Goal: Information Seeking & Learning: Compare options

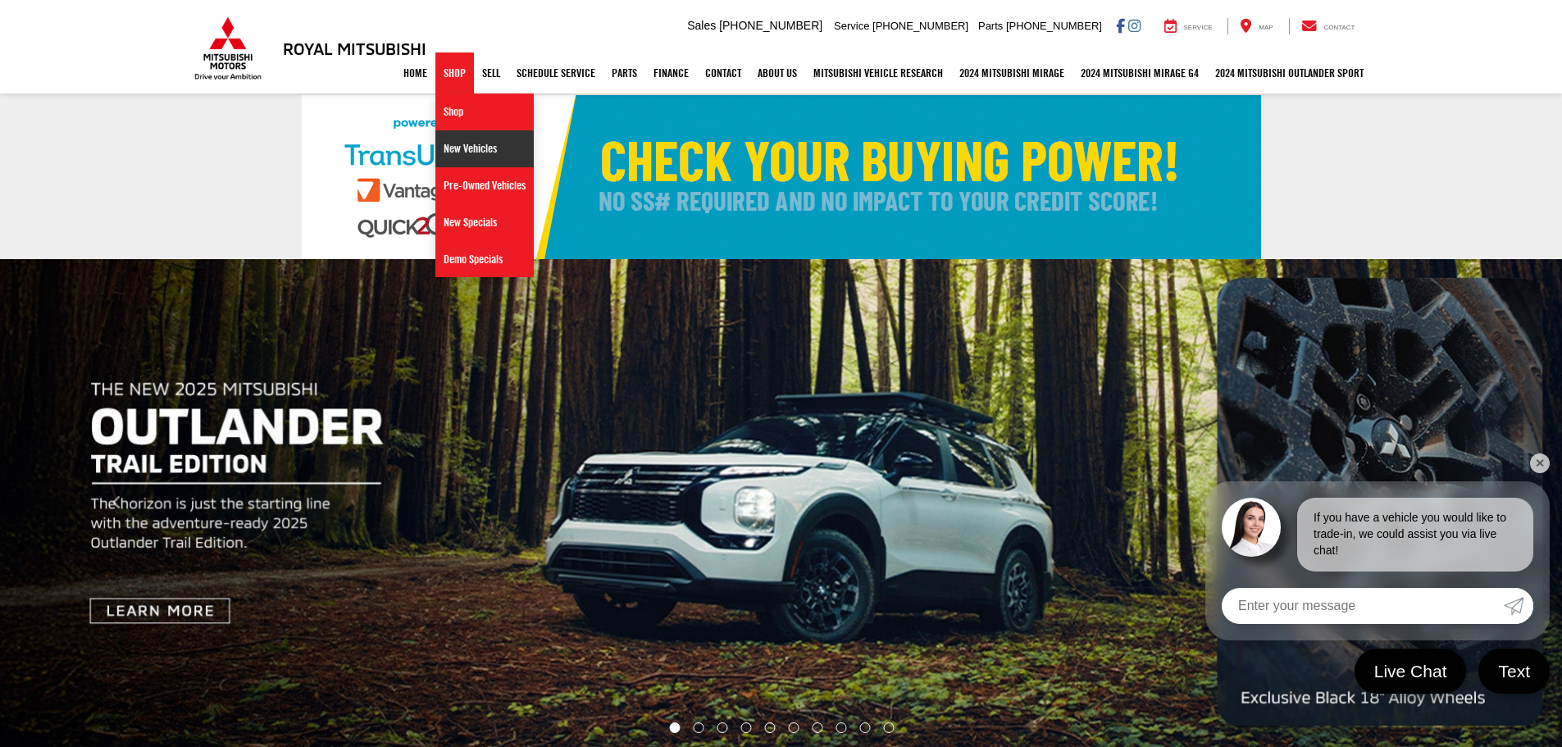
click at [451, 152] on link "New Vehicles" at bounding box center [484, 148] width 98 height 37
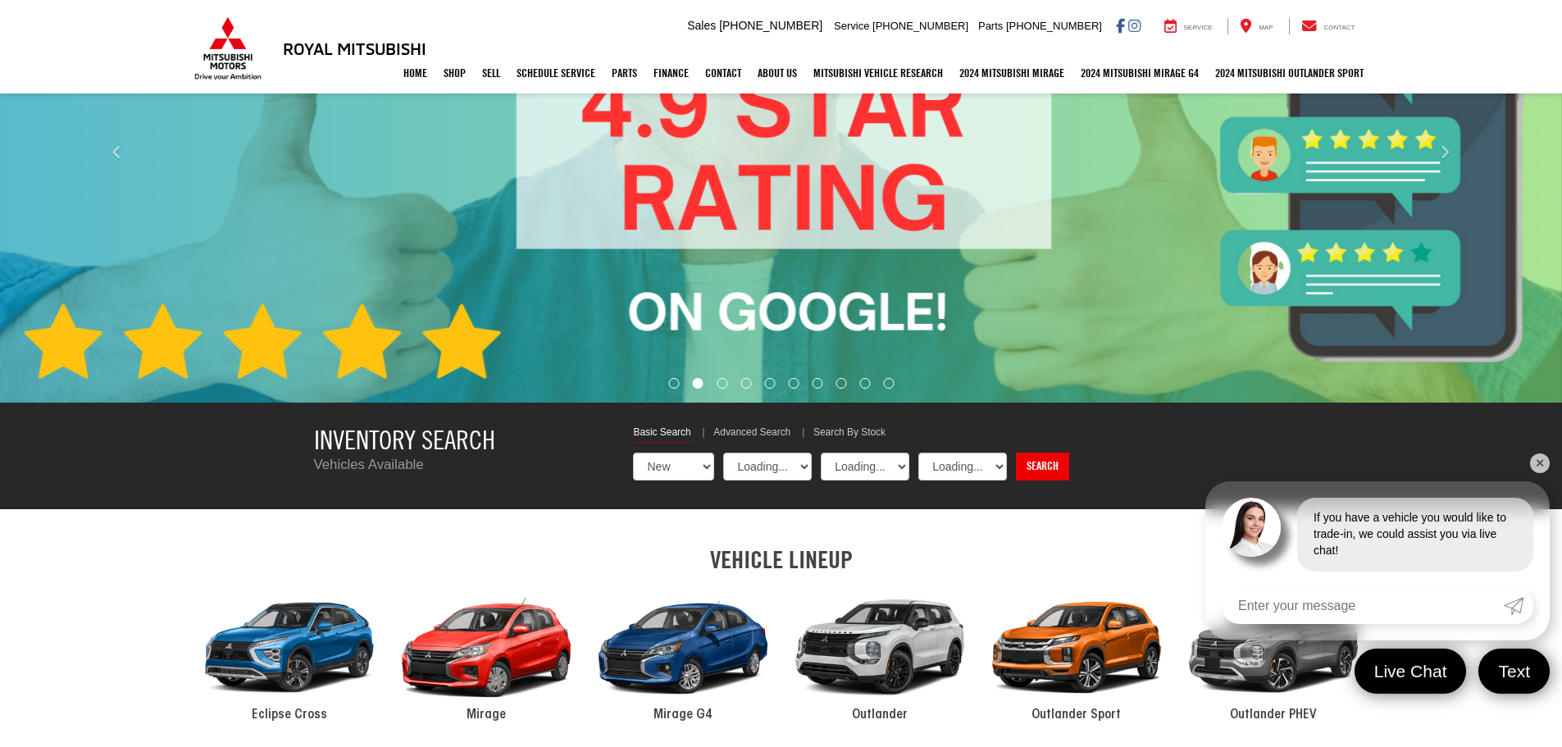
scroll to position [492, 0]
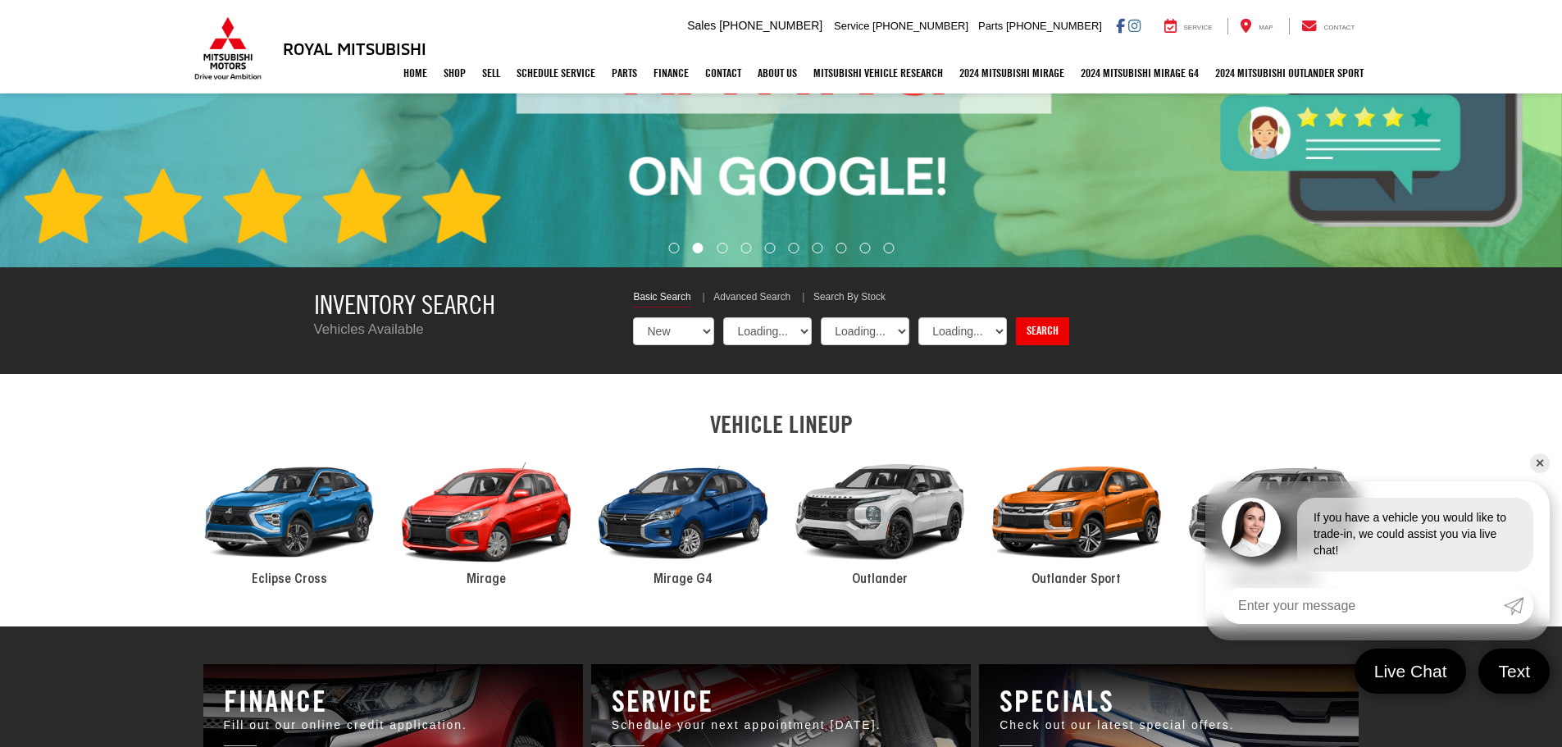
select select "Mitsubishi"
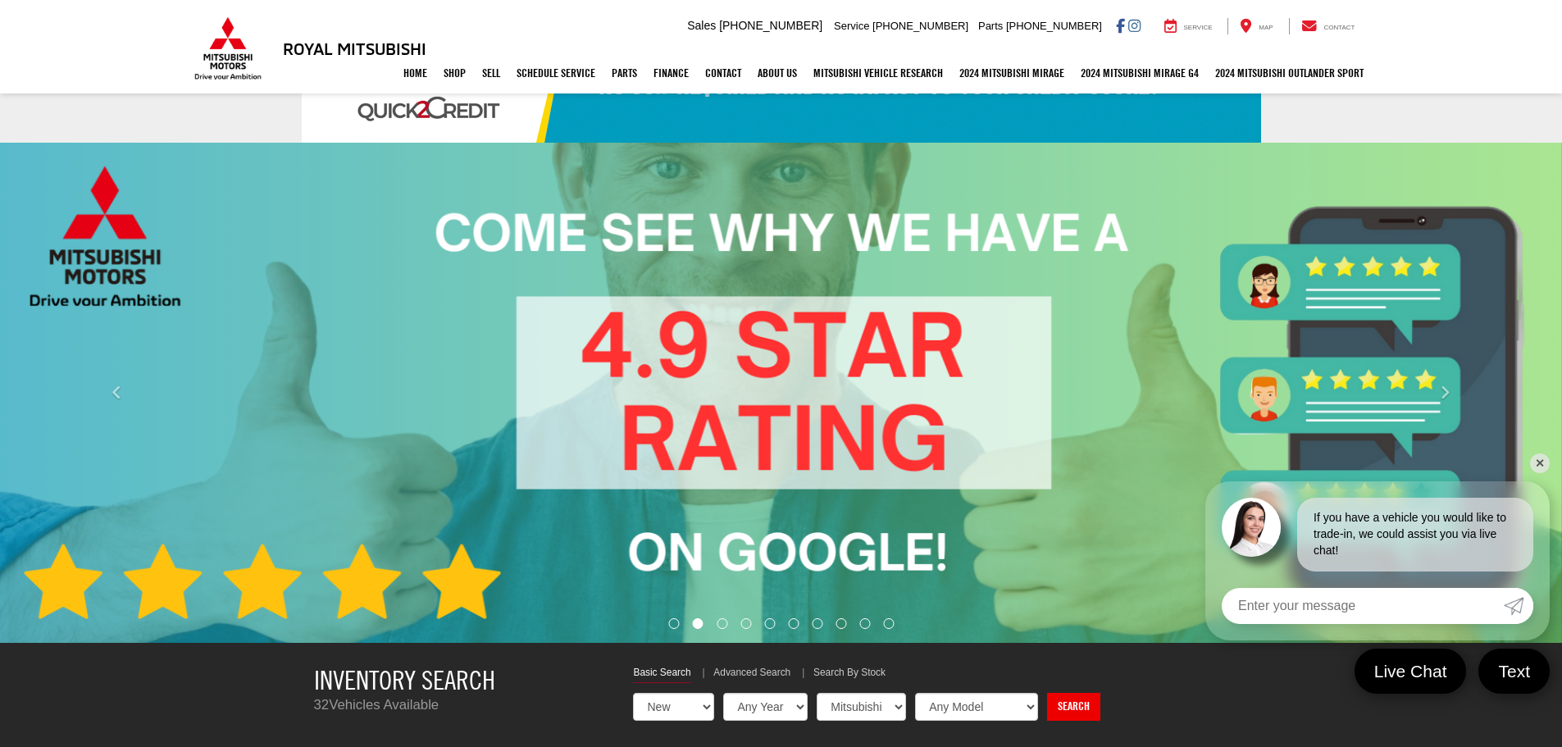
scroll to position [0, 0]
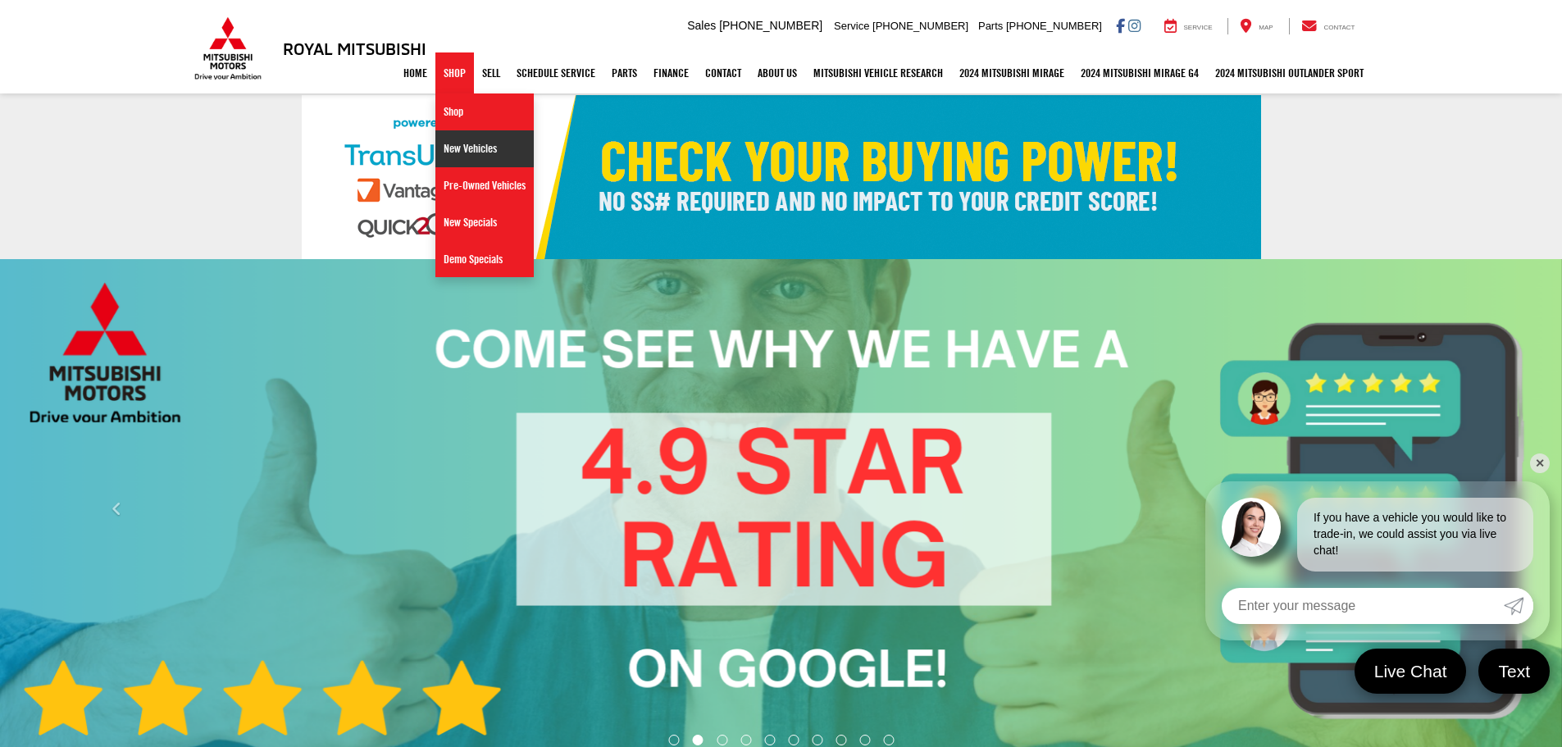
click at [448, 149] on link "New Vehicles" at bounding box center [484, 148] width 98 height 37
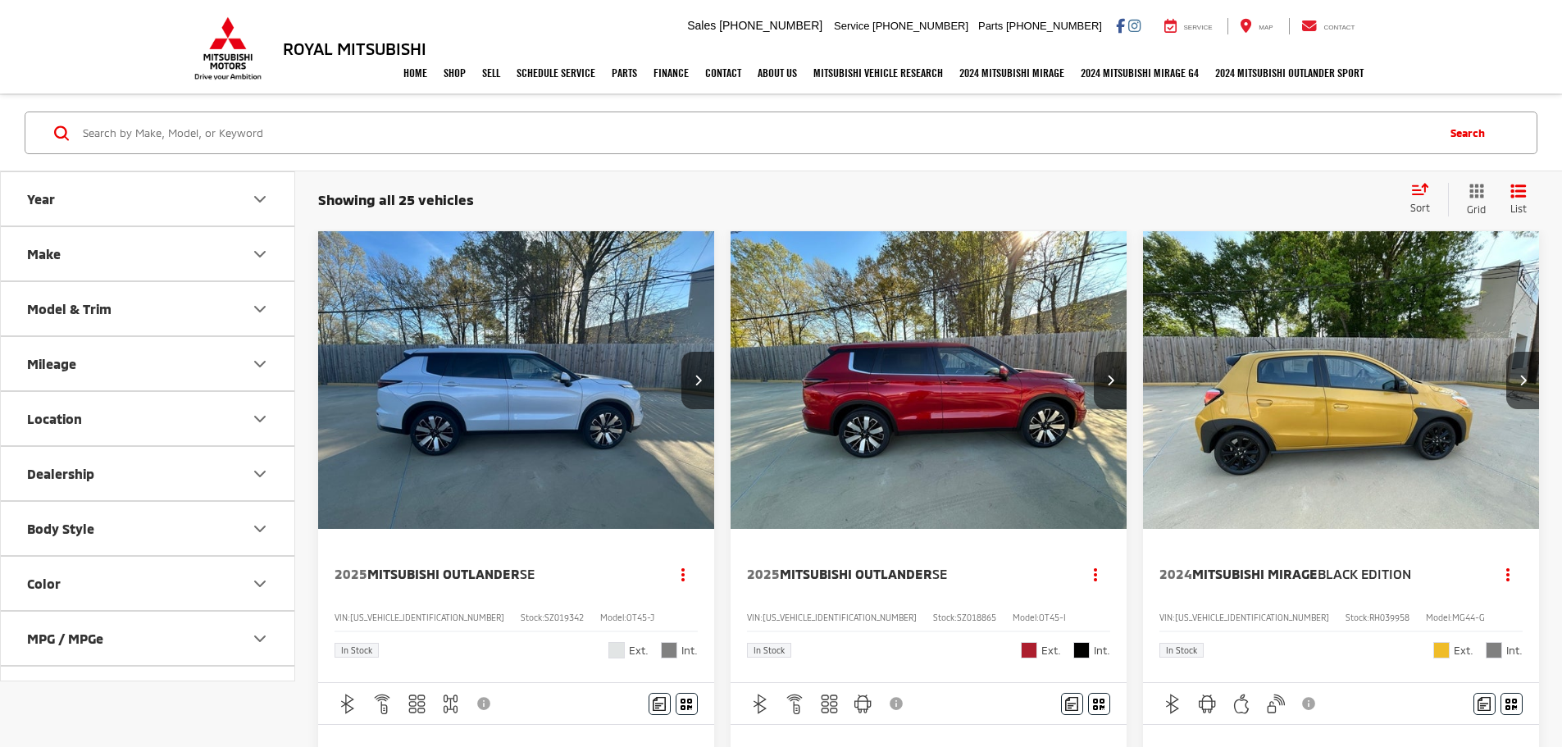
click at [1418, 199] on div "Sort" at bounding box center [1425, 199] width 46 height 33
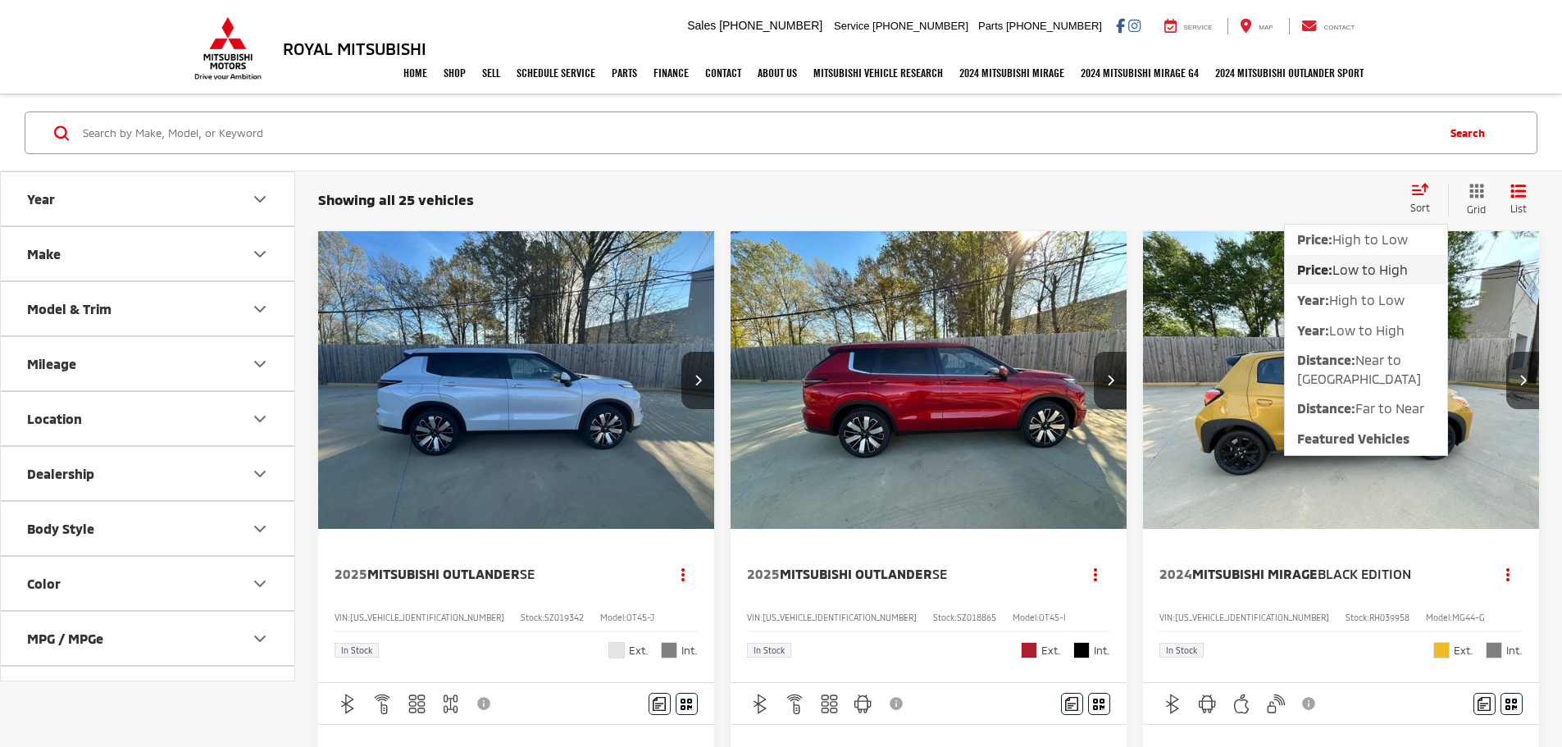
click at [1358, 273] on span "Low to High" at bounding box center [1369, 270] width 75 height 16
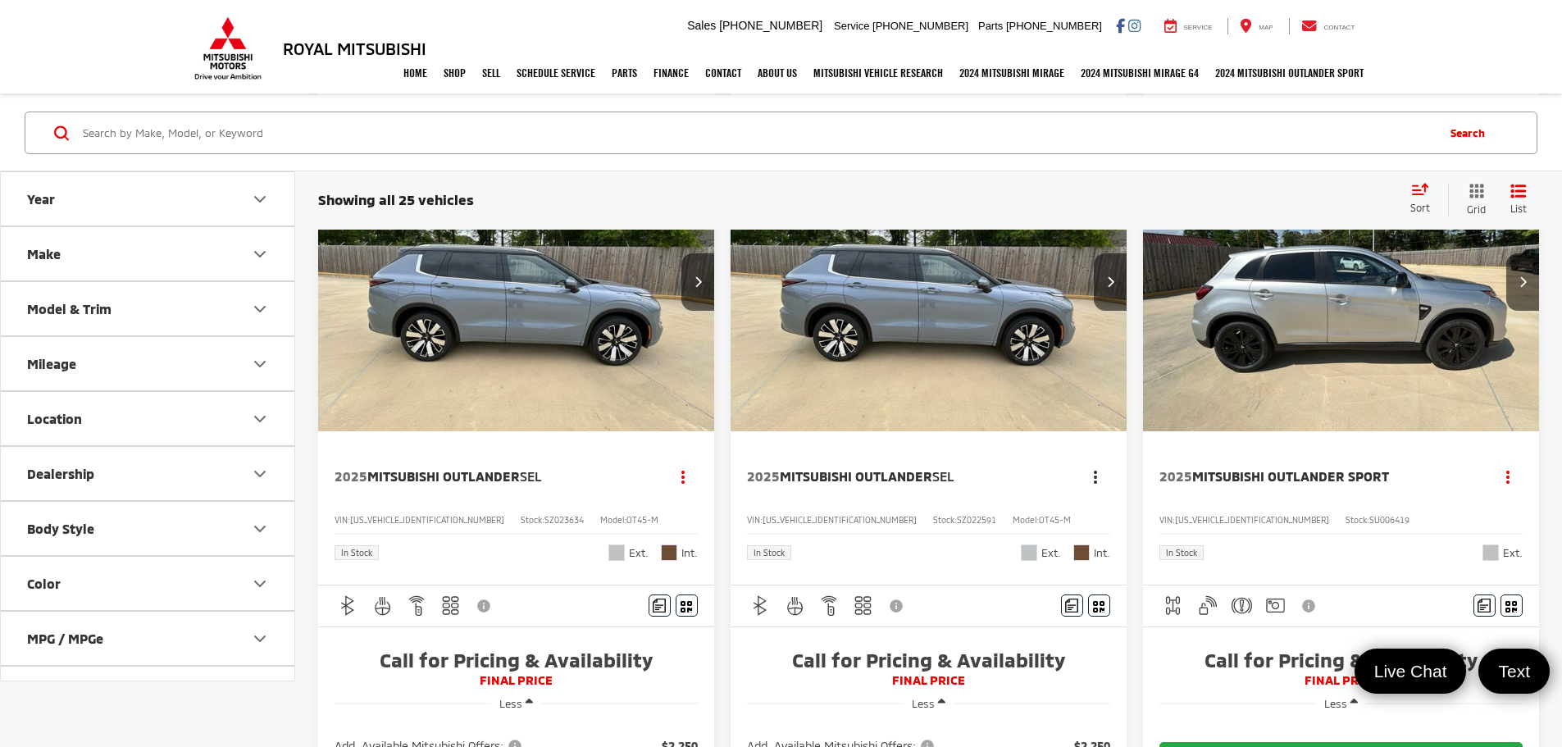
scroll to position [605, 0]
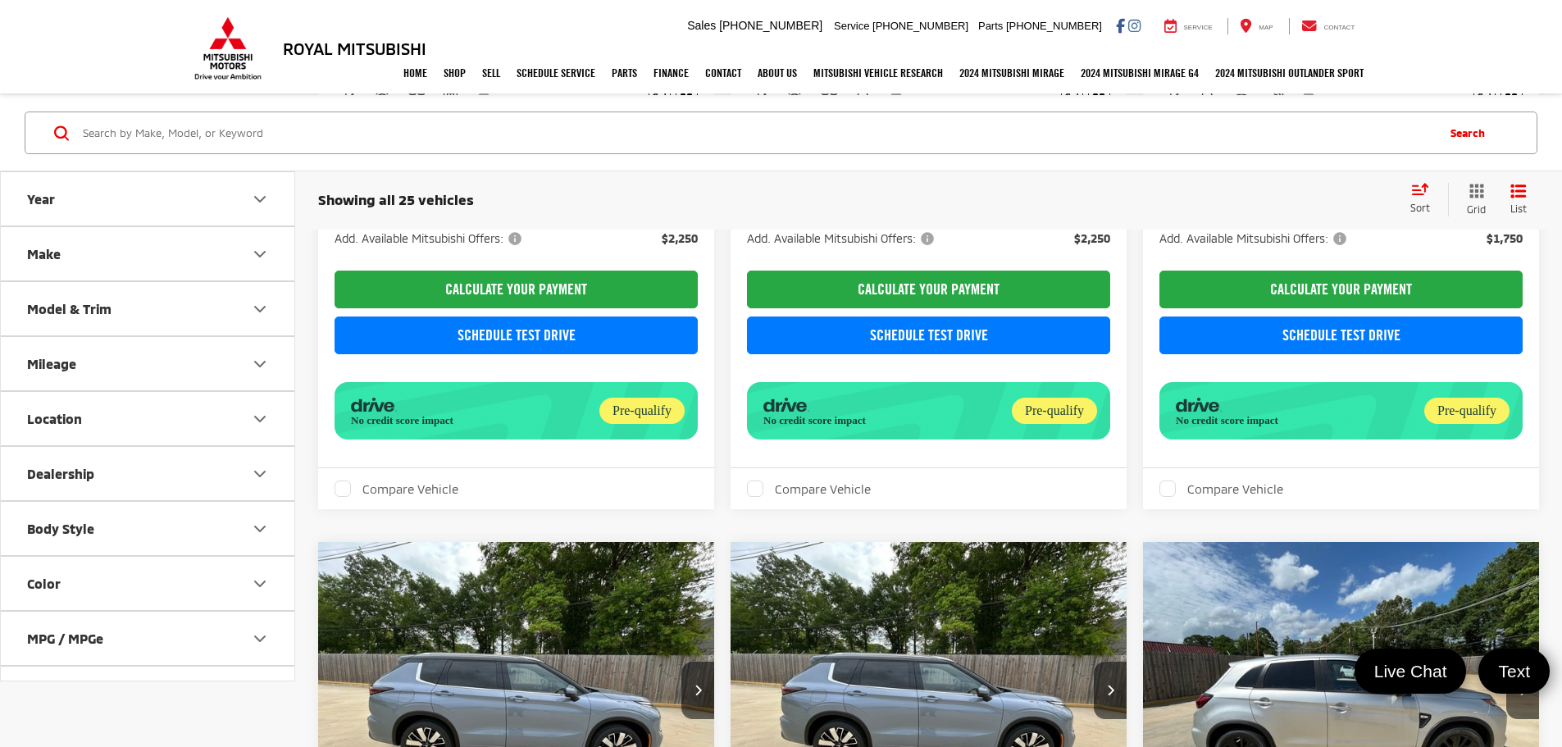
click at [261, 313] on icon "Model & Trim" at bounding box center [260, 309] width 20 height 20
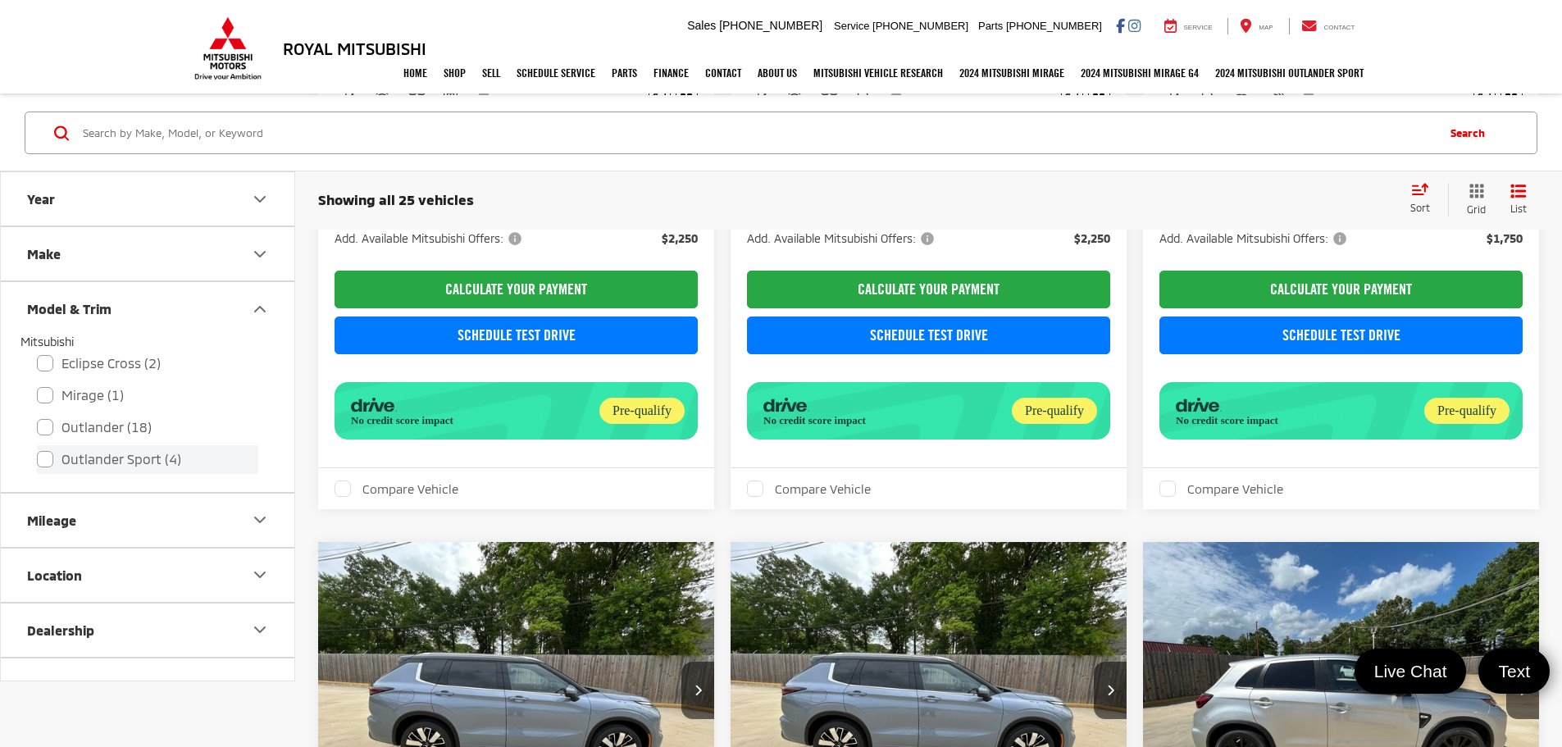
click at [42, 459] on label "Outlander Sport (4)" at bounding box center [147, 459] width 221 height 29
click at [38, 449] on input "Outlander Sport (4)" at bounding box center [37, 448] width 1 height 1
checkbox input "true"
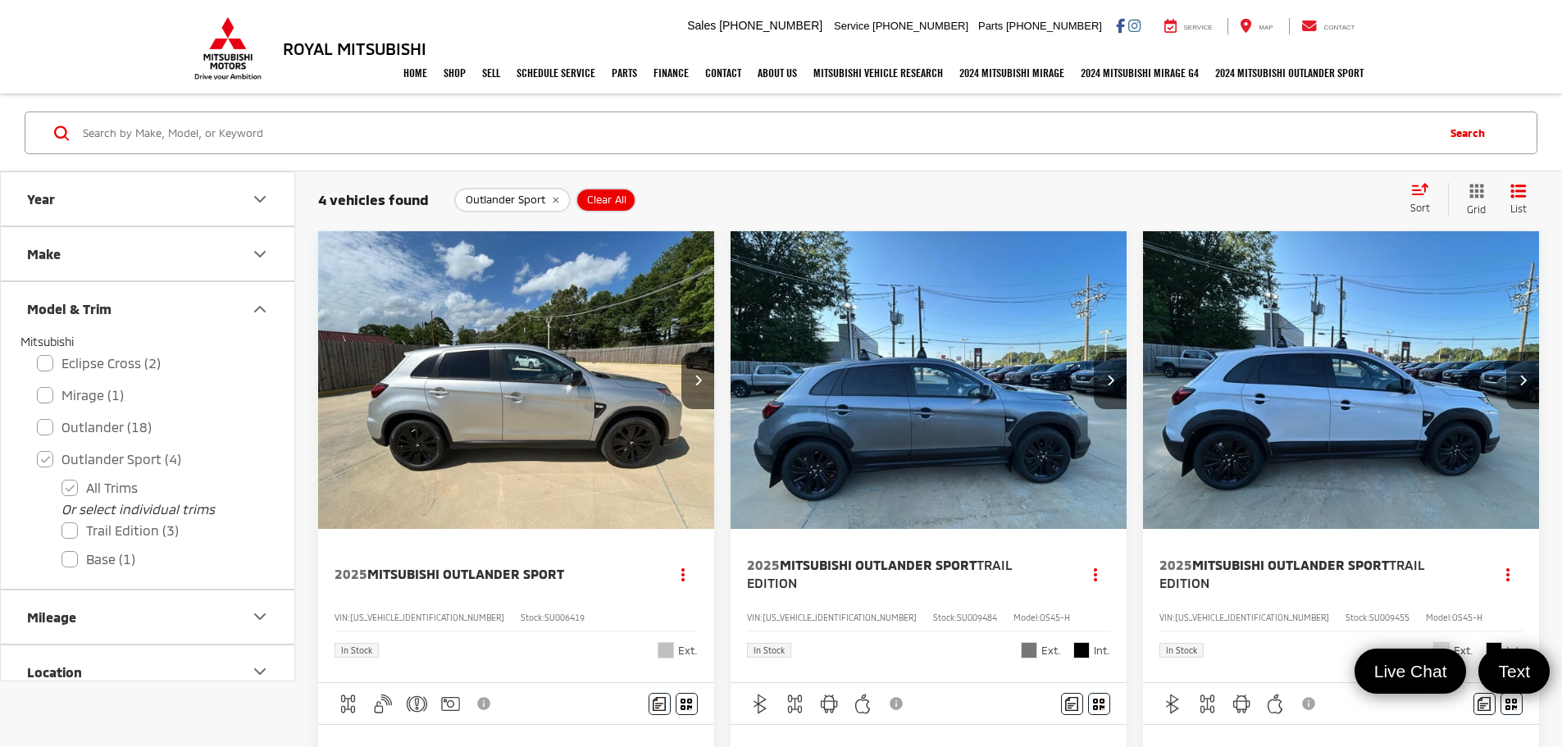
click at [466, 348] on img "2025 Mitsubishi Outlander Sport Base 0" at bounding box center [516, 380] width 398 height 299
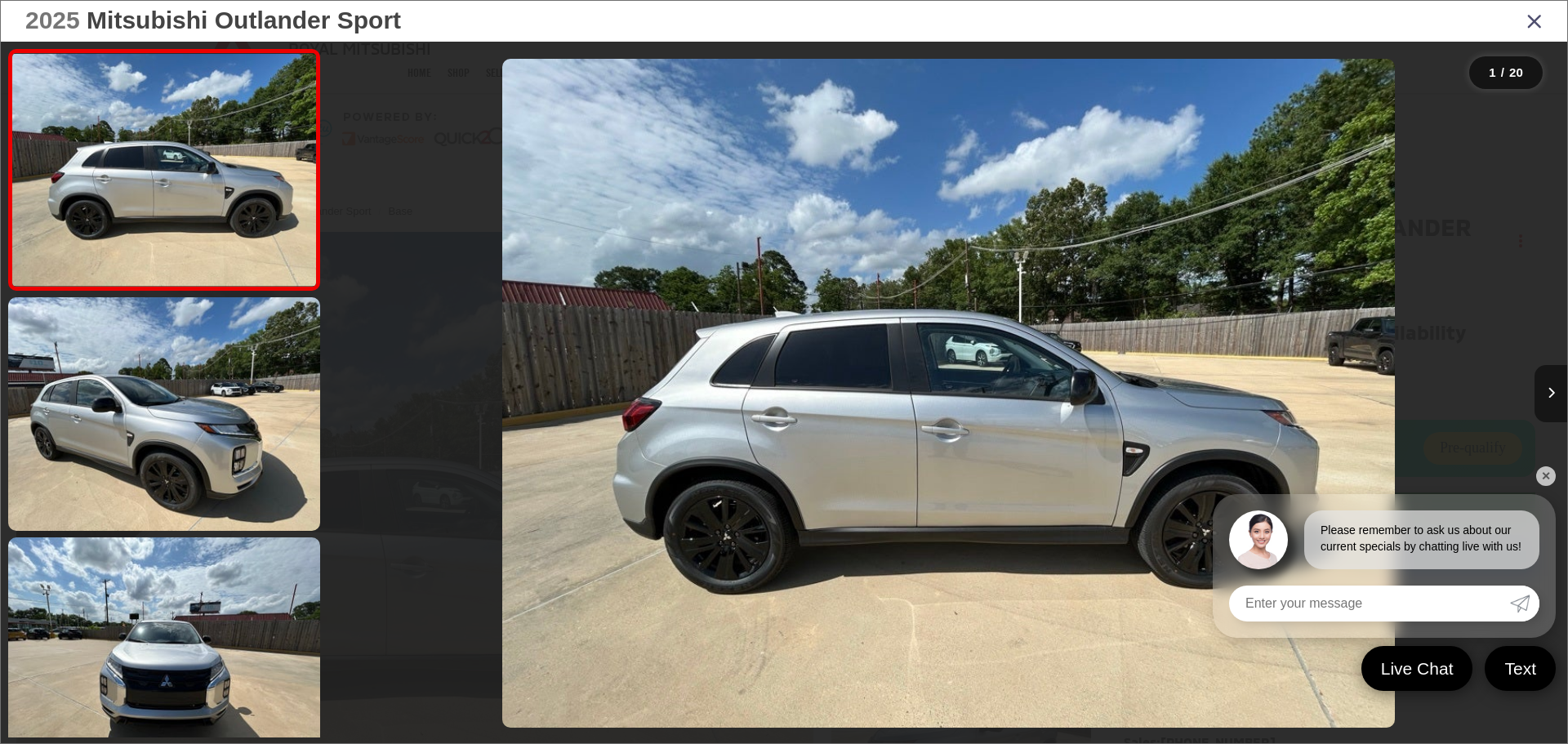
click at [1548, 394] on icon "Next image" at bounding box center [1551, 392] width 7 height 11
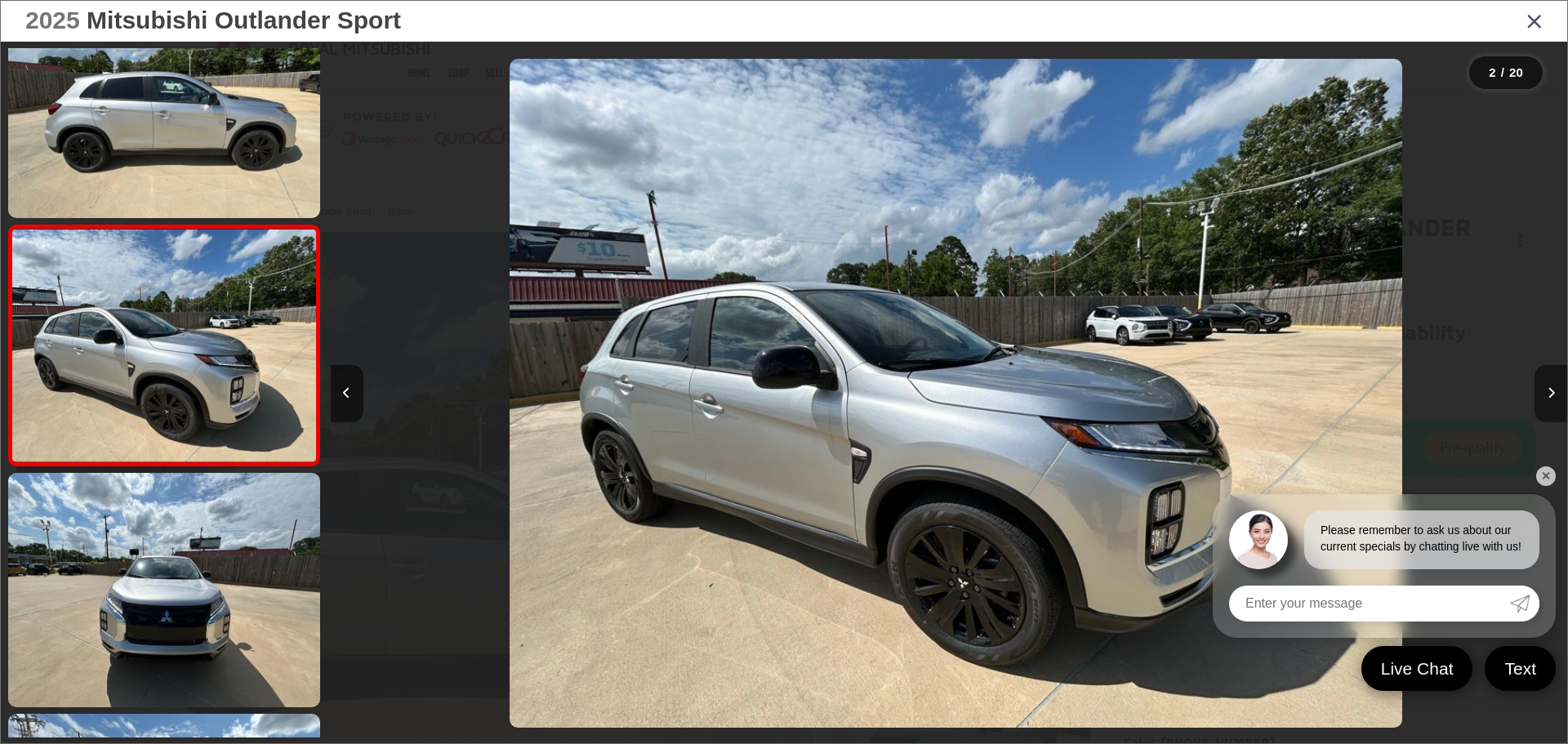
scroll to position [0, 1236]
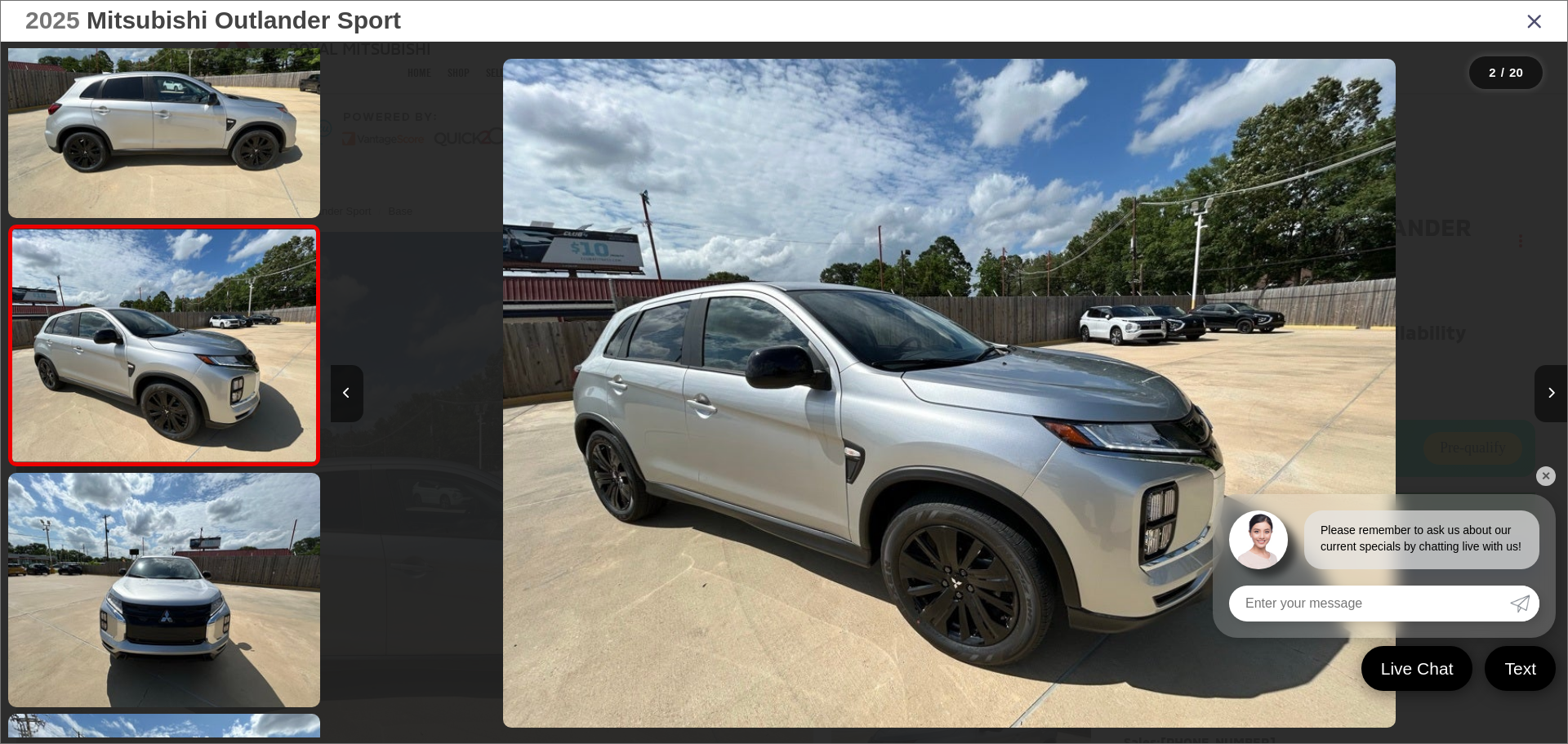
click at [1544, 470] on link "✕" at bounding box center [1546, 476] width 20 height 20
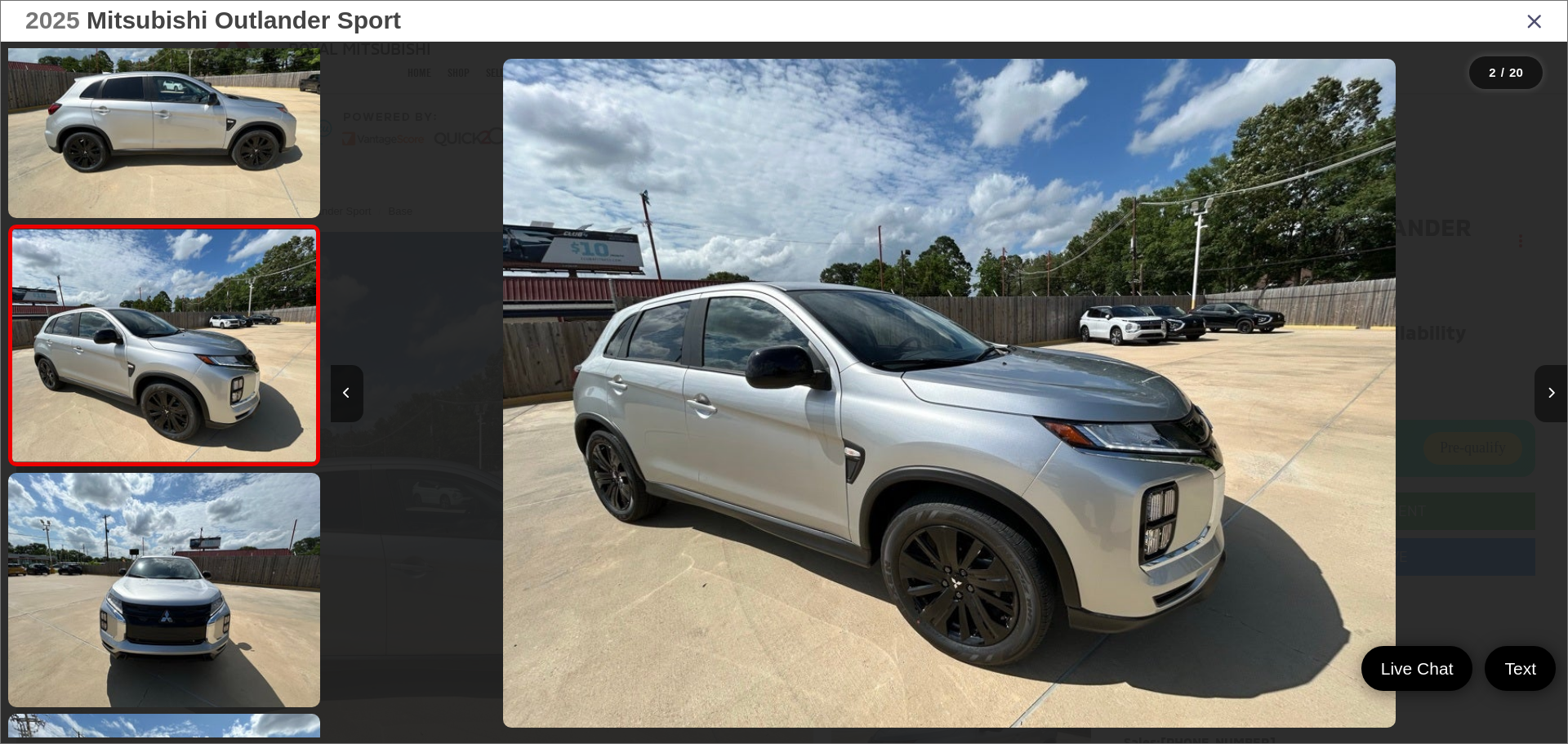
click at [1545, 397] on button "Next image" at bounding box center [1551, 392] width 33 height 57
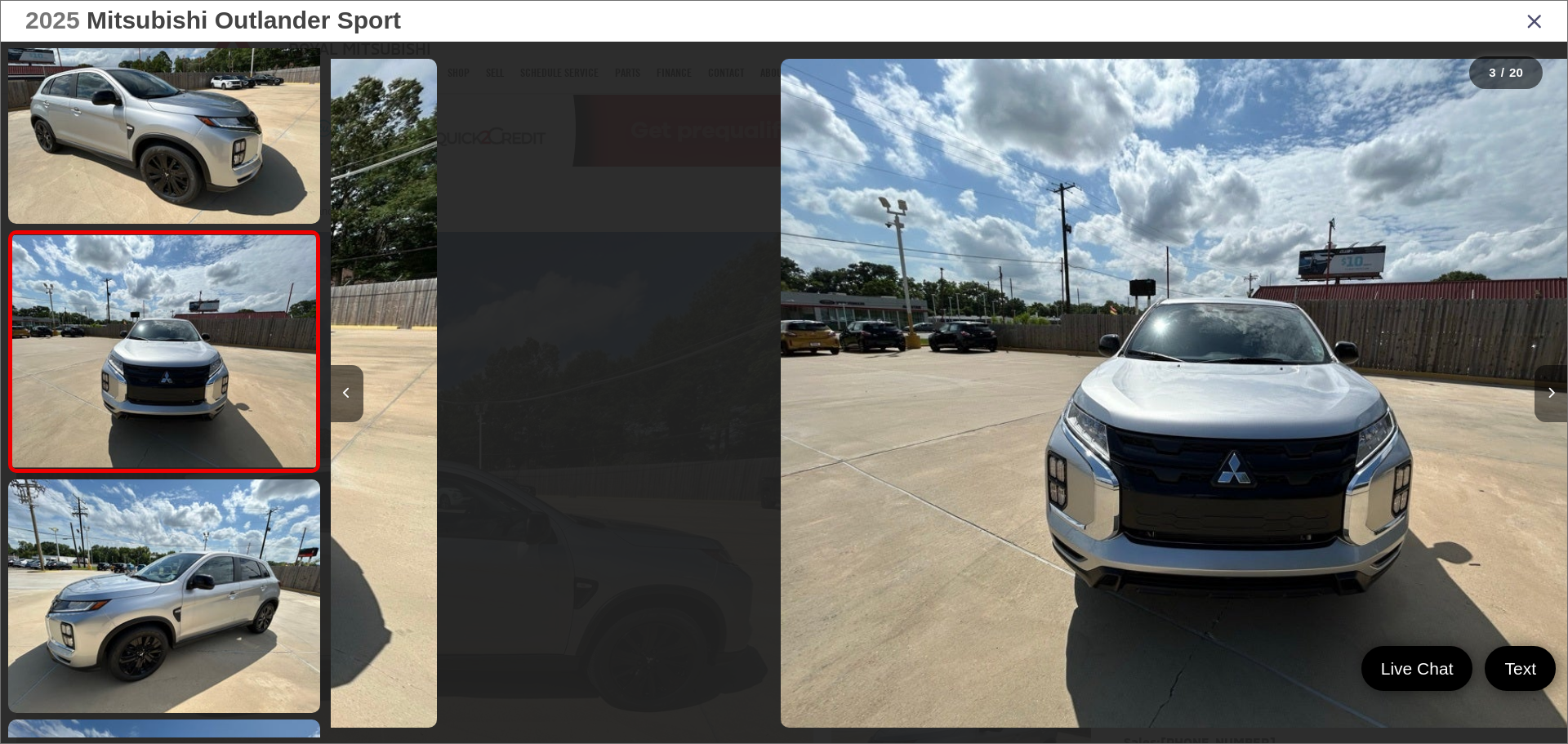
scroll to position [305, 0]
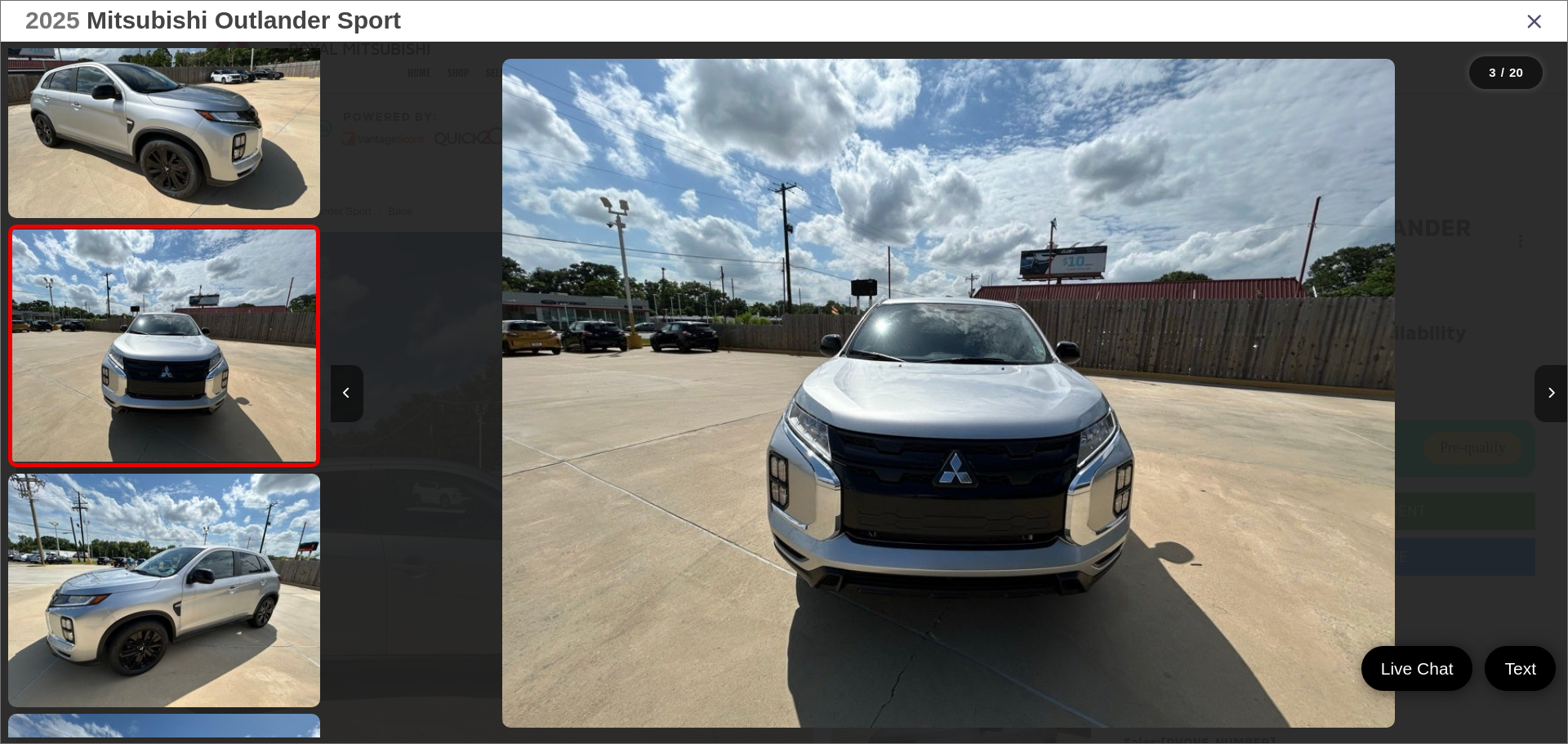
click at [1548, 398] on icon "Next image" at bounding box center [1551, 392] width 7 height 11
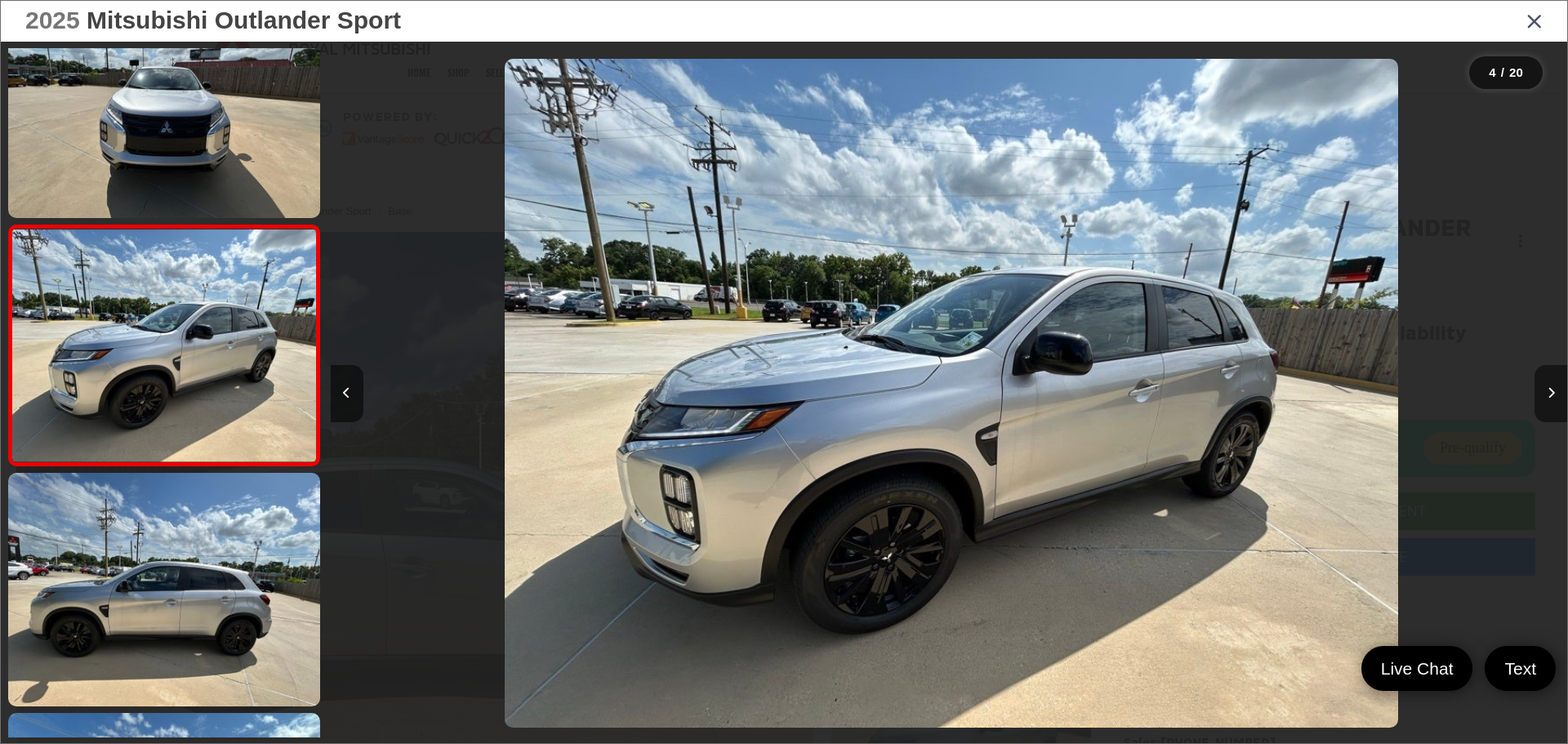
scroll to position [0, 3711]
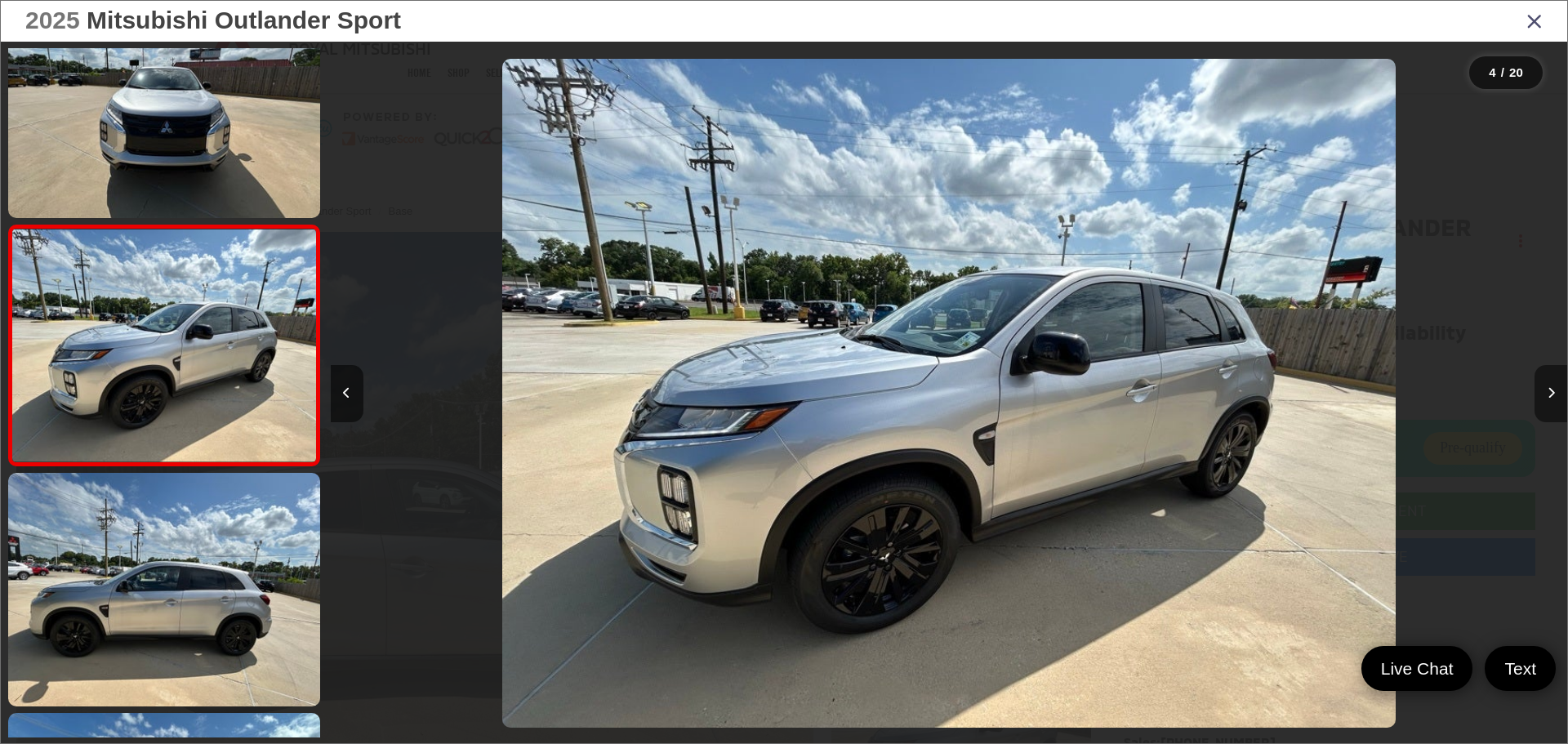
click at [1554, 396] on icon "Next image" at bounding box center [1551, 392] width 7 height 11
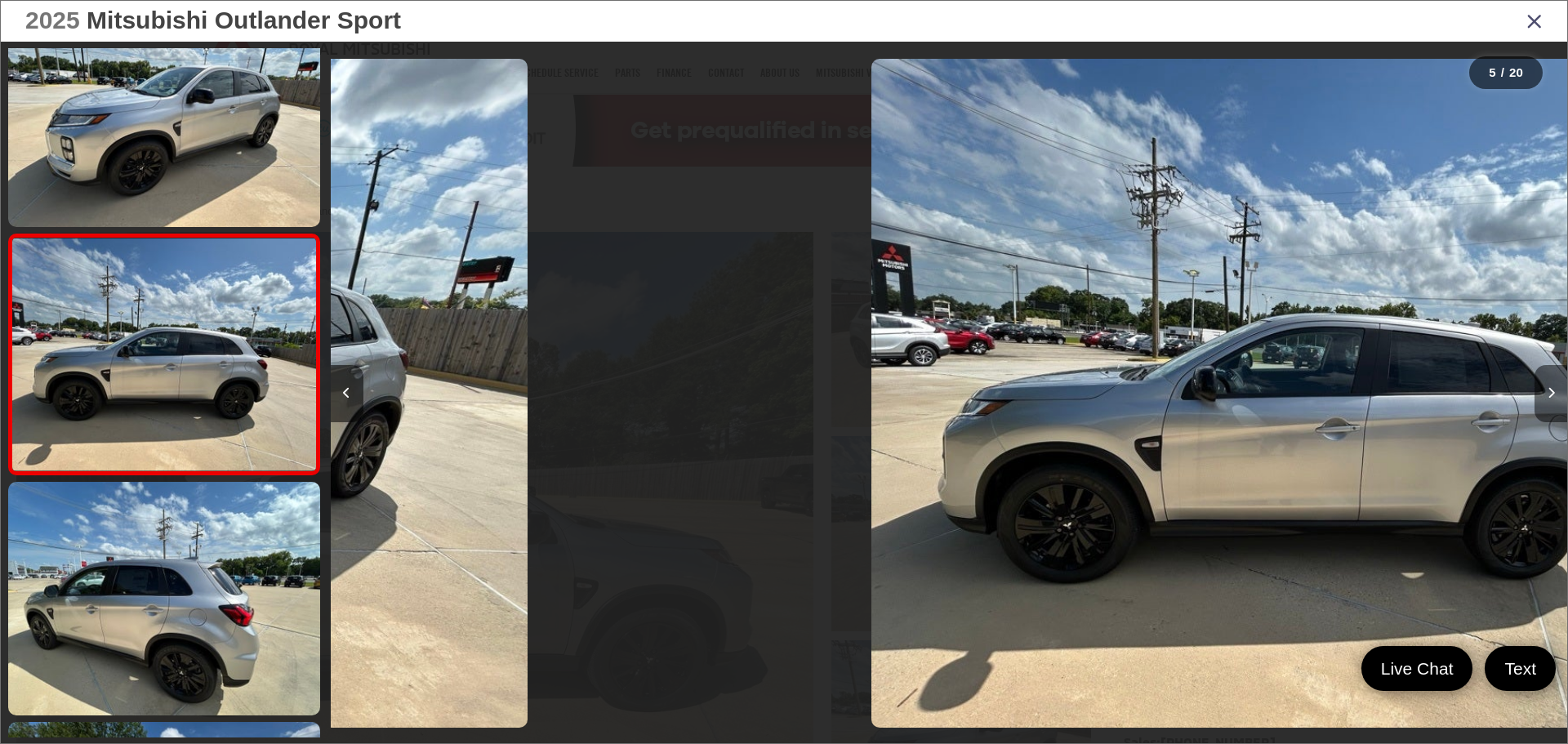
scroll to position [786, 0]
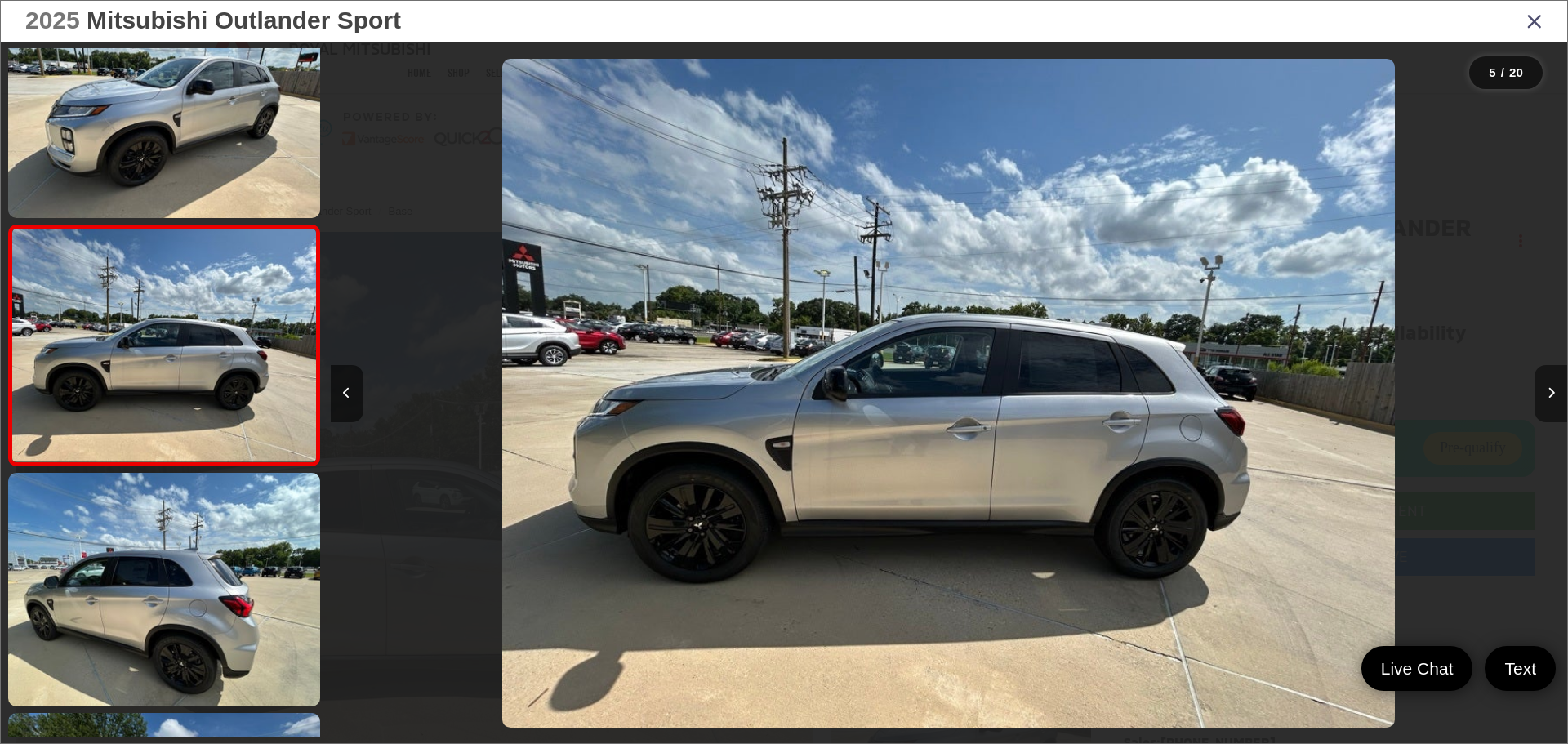
click at [1554, 396] on icon "Next image" at bounding box center [1551, 392] width 7 height 11
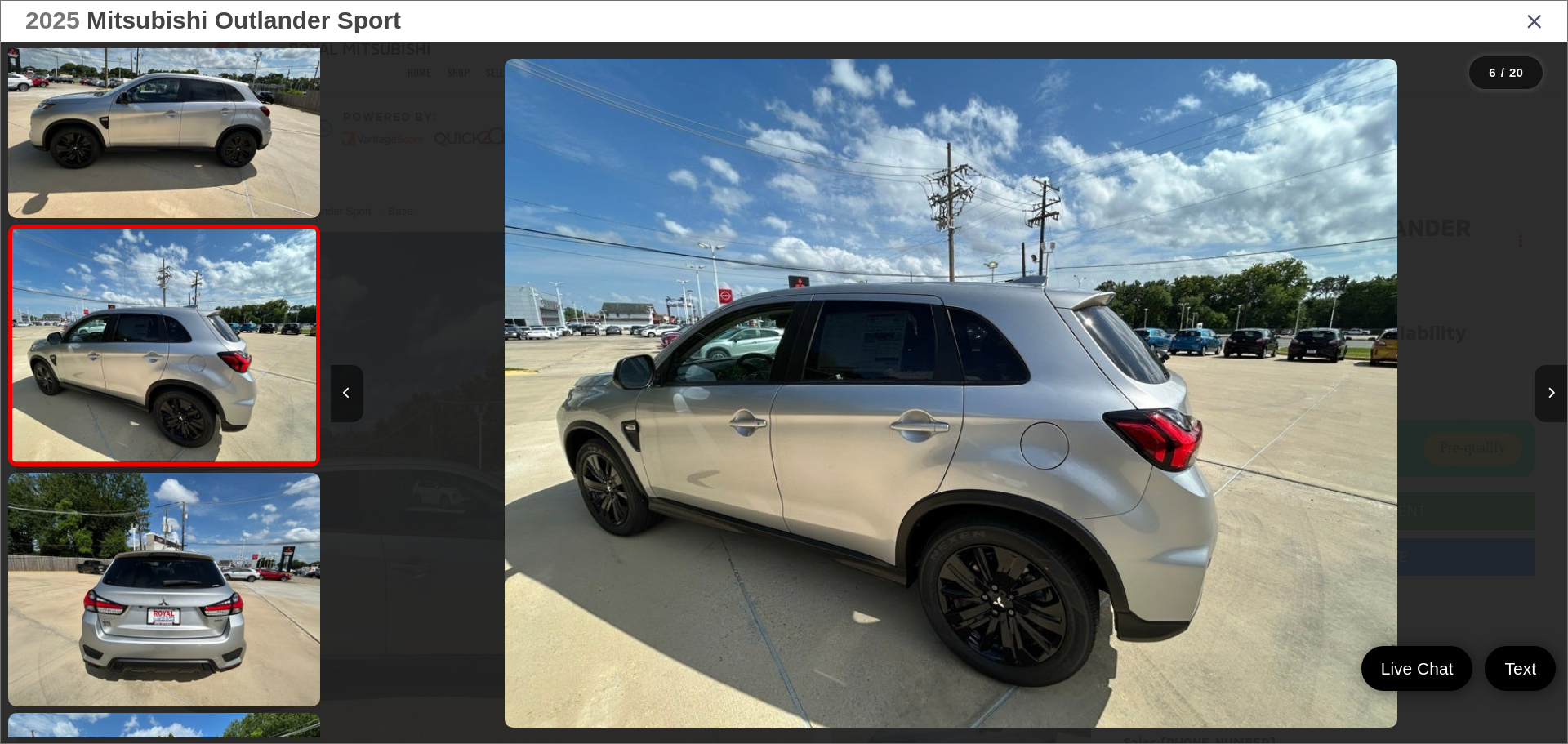
scroll to position [0, 6184]
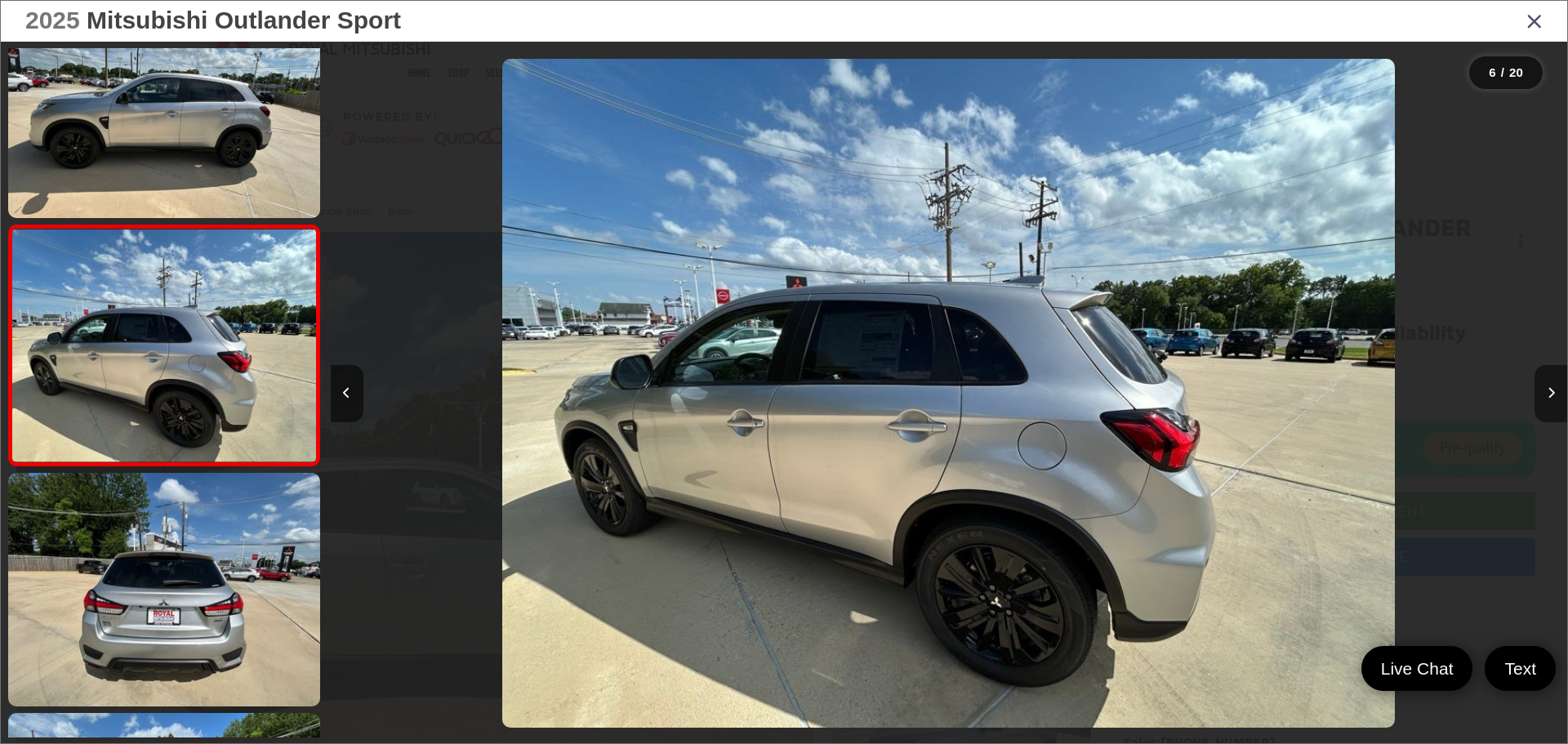
click at [1549, 396] on icon "Next image" at bounding box center [1551, 392] width 7 height 11
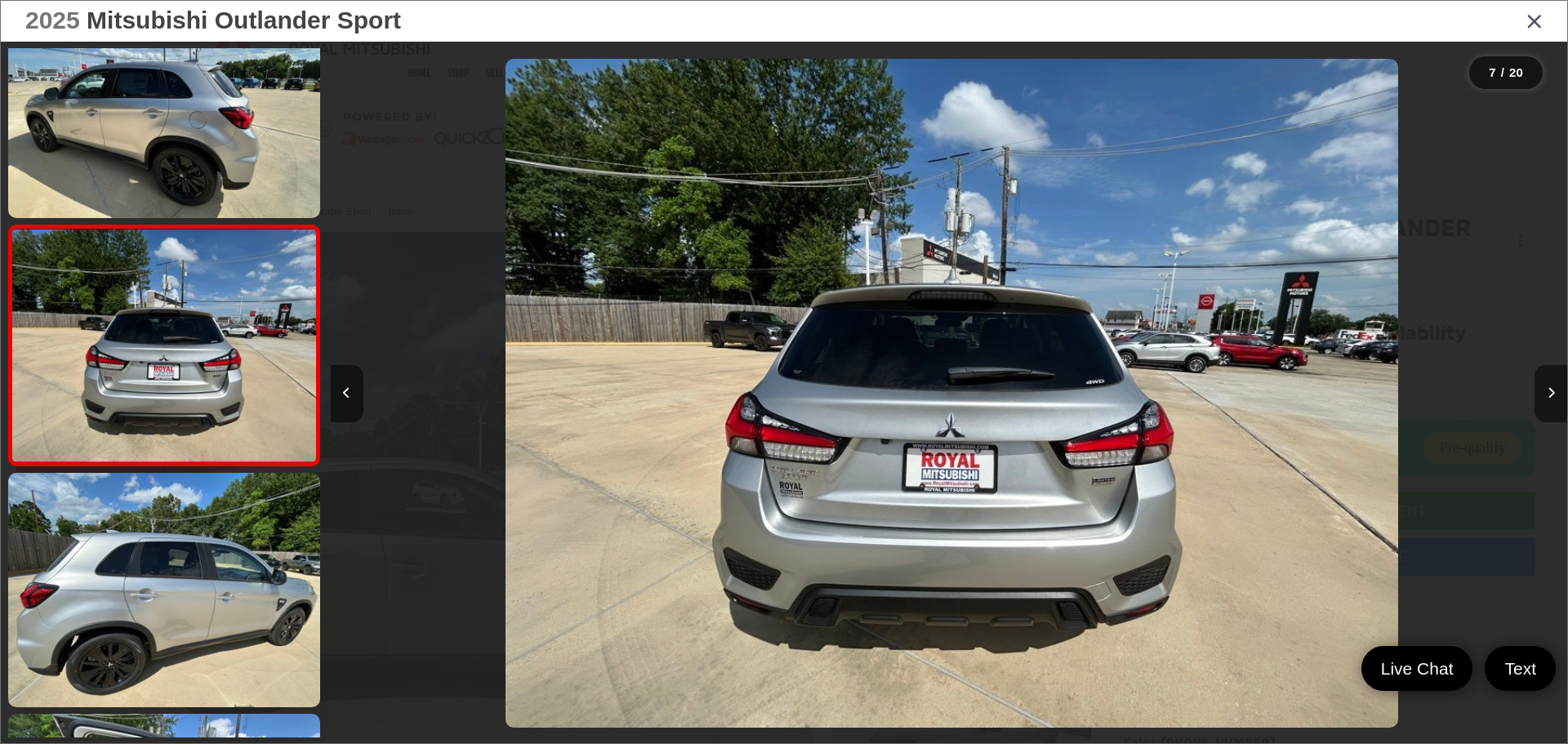
scroll to position [0, 7421]
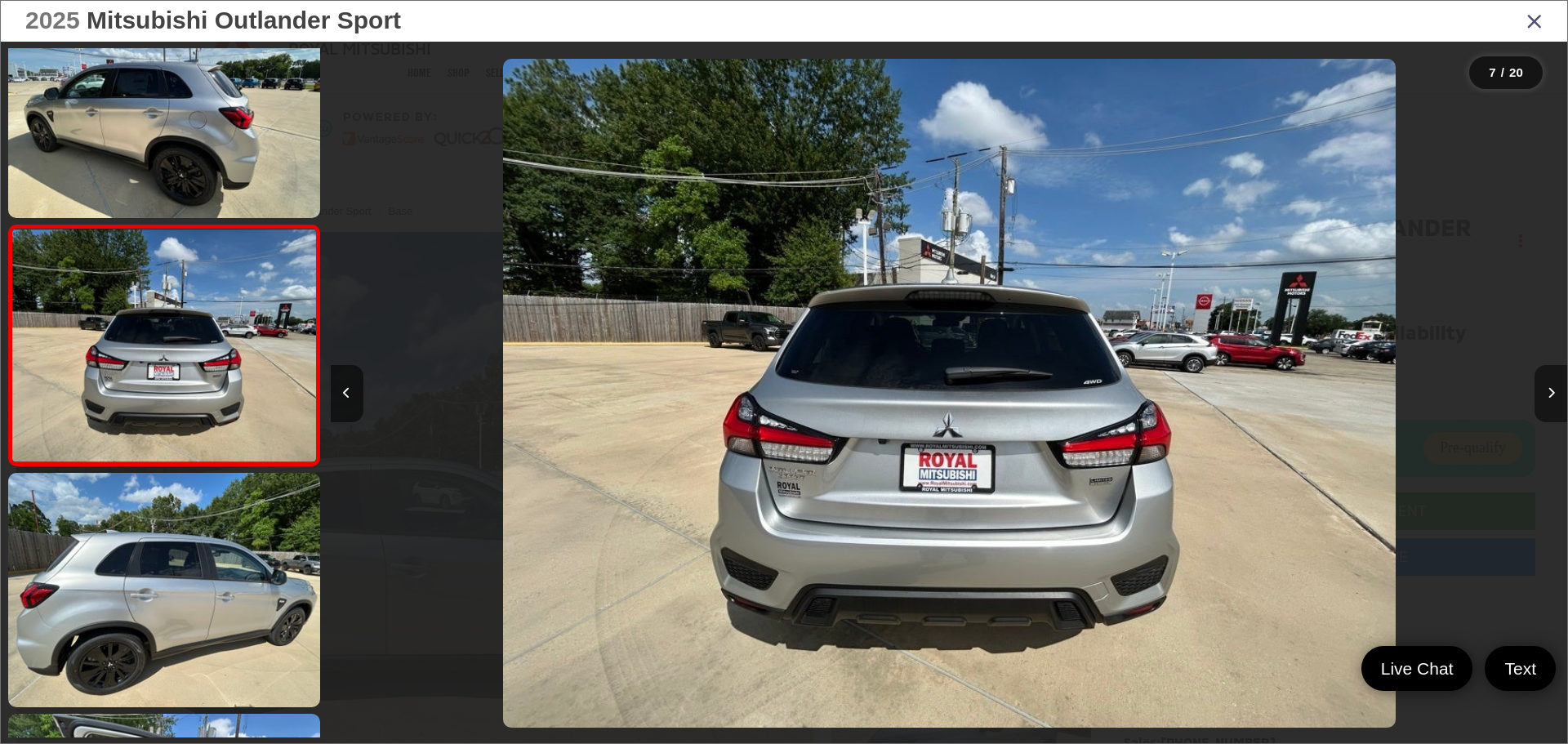
click at [1548, 396] on icon "Next image" at bounding box center [1551, 392] width 7 height 11
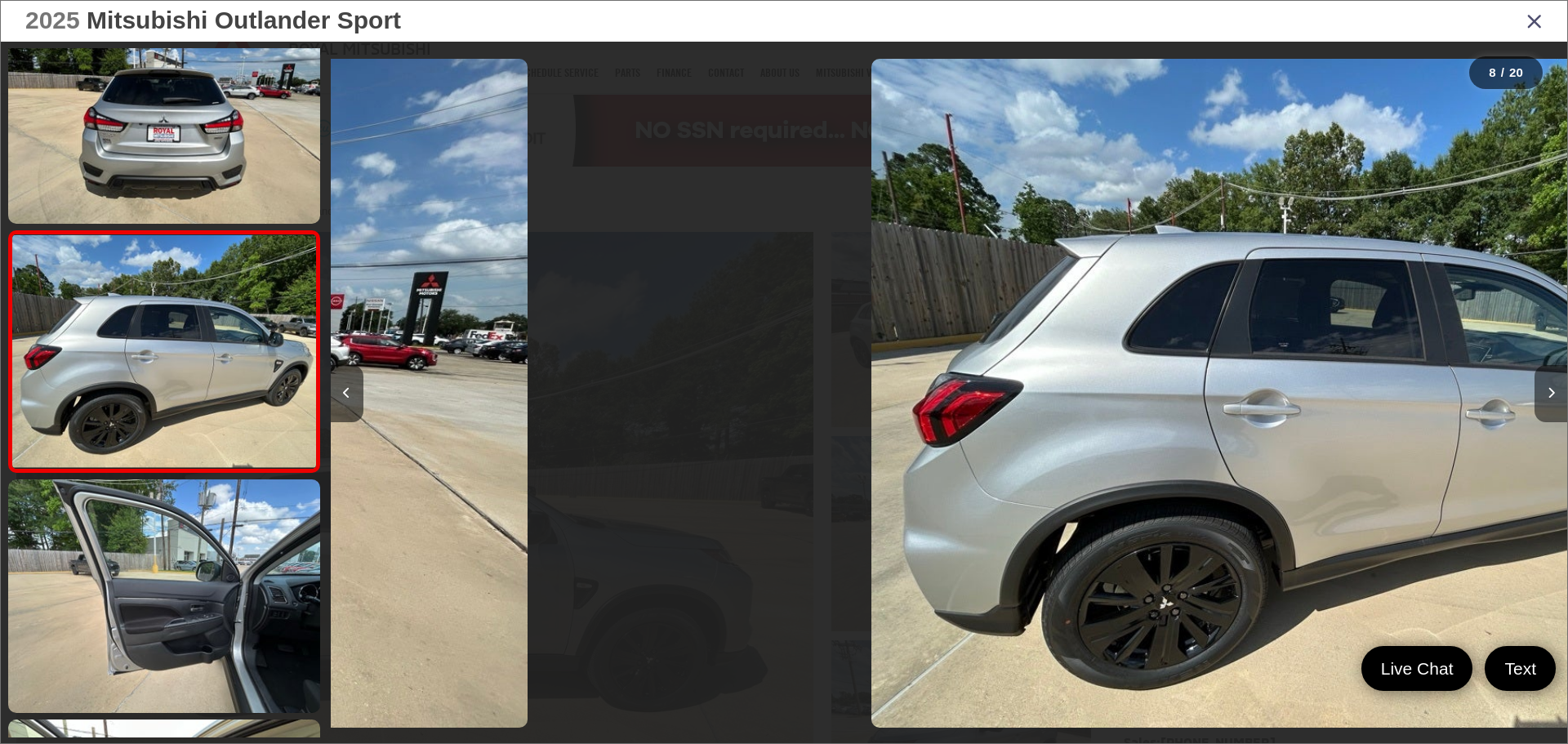
scroll to position [1506, 0]
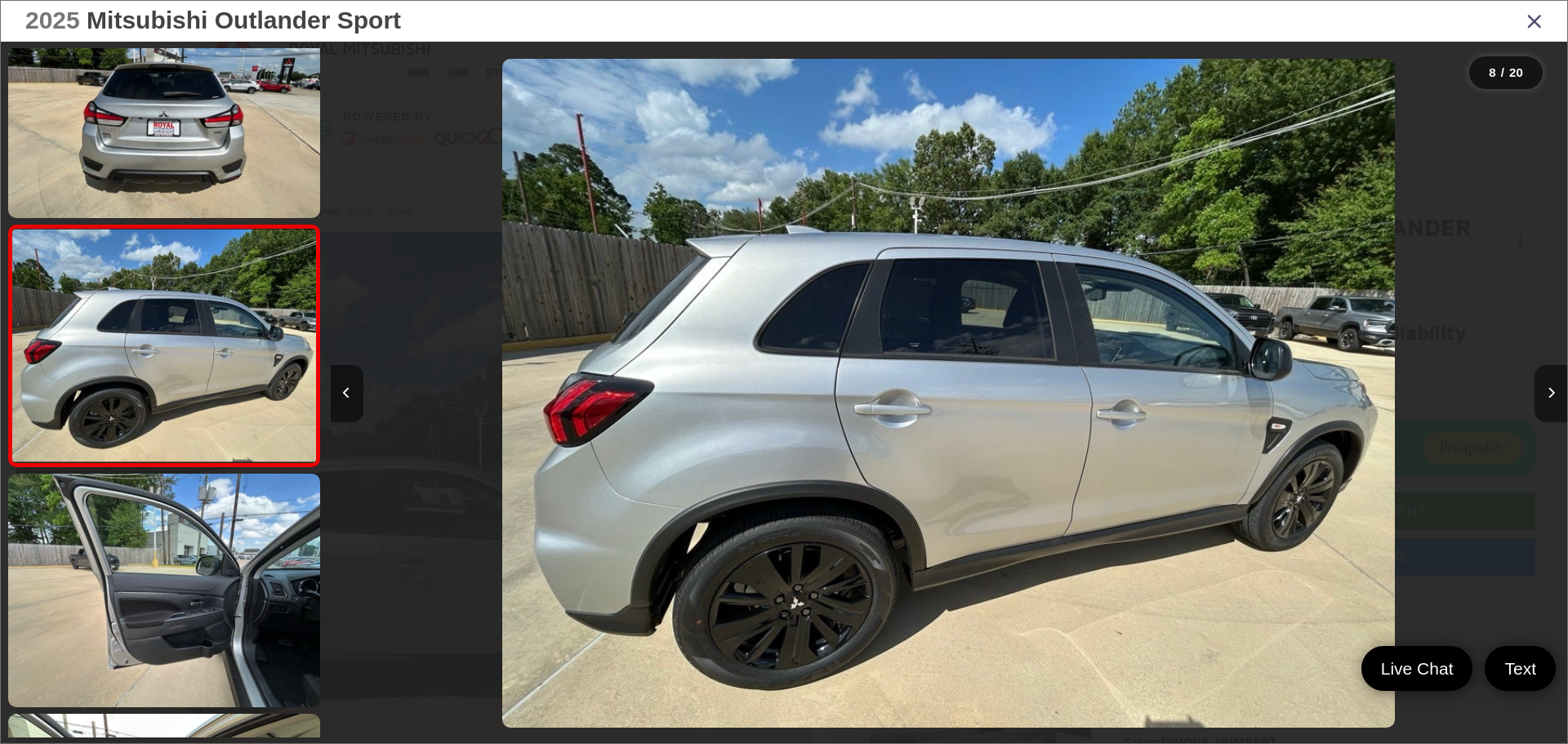
click at [1548, 396] on icon "Next image" at bounding box center [1551, 392] width 7 height 11
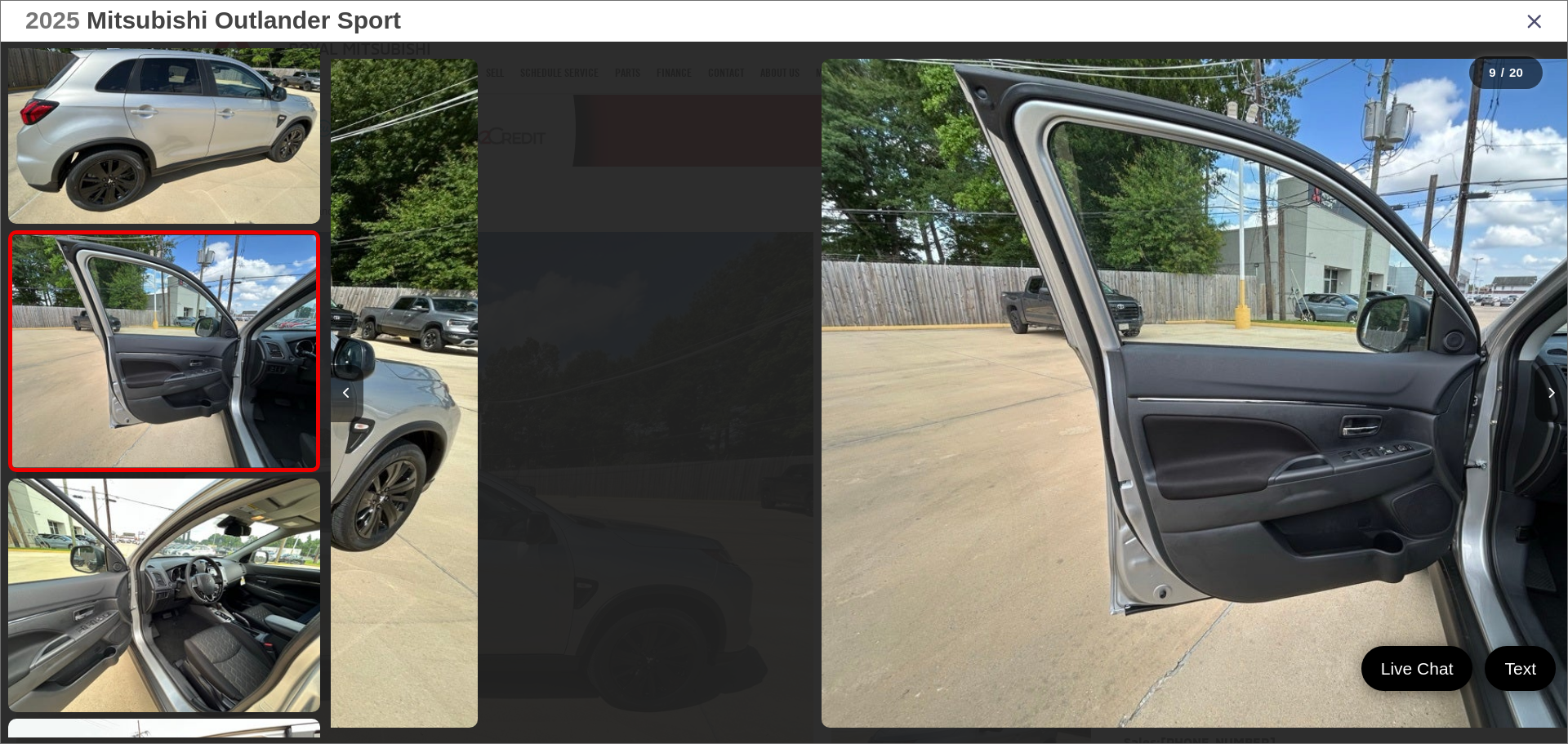
scroll to position [1747, 0]
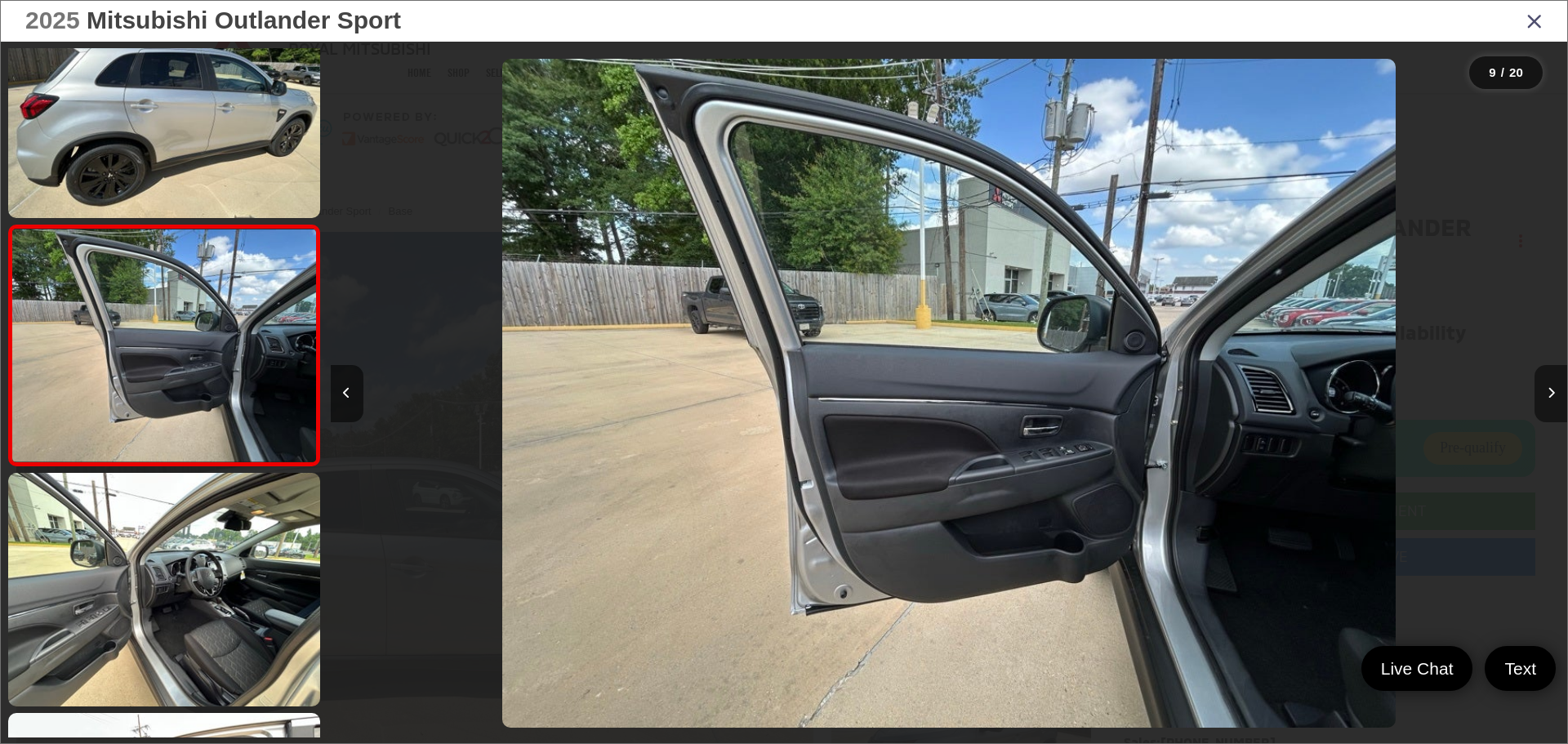
click at [1548, 396] on icon "Next image" at bounding box center [1551, 392] width 7 height 11
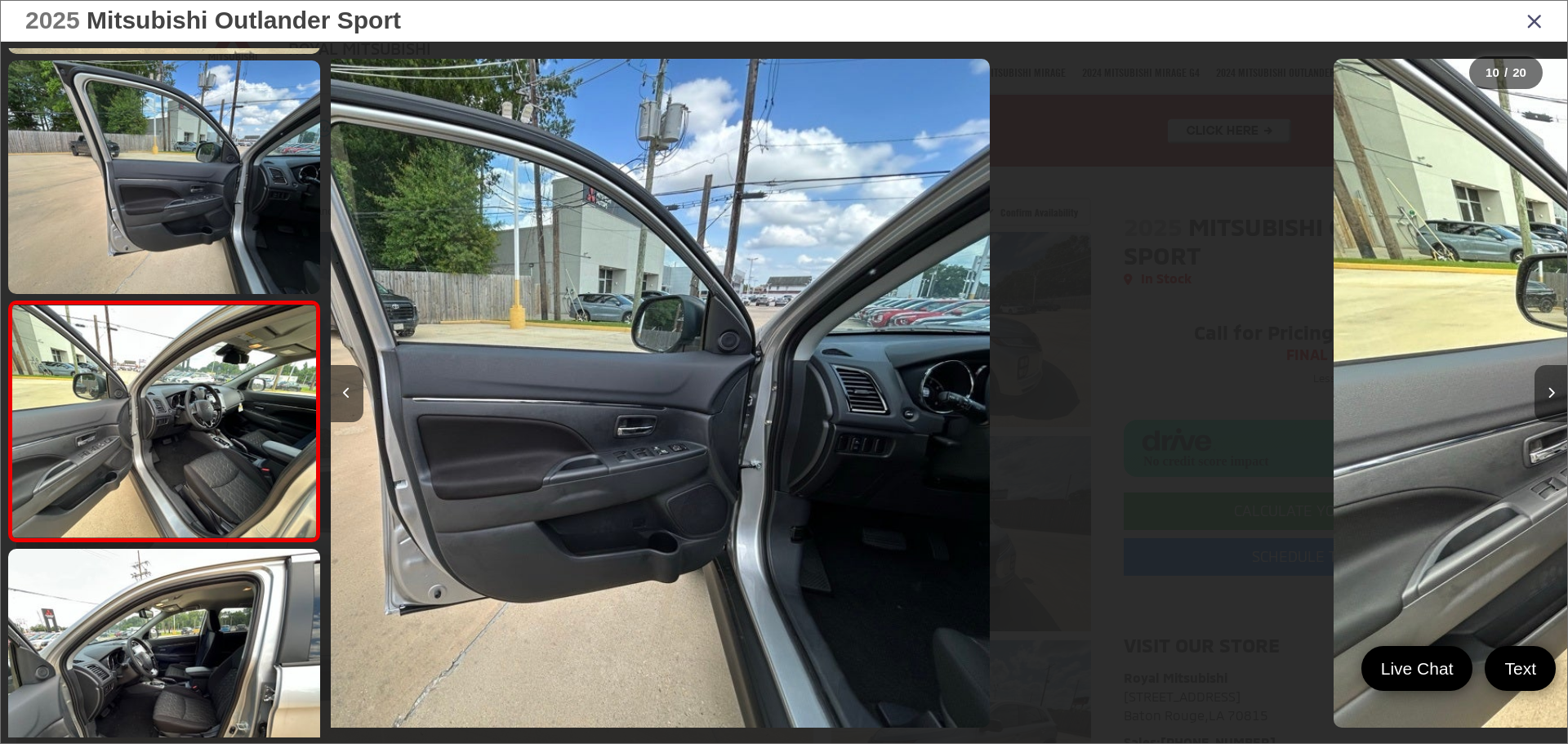
scroll to position [0, 0]
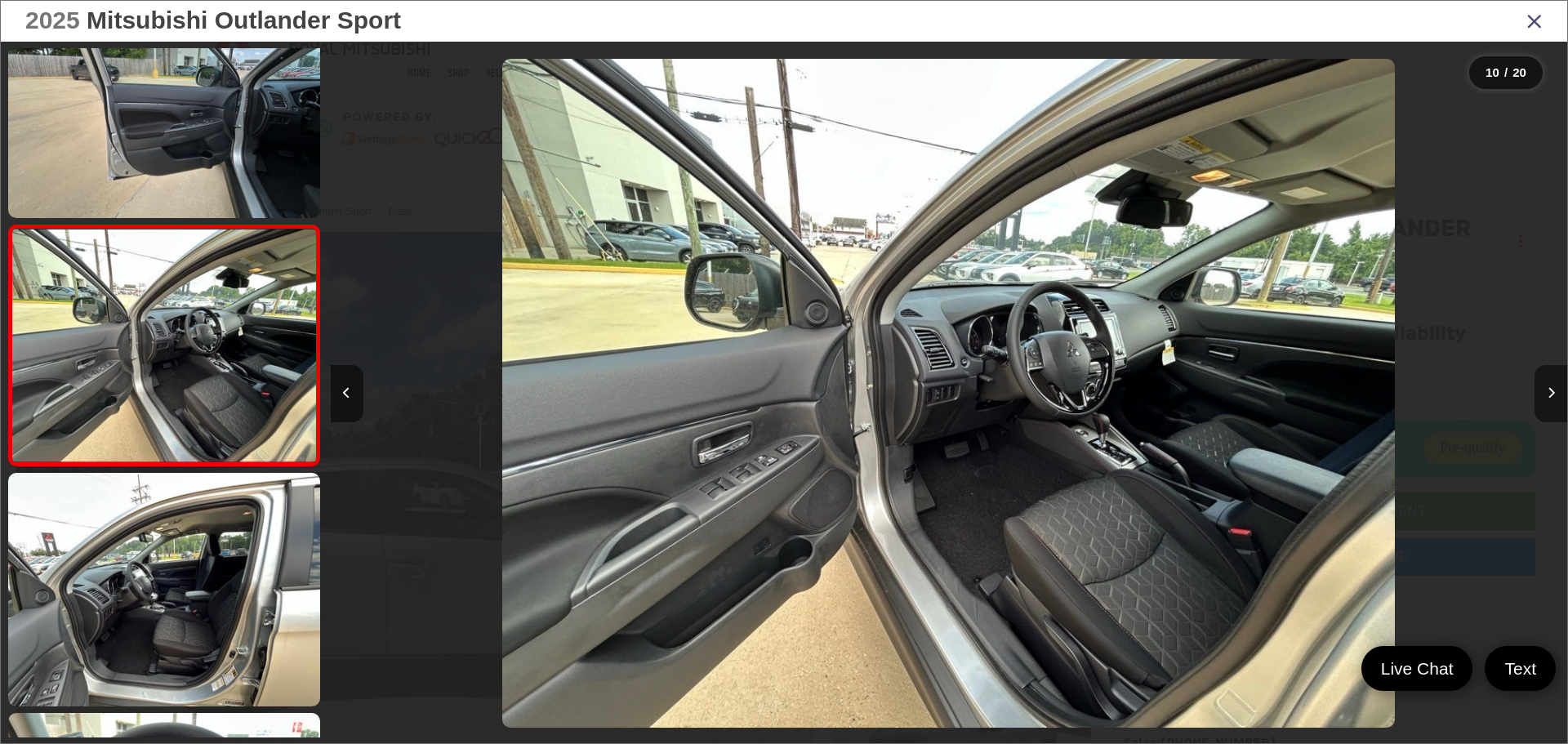
click at [1548, 396] on icon "Next image" at bounding box center [1551, 392] width 7 height 11
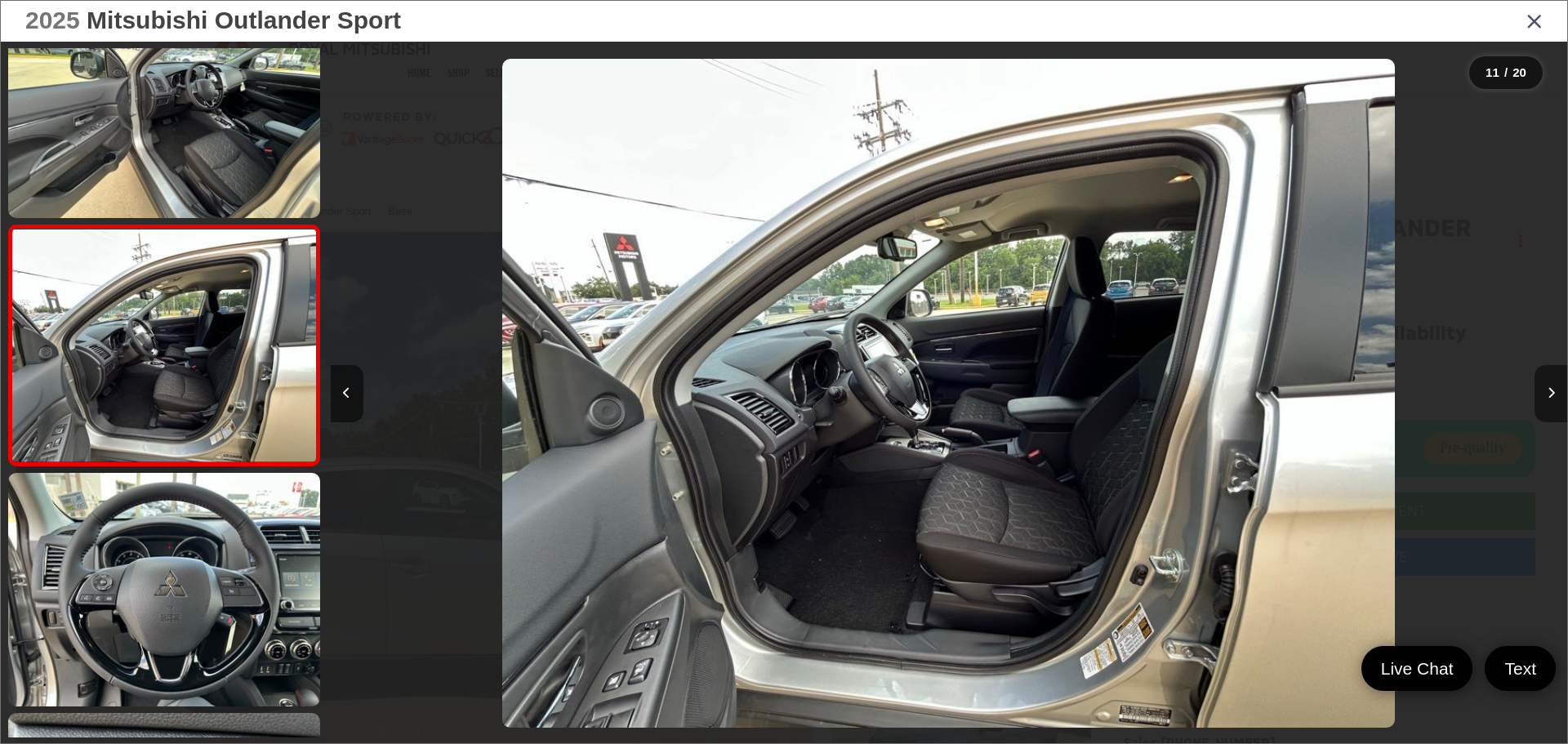
click at [1548, 396] on icon "Next image" at bounding box center [1551, 392] width 7 height 11
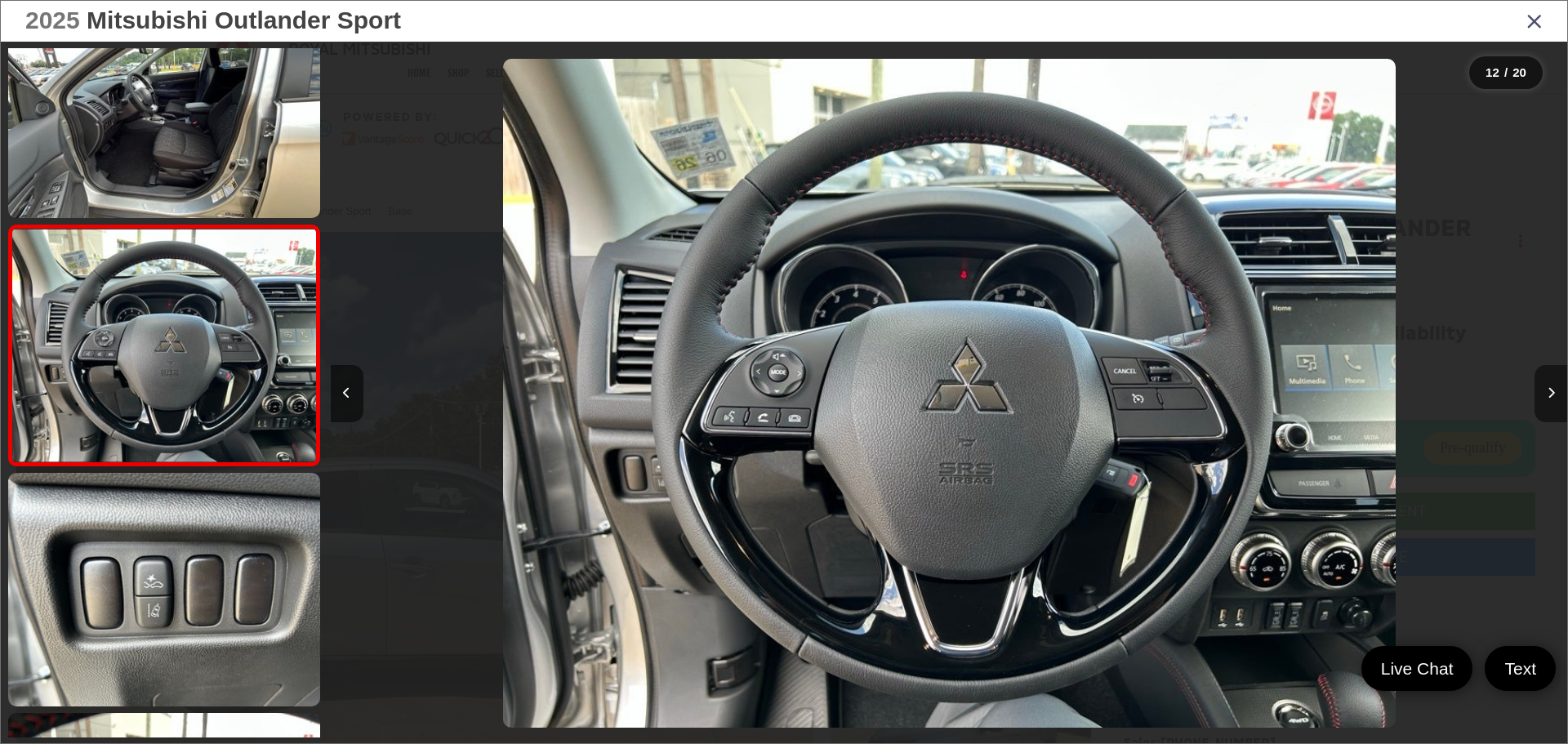
click at [1548, 396] on icon "Next image" at bounding box center [1551, 392] width 7 height 11
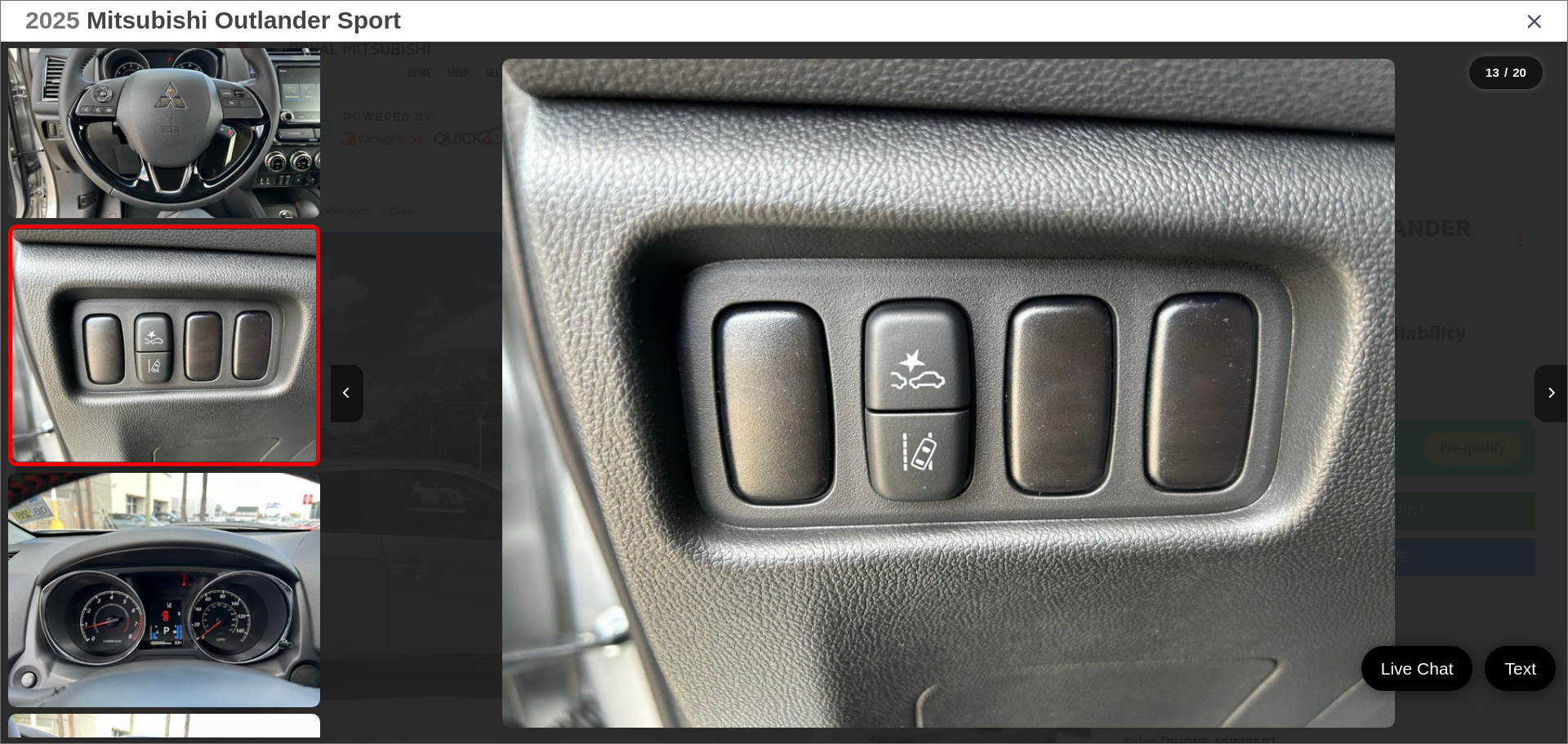
click at [1548, 396] on icon "Next image" at bounding box center [1551, 392] width 7 height 11
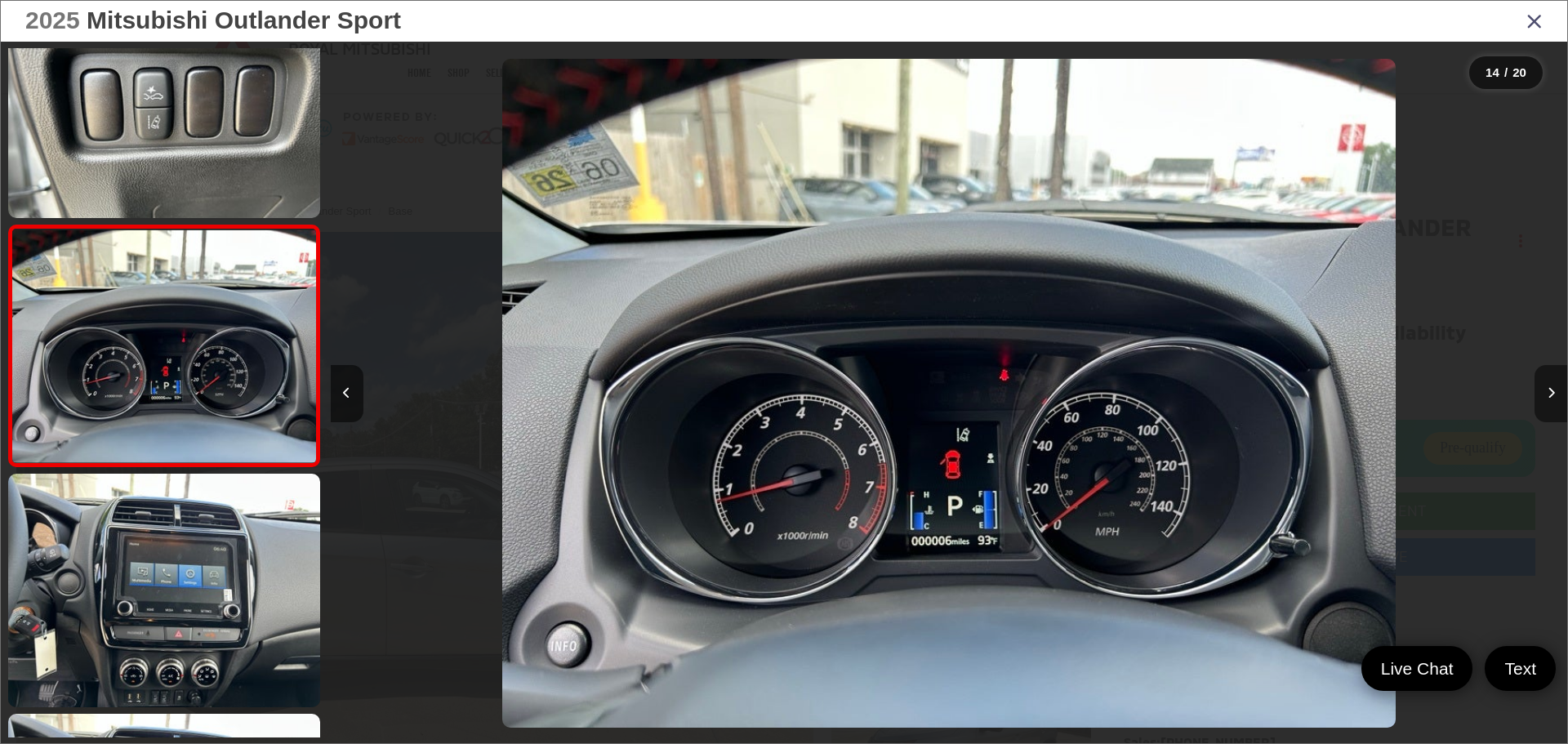
click at [1548, 396] on icon "Next image" at bounding box center [1551, 392] width 7 height 11
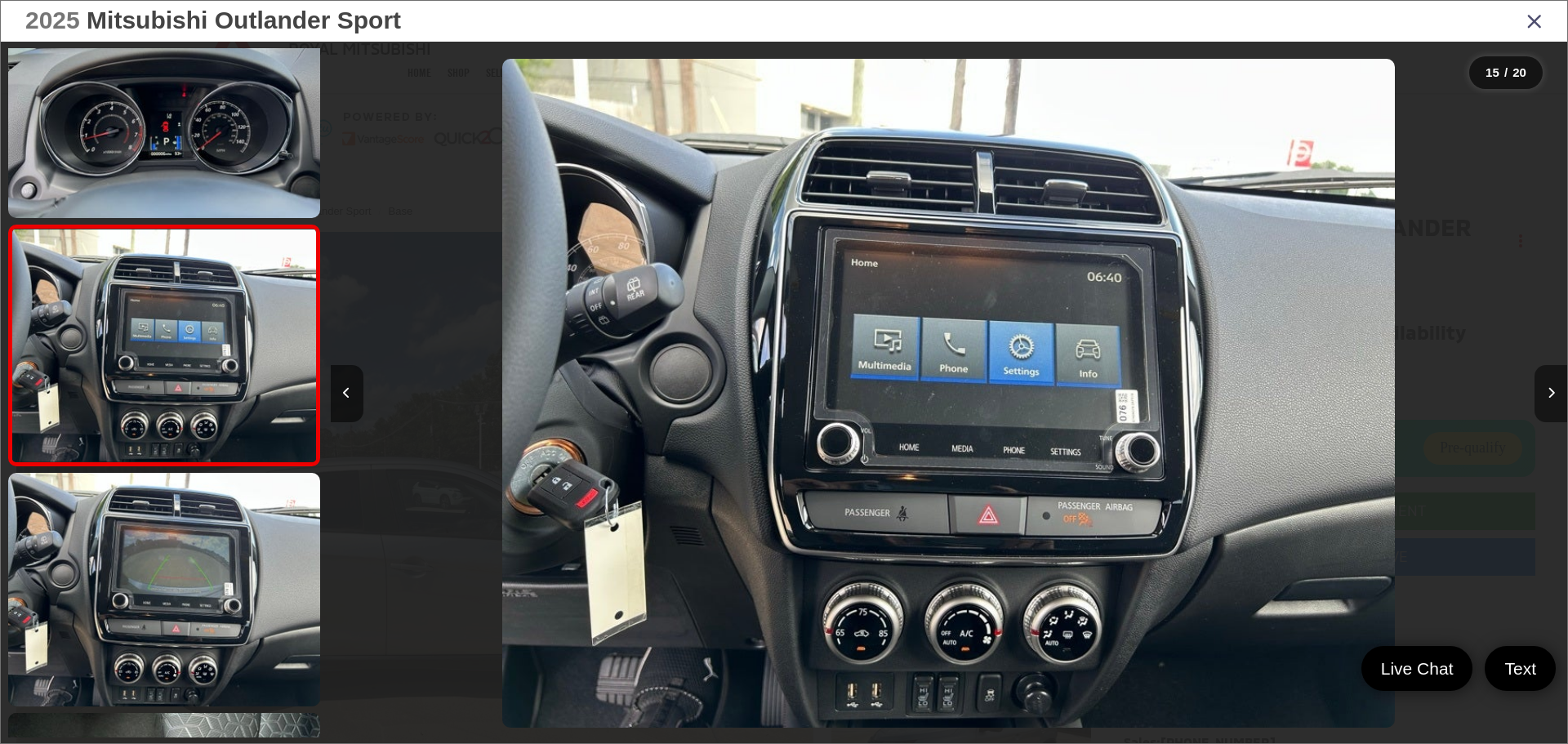
click at [1548, 396] on icon "Next image" at bounding box center [1551, 392] width 7 height 11
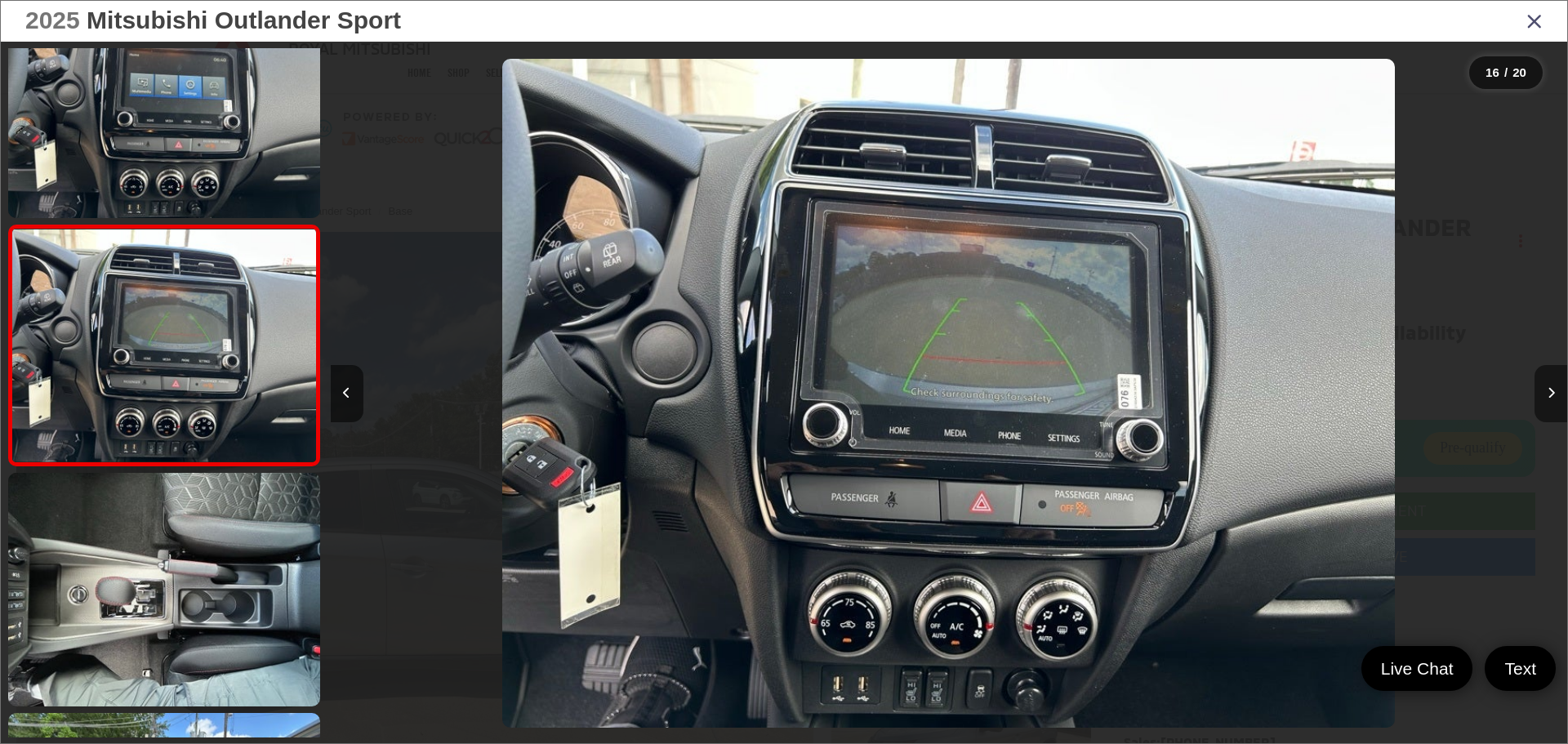
click at [1548, 396] on icon "Next image" at bounding box center [1551, 392] width 7 height 11
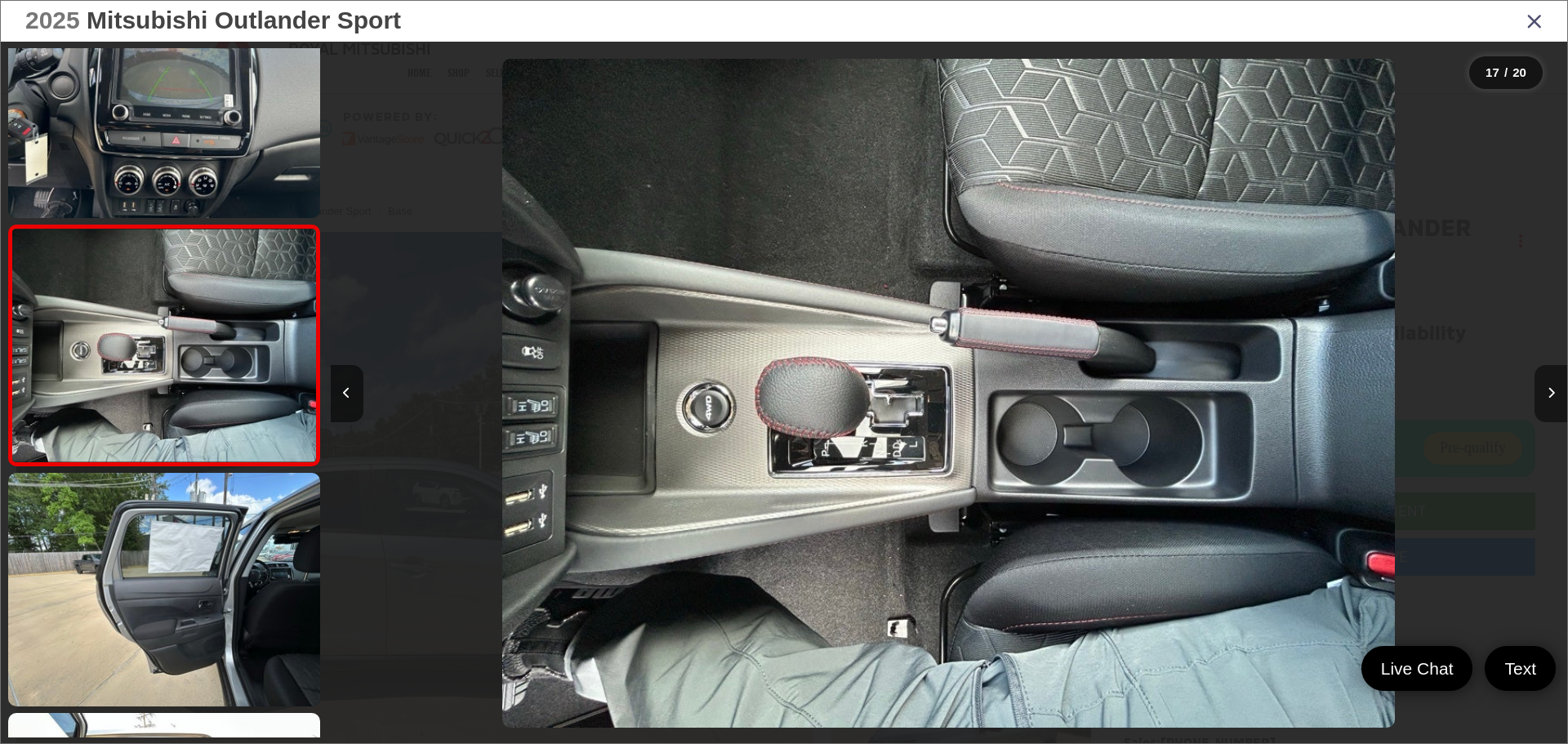
click at [1548, 396] on icon "Next image" at bounding box center [1551, 392] width 7 height 11
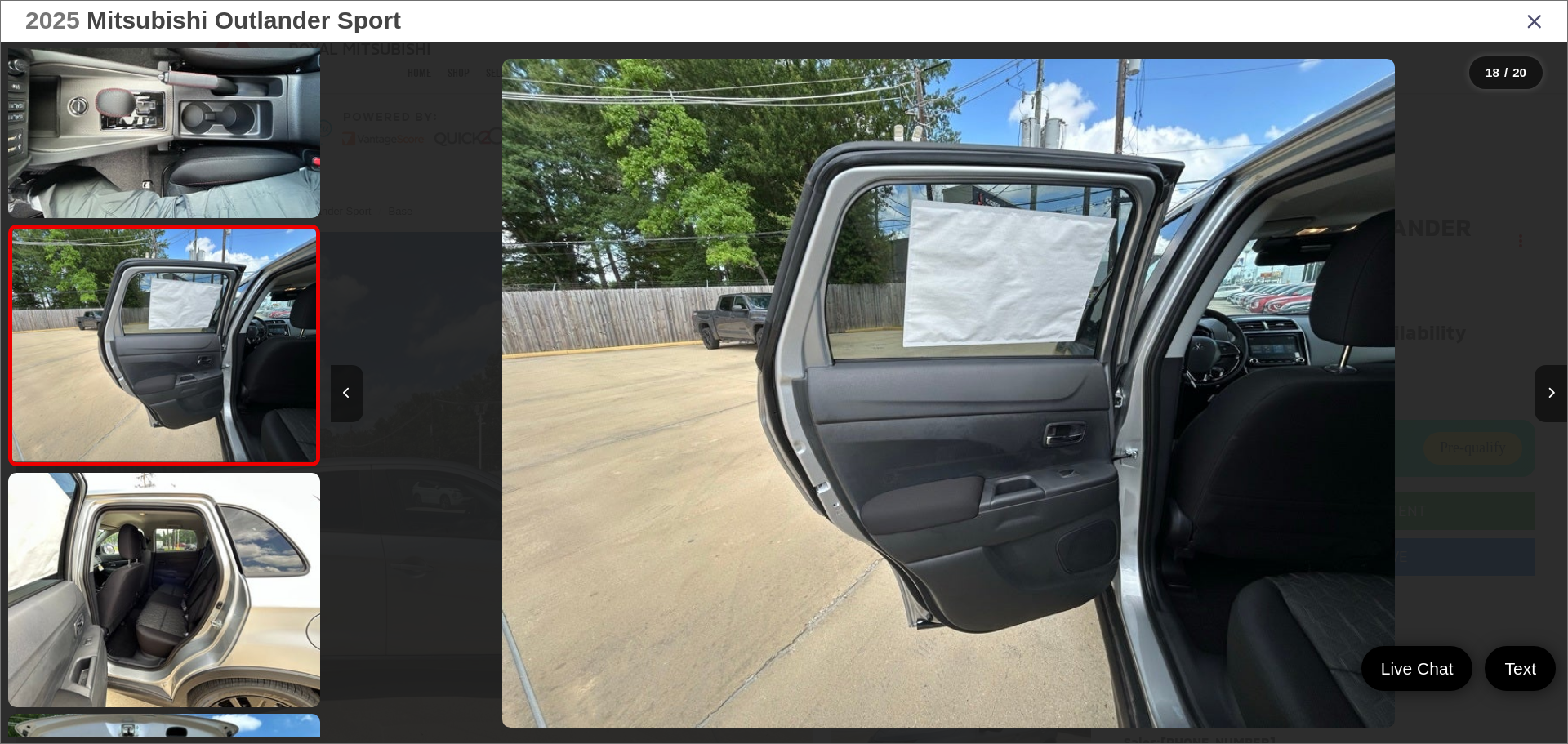
click at [338, 379] on button "Previous image" at bounding box center [347, 392] width 33 height 57
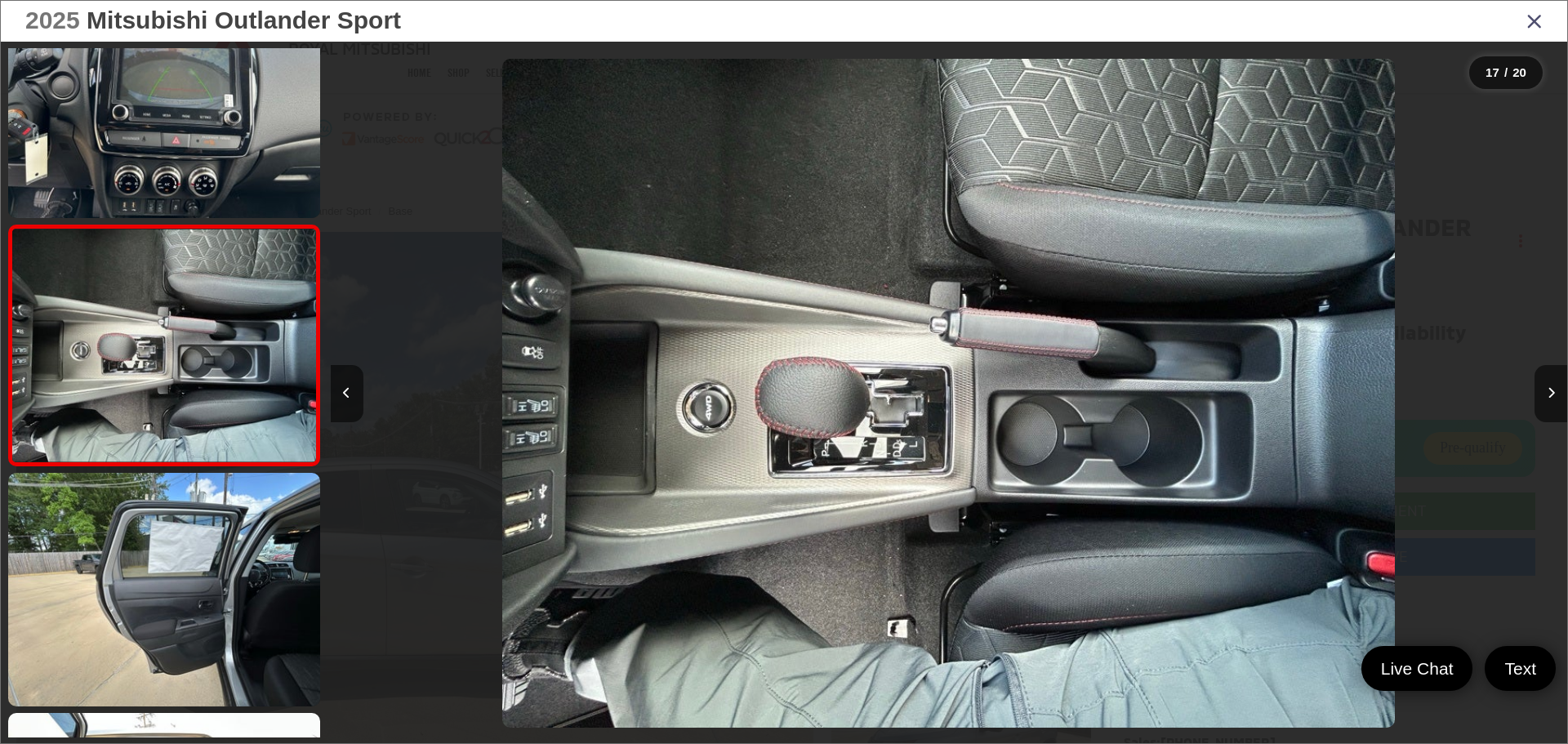
click at [1534, 29] on icon "Close gallery" at bounding box center [1534, 20] width 16 height 21
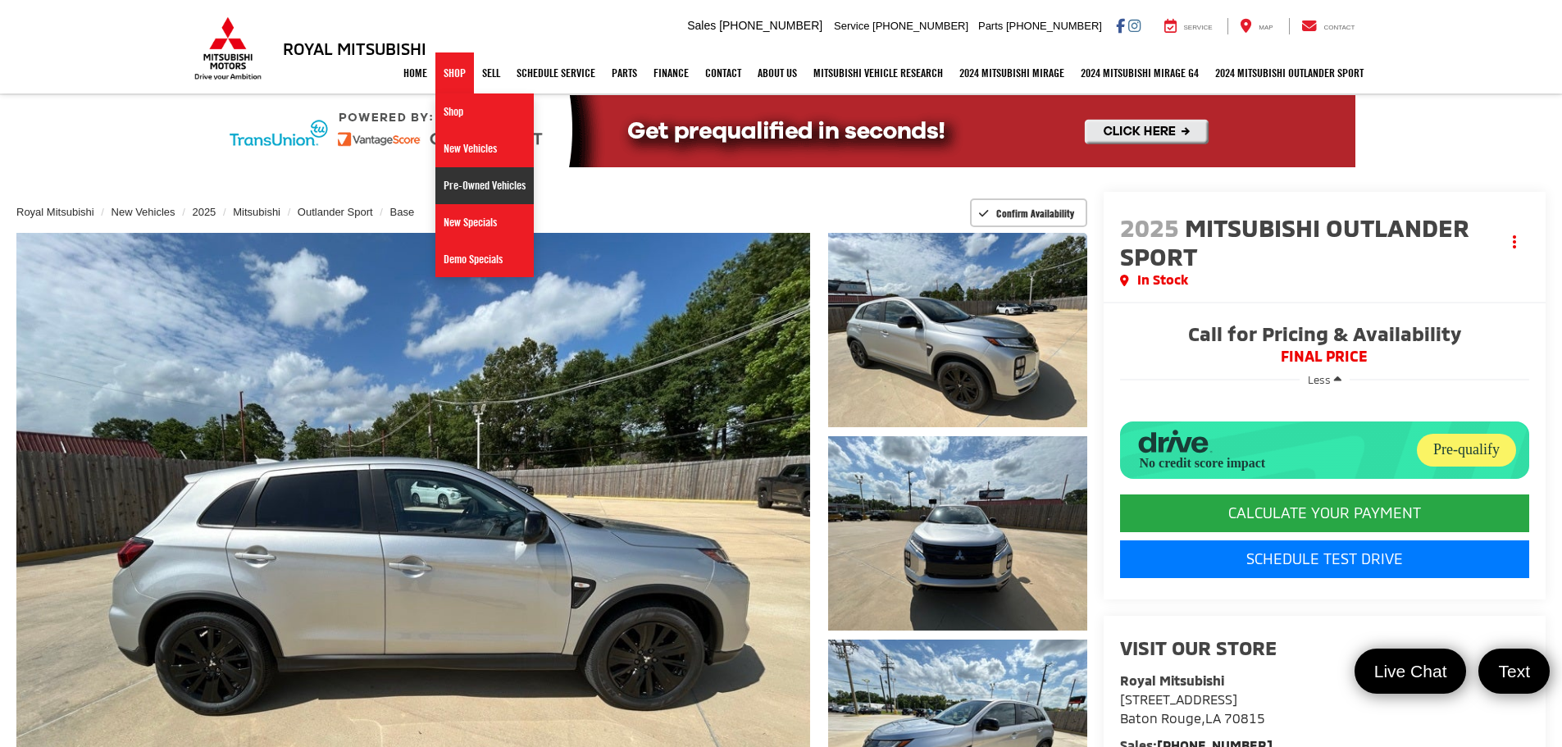
click at [453, 195] on link "Pre-Owned Vehicles" at bounding box center [484, 185] width 98 height 37
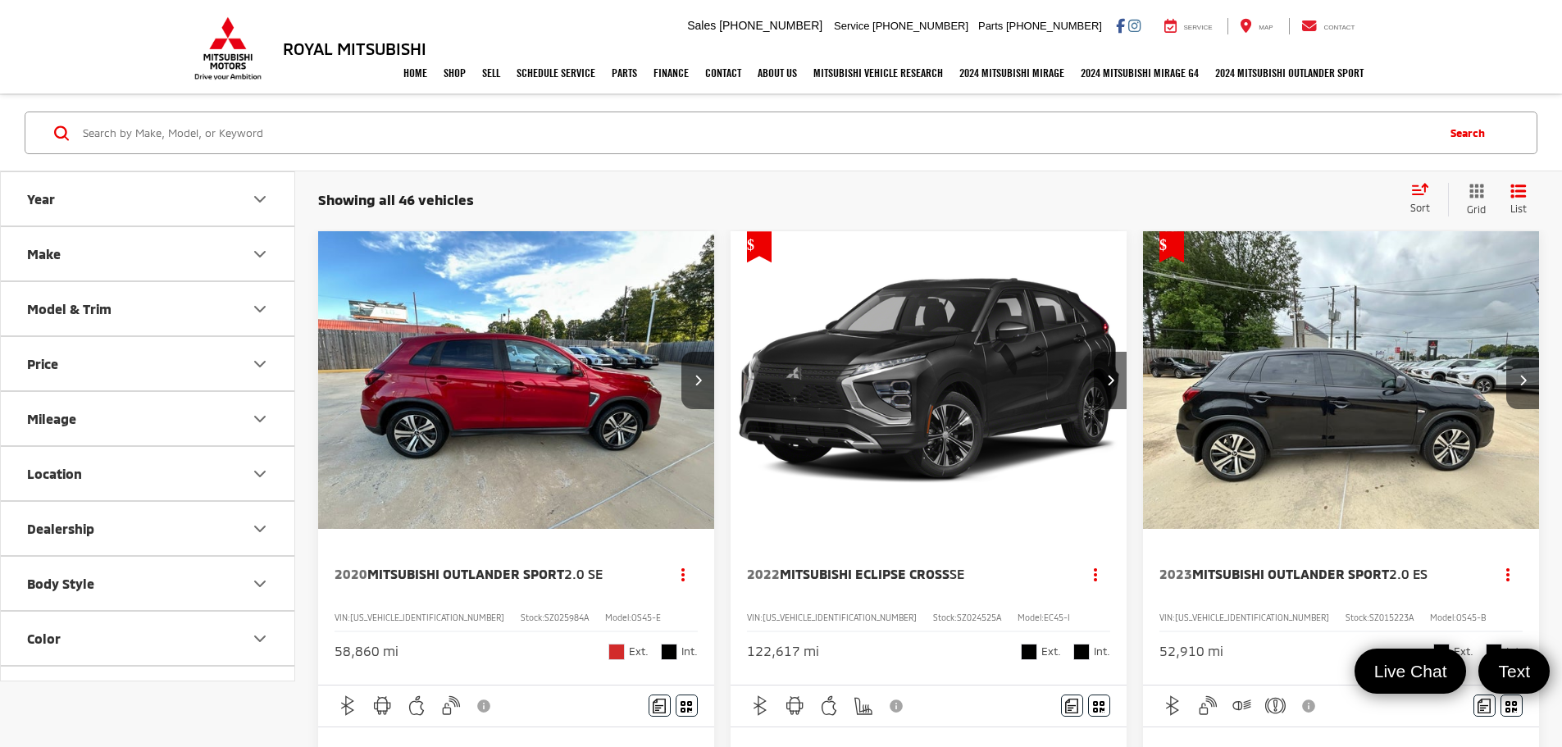
click at [258, 259] on icon "Make" at bounding box center [260, 254] width 20 height 20
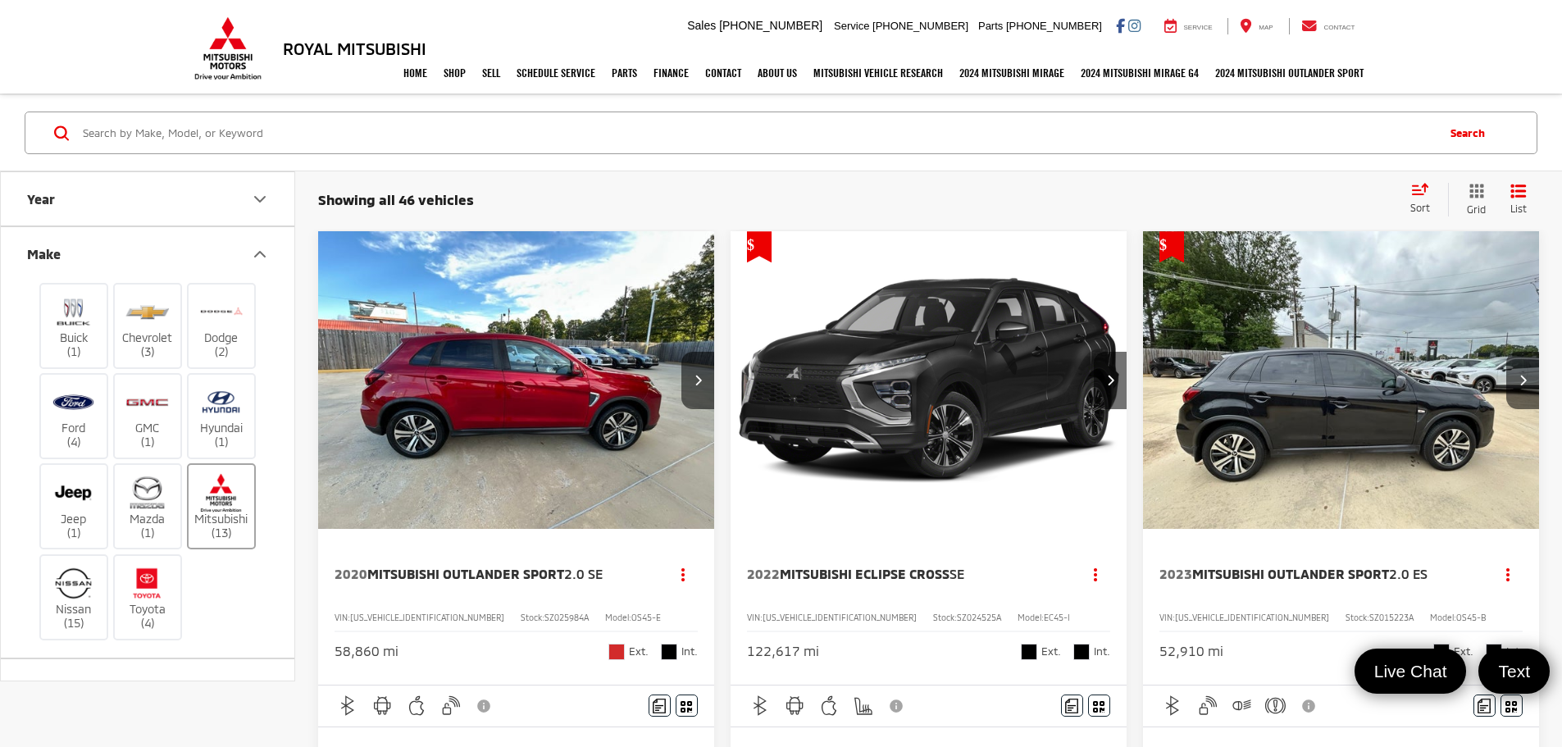
click at [214, 520] on label "Mitsubishi (13)" at bounding box center [222, 507] width 66 height 66
click at [0, 0] on input "Mitsubishi (13)" at bounding box center [0, 0] width 0 height 0
click at [1422, 210] on span "Sort" at bounding box center [1420, 207] width 20 height 11
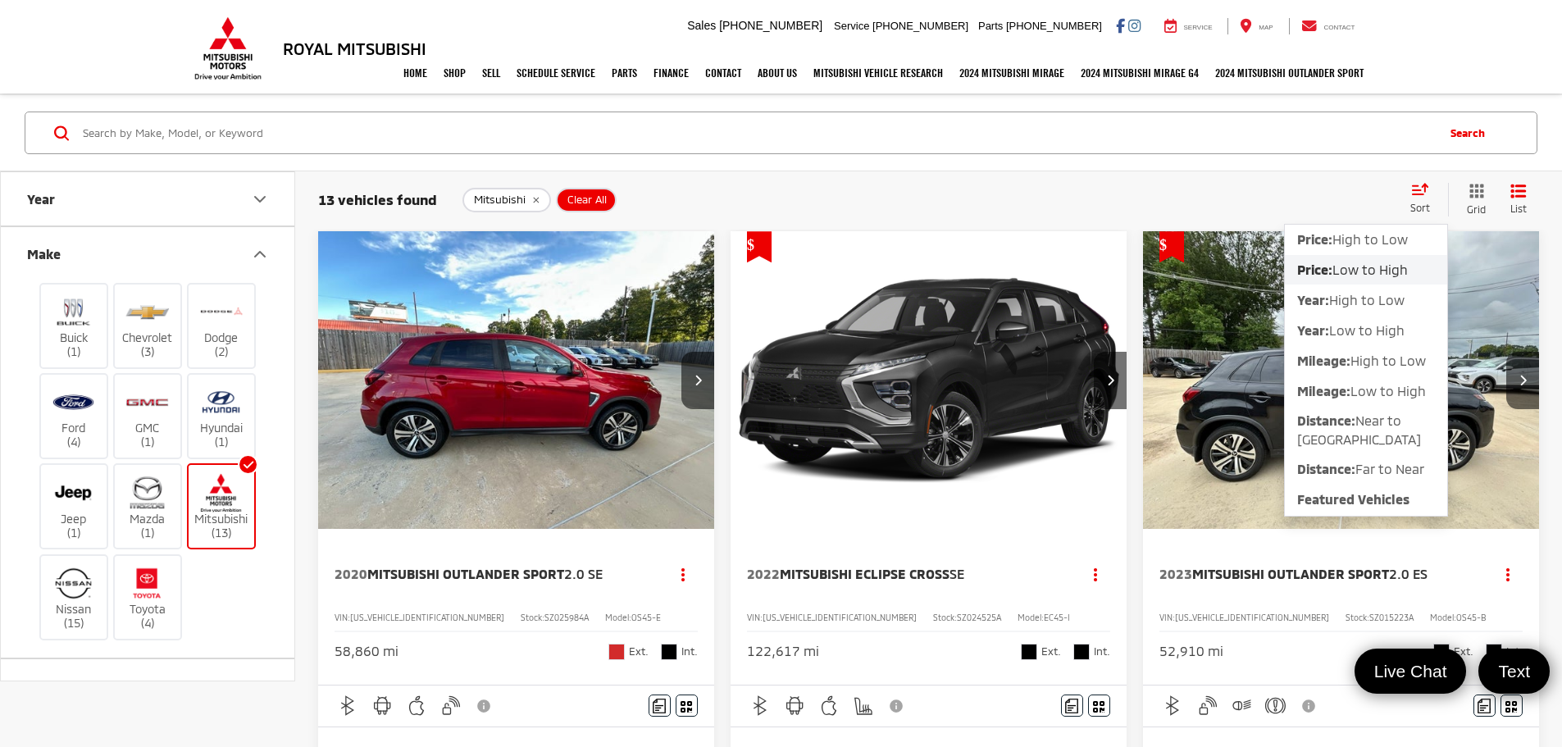
click at [1368, 274] on span "Low to High" at bounding box center [1369, 270] width 75 height 16
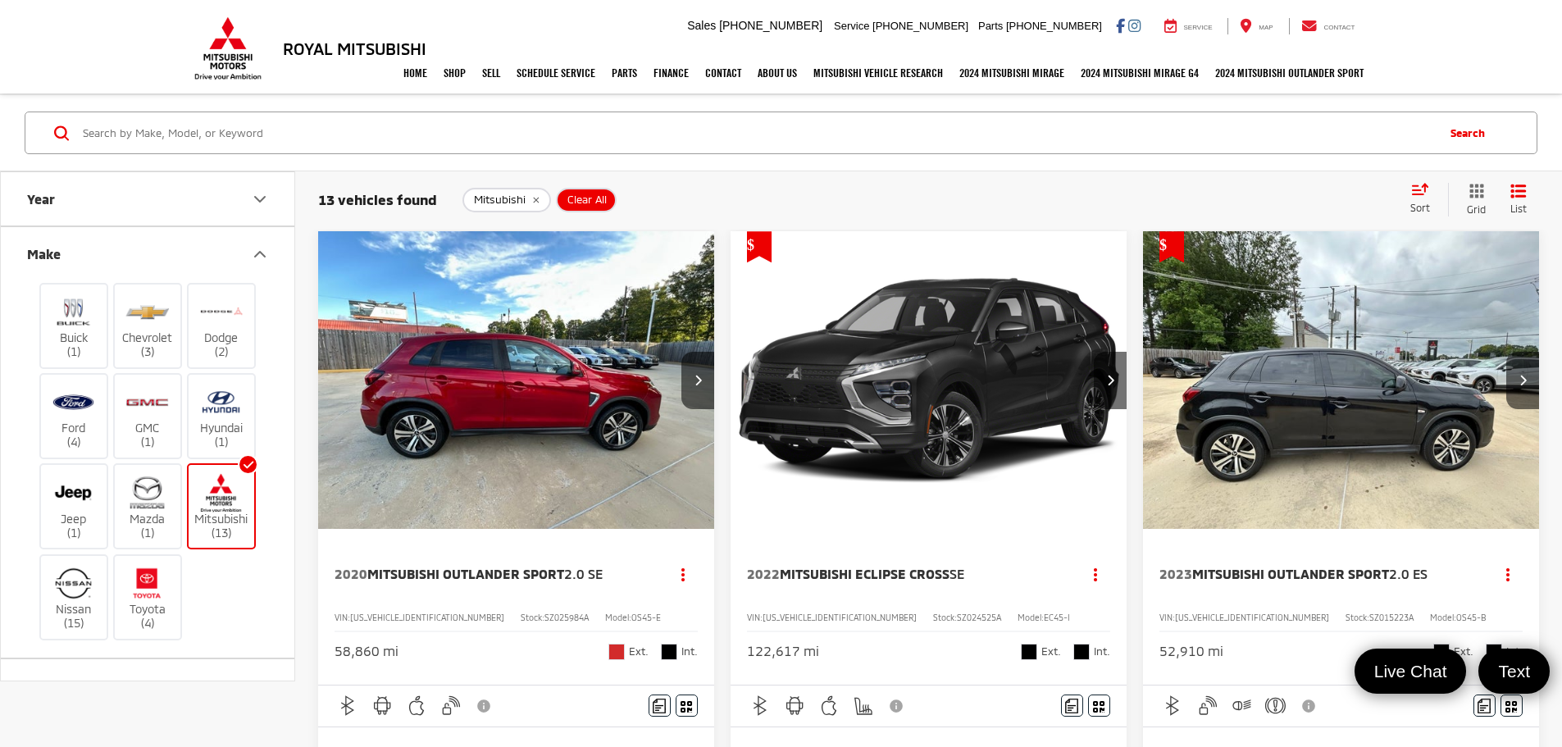
click at [451, 371] on img "2020 Mitsubishi Outlander Sport 2.0 SE 0" at bounding box center [516, 380] width 398 height 299
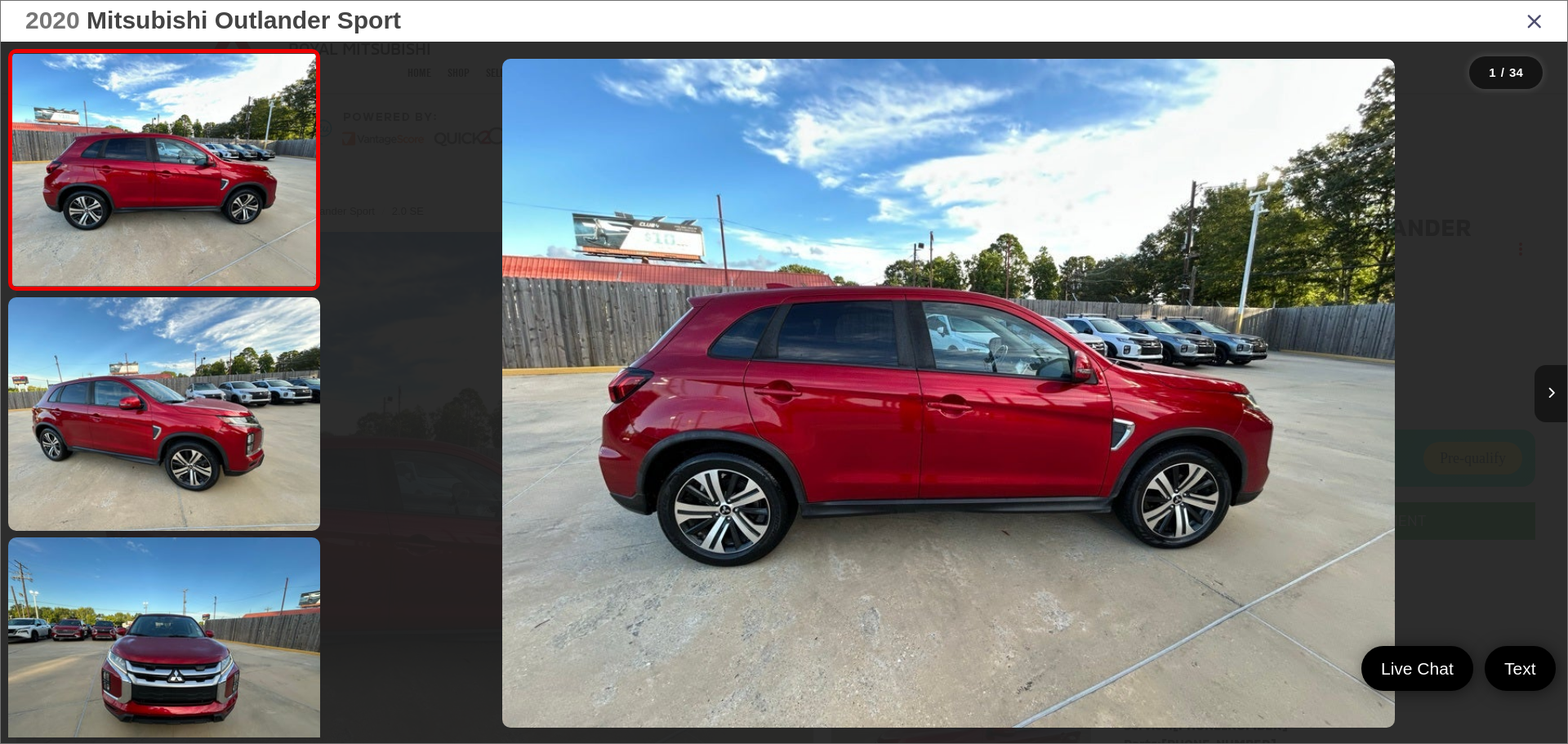
click at [1551, 401] on button "Next image" at bounding box center [1551, 392] width 33 height 57
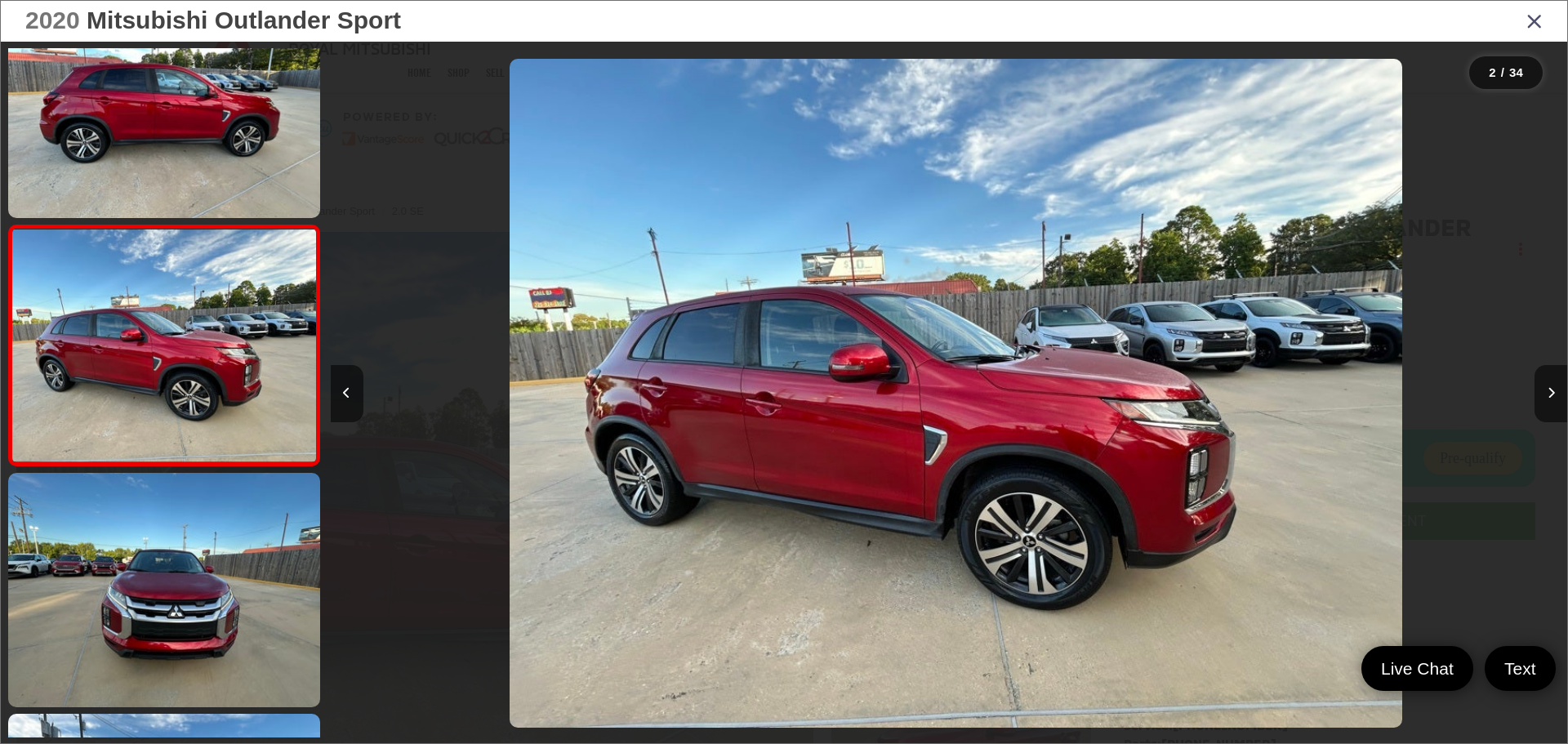
scroll to position [0, 1236]
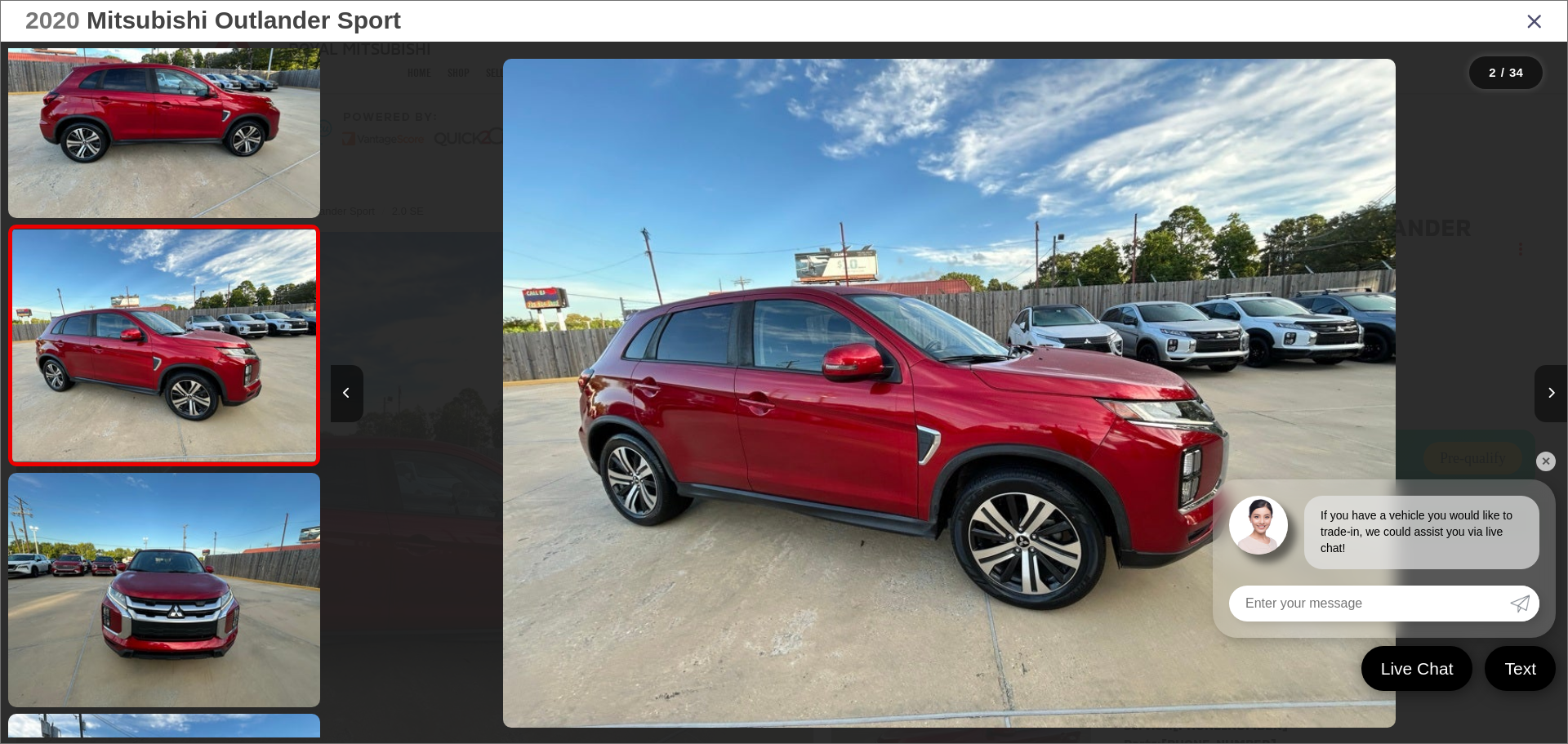
drag, startPoint x: 1553, startPoint y: 392, endPoint x: 1544, endPoint y: 414, distance: 23.8
click at [1553, 392] on icon "Next image" at bounding box center [1551, 392] width 7 height 11
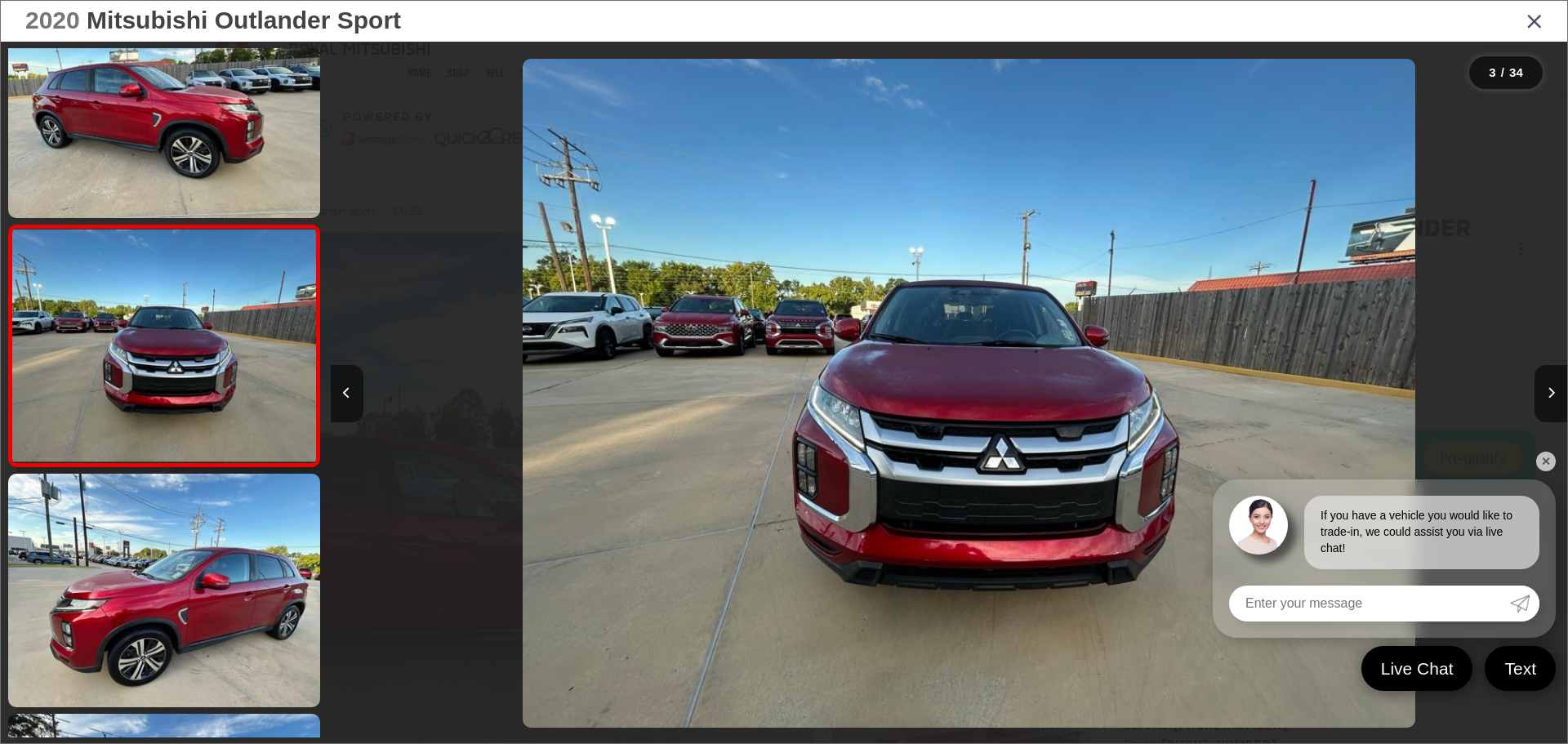
scroll to position [0, 2474]
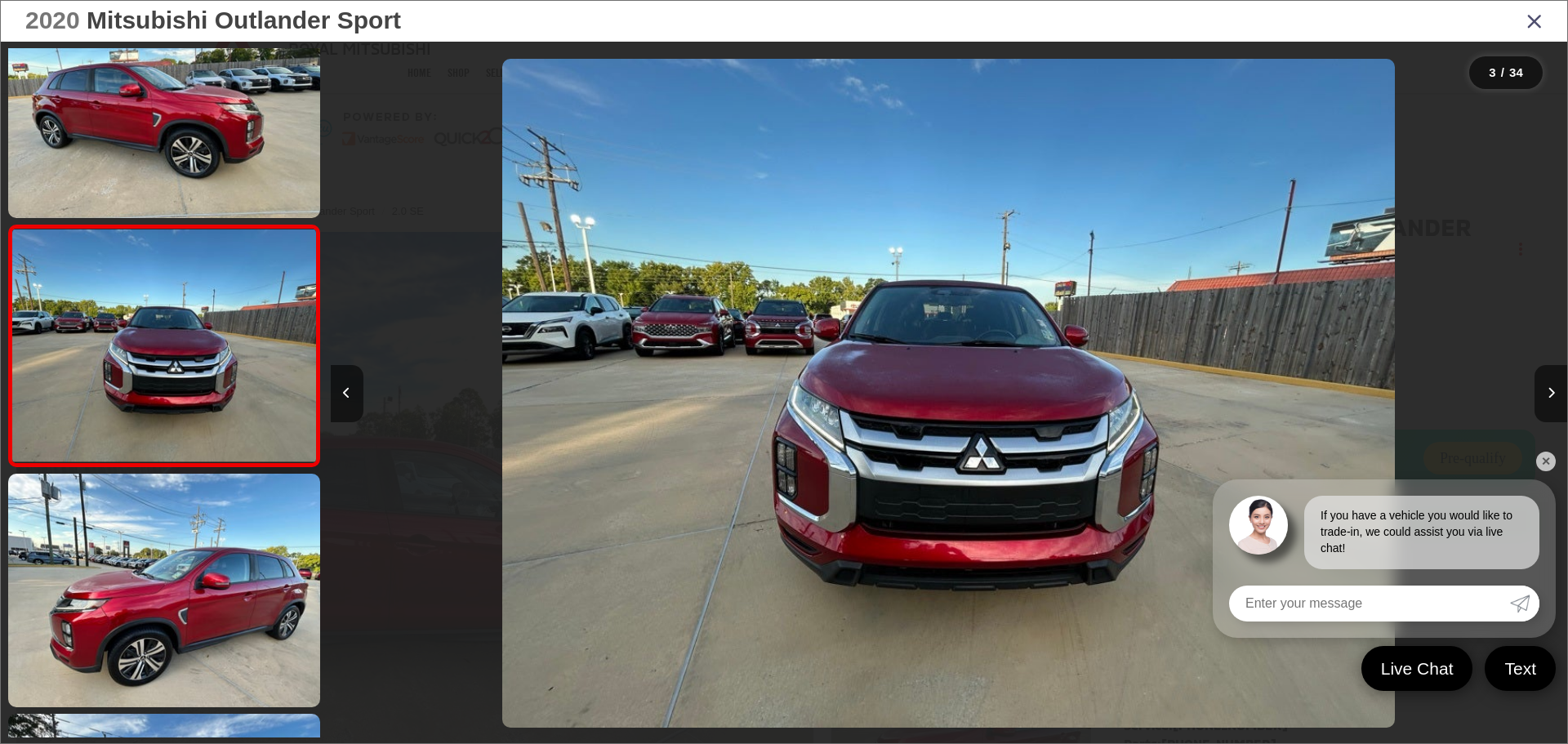
click at [1545, 460] on link "✕" at bounding box center [1546, 461] width 20 height 20
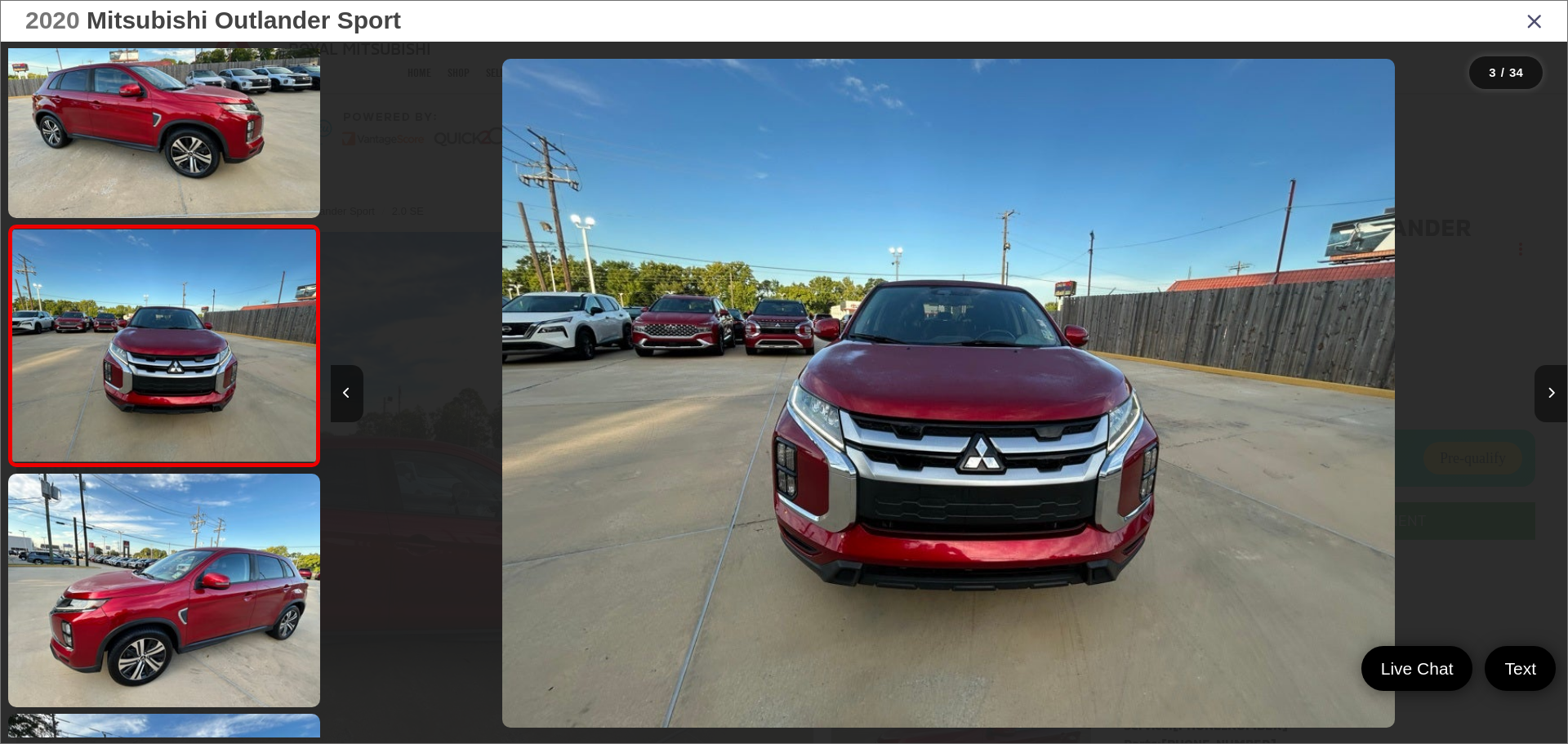
click at [1548, 390] on icon "Next image" at bounding box center [1551, 392] width 7 height 11
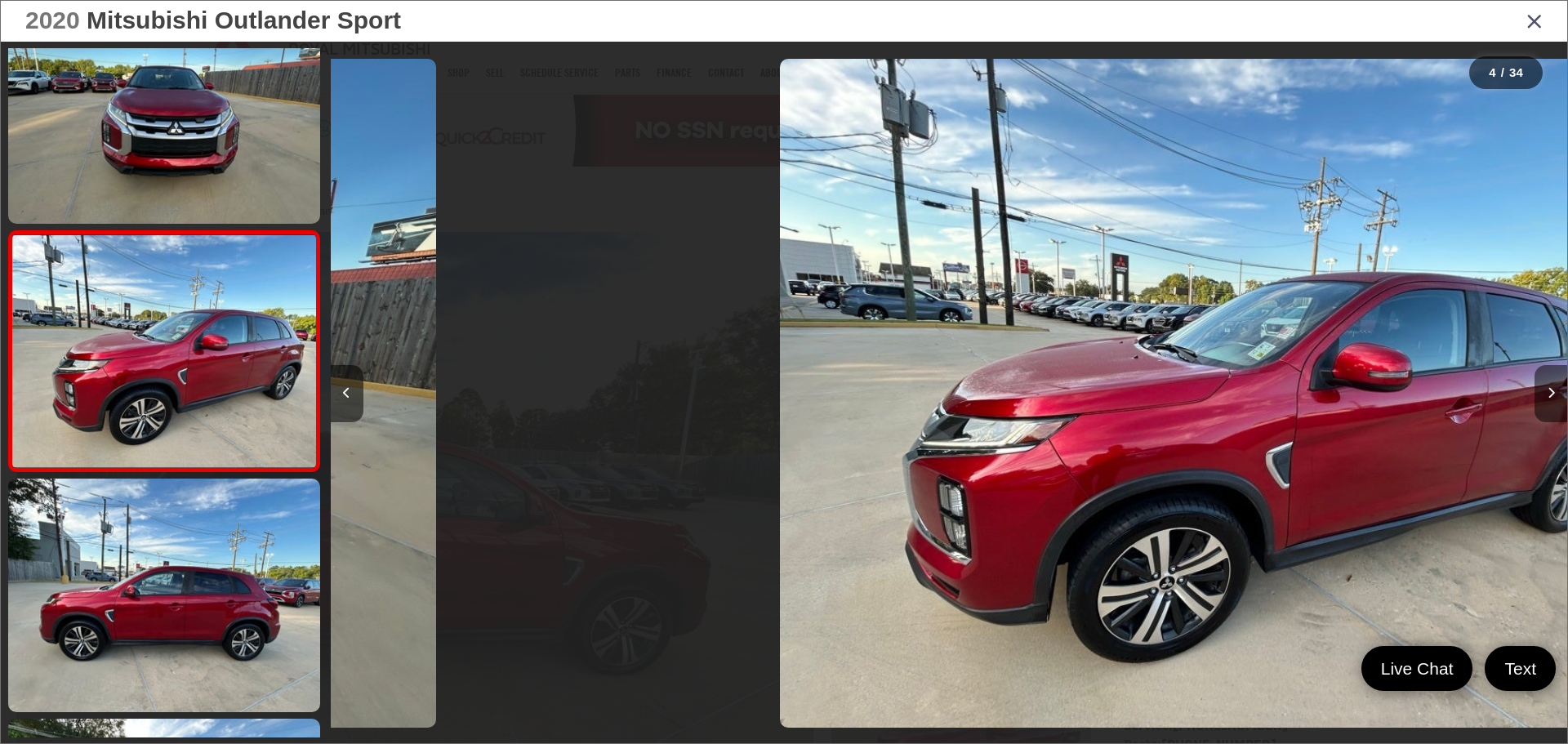
scroll to position [546, 0]
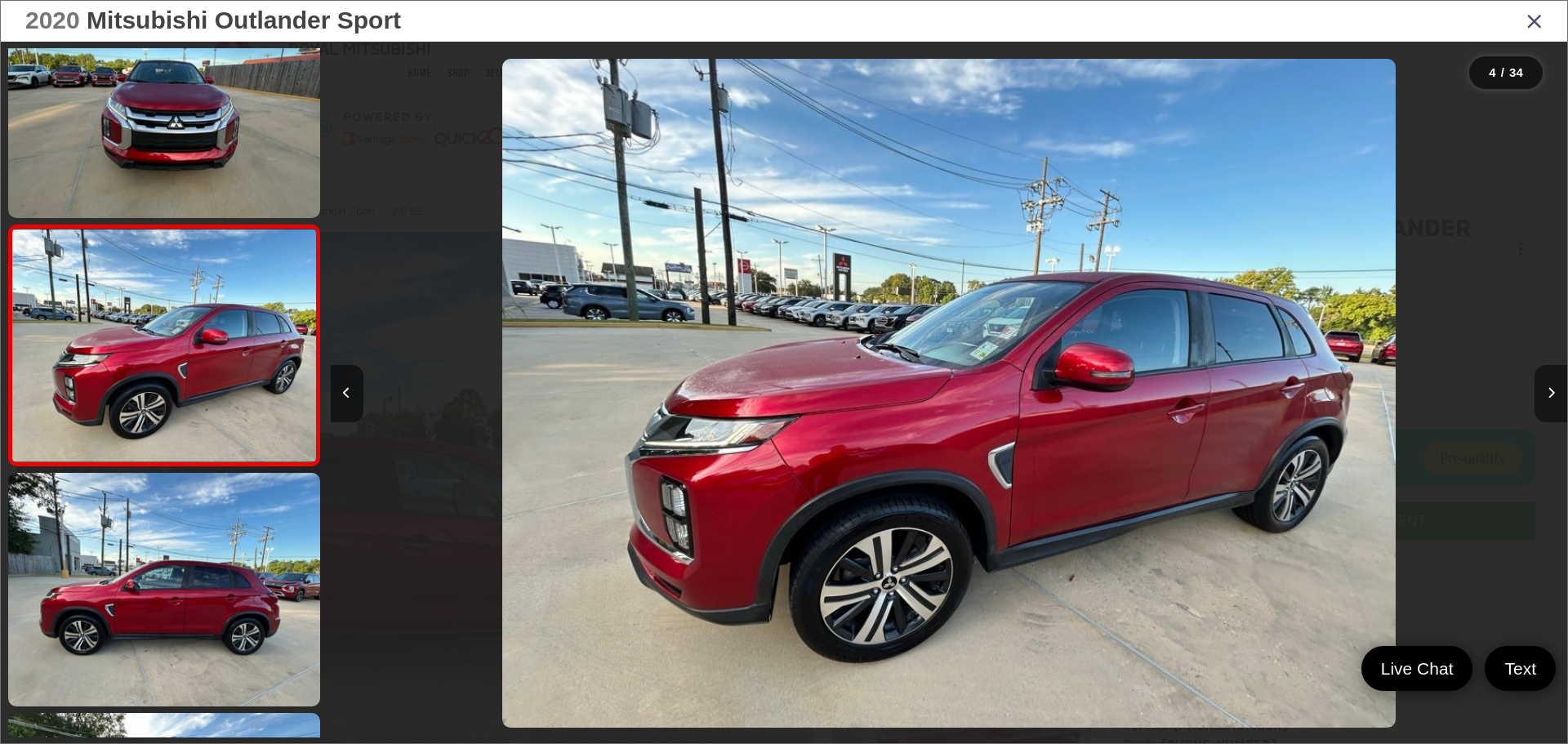
click at [1544, 391] on button "Next image" at bounding box center [1551, 392] width 33 height 57
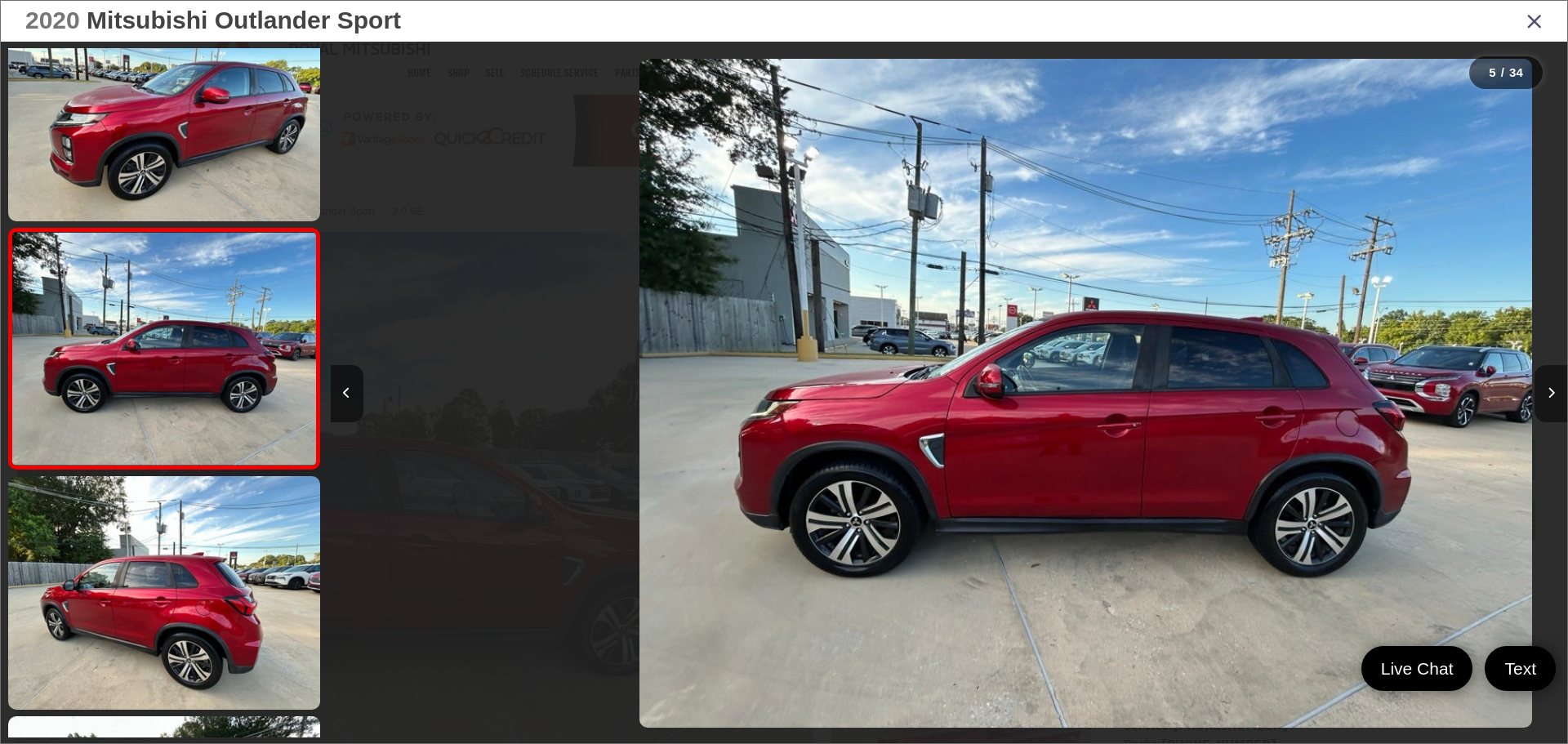
scroll to position [786, 0]
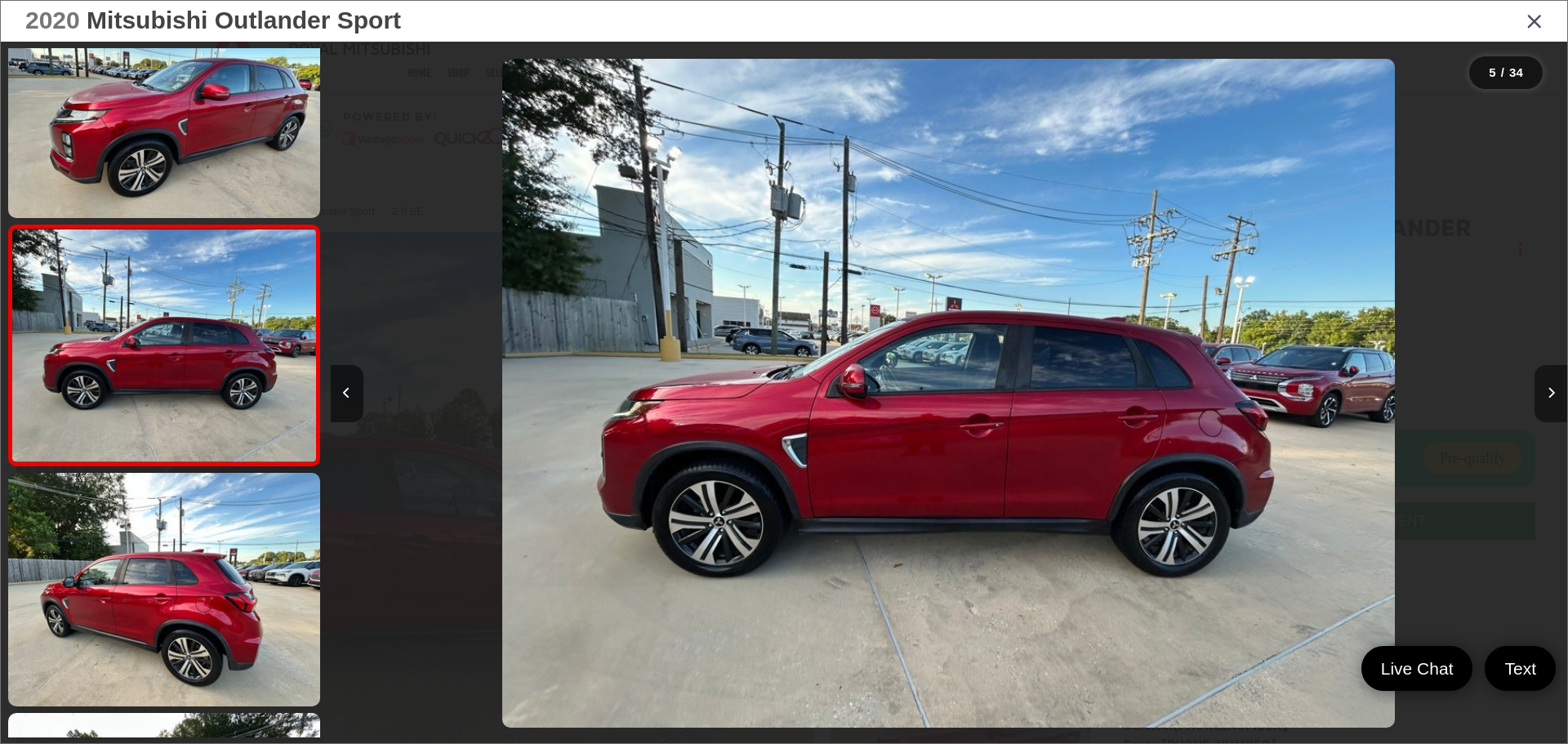
click at [1551, 389] on icon "Next image" at bounding box center [1551, 392] width 7 height 11
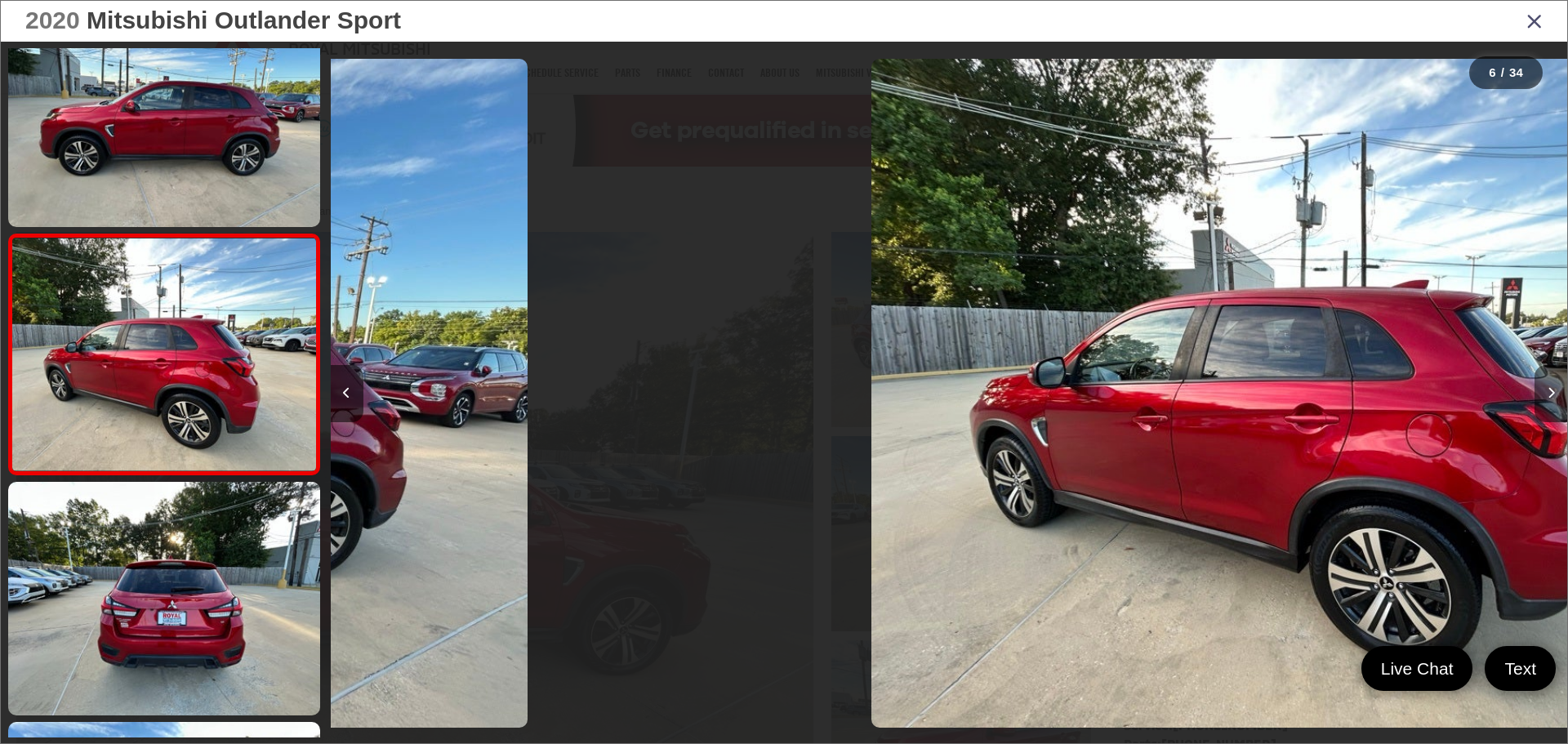
scroll to position [1026, 0]
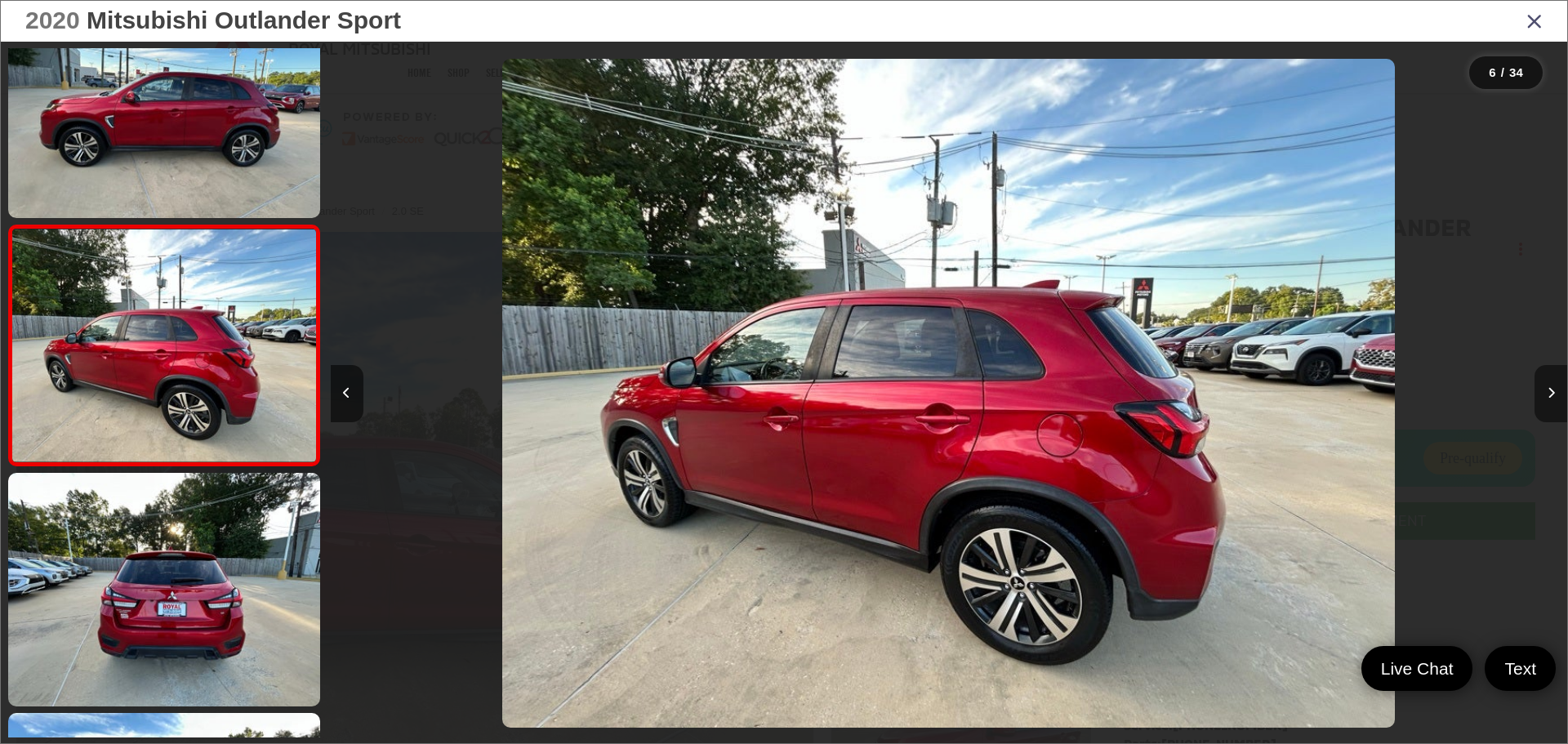
click at [1553, 385] on button "Next image" at bounding box center [1551, 392] width 33 height 57
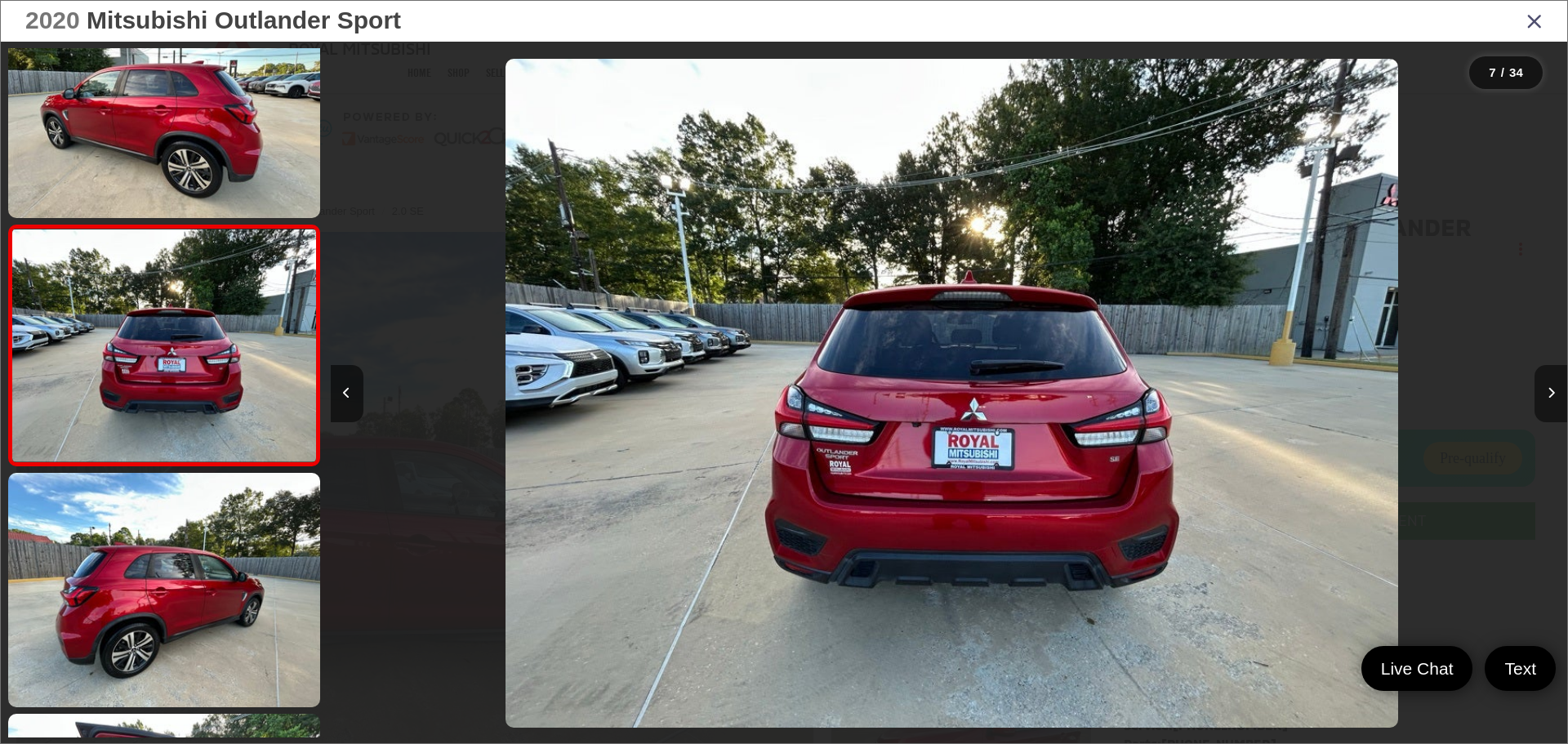
scroll to position [0, 7421]
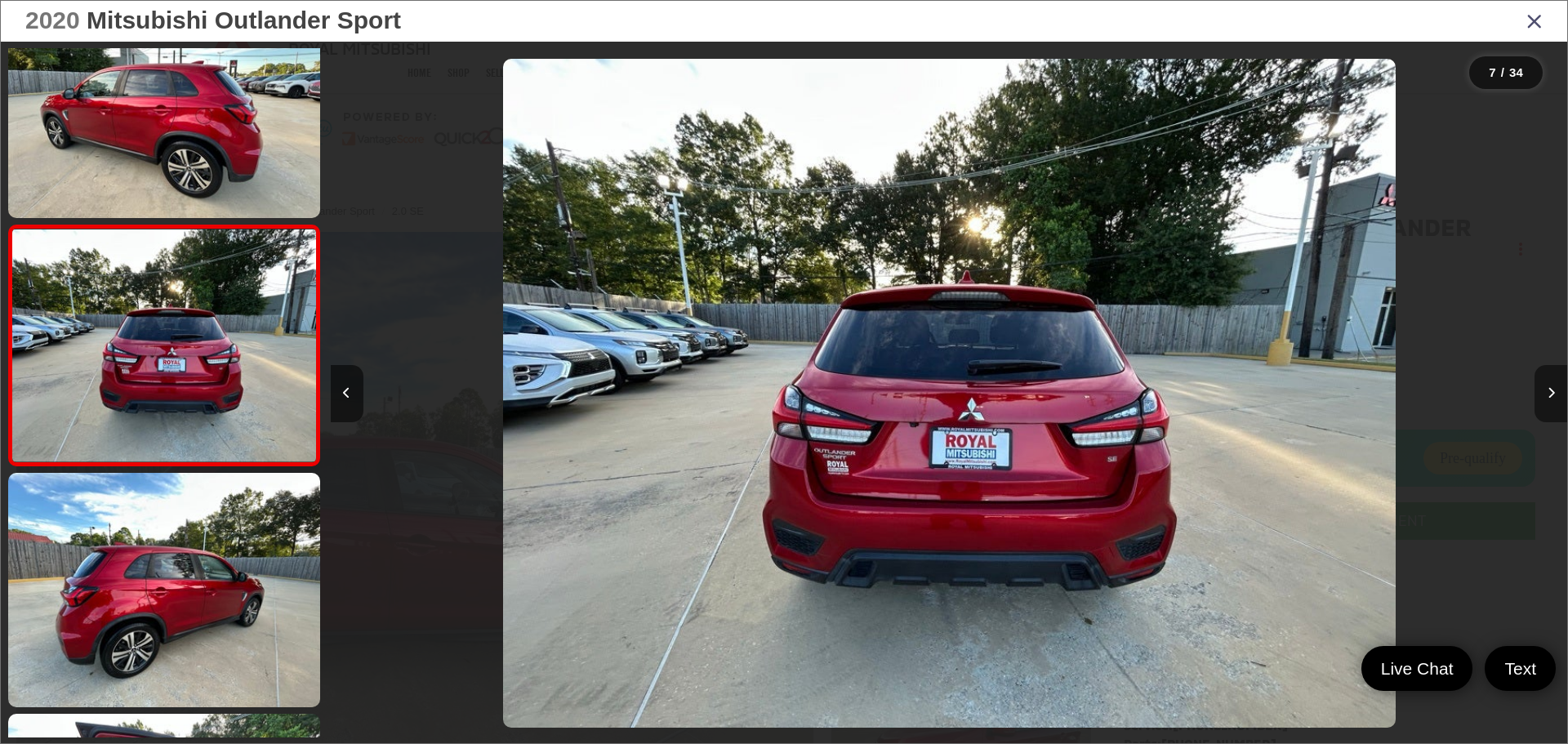
click at [1548, 388] on icon "Next image" at bounding box center [1551, 392] width 7 height 11
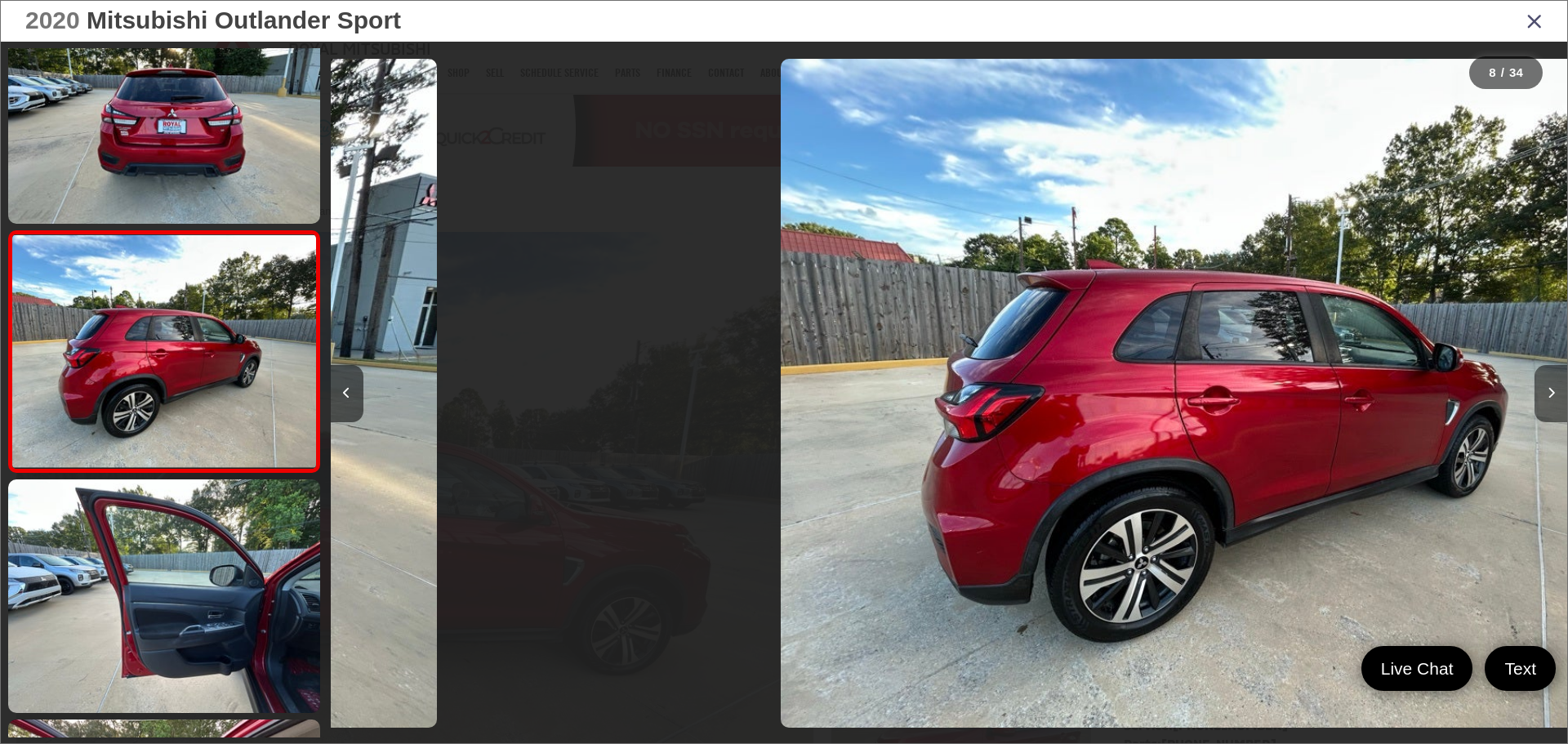
scroll to position [0, 0]
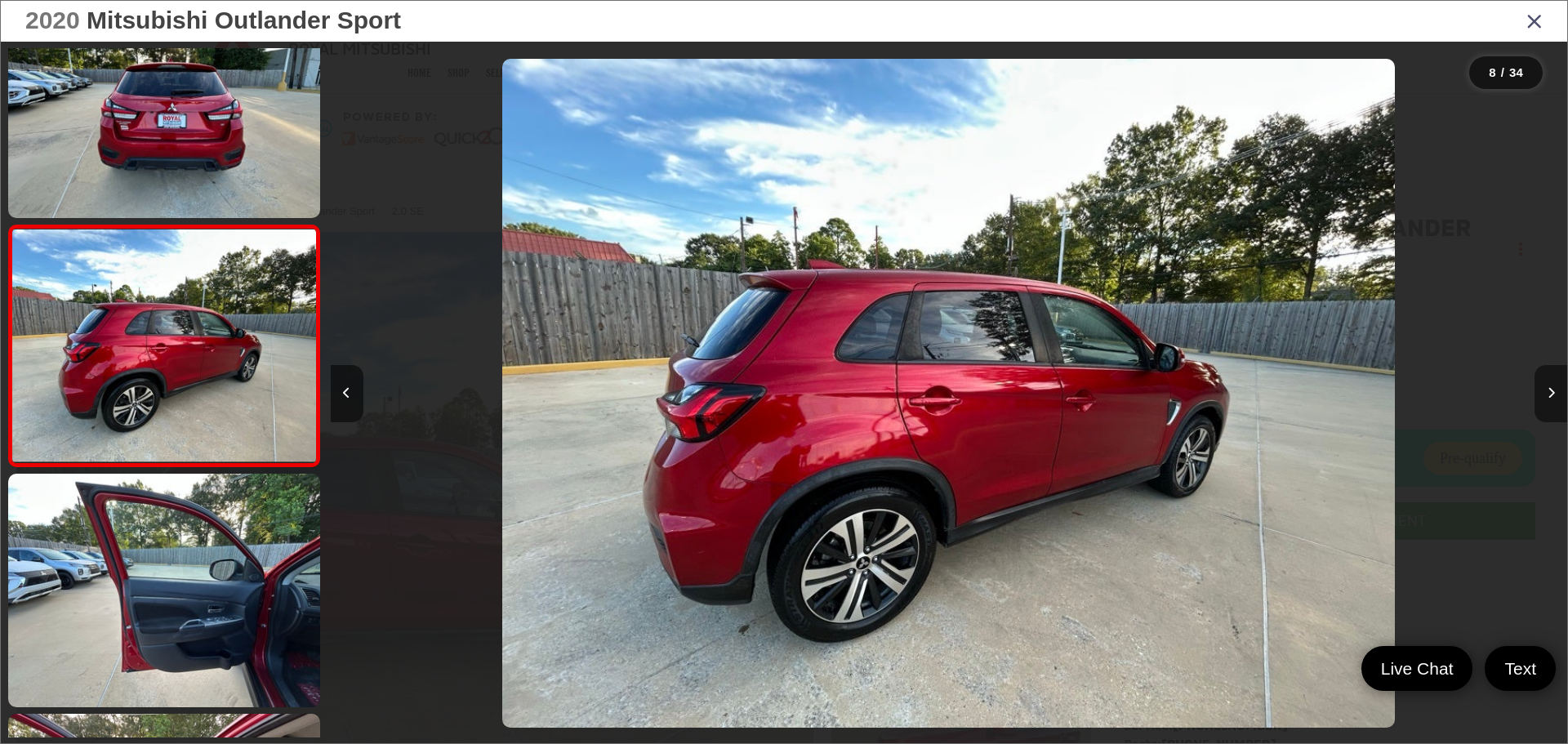
click at [1548, 388] on icon "Next image" at bounding box center [1551, 392] width 7 height 11
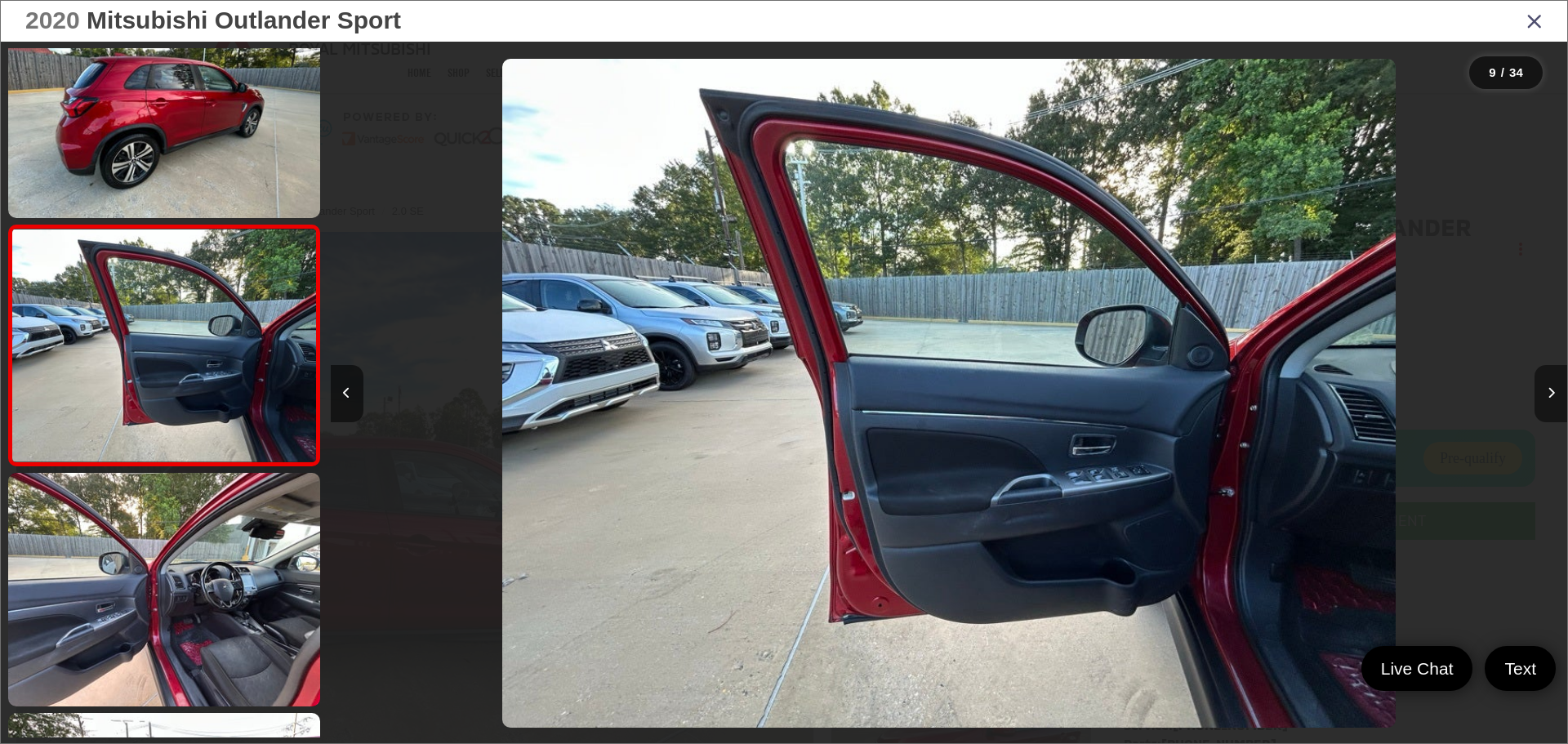
click at [1548, 388] on icon "Next image" at bounding box center [1551, 392] width 7 height 11
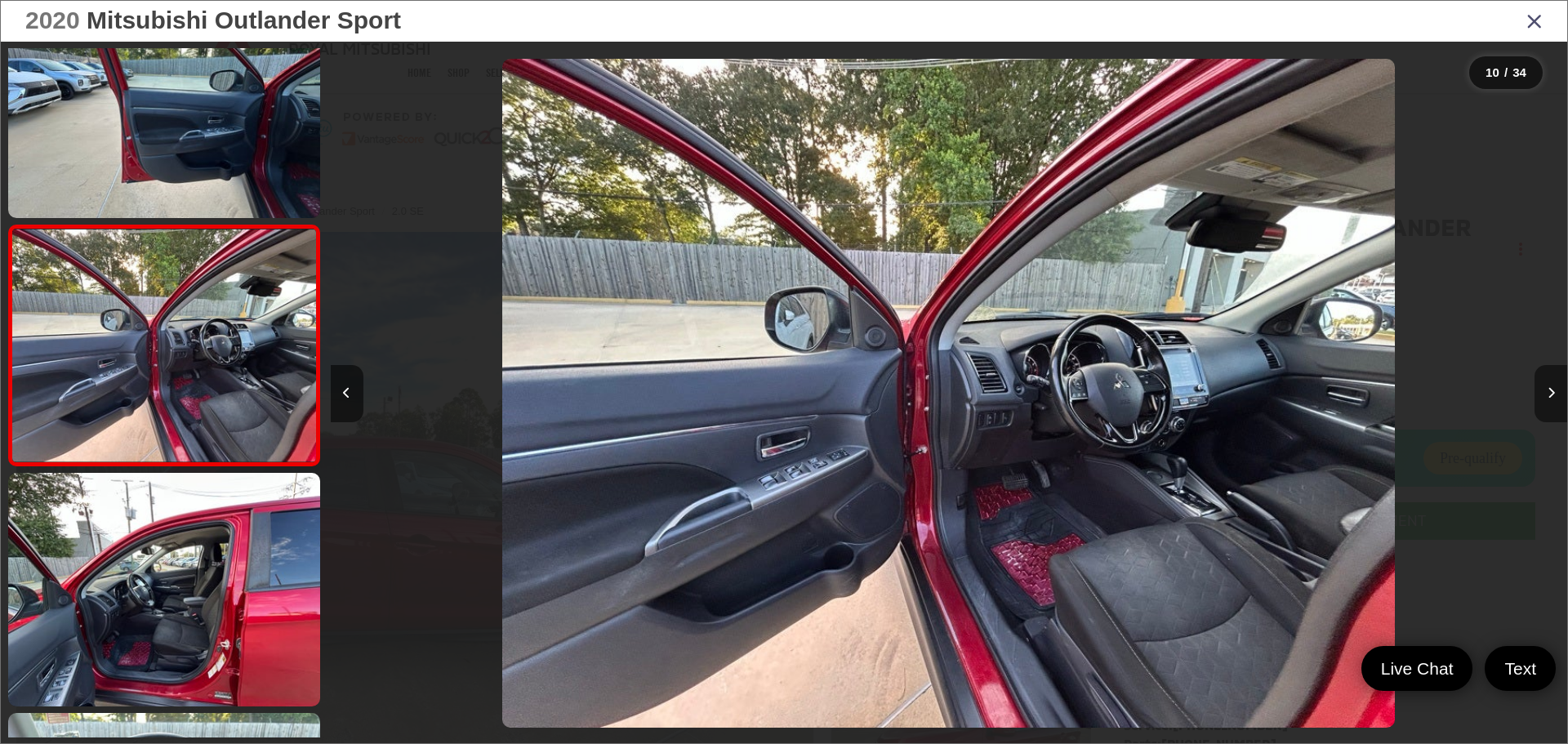
click at [1542, 396] on button "Next image" at bounding box center [1551, 392] width 33 height 57
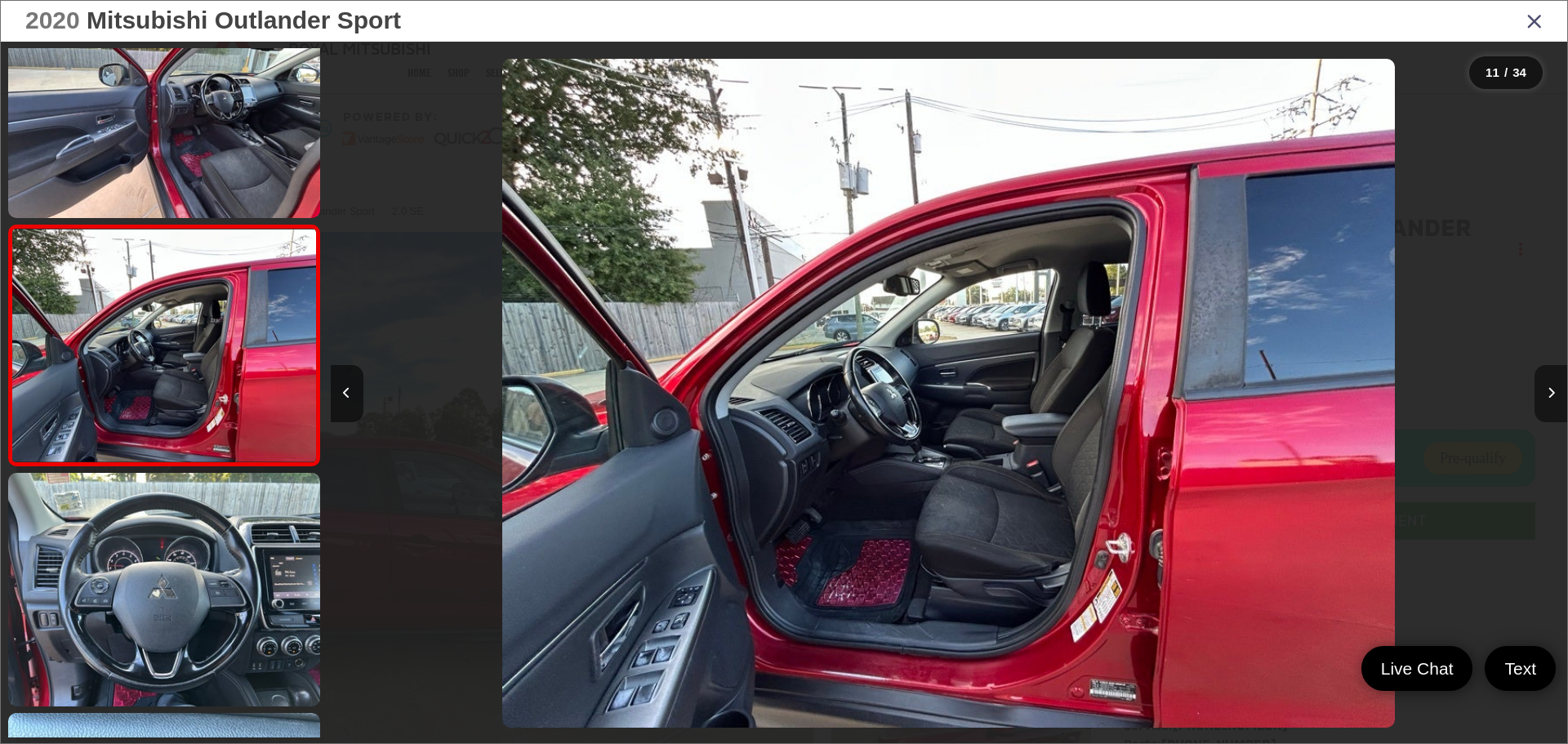
click at [1548, 393] on icon "Next image" at bounding box center [1551, 392] width 7 height 11
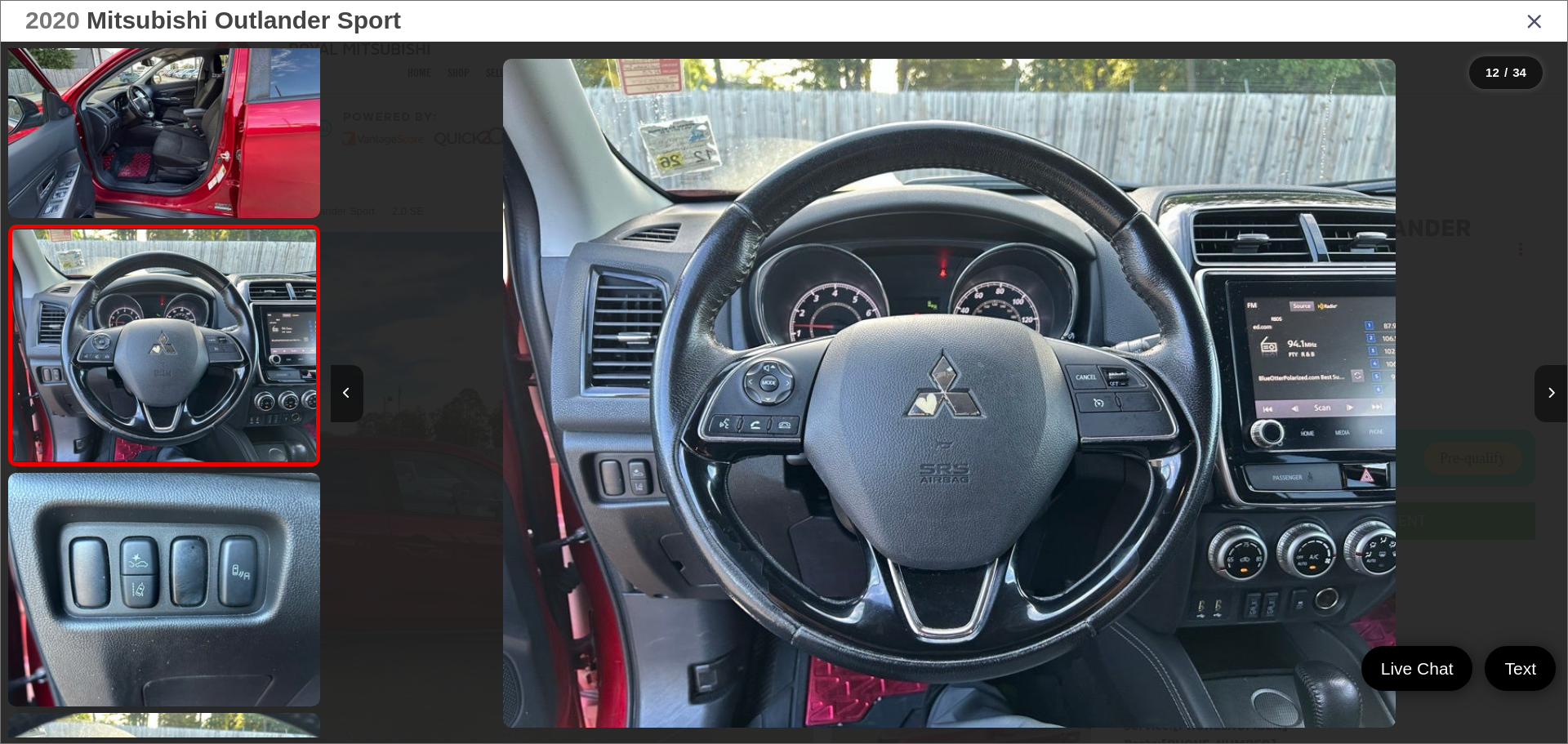
click at [1548, 393] on icon "Next image" at bounding box center [1551, 392] width 7 height 11
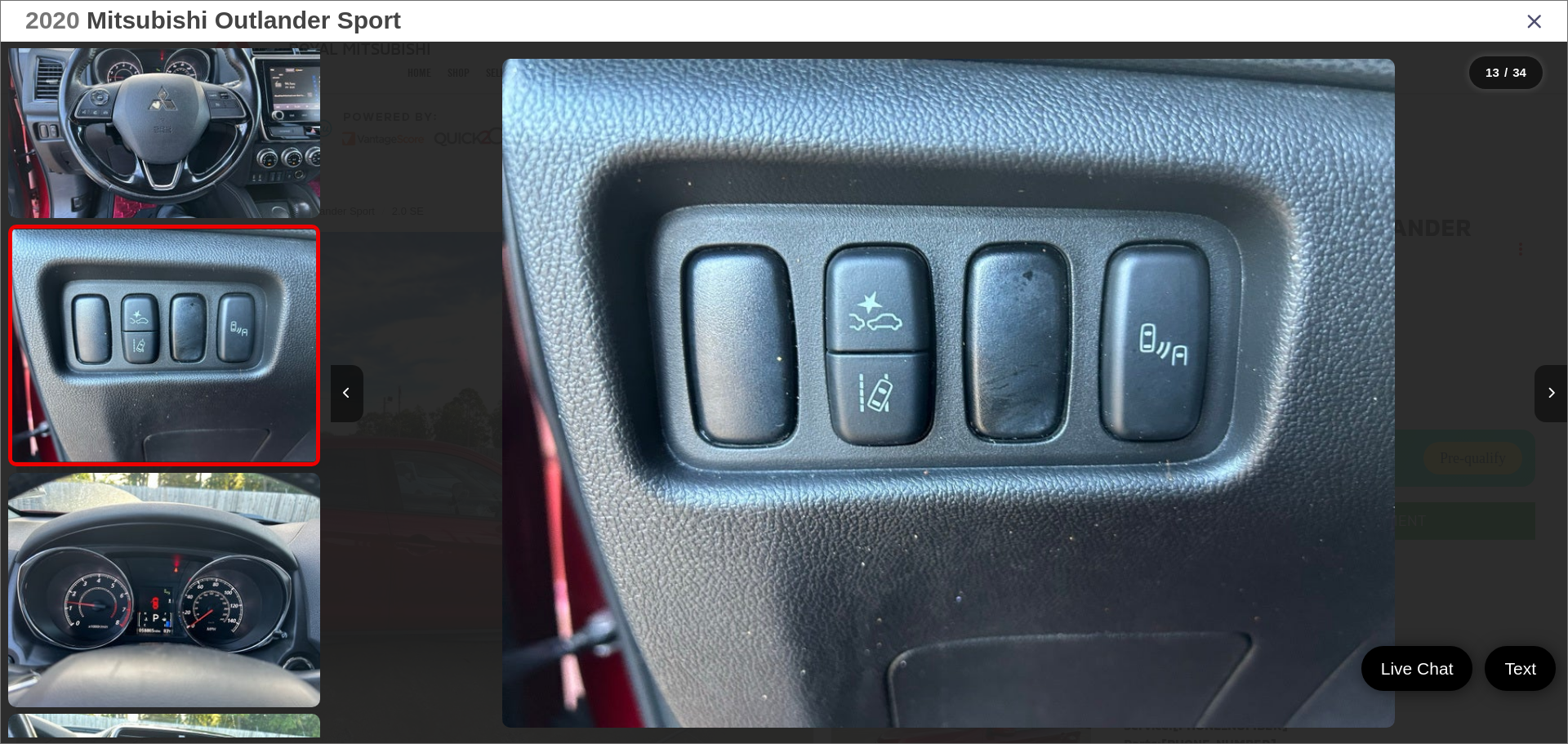
click at [1548, 393] on icon "Next image" at bounding box center [1551, 392] width 7 height 11
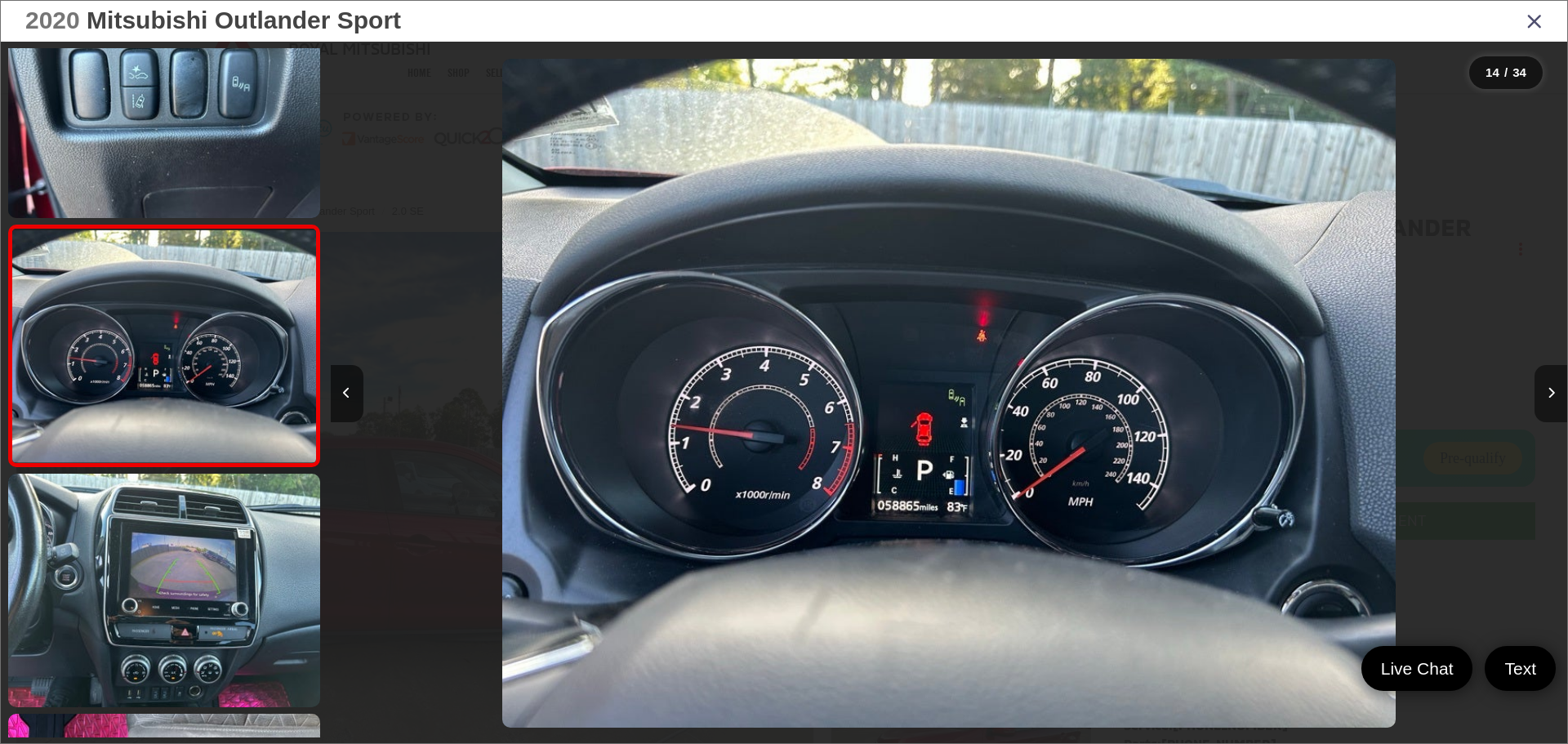
click at [1548, 393] on icon "Next image" at bounding box center [1551, 392] width 7 height 11
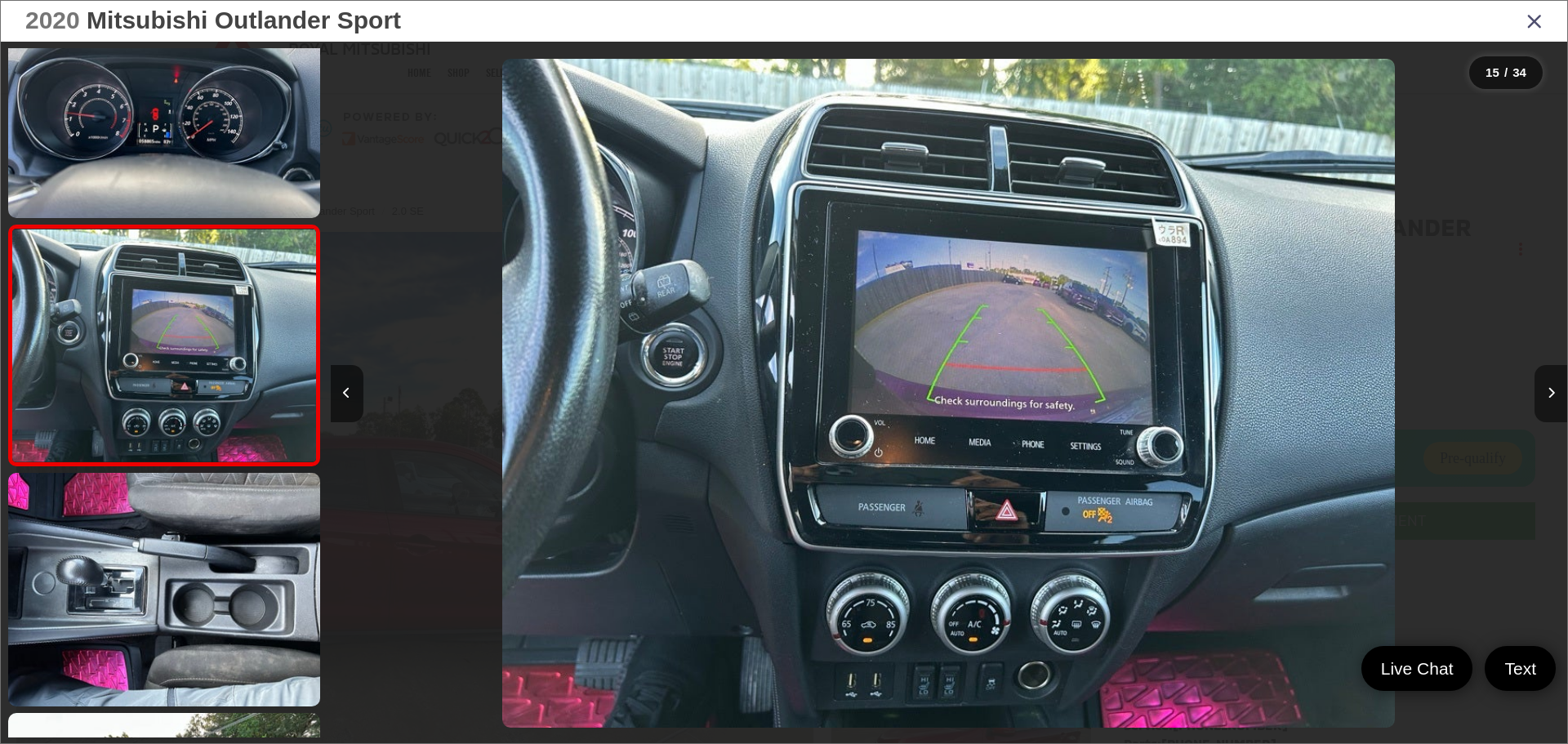
click at [1546, 394] on button "Next image" at bounding box center [1551, 392] width 33 height 57
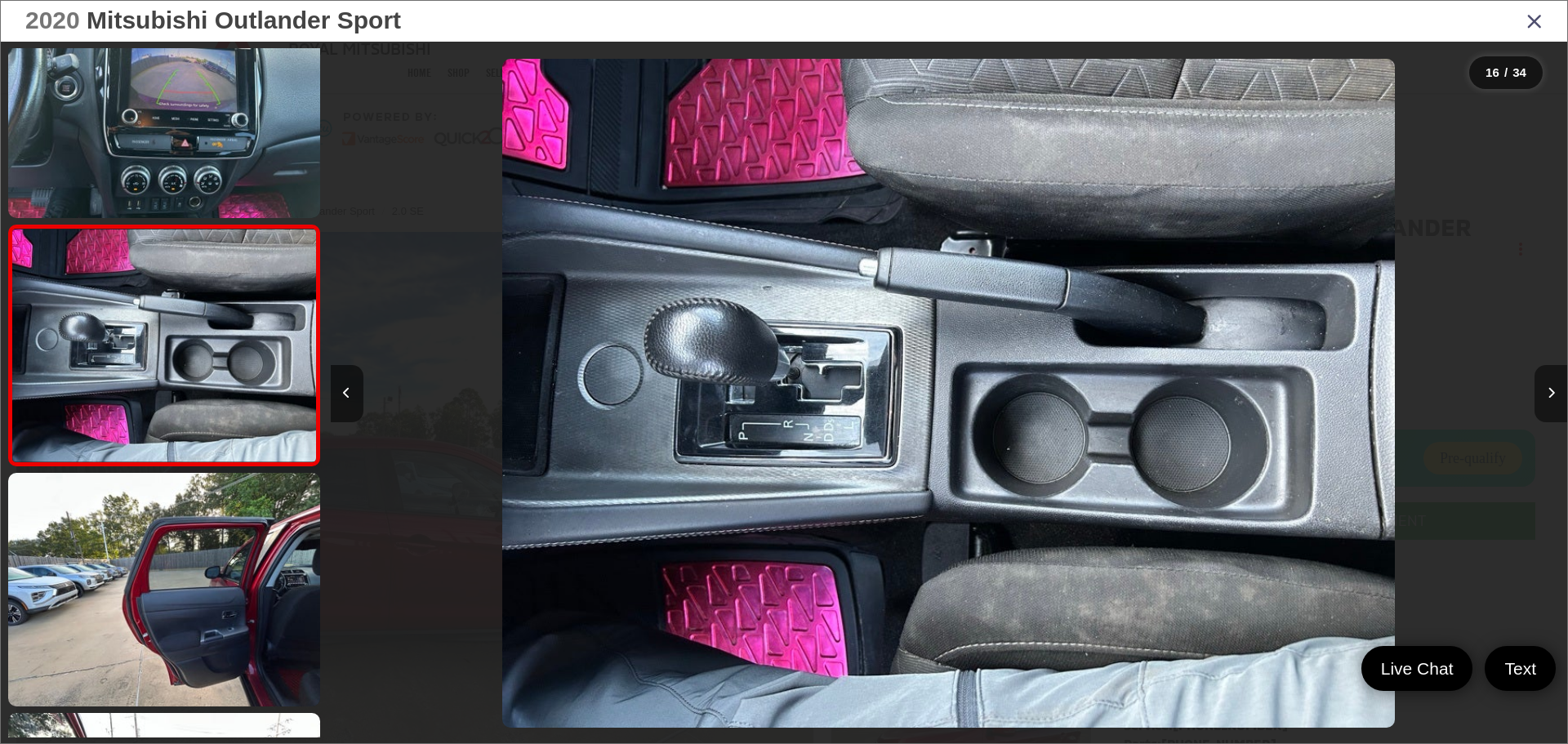
click at [1546, 394] on button "Next image" at bounding box center [1551, 392] width 33 height 57
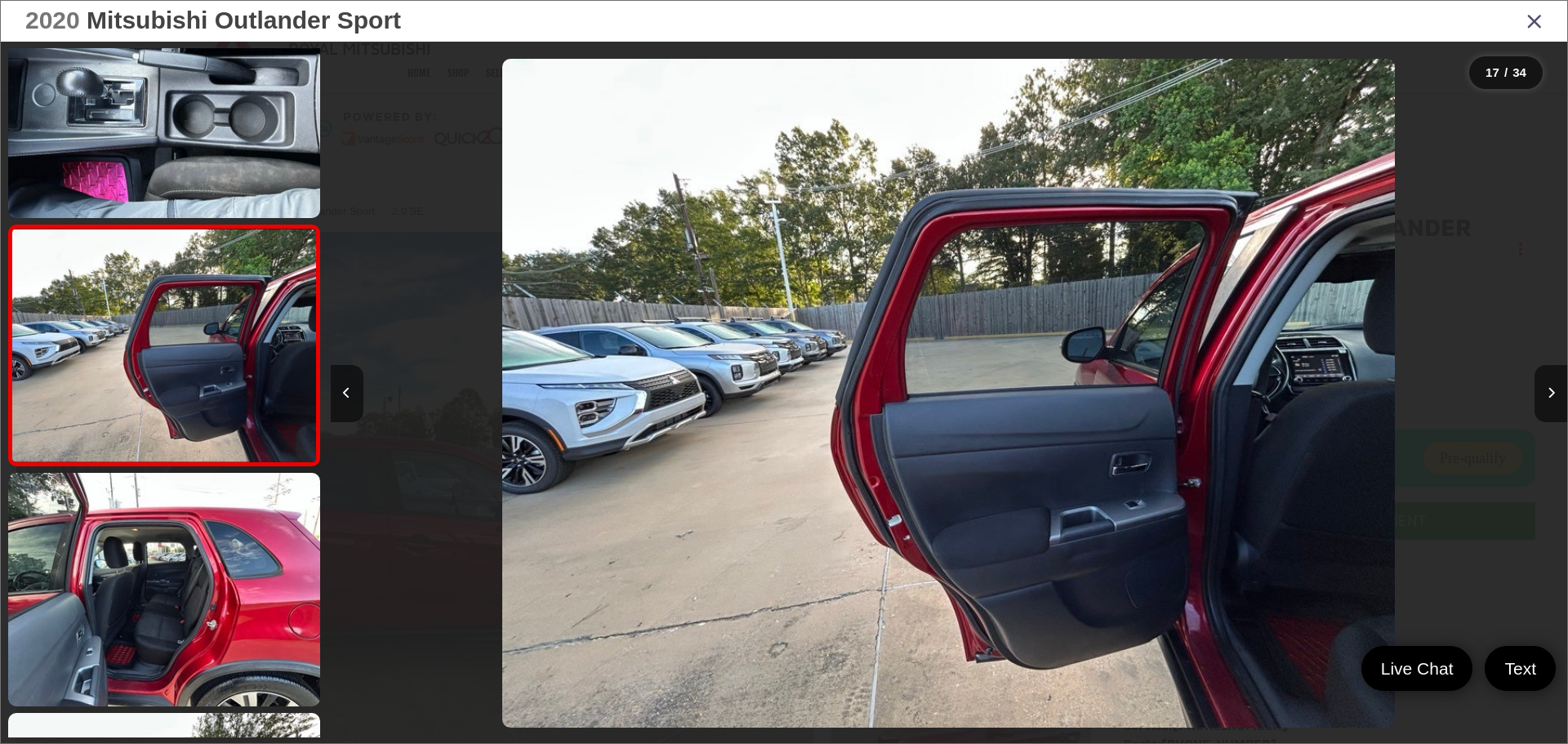
click at [1536, 24] on icon "Close gallery" at bounding box center [1534, 20] width 16 height 21
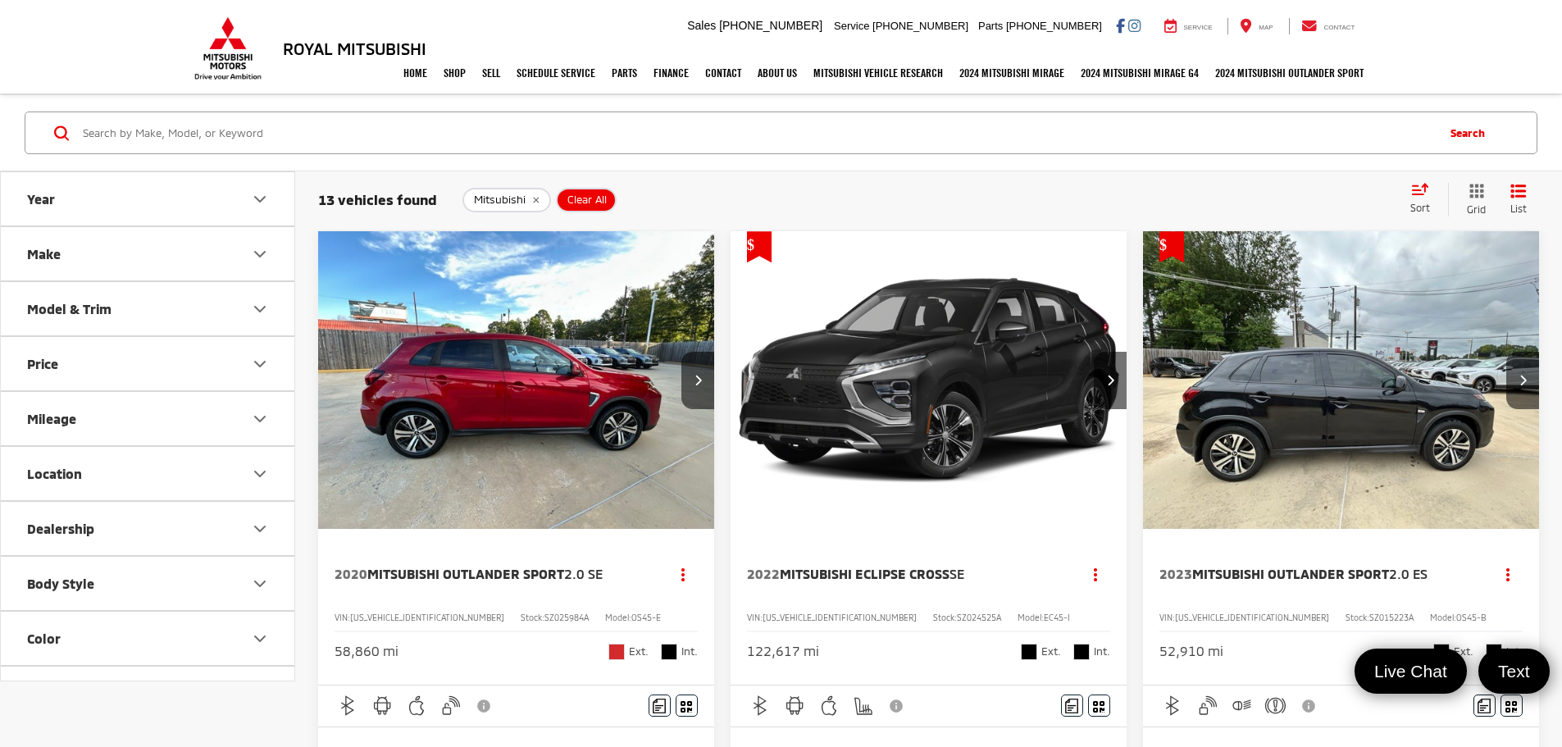
click at [1142, 383] on img "2023 Mitsubishi Outlander Sport 2.0 ES 0" at bounding box center [1341, 380] width 398 height 299
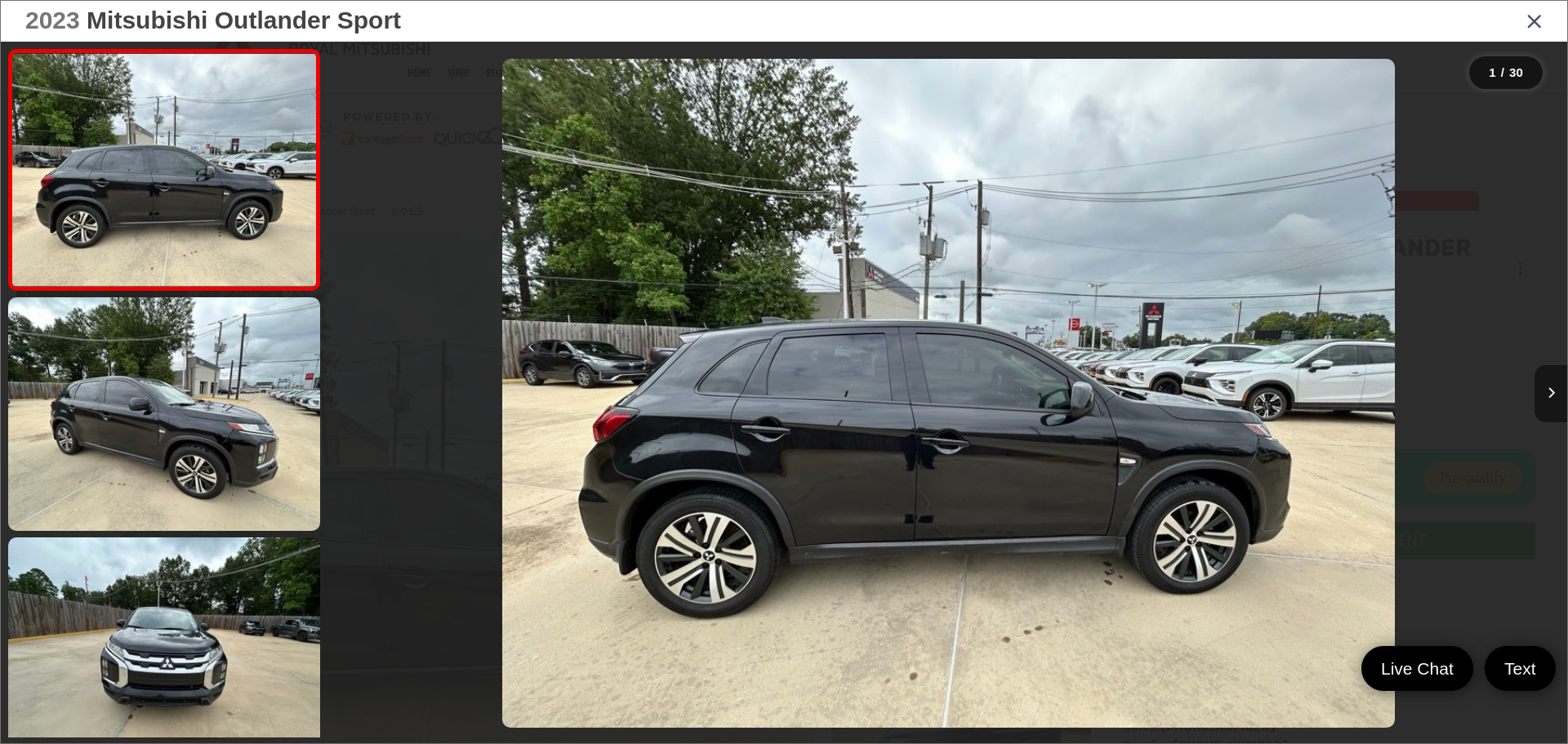
click at [1551, 394] on icon "Next image" at bounding box center [1551, 392] width 7 height 11
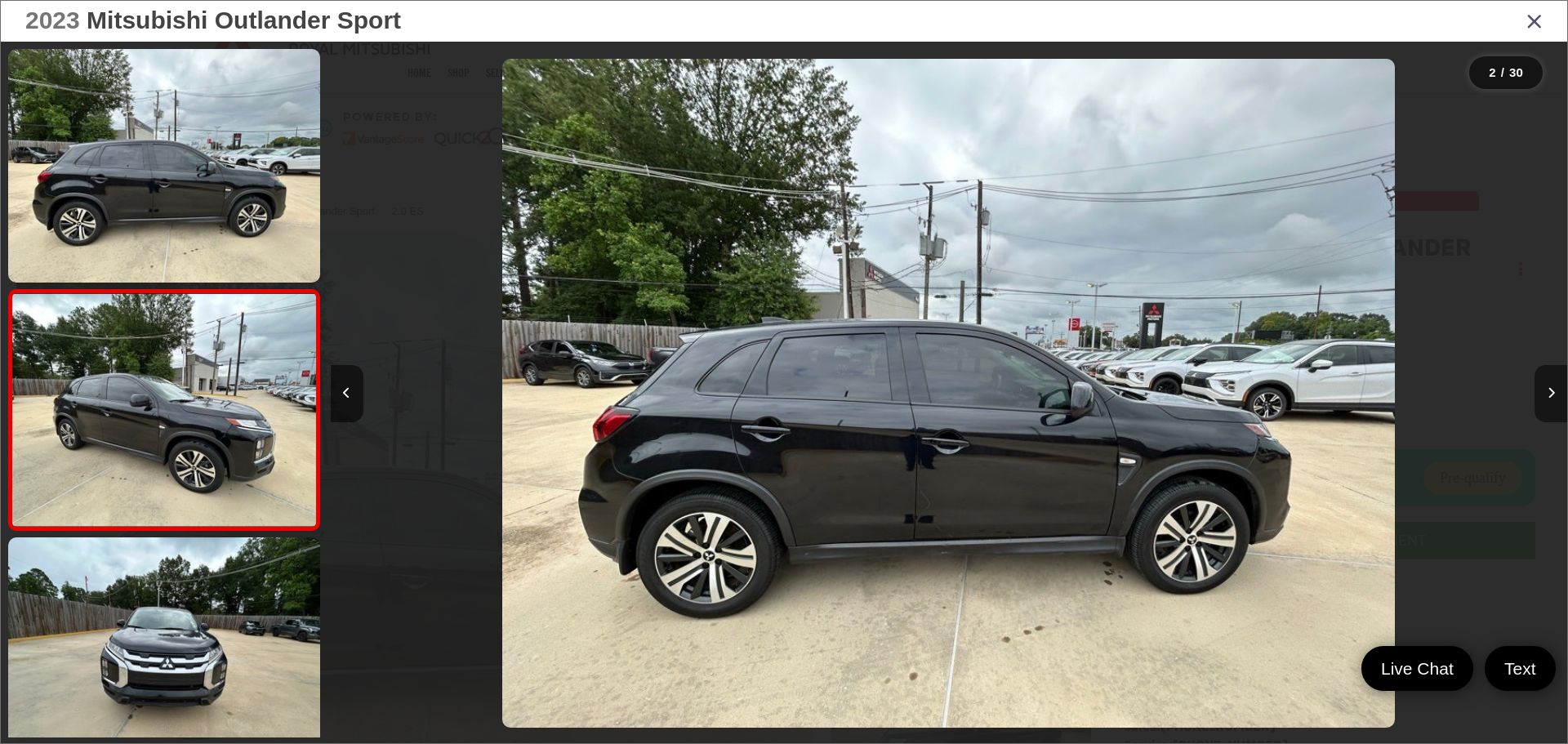
scroll to position [65, 0]
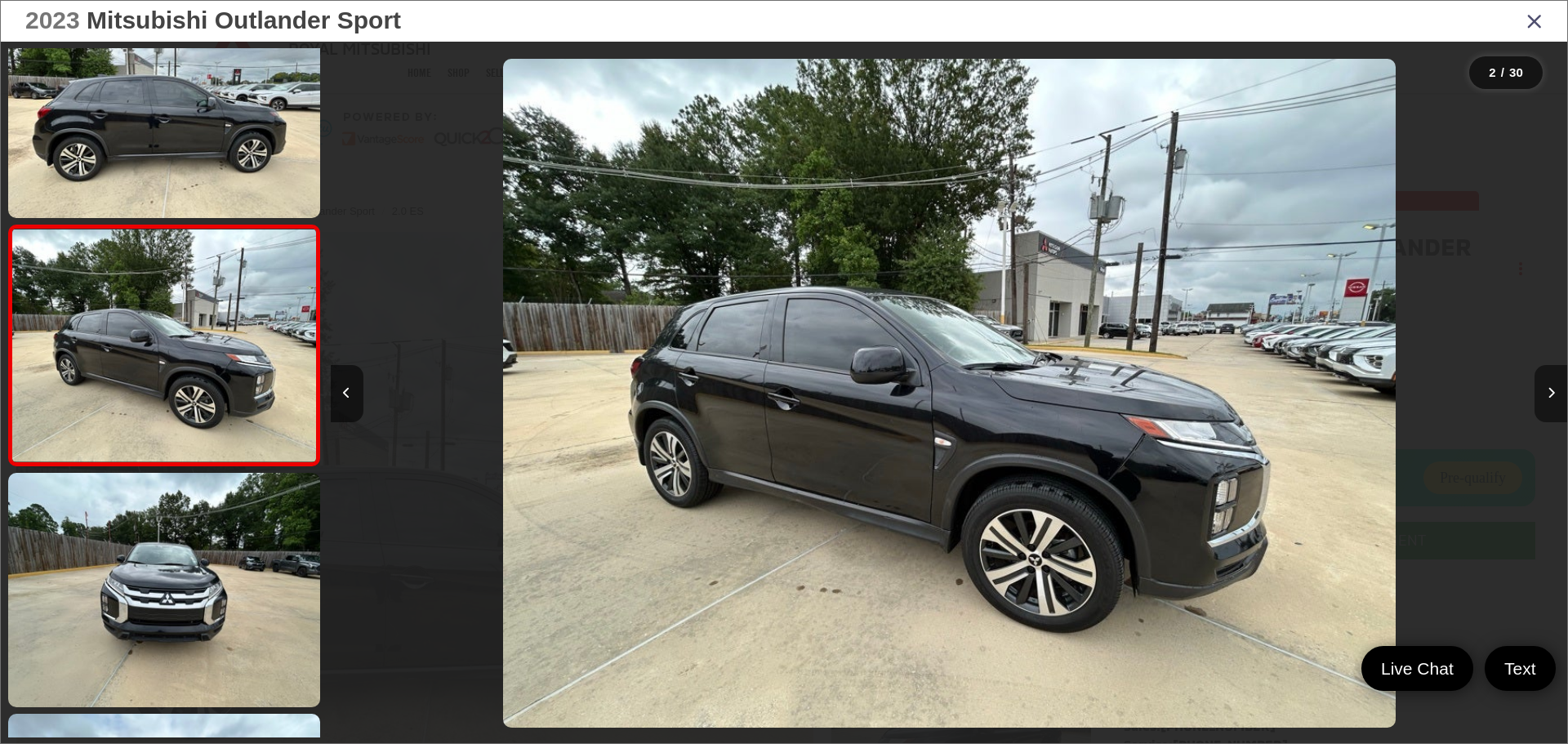
click at [1551, 394] on icon "Next image" at bounding box center [1551, 392] width 7 height 11
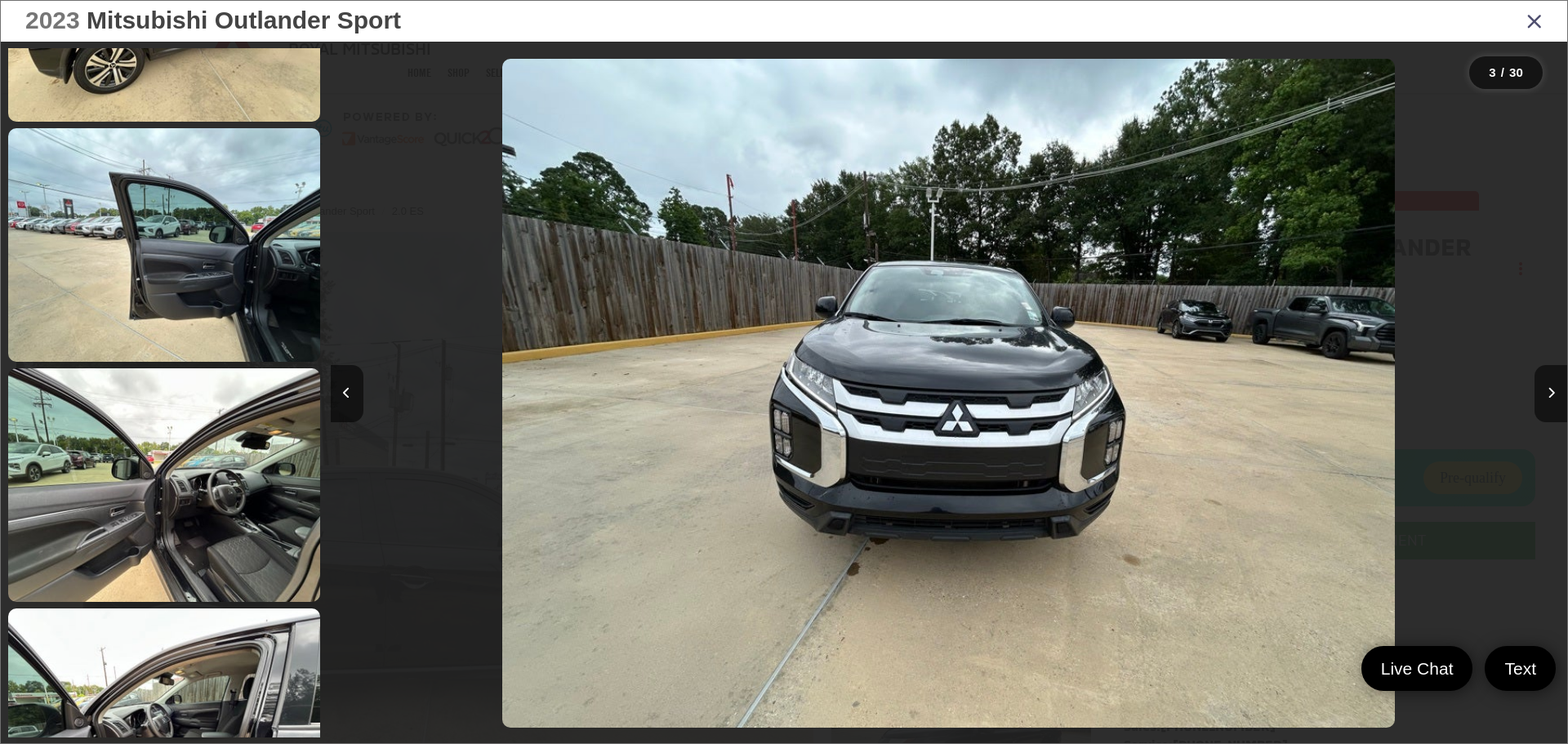
scroll to position [1857, 0]
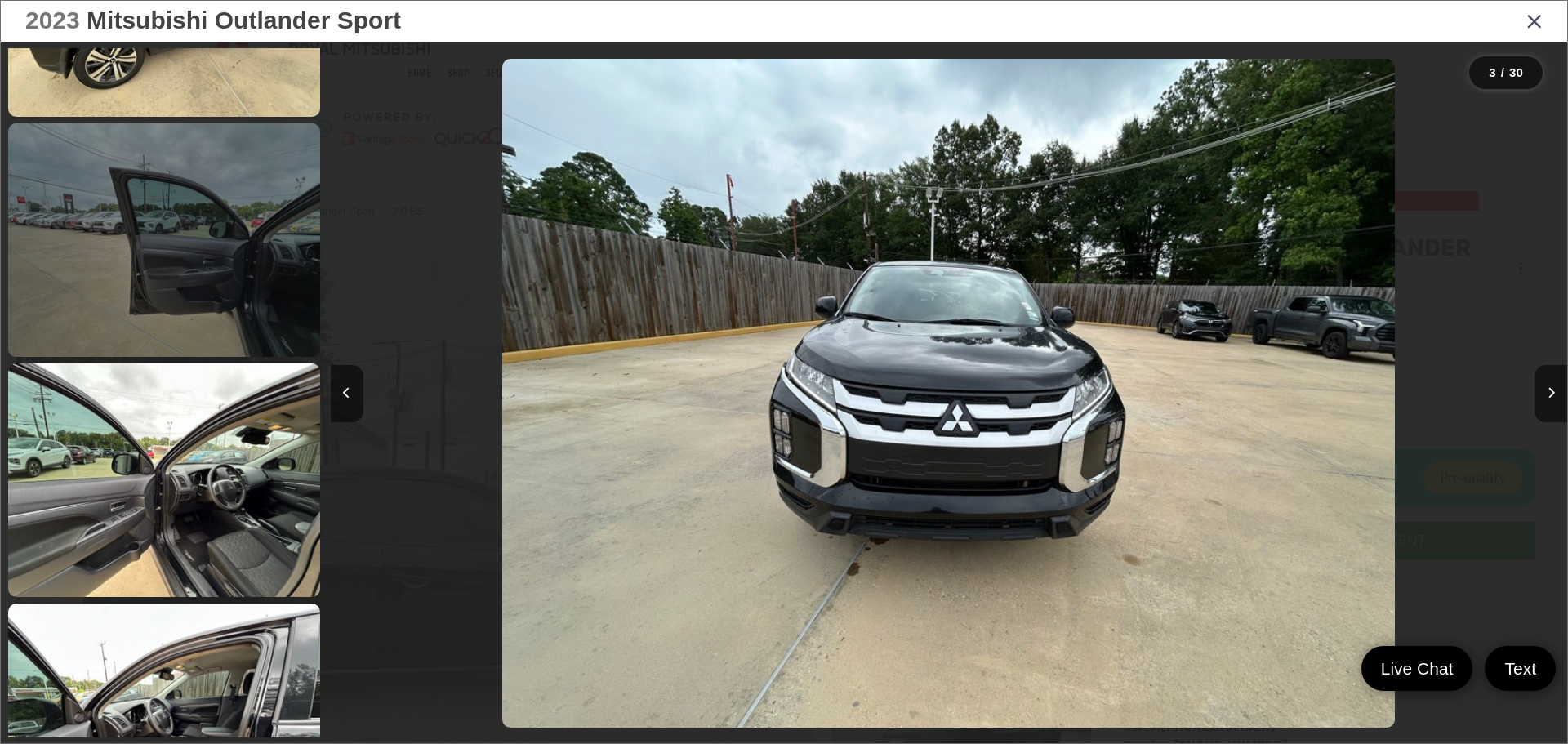
click at [176, 289] on link at bounding box center [163, 240] width 312 height 233
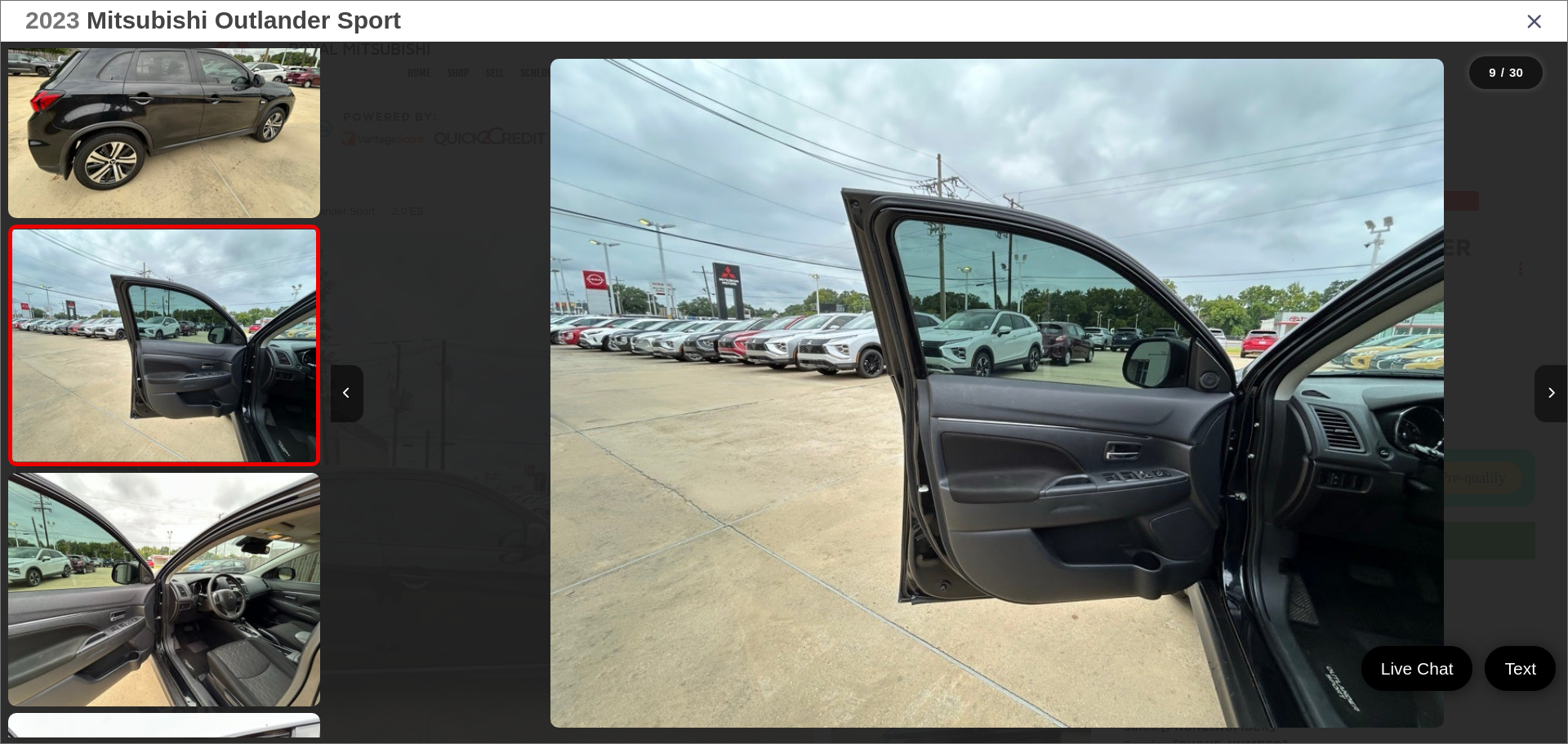
scroll to position [0, 9895]
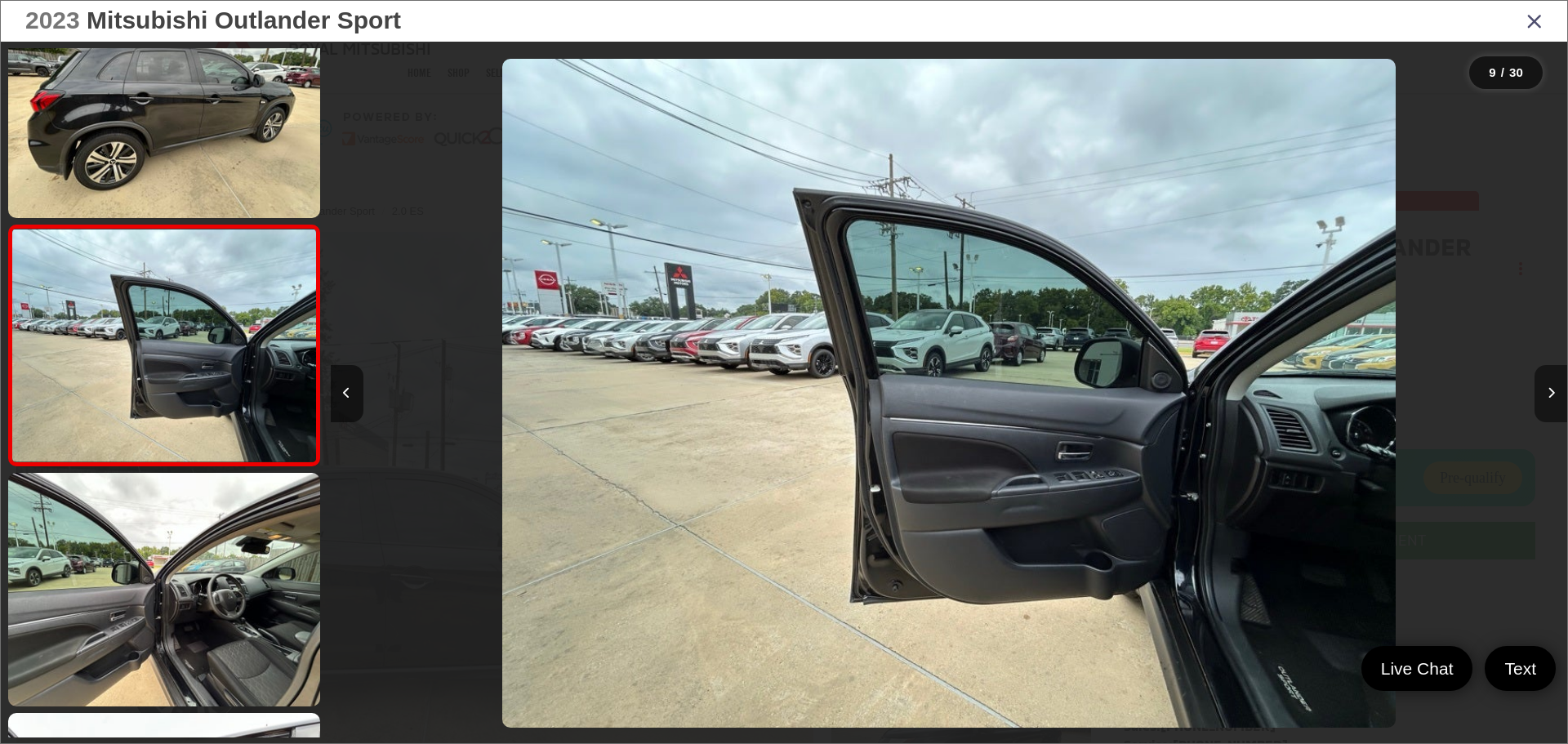
click at [1549, 394] on icon "Next image" at bounding box center [1551, 392] width 7 height 11
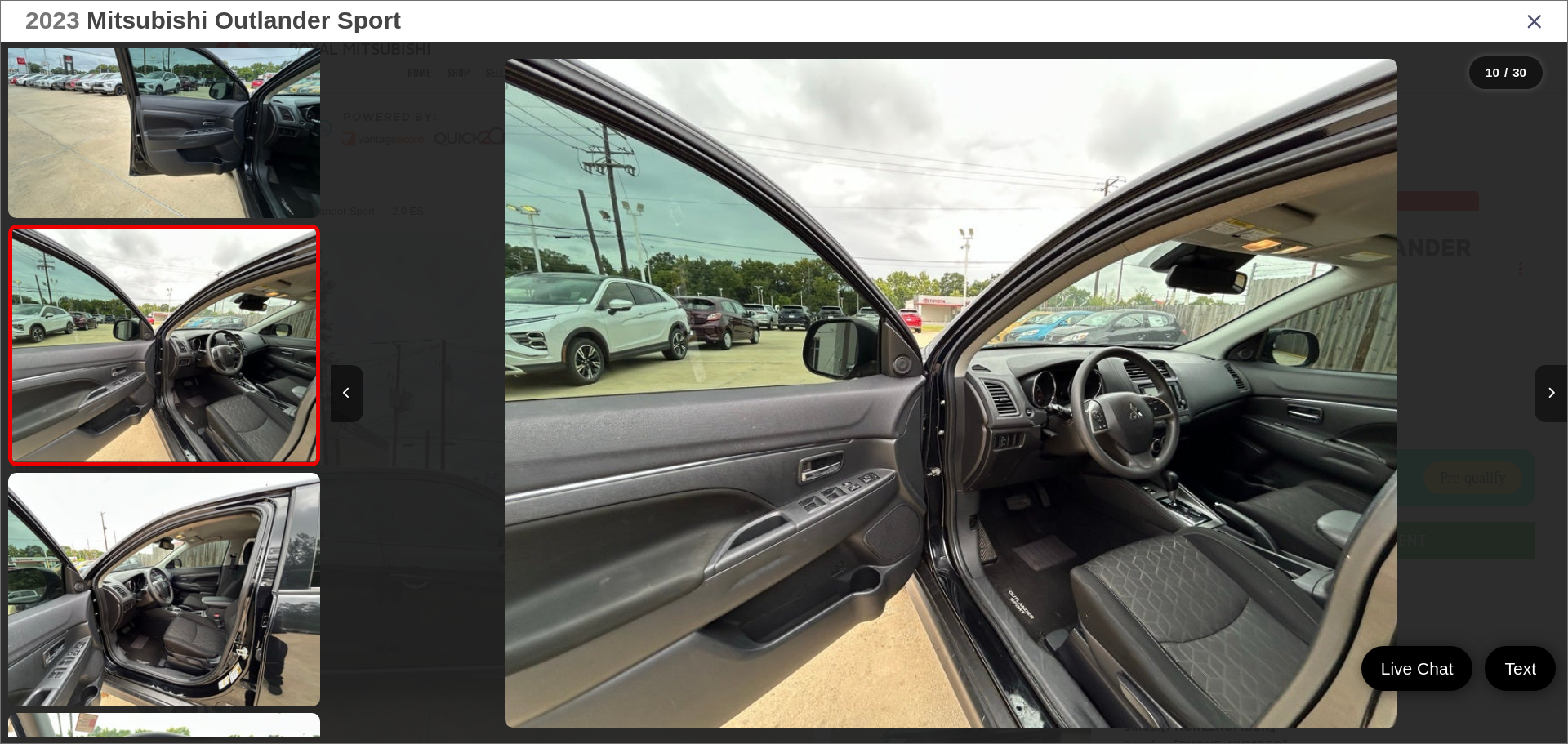
scroll to position [0, 11132]
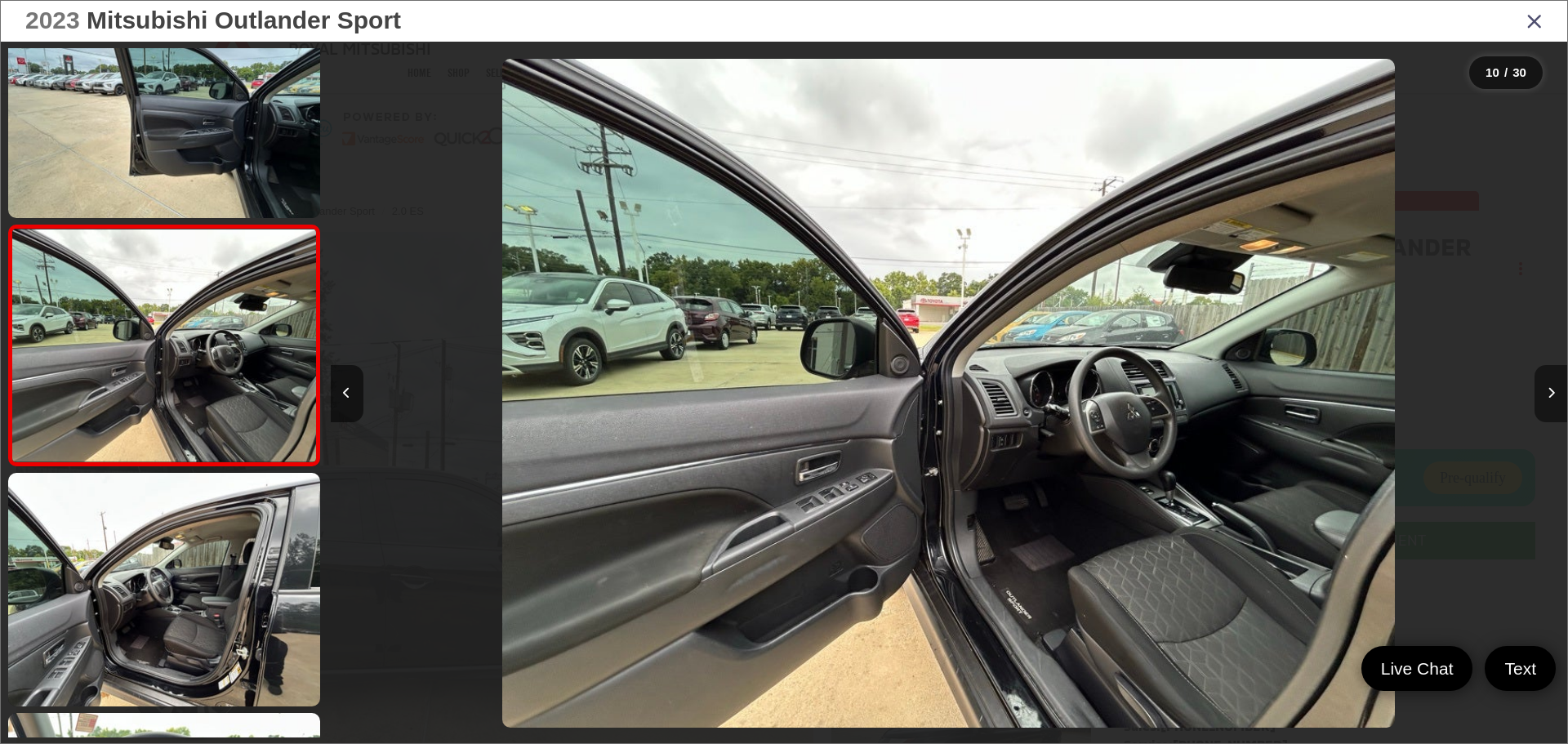
click at [1548, 394] on icon "Next image" at bounding box center [1551, 392] width 7 height 11
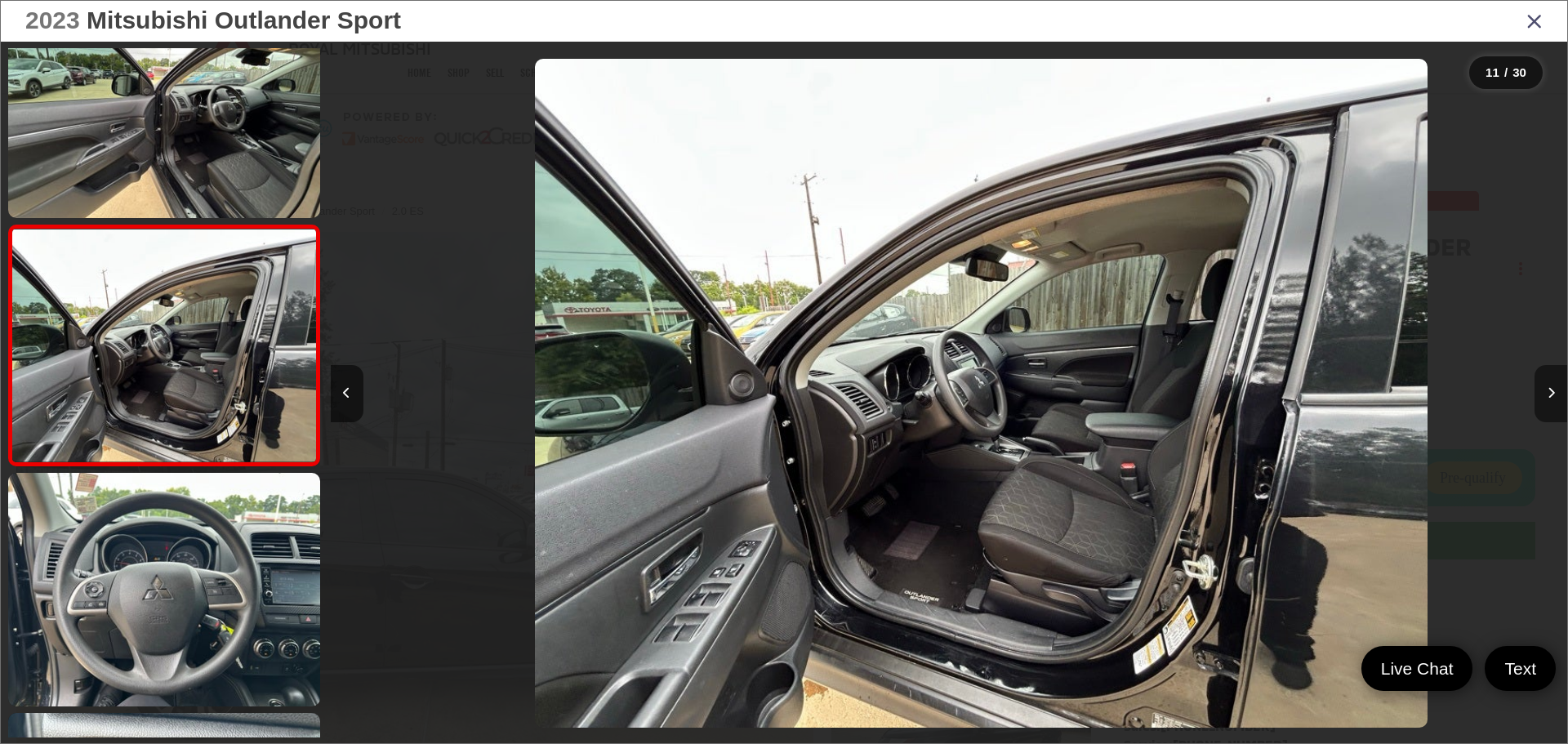
scroll to position [0, 12369]
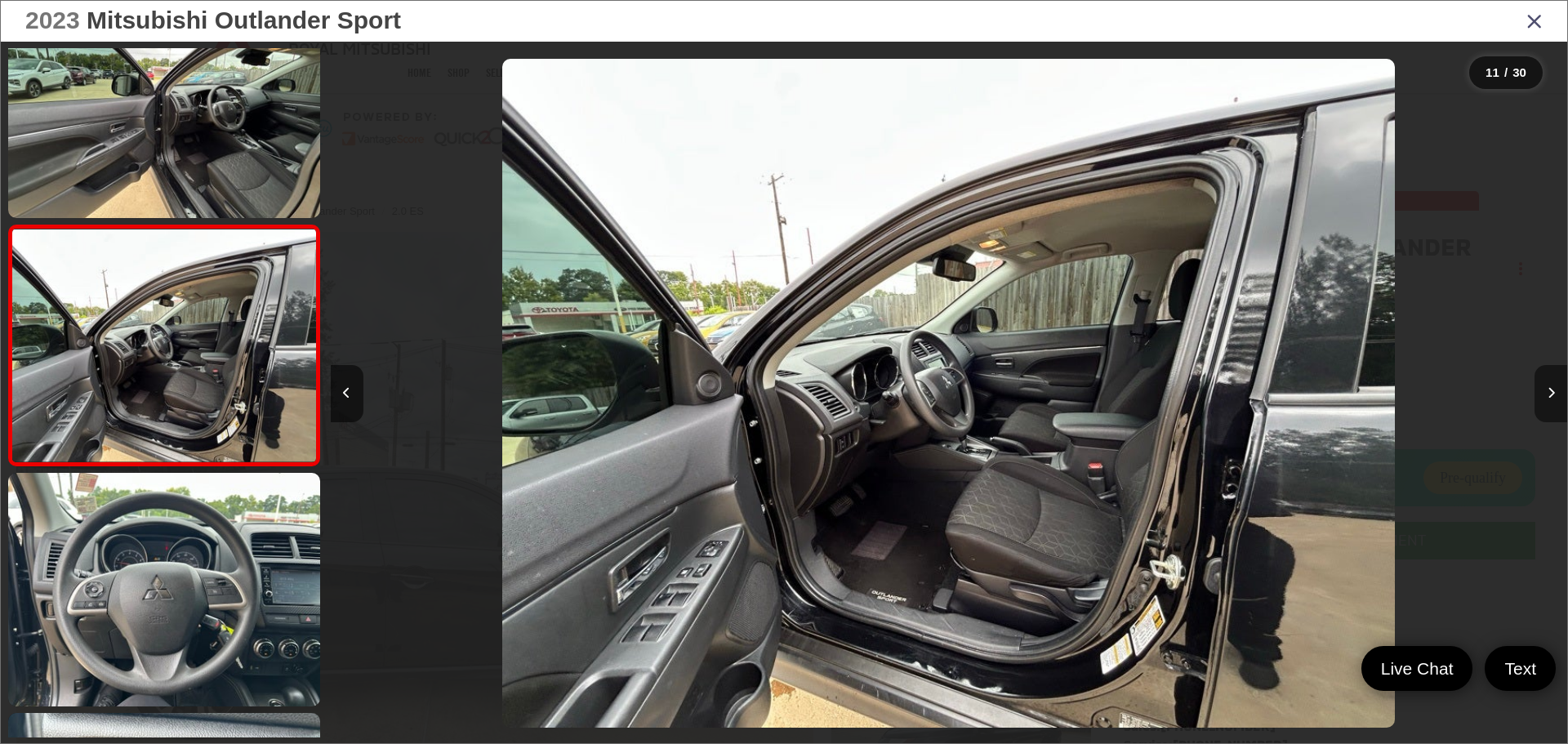
click at [1548, 394] on icon "Next image" at bounding box center [1551, 392] width 7 height 11
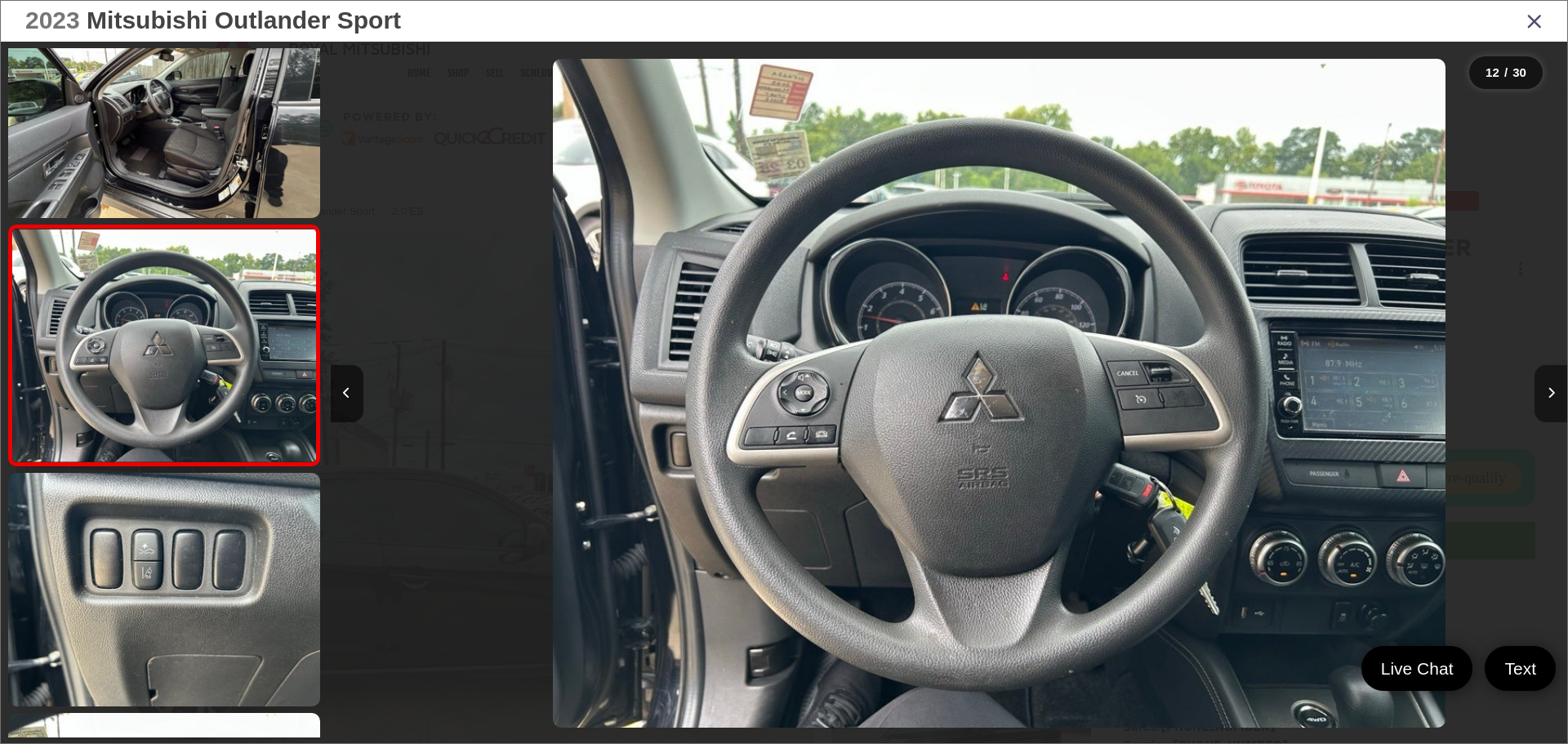
scroll to position [0, 13605]
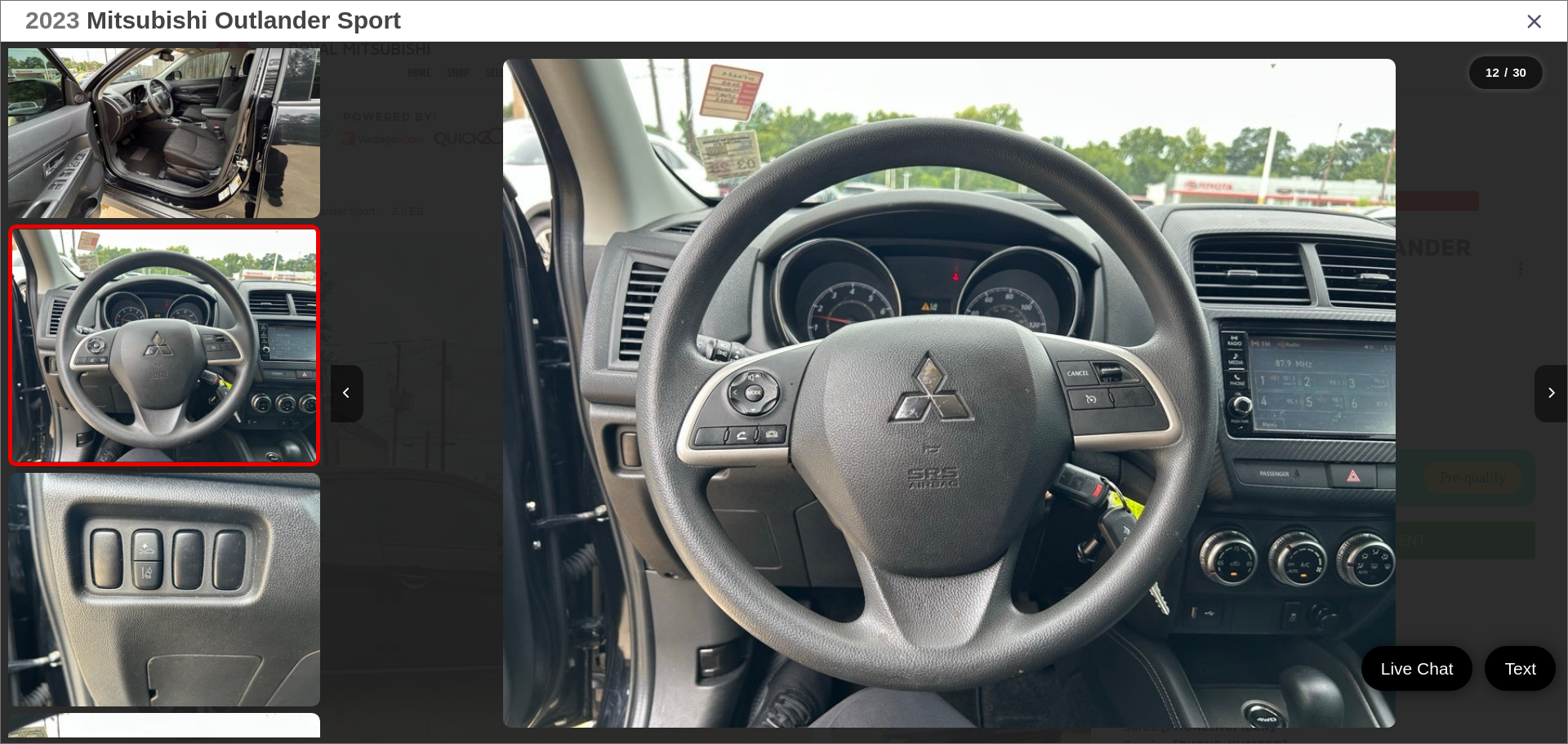
click at [1549, 392] on icon "Next image" at bounding box center [1551, 392] width 7 height 11
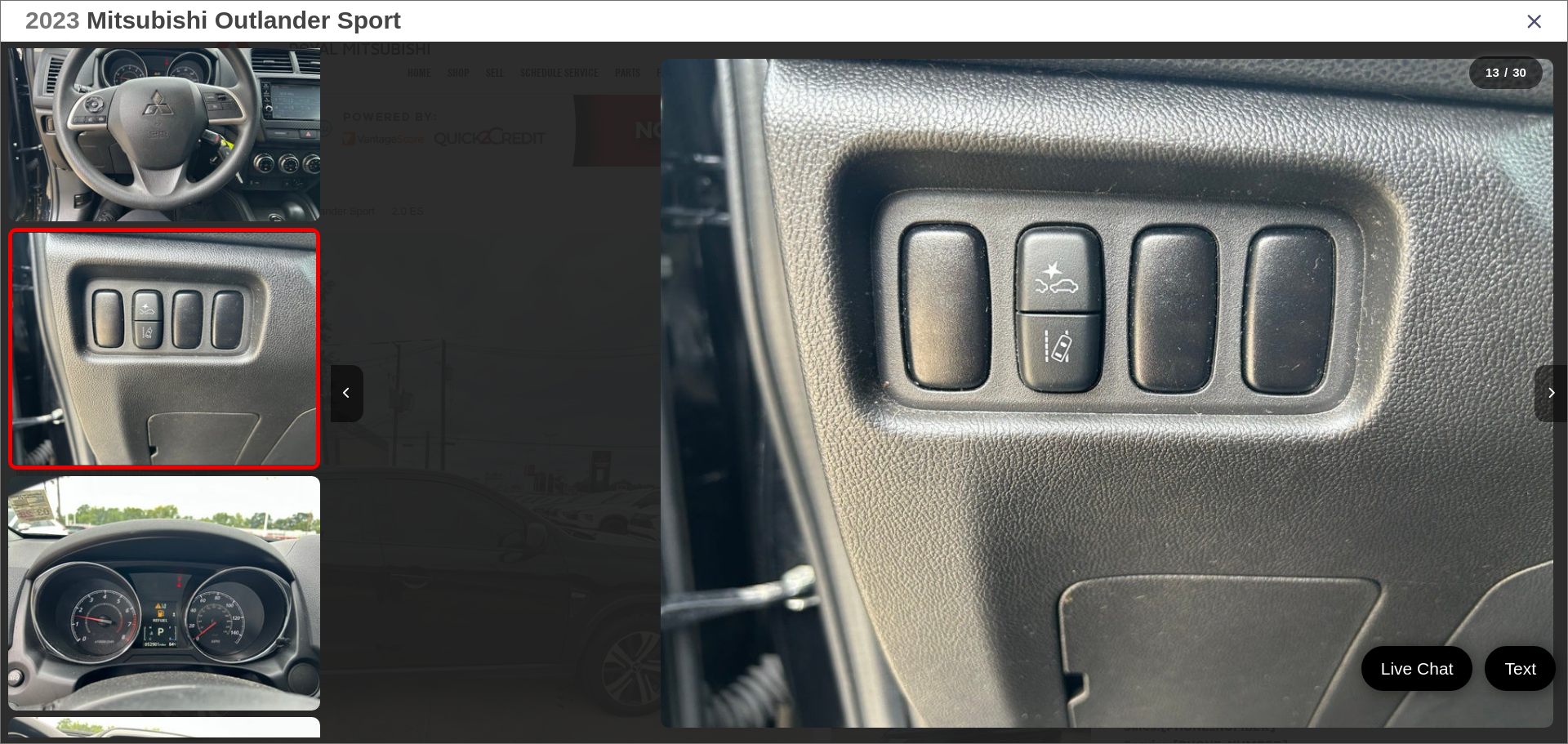
scroll to position [2707, 0]
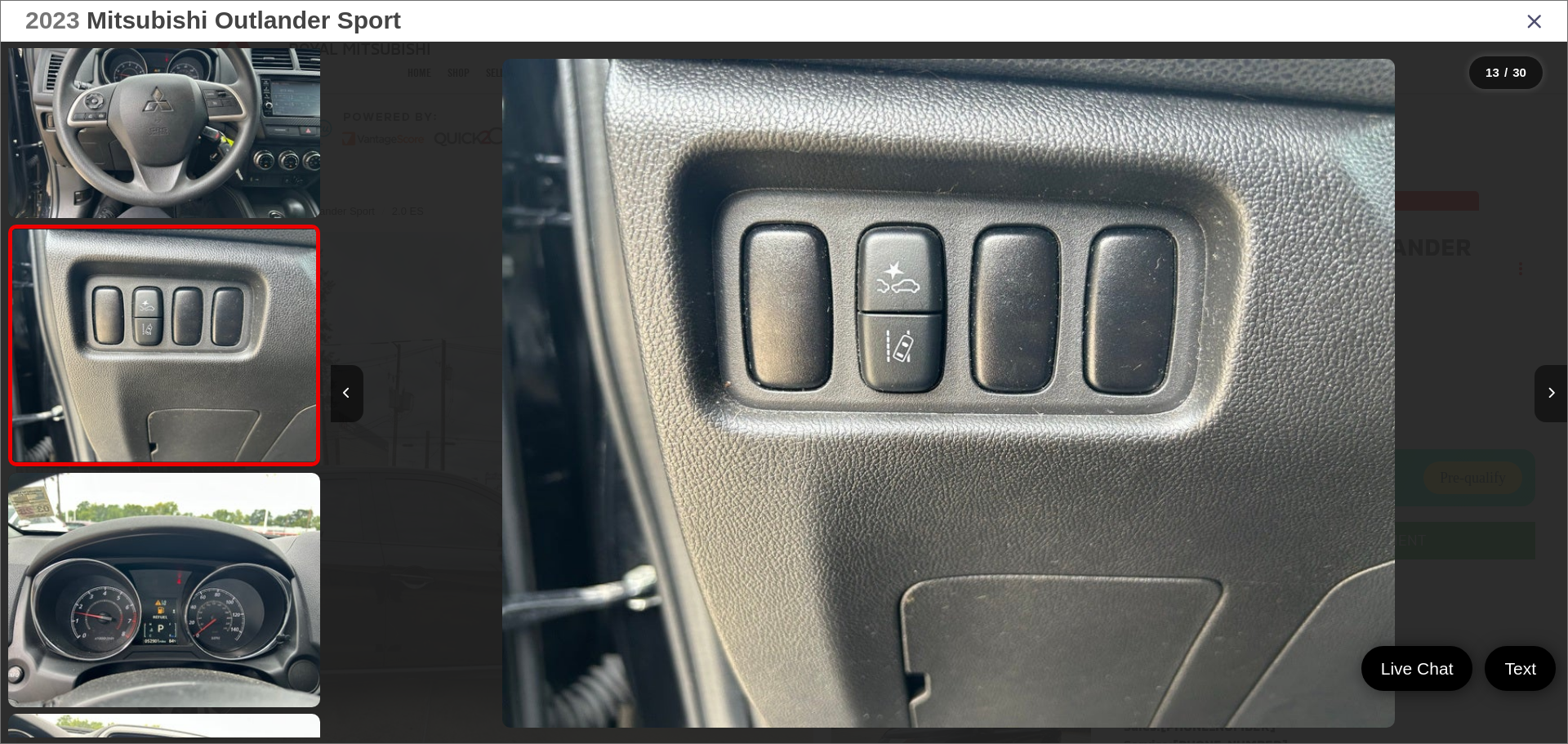
click at [1549, 392] on icon "Next image" at bounding box center [1551, 392] width 7 height 11
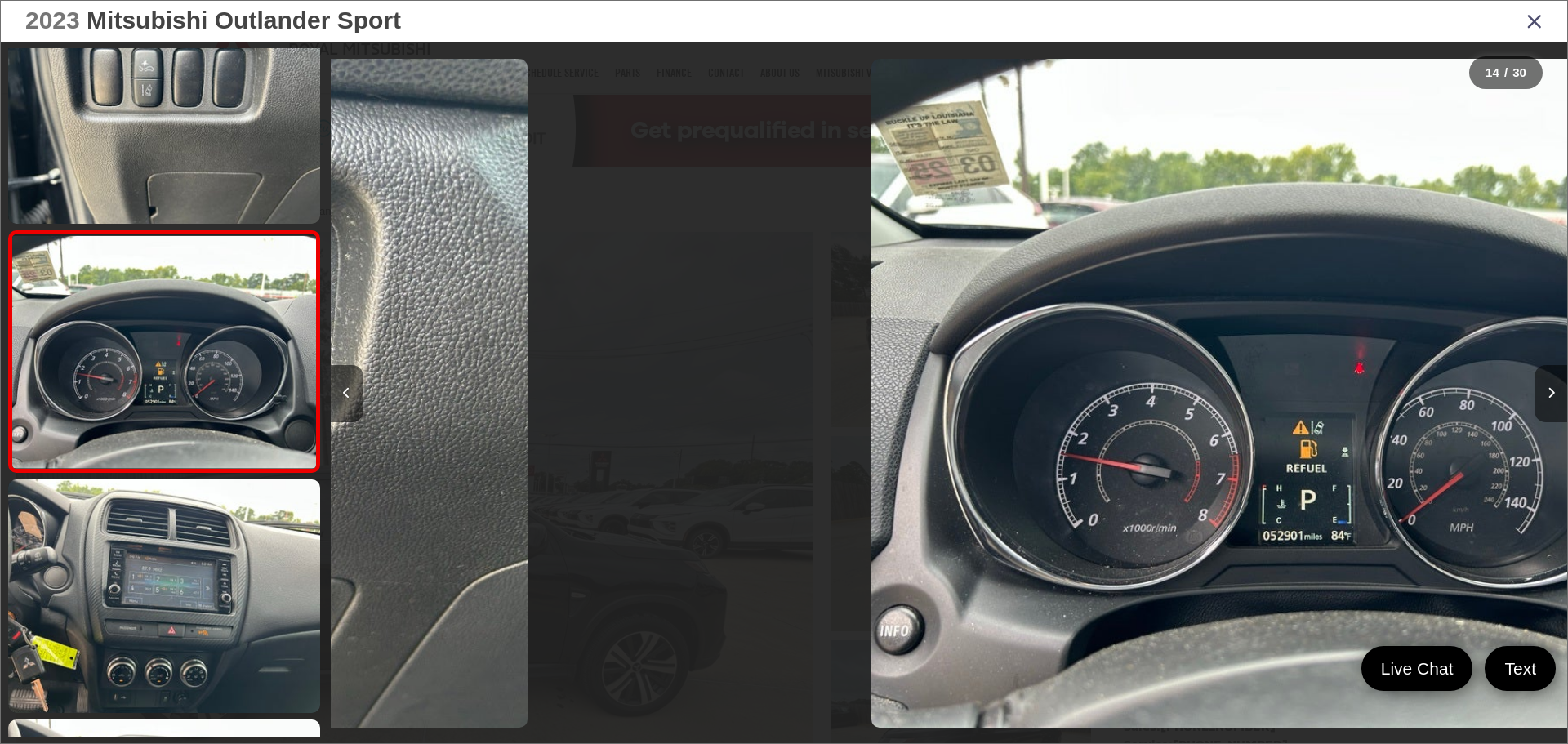
scroll to position [2947, 0]
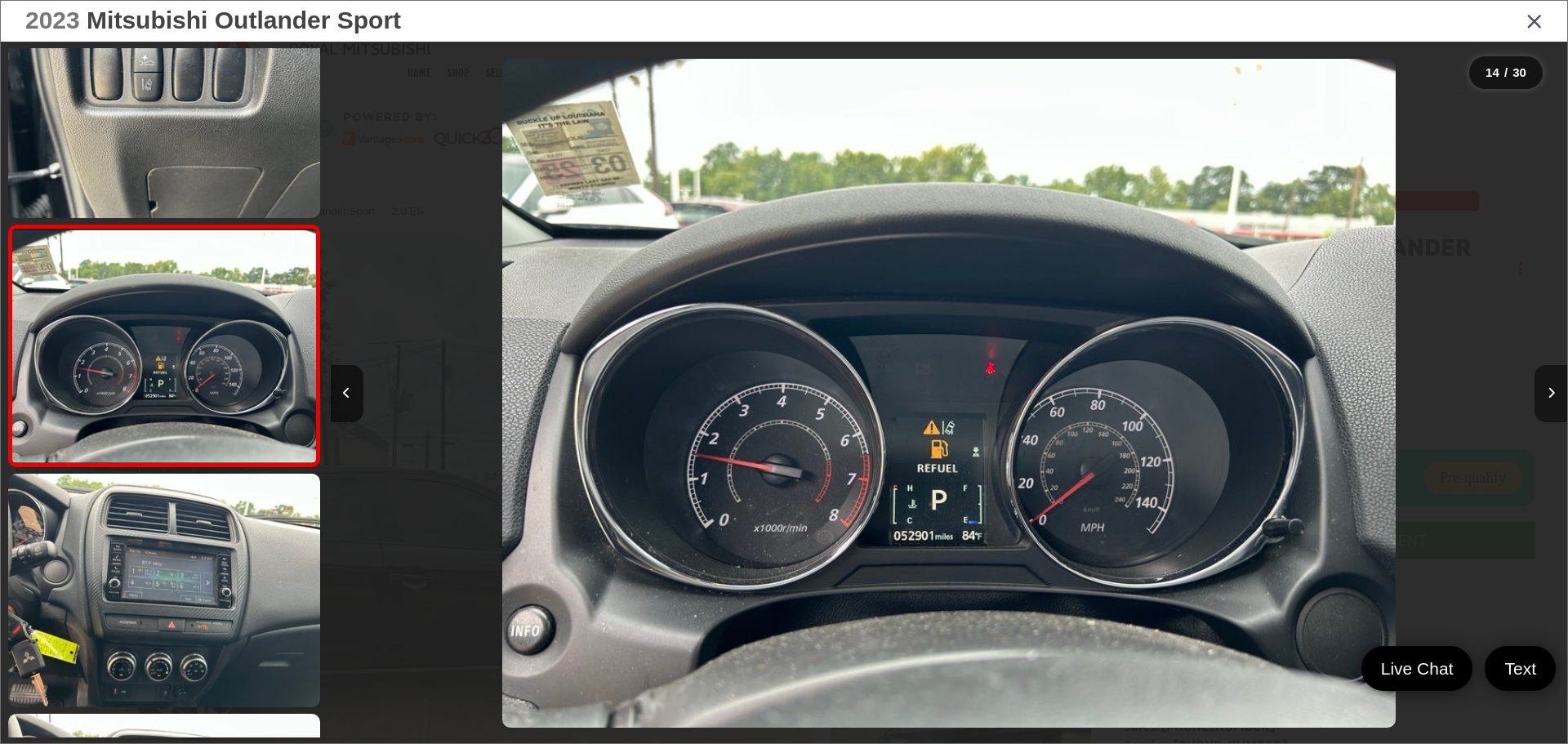
click at [1549, 392] on icon "Next image" at bounding box center [1551, 392] width 7 height 11
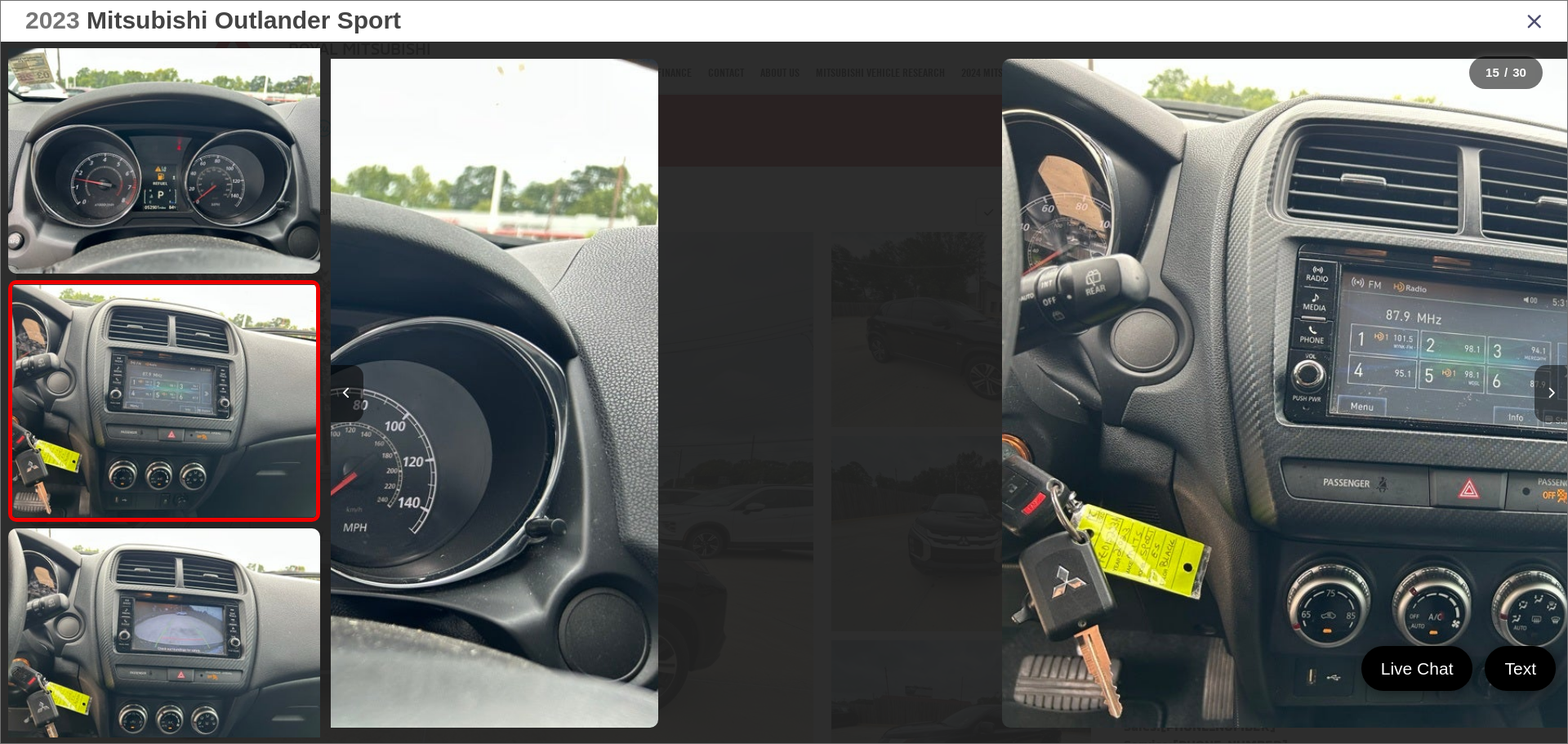
scroll to position [0, 0]
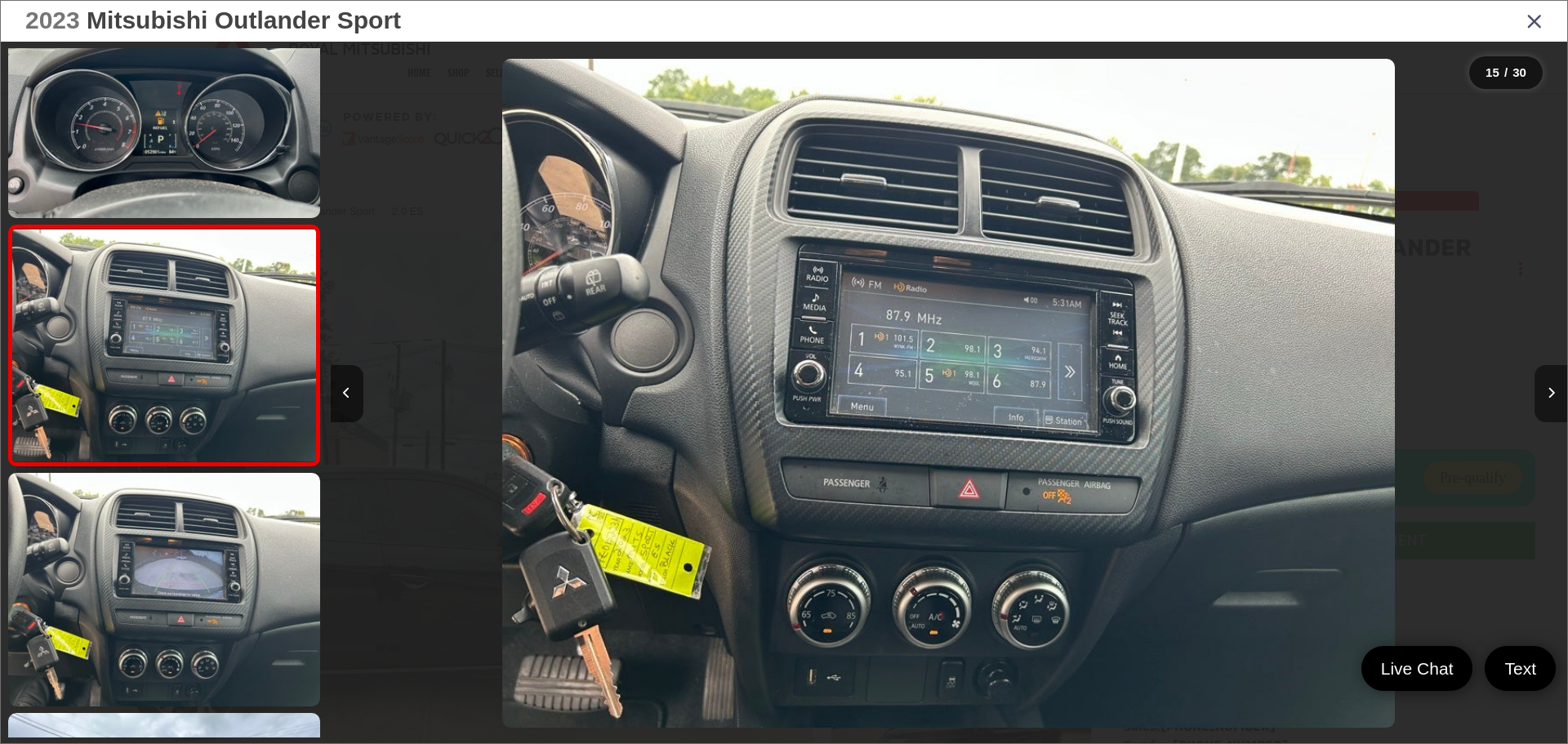
click at [1551, 392] on icon "Next image" at bounding box center [1551, 392] width 7 height 11
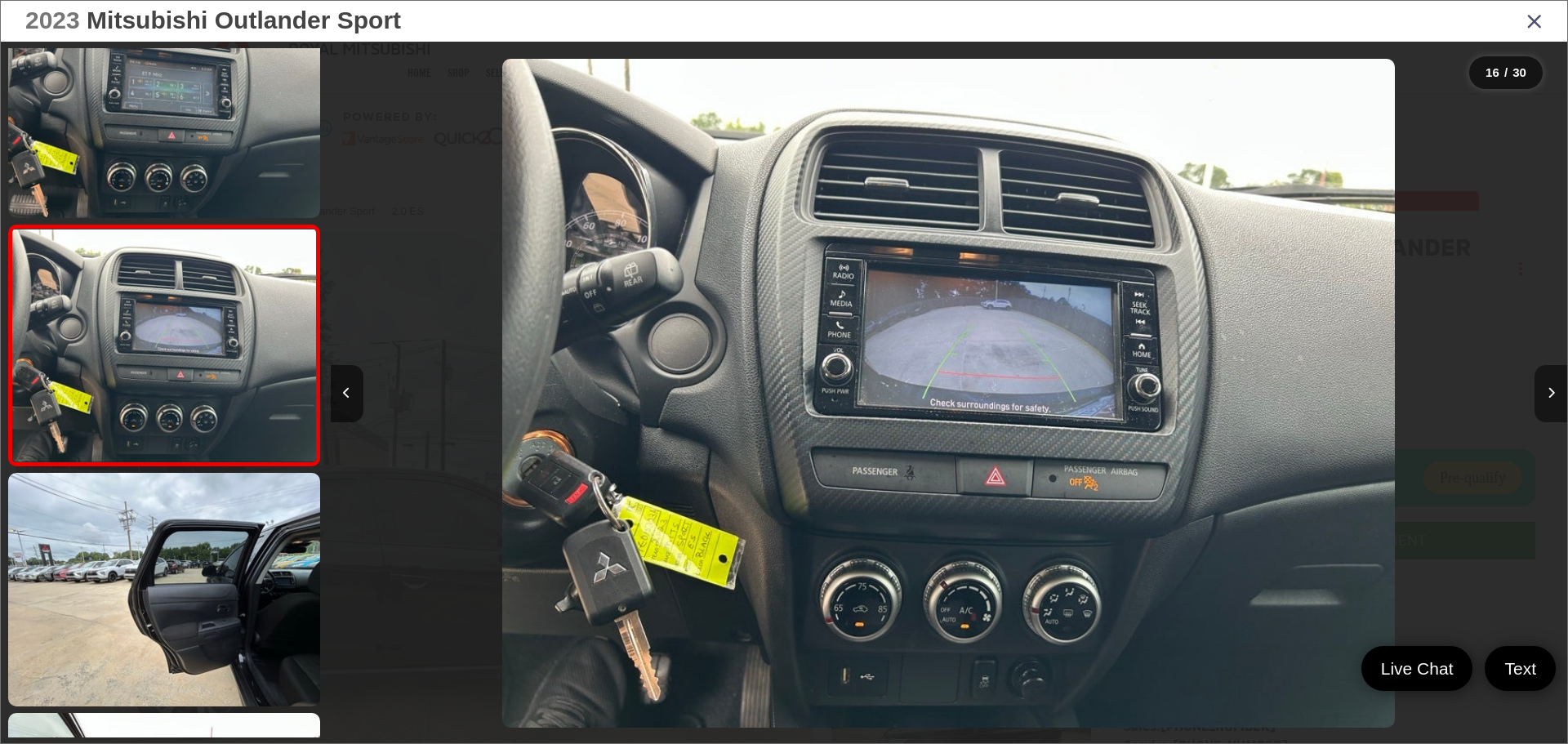
click at [1551, 392] on icon "Next image" at bounding box center [1551, 392] width 7 height 11
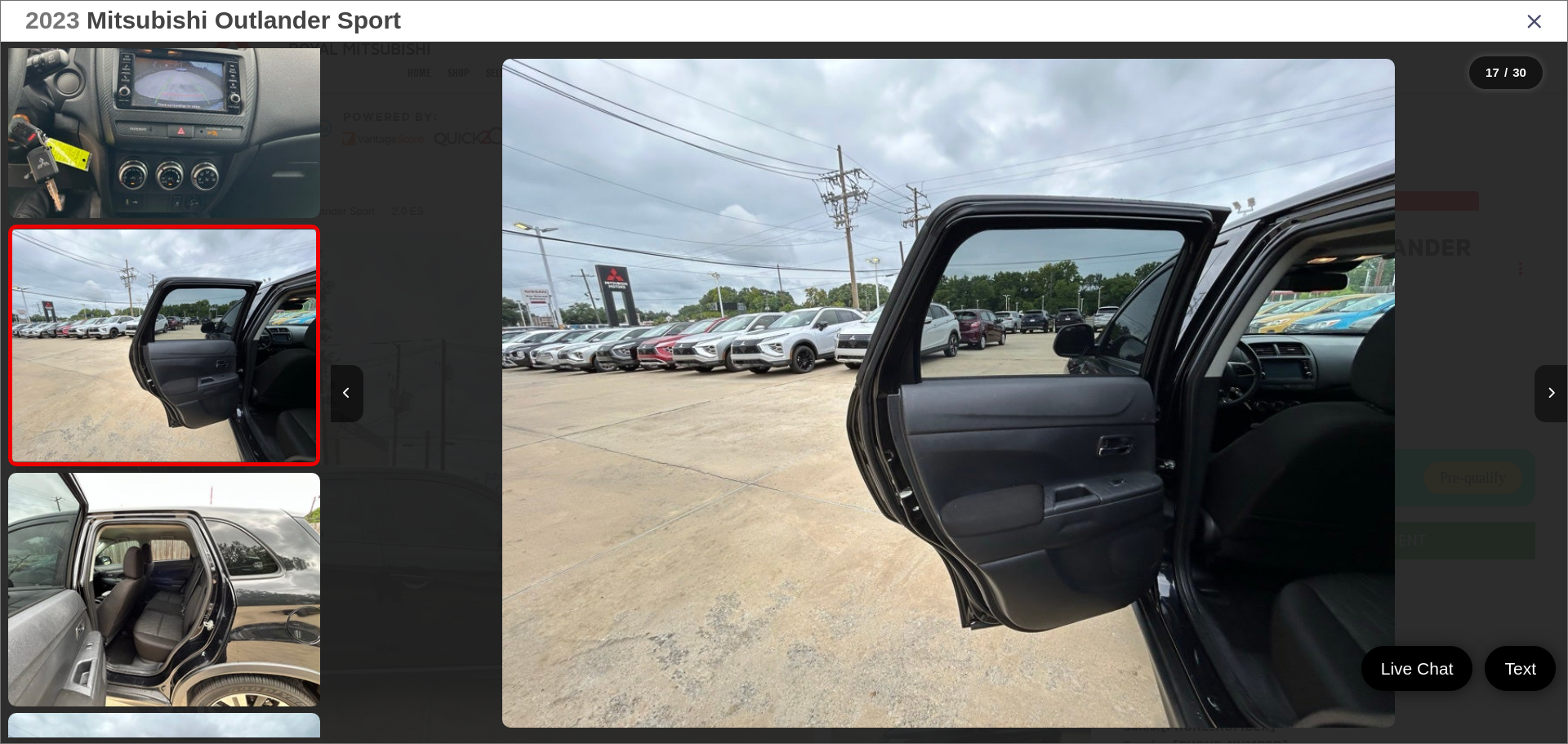
click at [1551, 392] on icon "Next image" at bounding box center [1551, 392] width 7 height 11
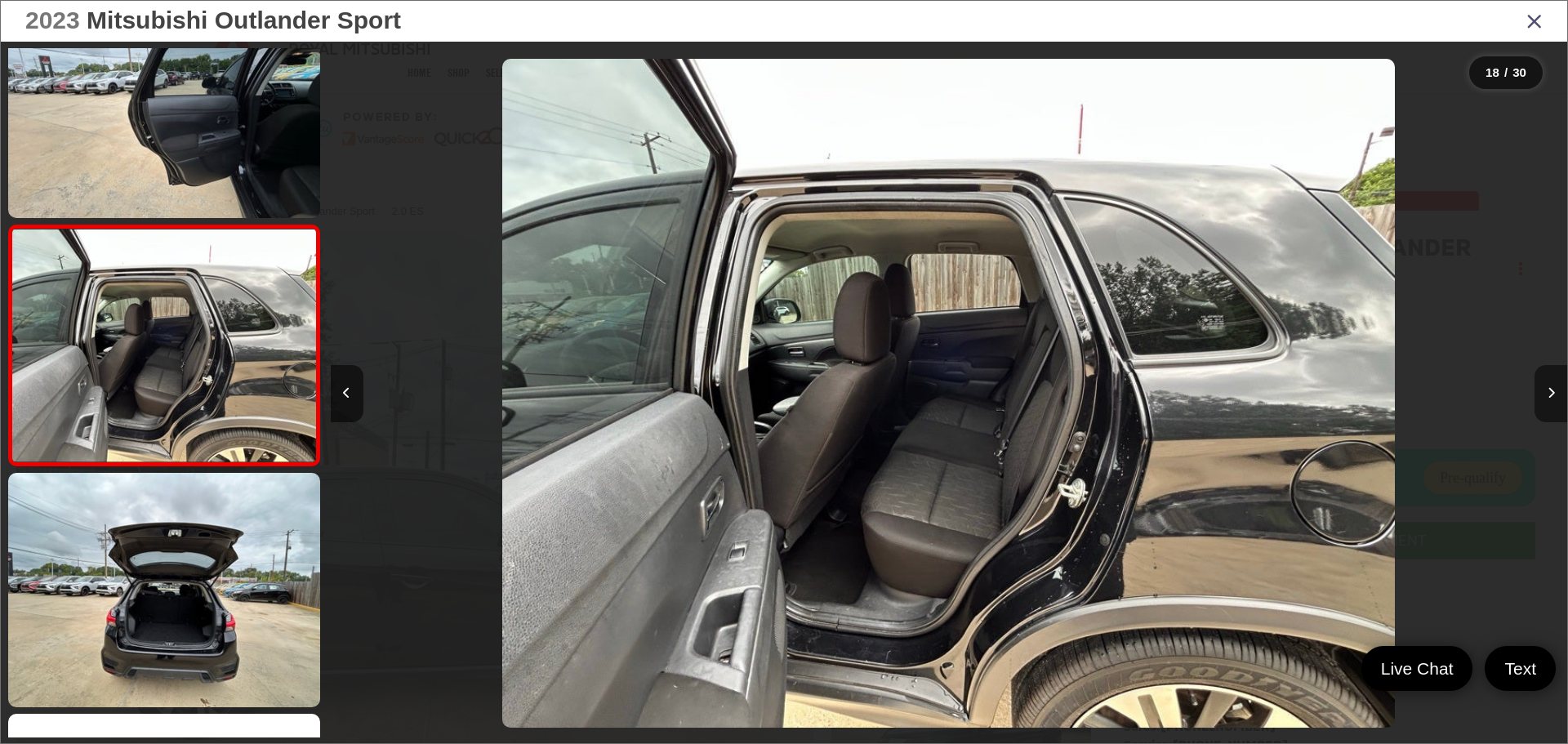
click at [1553, 388] on icon "Next image" at bounding box center [1551, 392] width 7 height 11
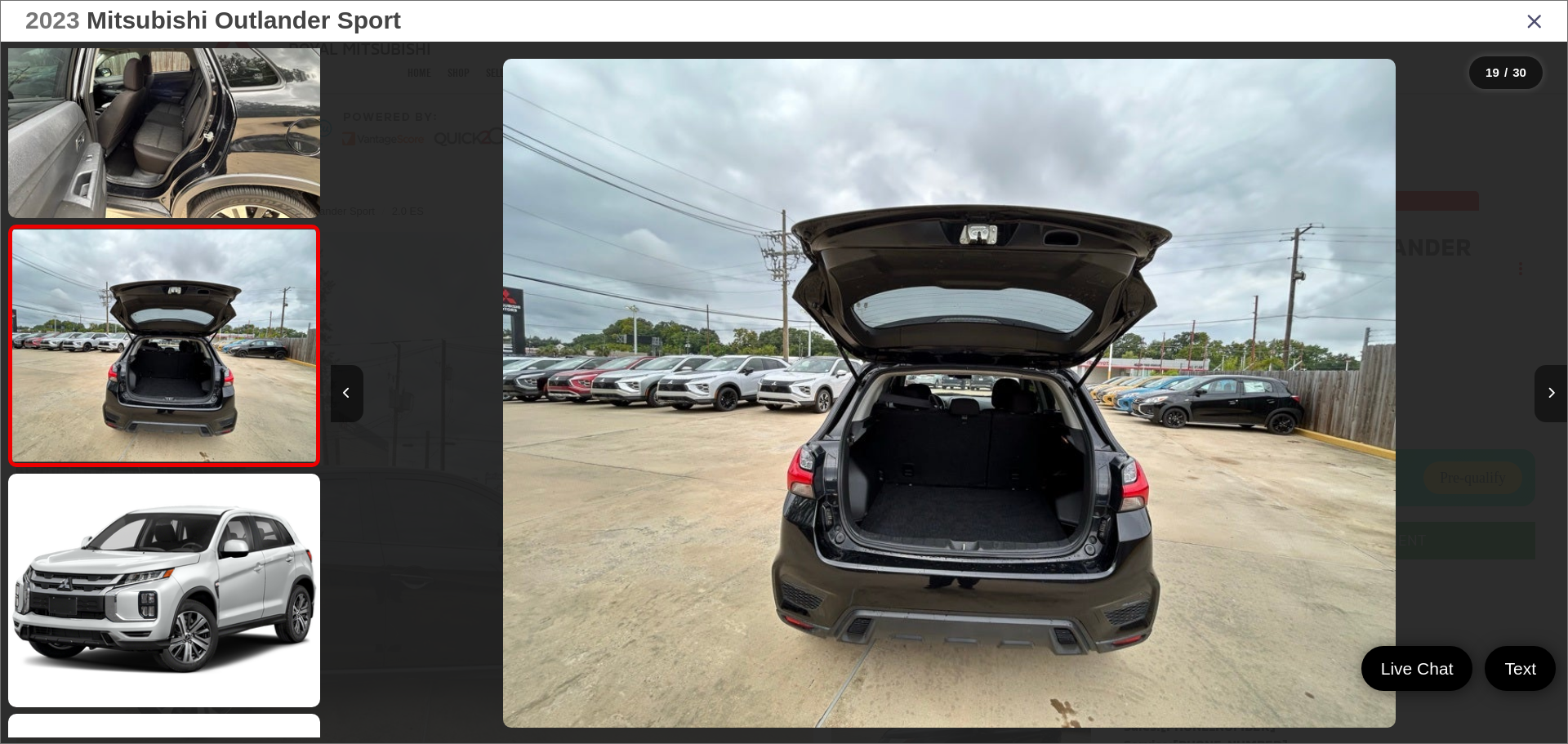
click at [1553, 388] on icon "Next image" at bounding box center [1551, 392] width 7 height 11
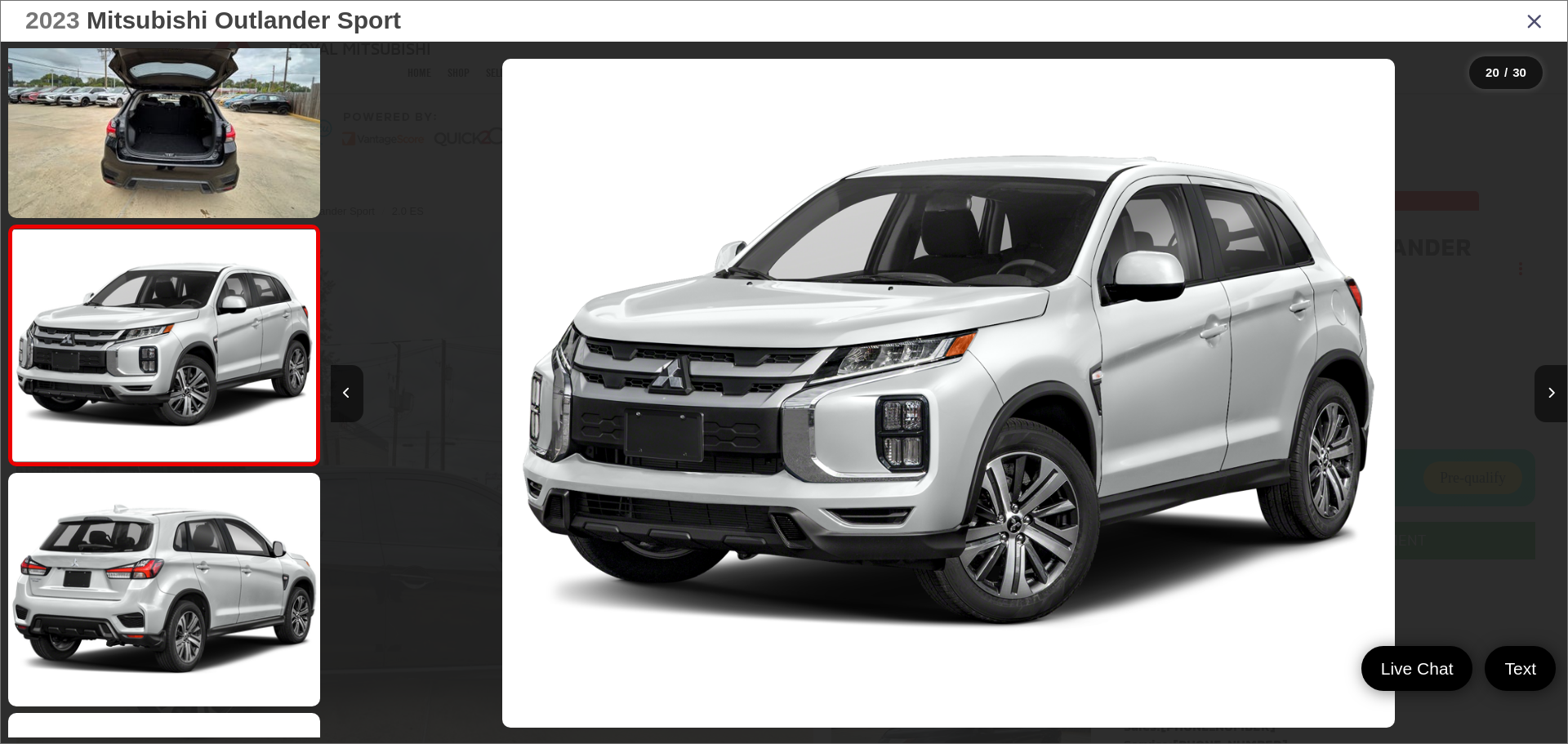
click at [1527, 20] on icon "Close gallery" at bounding box center [1534, 20] width 16 height 21
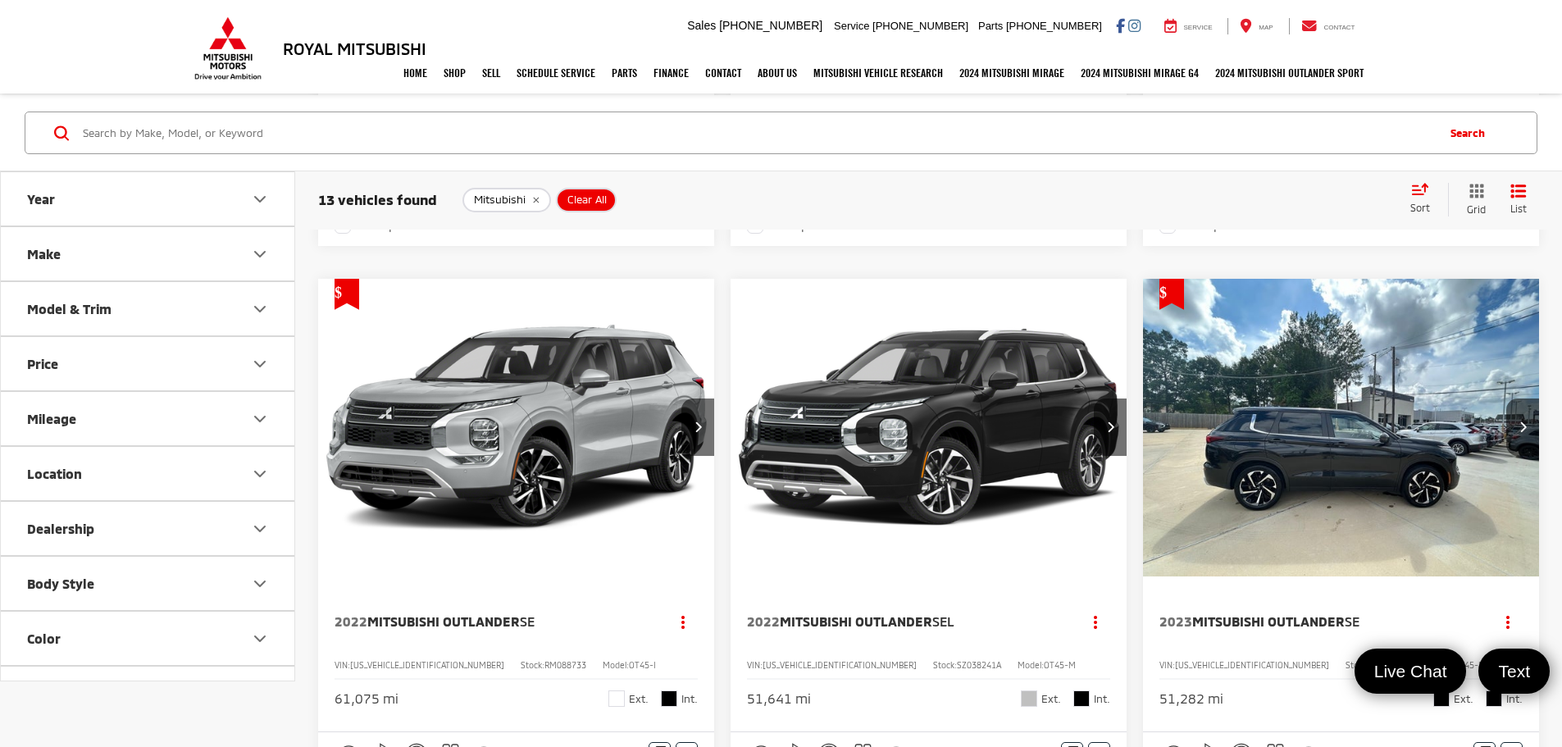
scroll to position [738, 0]
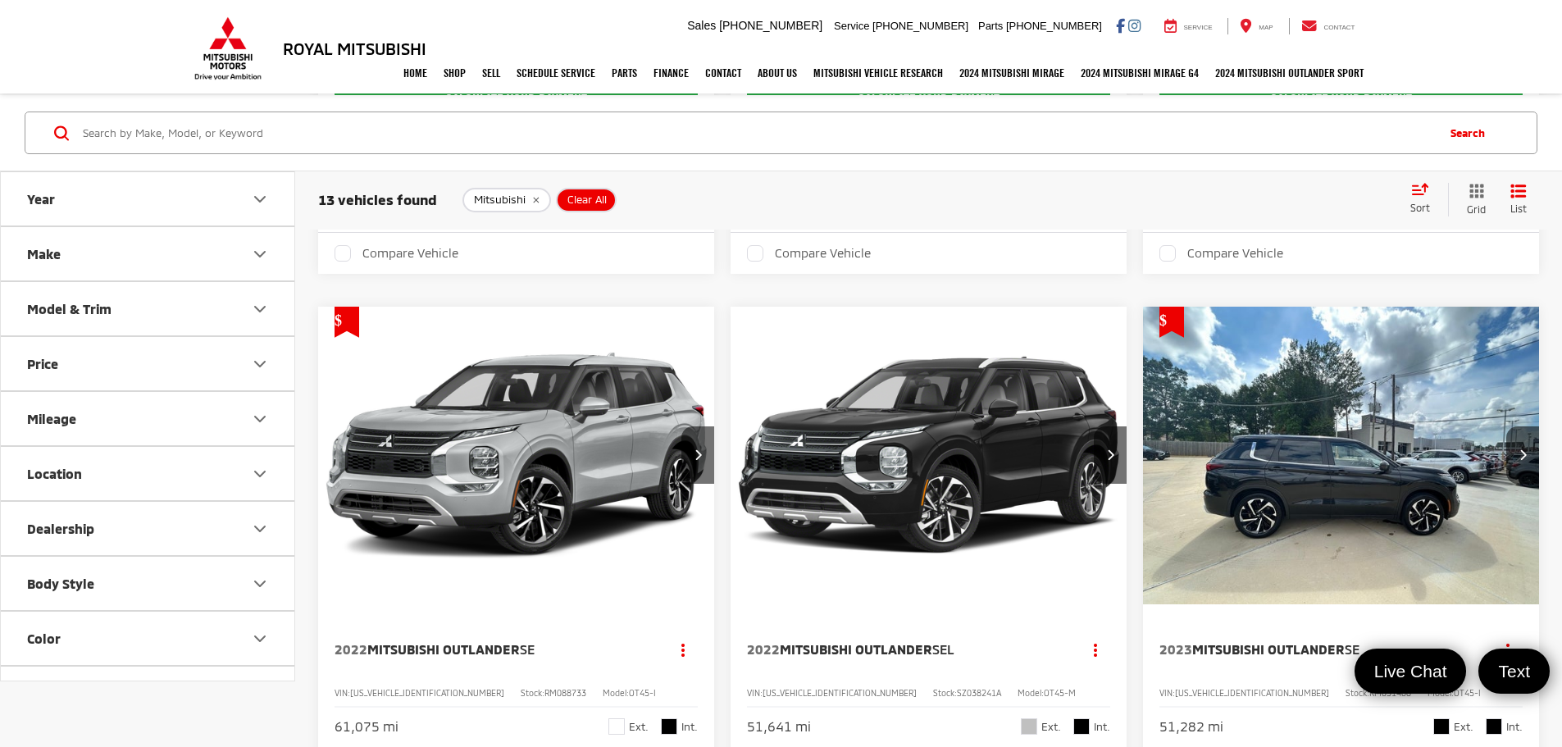
click at [1142, 350] on img "2023 Mitsubishi Outlander SE 0" at bounding box center [1341, 456] width 398 height 299
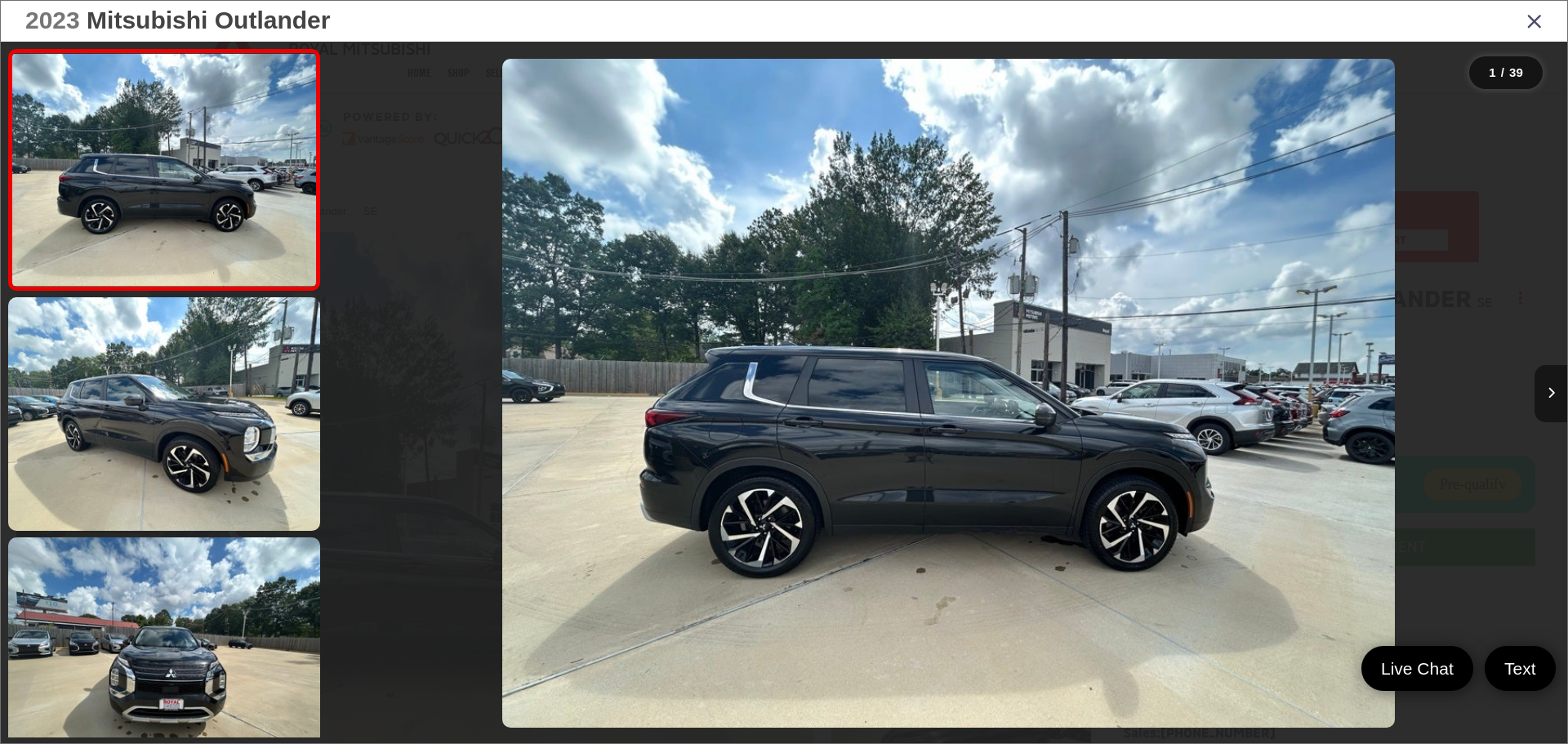
click at [1548, 396] on icon "Next image" at bounding box center [1551, 392] width 7 height 11
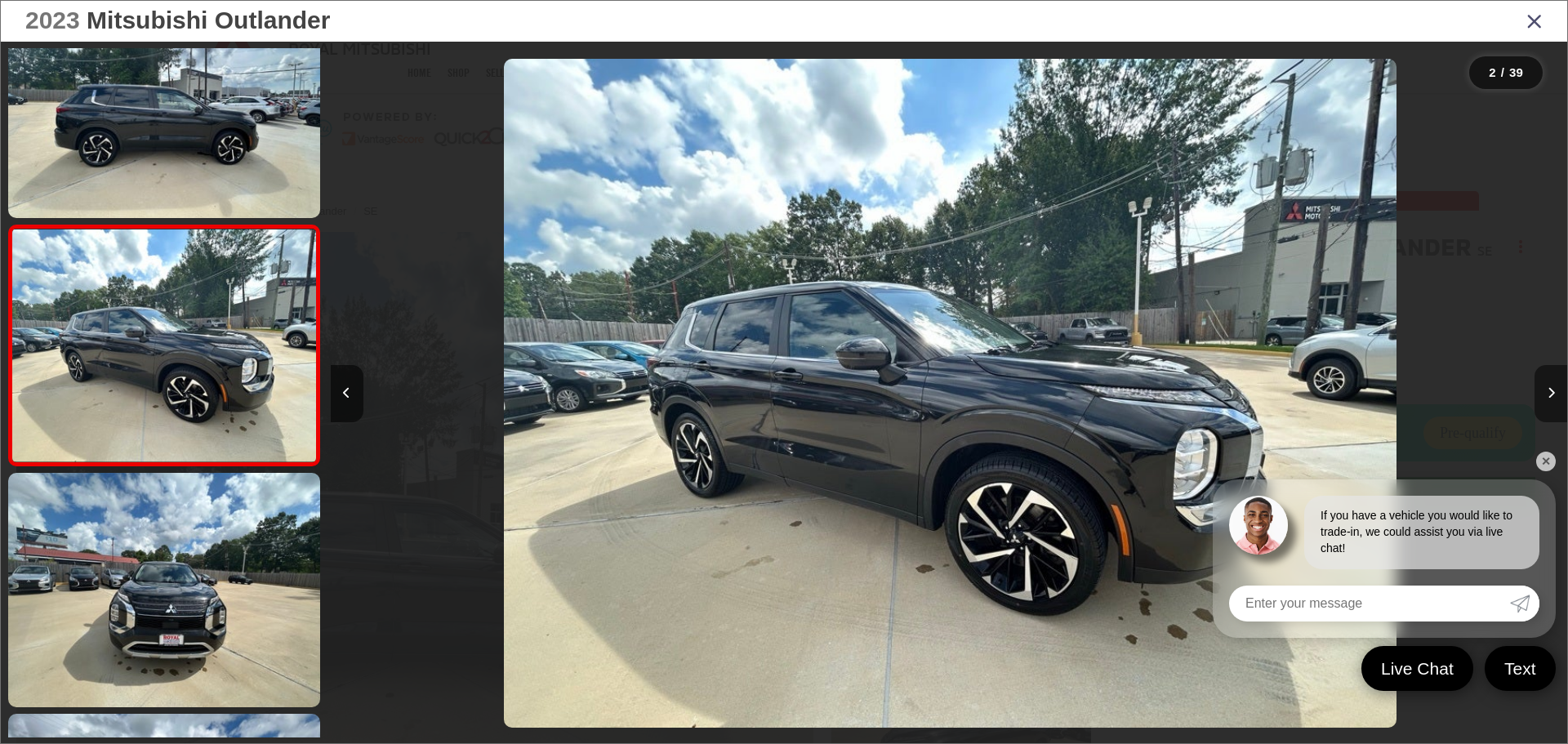
scroll to position [0, 1236]
click at [1539, 459] on link "✕" at bounding box center [1546, 461] width 20 height 20
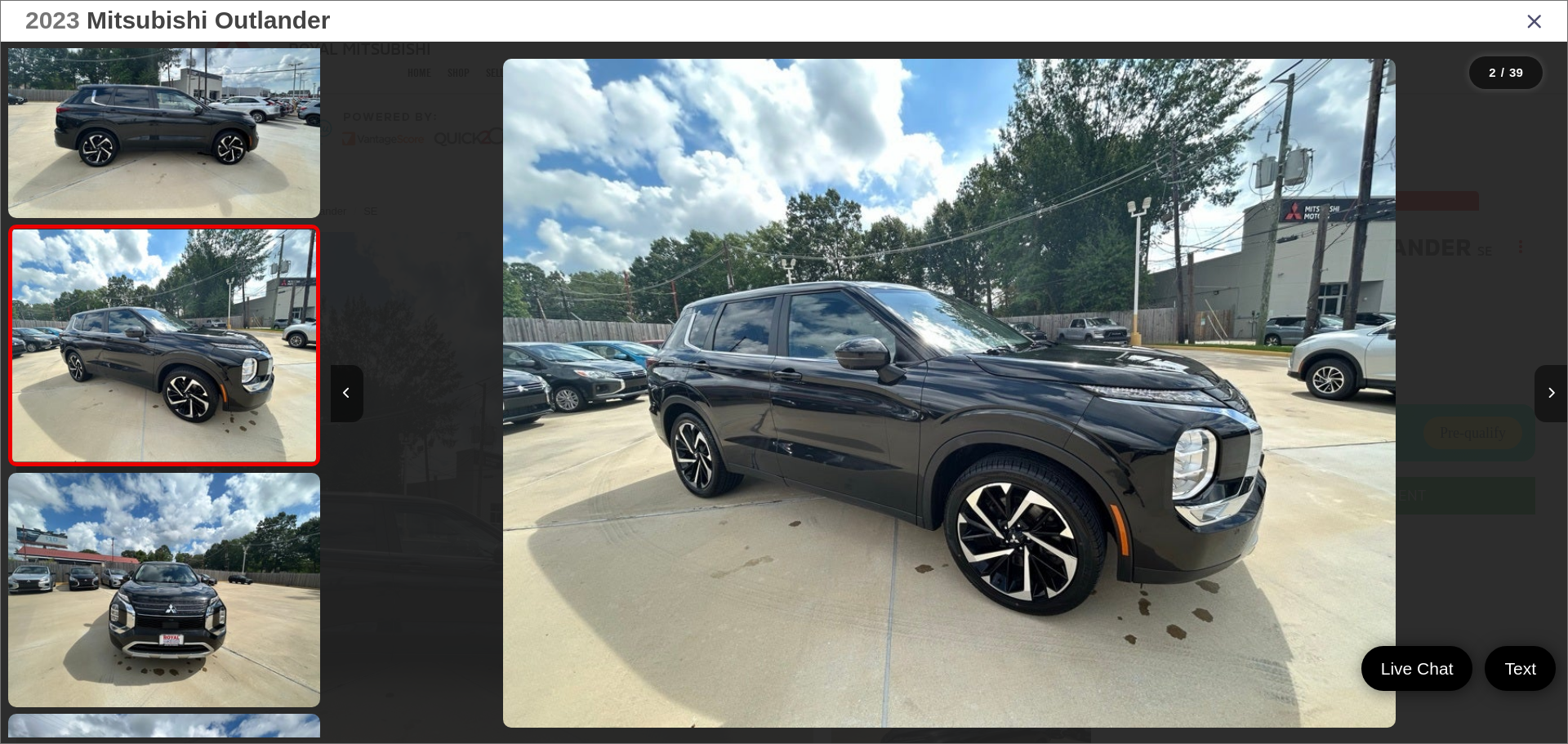
click at [1552, 388] on icon "Next image" at bounding box center [1551, 392] width 7 height 11
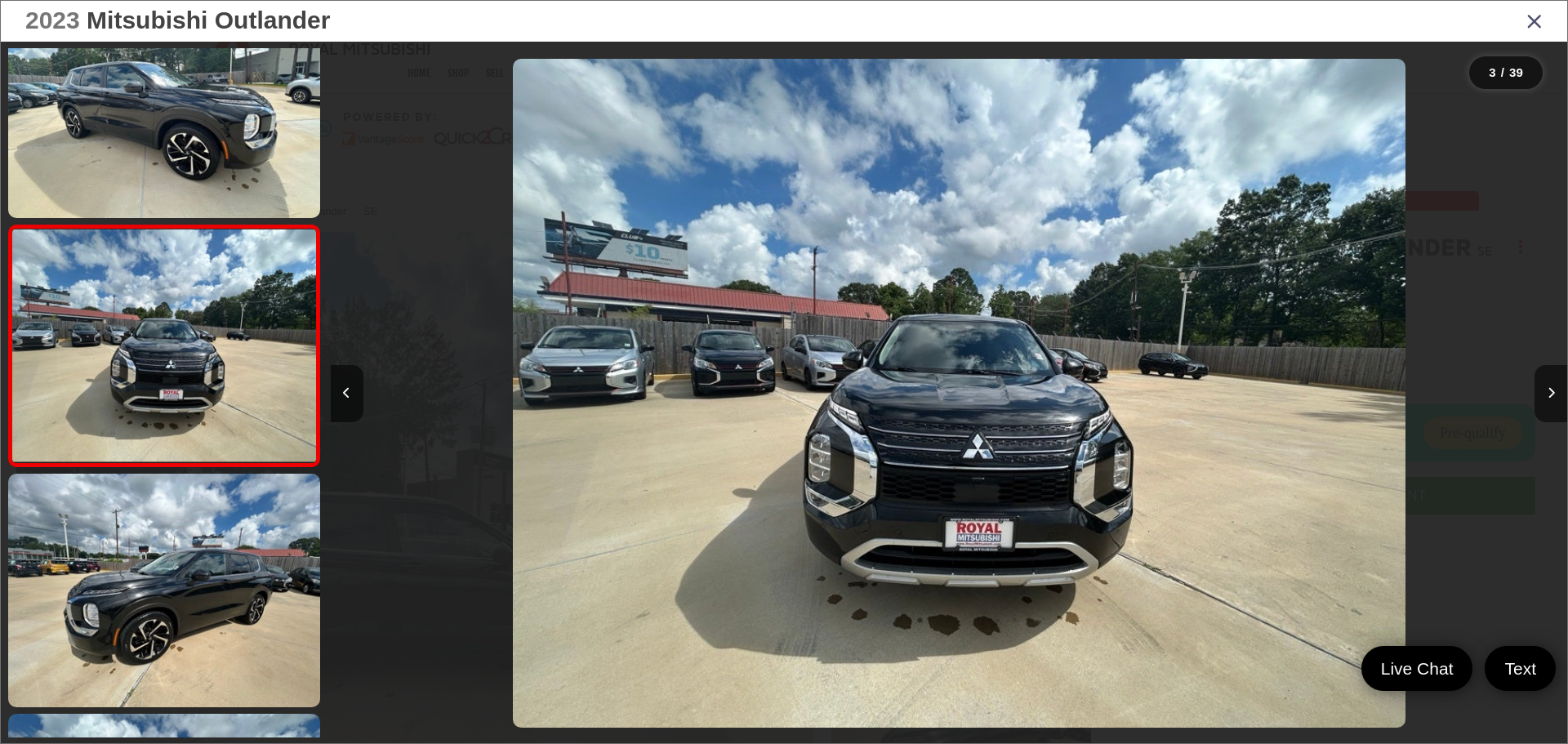
scroll to position [0, 2474]
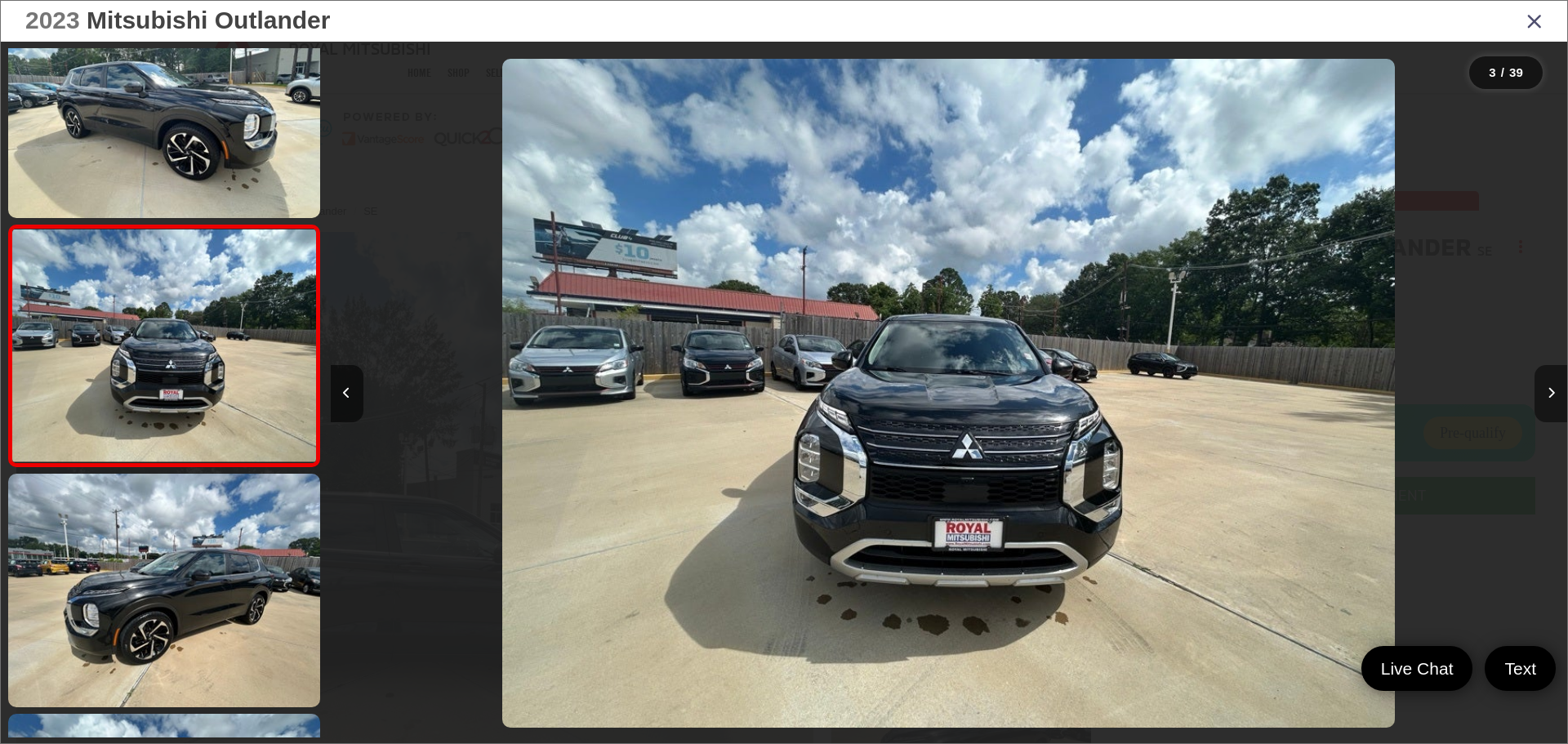
click at [1557, 395] on button "Next image" at bounding box center [1551, 392] width 33 height 57
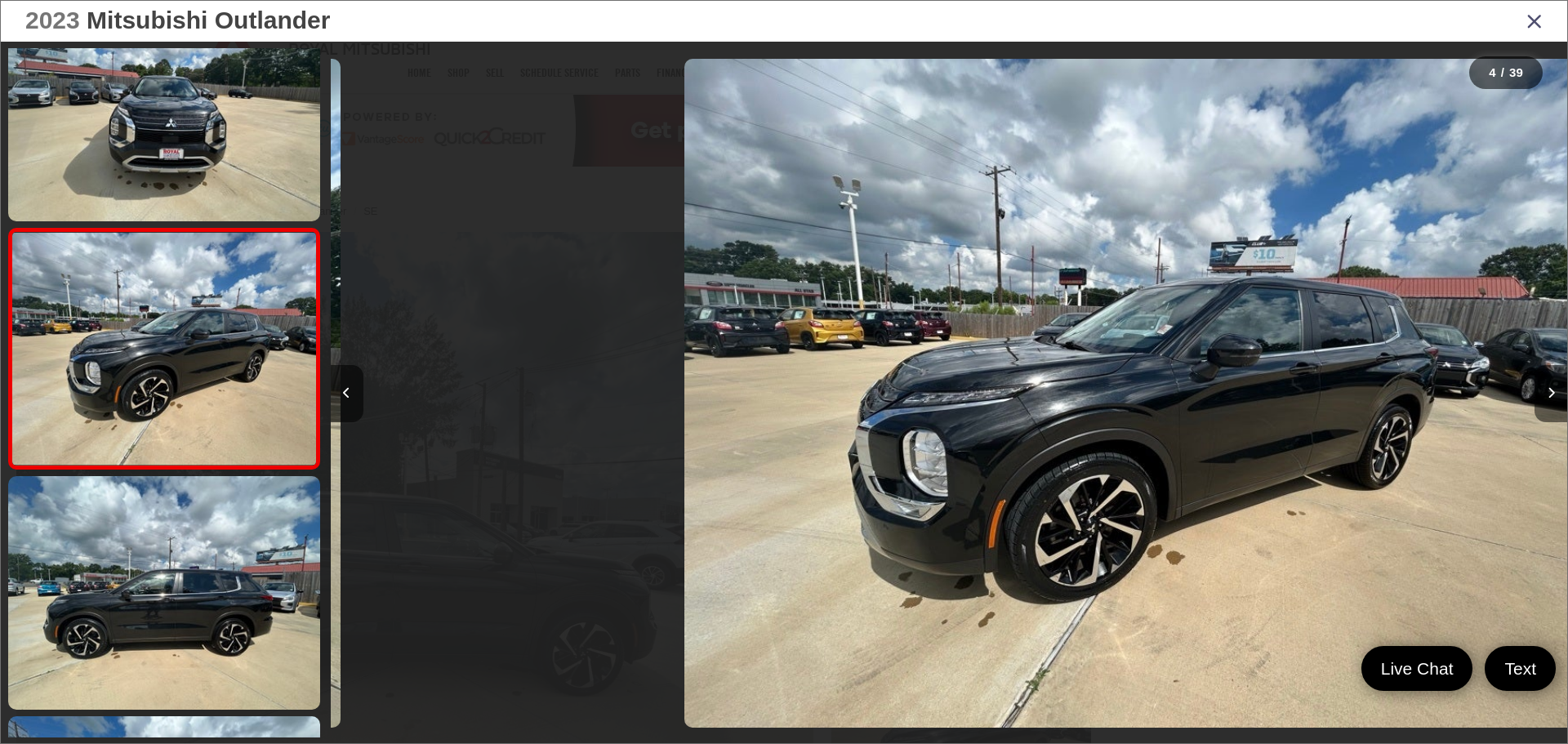
scroll to position [546, 0]
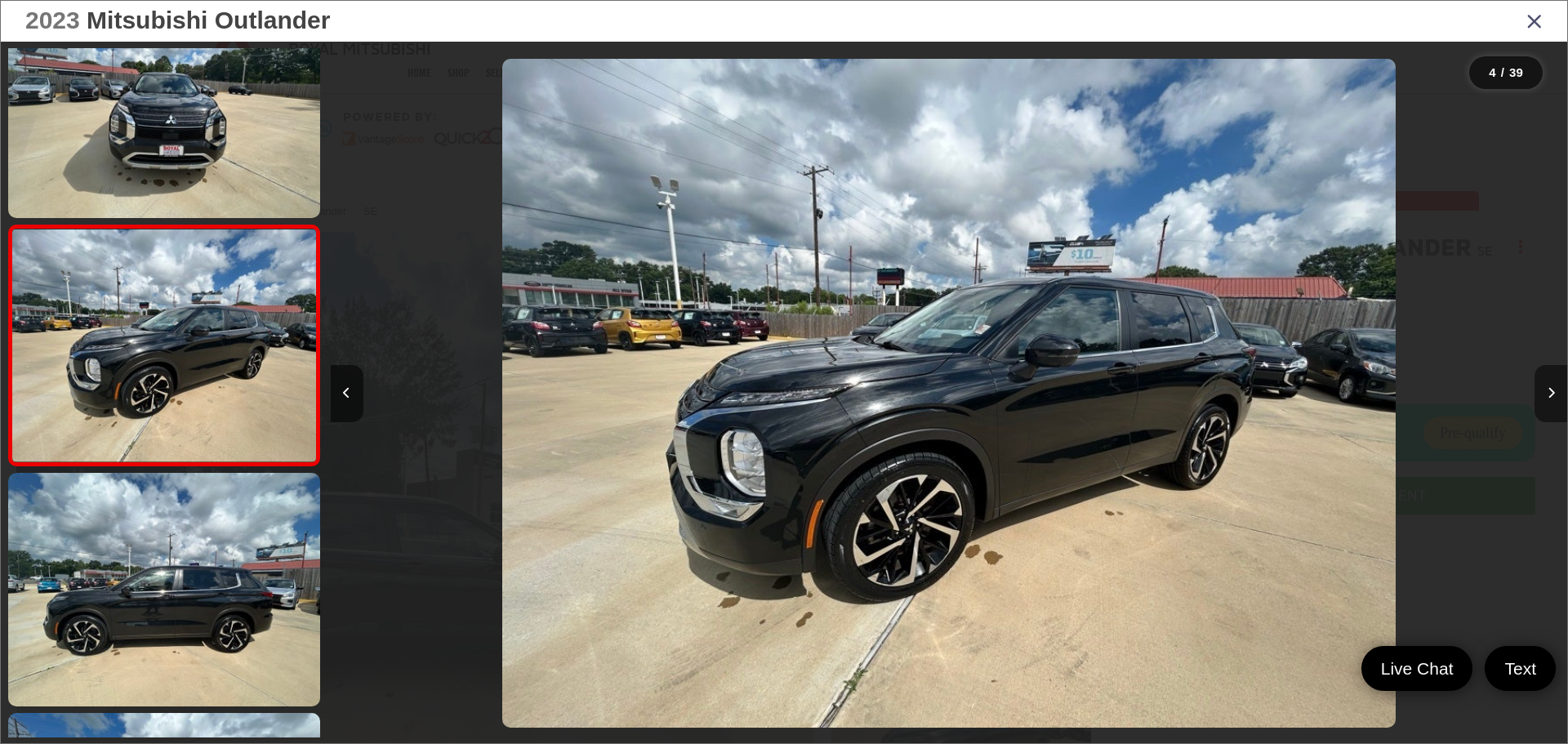
click at [1544, 388] on button "Next image" at bounding box center [1551, 392] width 33 height 57
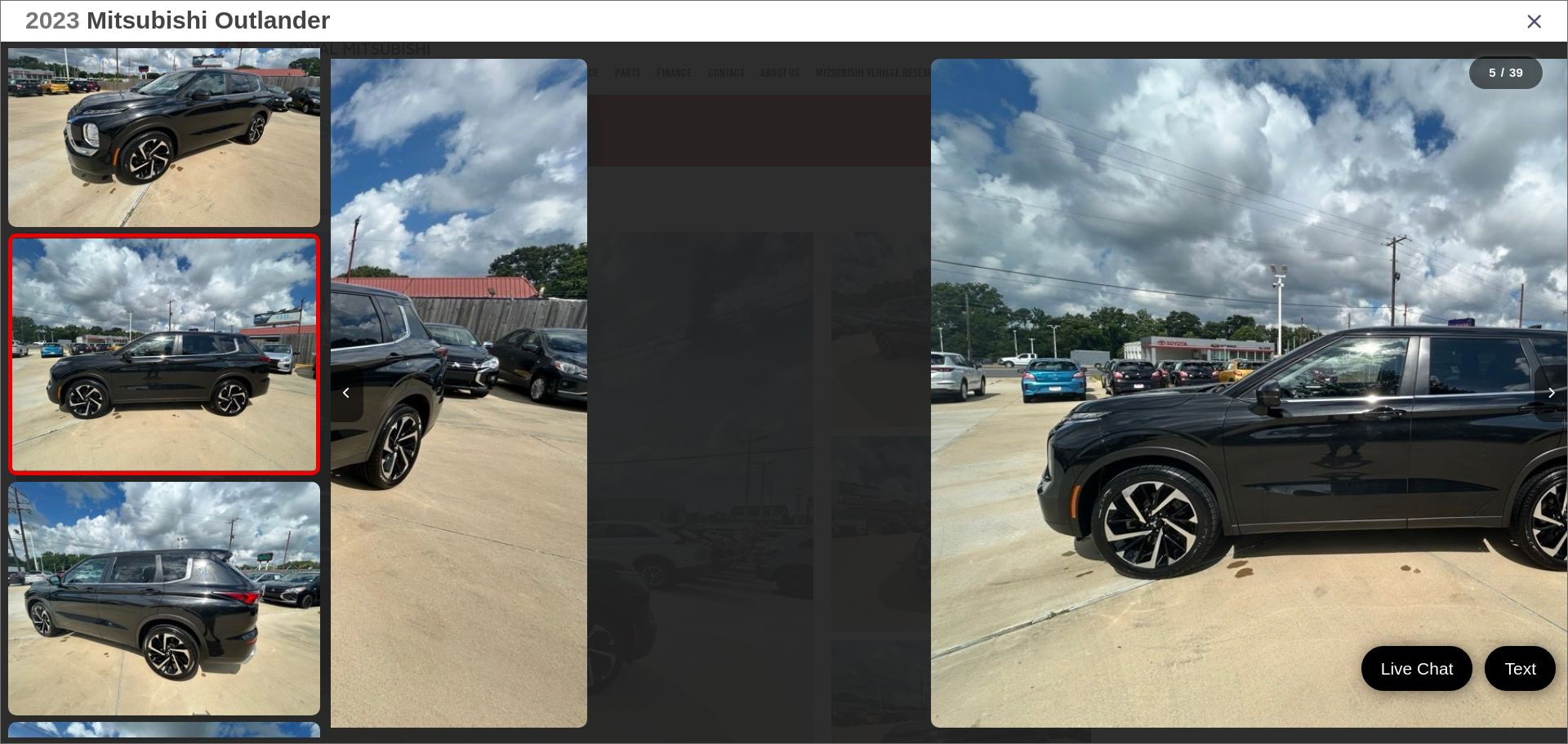
scroll to position [786, 0]
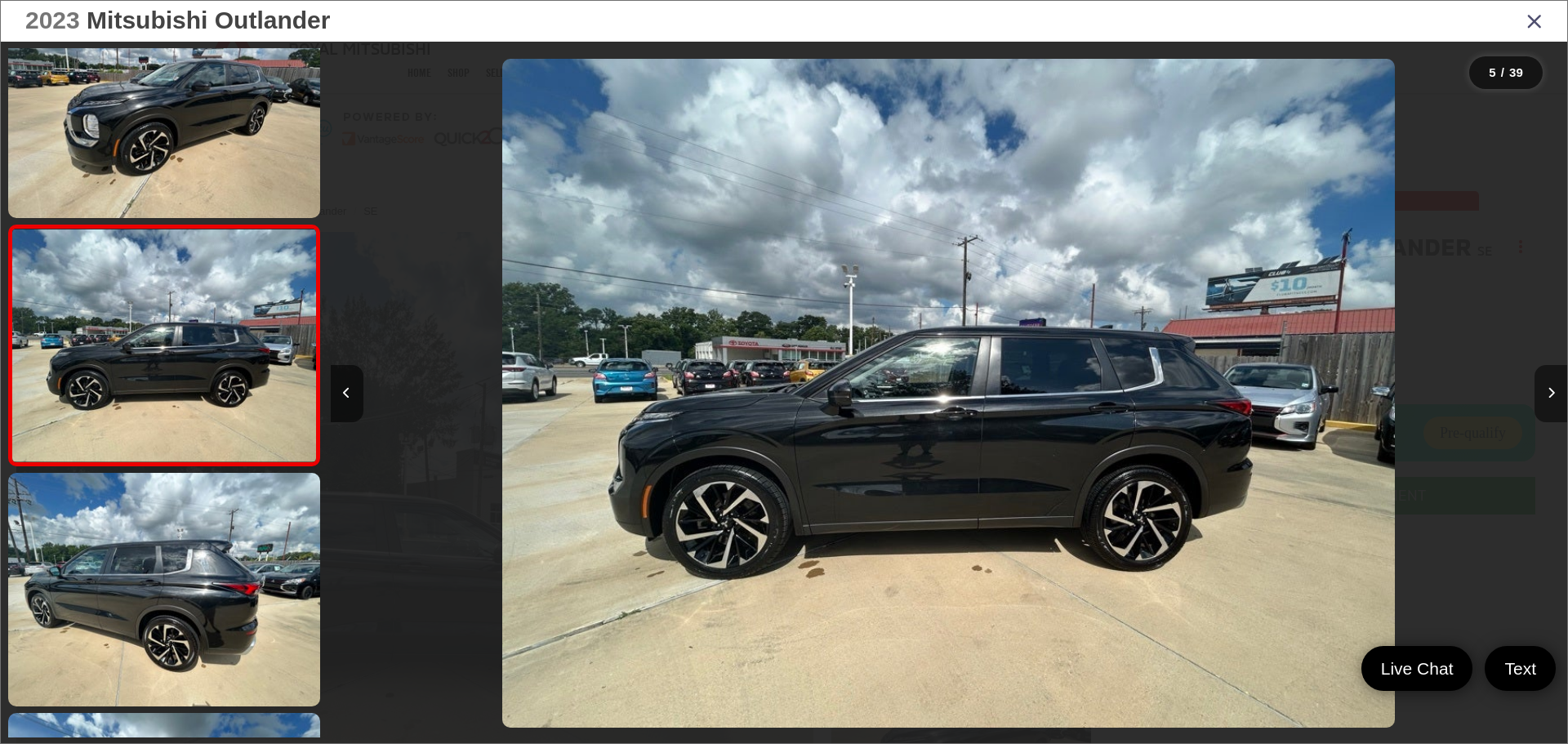
click at [1548, 387] on icon "Next image" at bounding box center [1551, 392] width 7 height 11
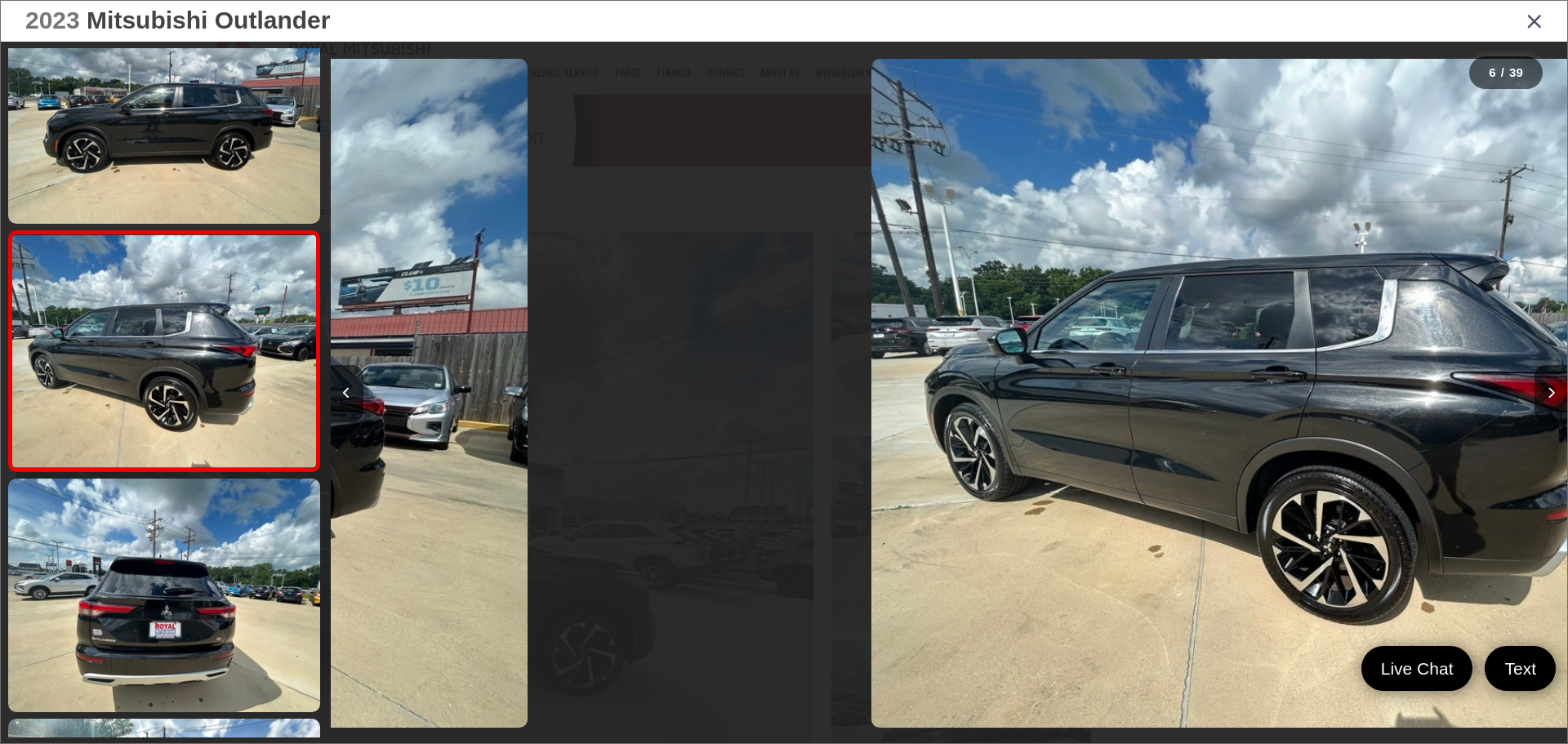
scroll to position [1026, 0]
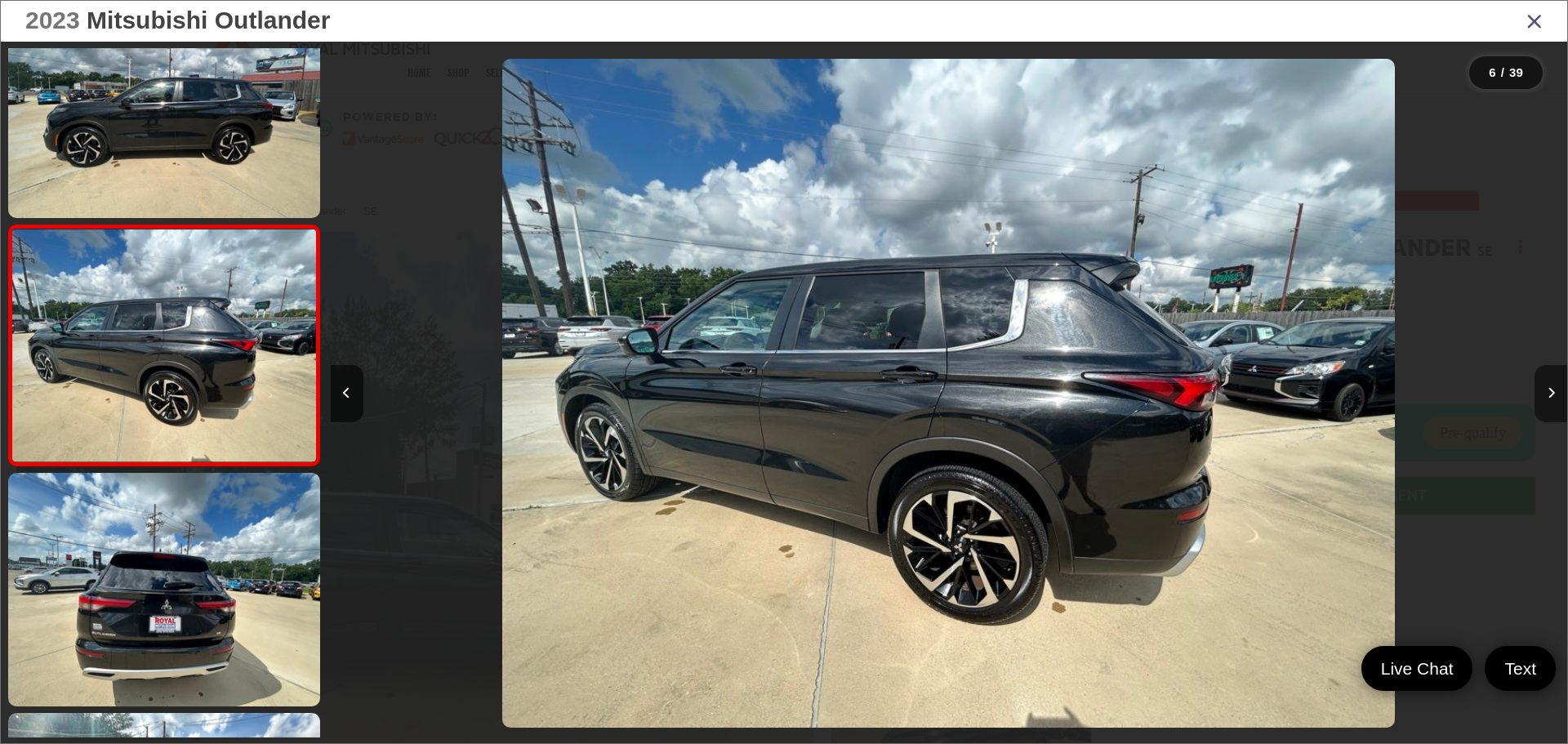
click at [1552, 385] on button "Next image" at bounding box center [1551, 392] width 33 height 57
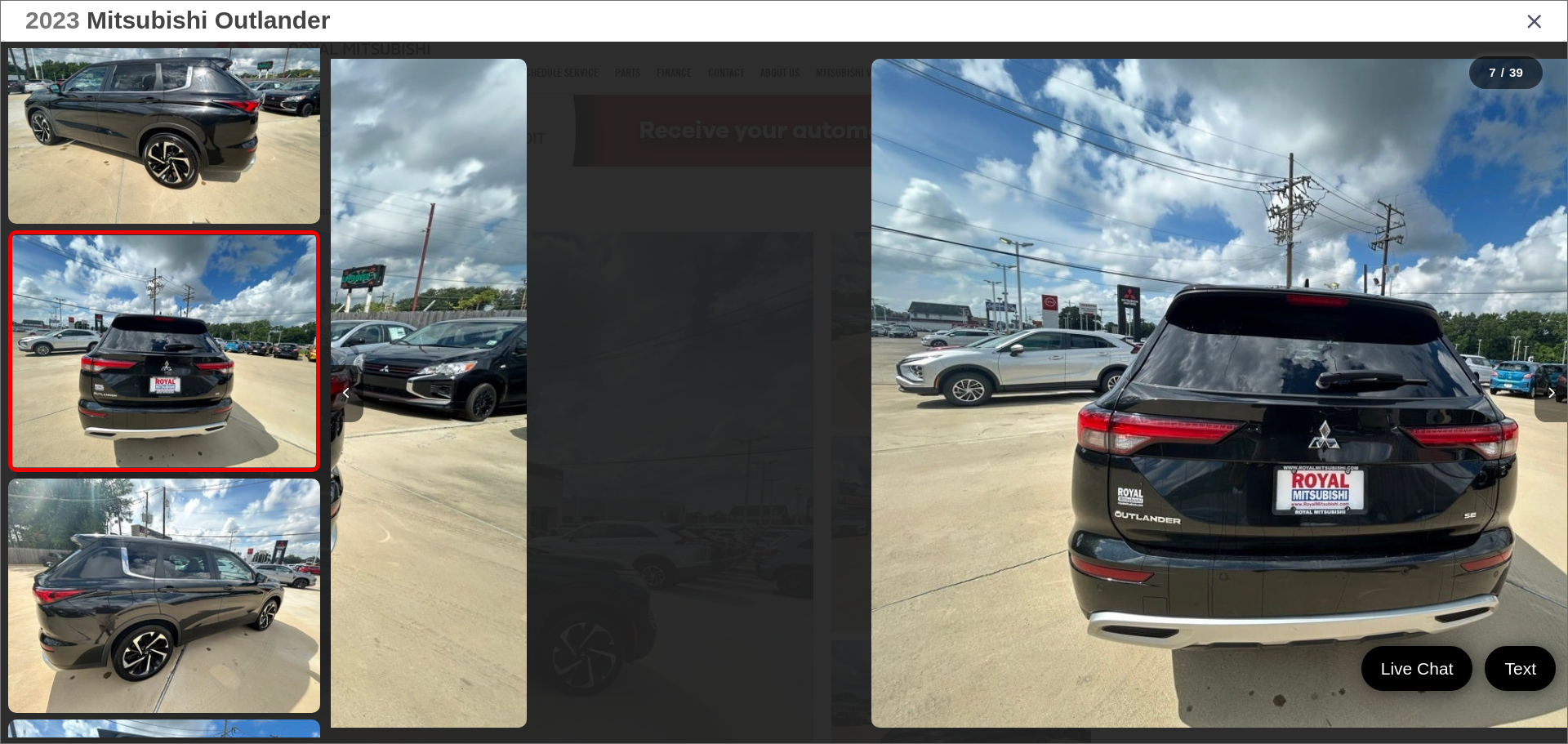
scroll to position [1266, 0]
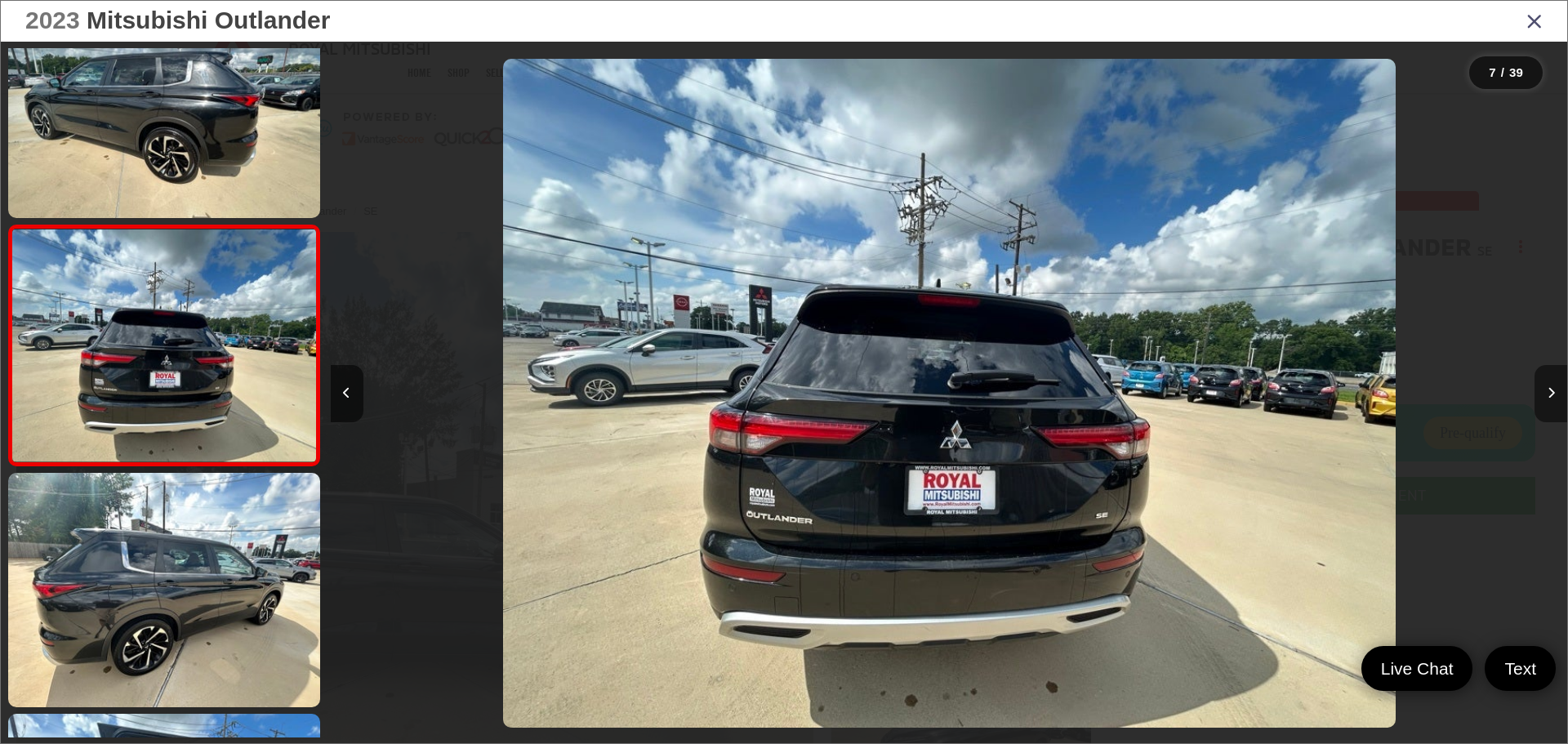
click at [1552, 385] on button "Next image" at bounding box center [1551, 392] width 33 height 57
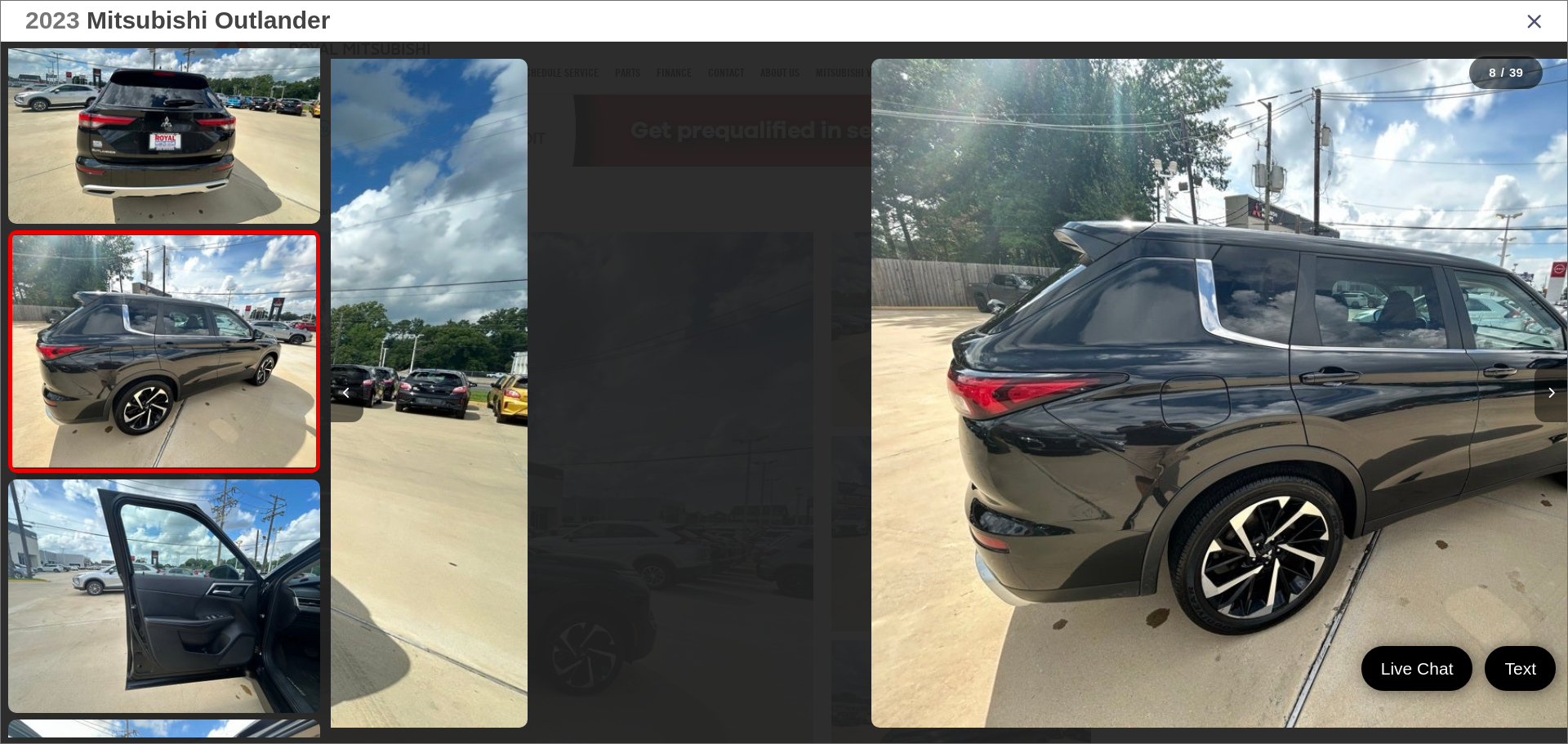
scroll to position [1506, 0]
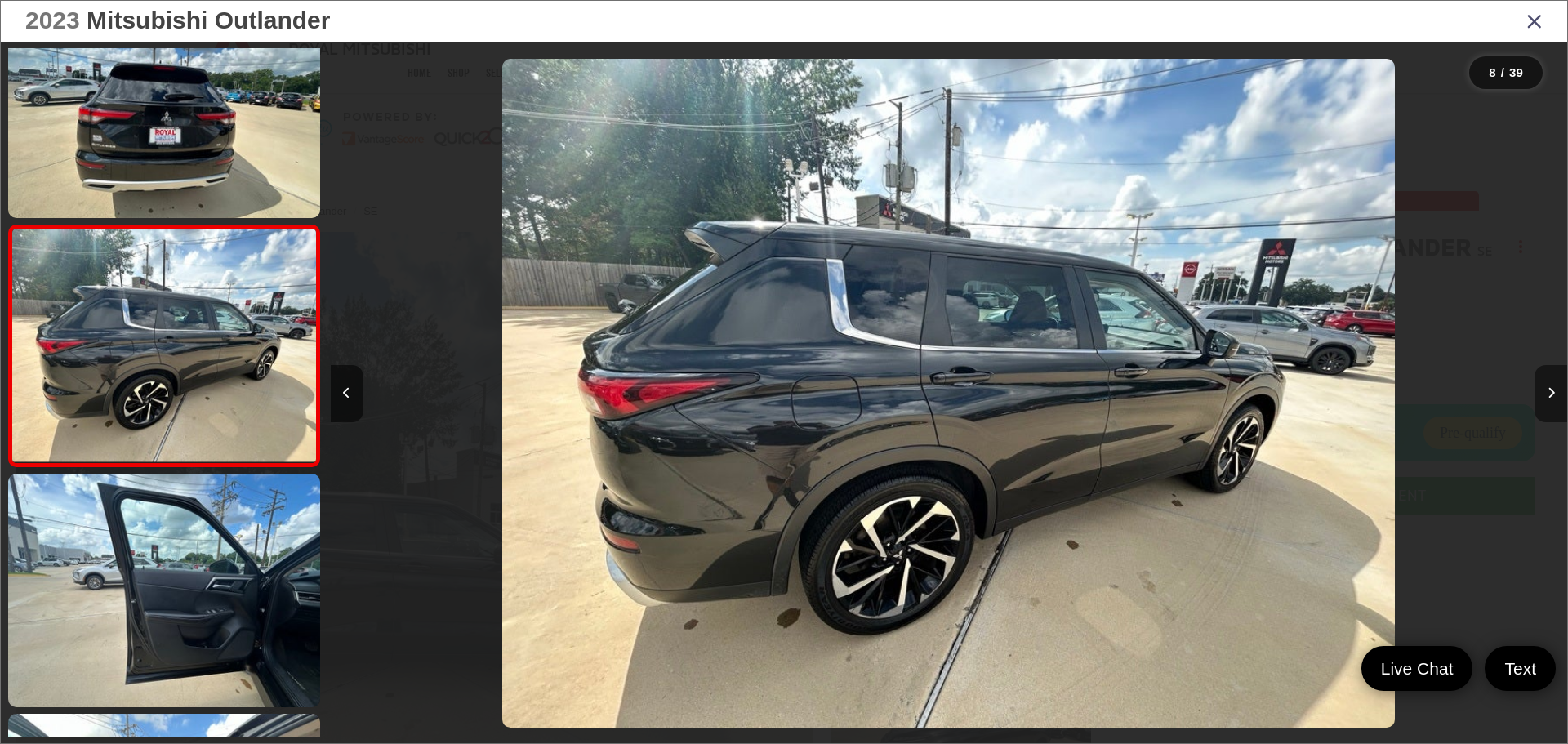
click at [1552, 385] on button "Next image" at bounding box center [1551, 392] width 33 height 57
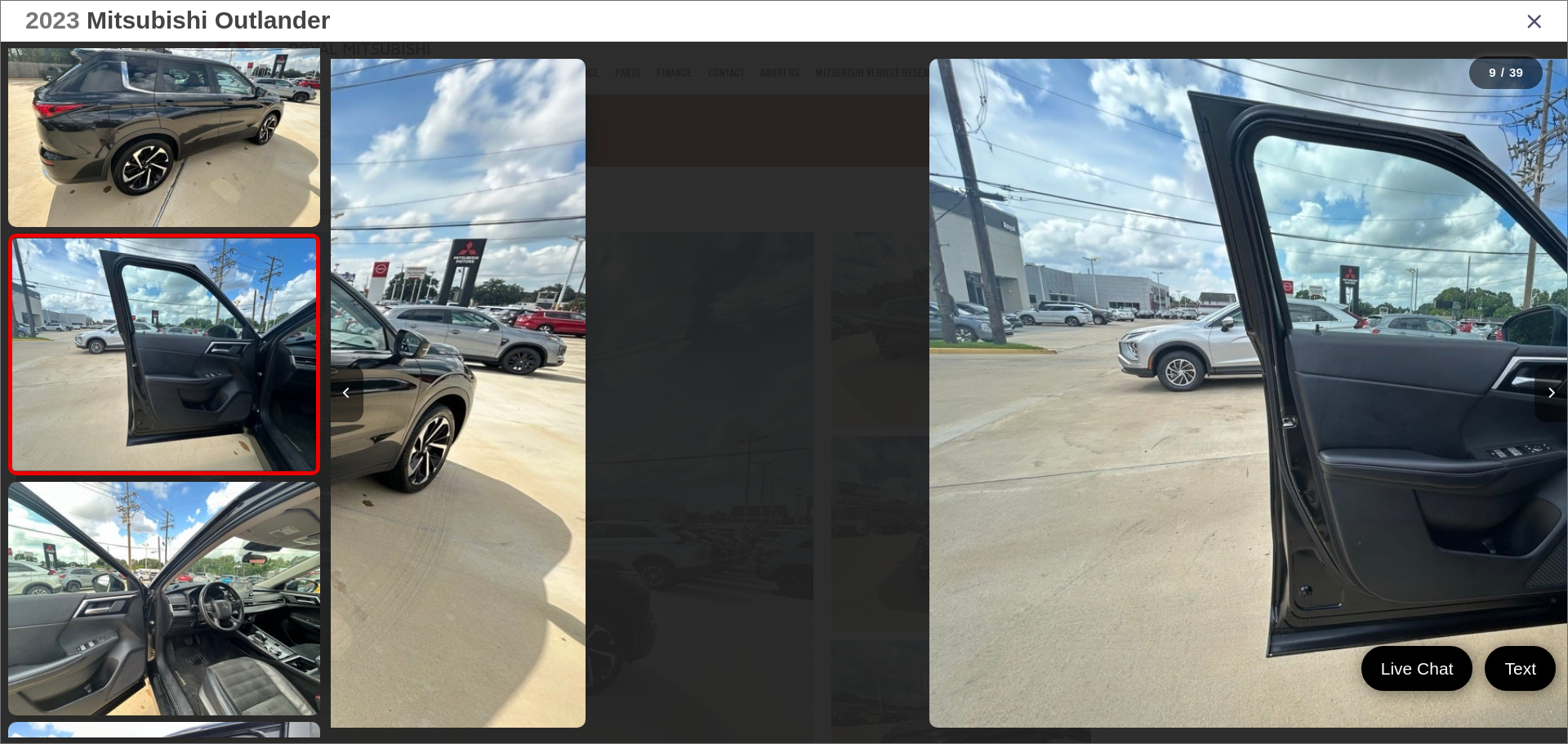
scroll to position [1747, 0]
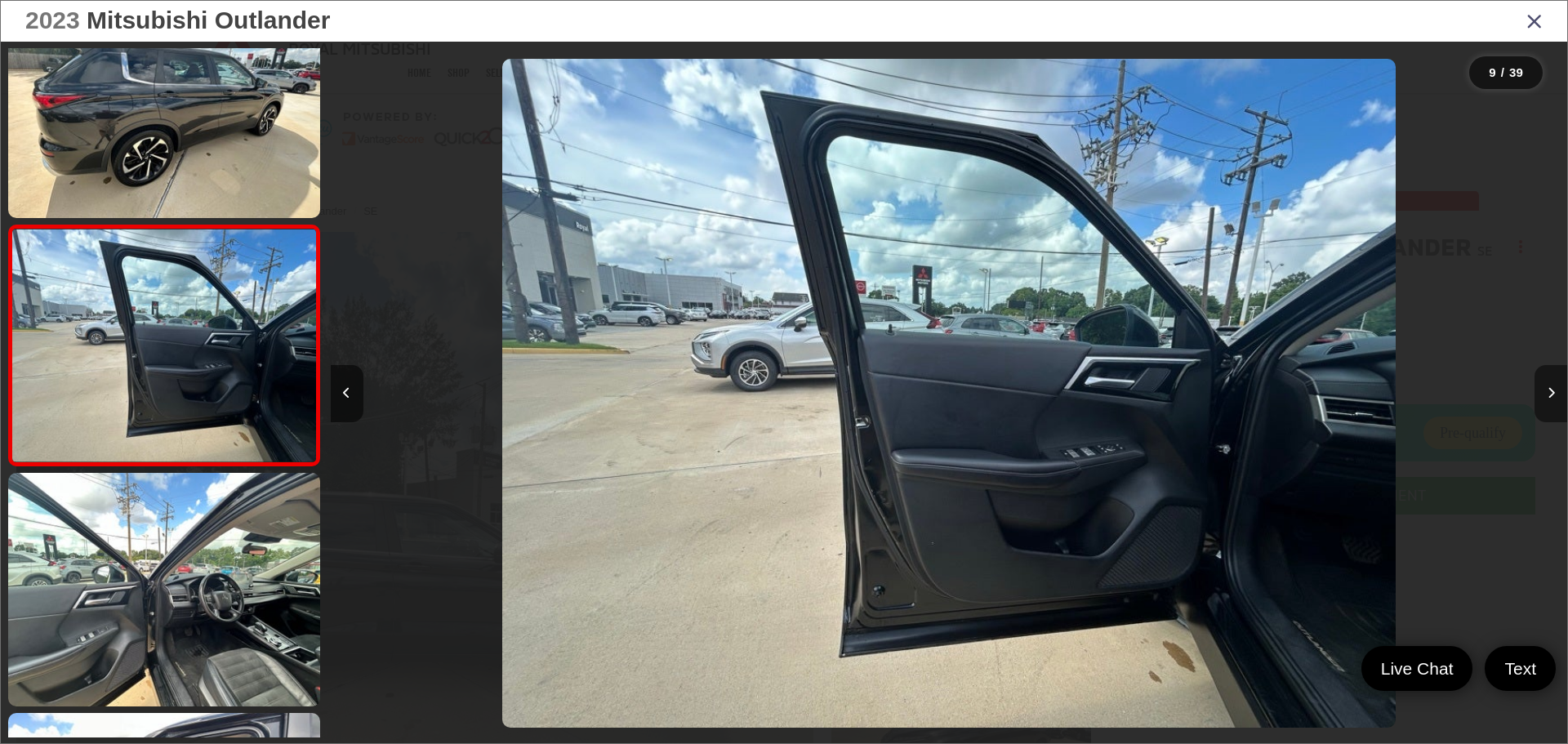
click at [1552, 385] on button "Next image" at bounding box center [1551, 392] width 33 height 57
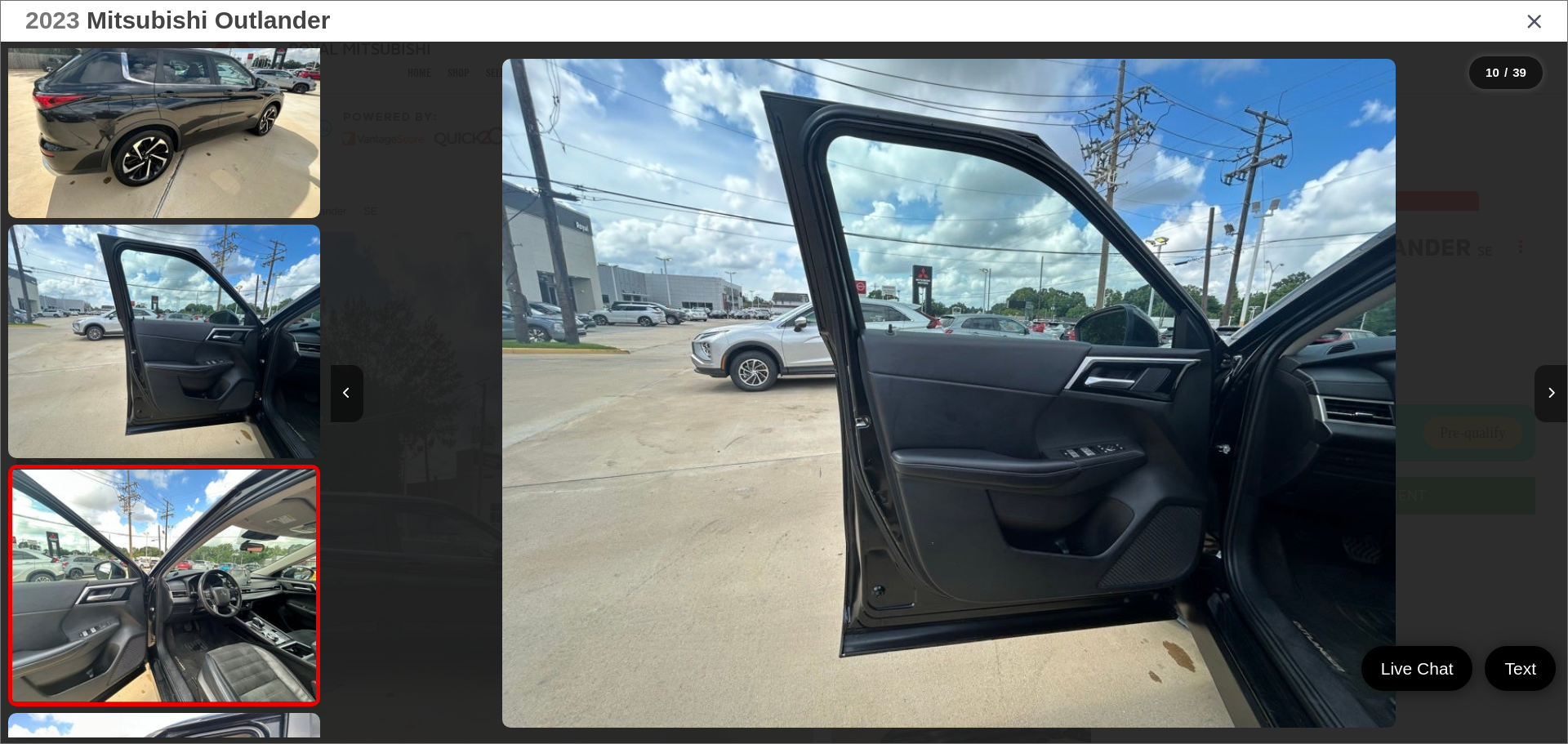
scroll to position [0, 0]
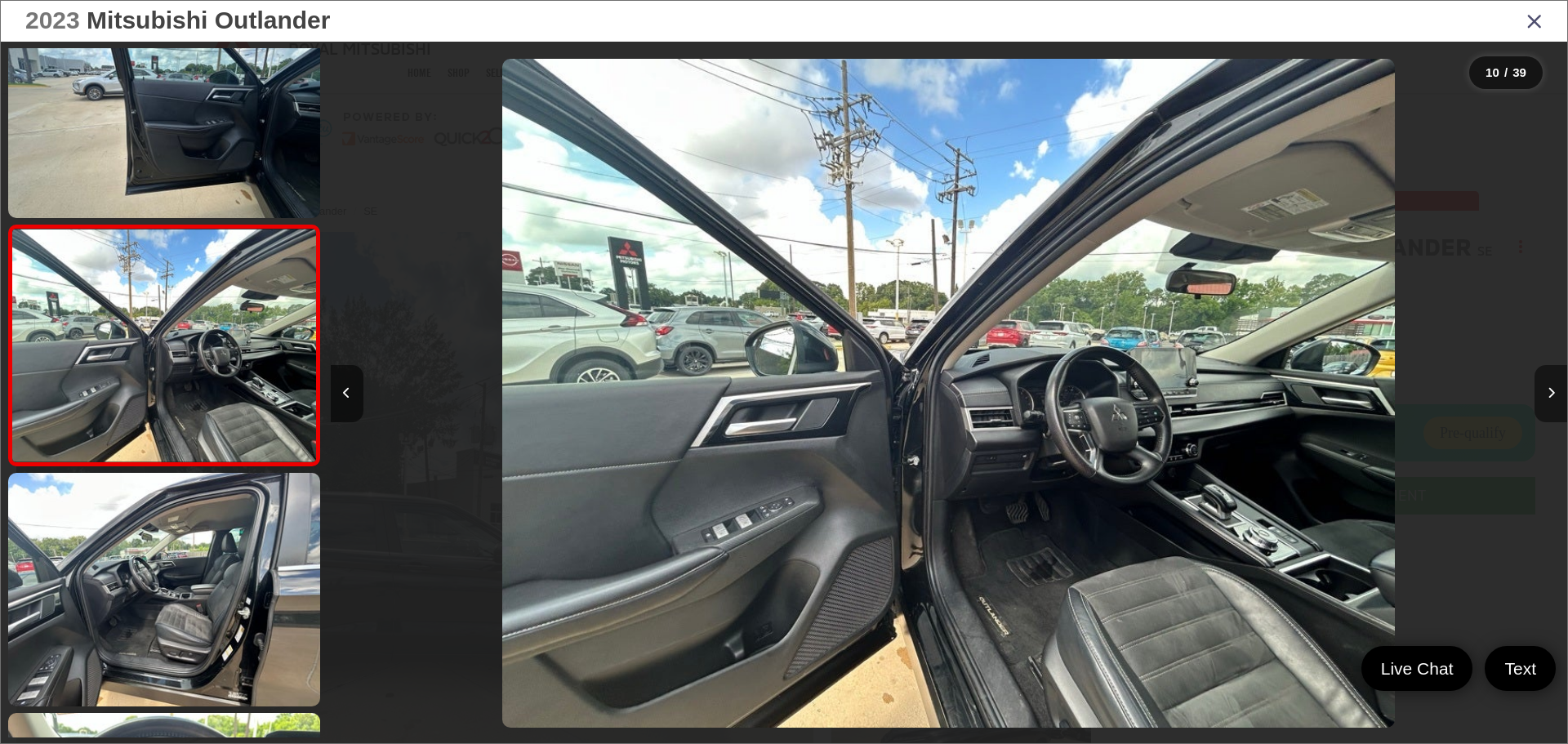
click at [1552, 385] on button "Next image" at bounding box center [1551, 392] width 33 height 57
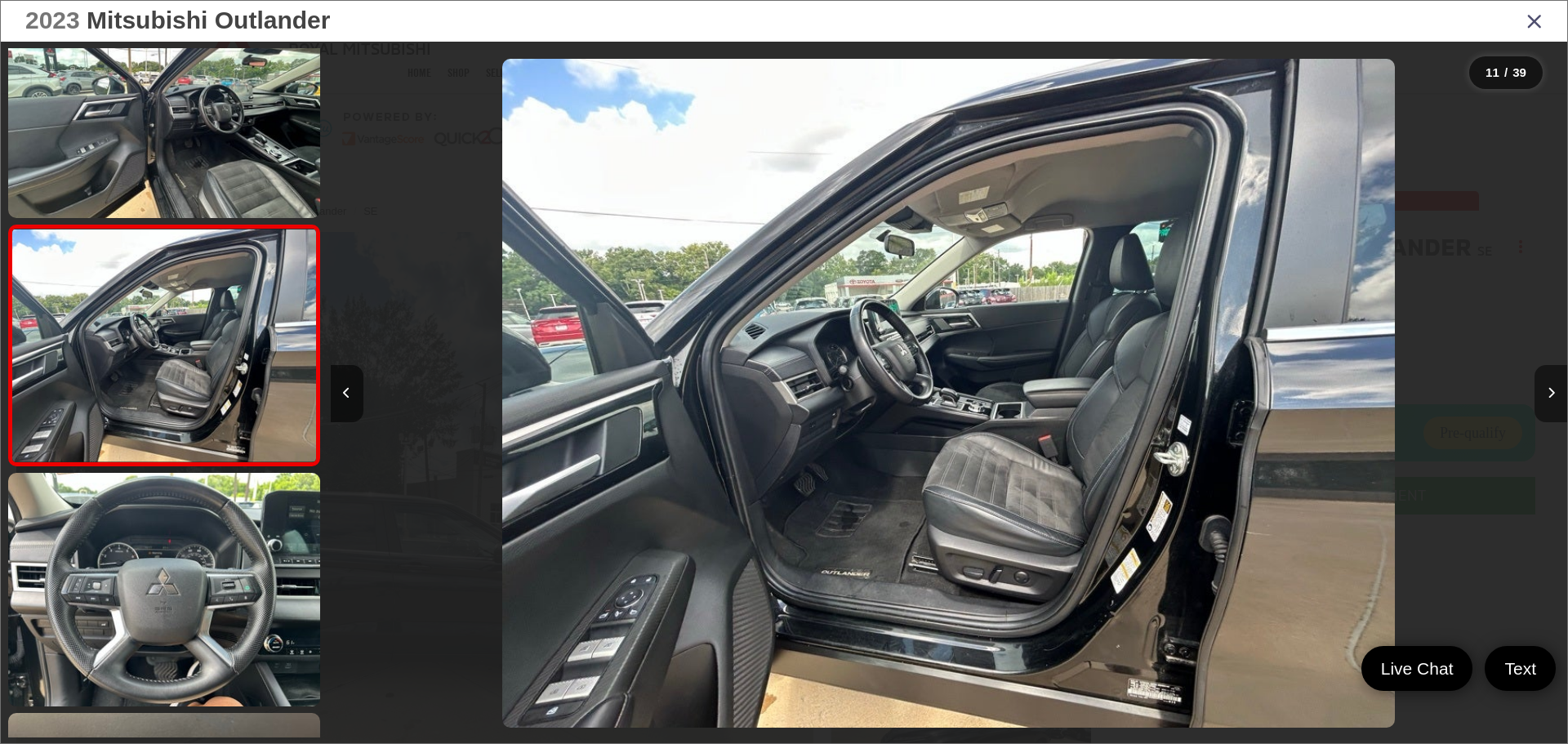
click at [1552, 385] on button "Next image" at bounding box center [1551, 392] width 33 height 57
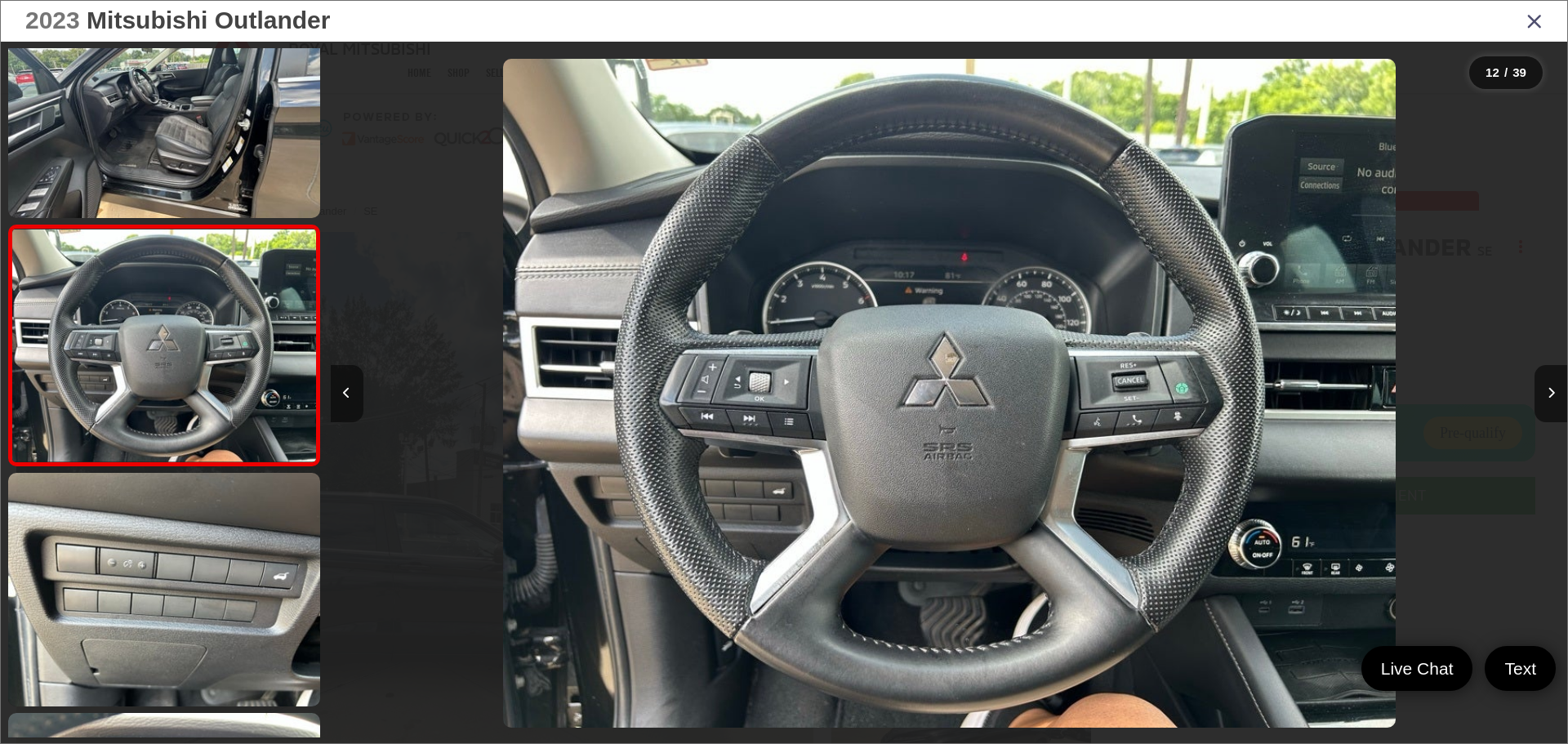
click at [342, 401] on button "Previous image" at bounding box center [347, 392] width 33 height 57
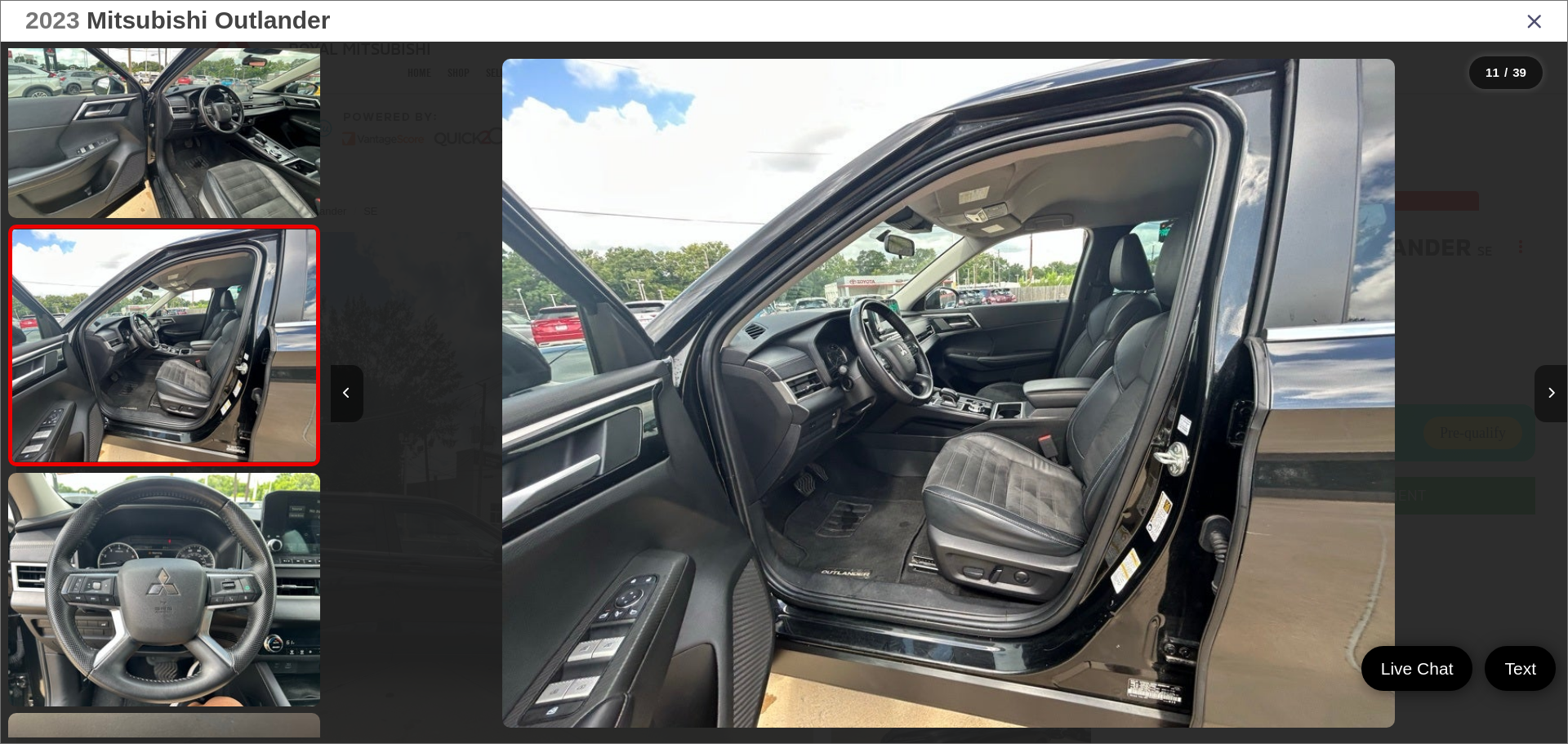
click at [1554, 384] on button "Next image" at bounding box center [1551, 392] width 33 height 57
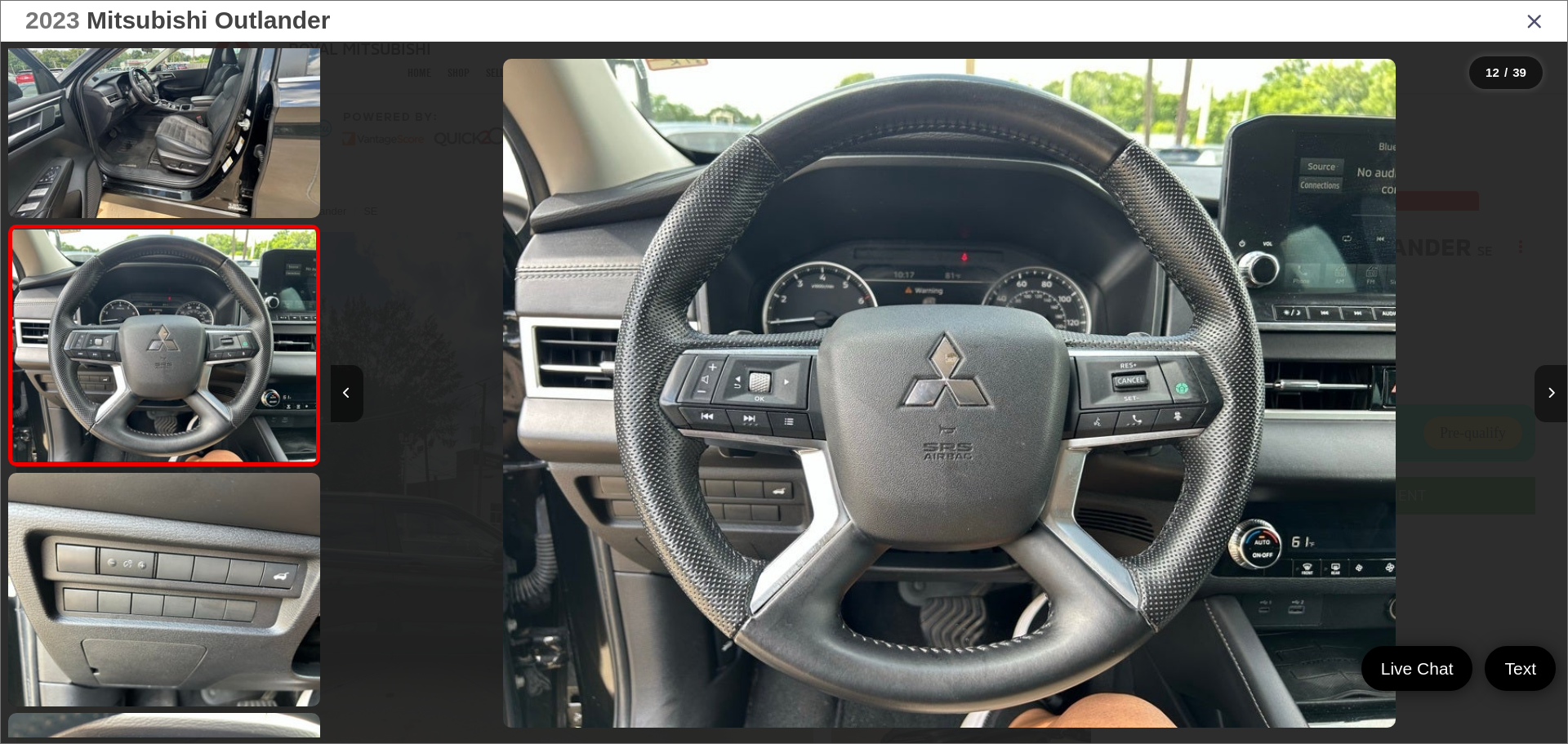
click at [1546, 395] on button "Next image" at bounding box center [1551, 392] width 33 height 57
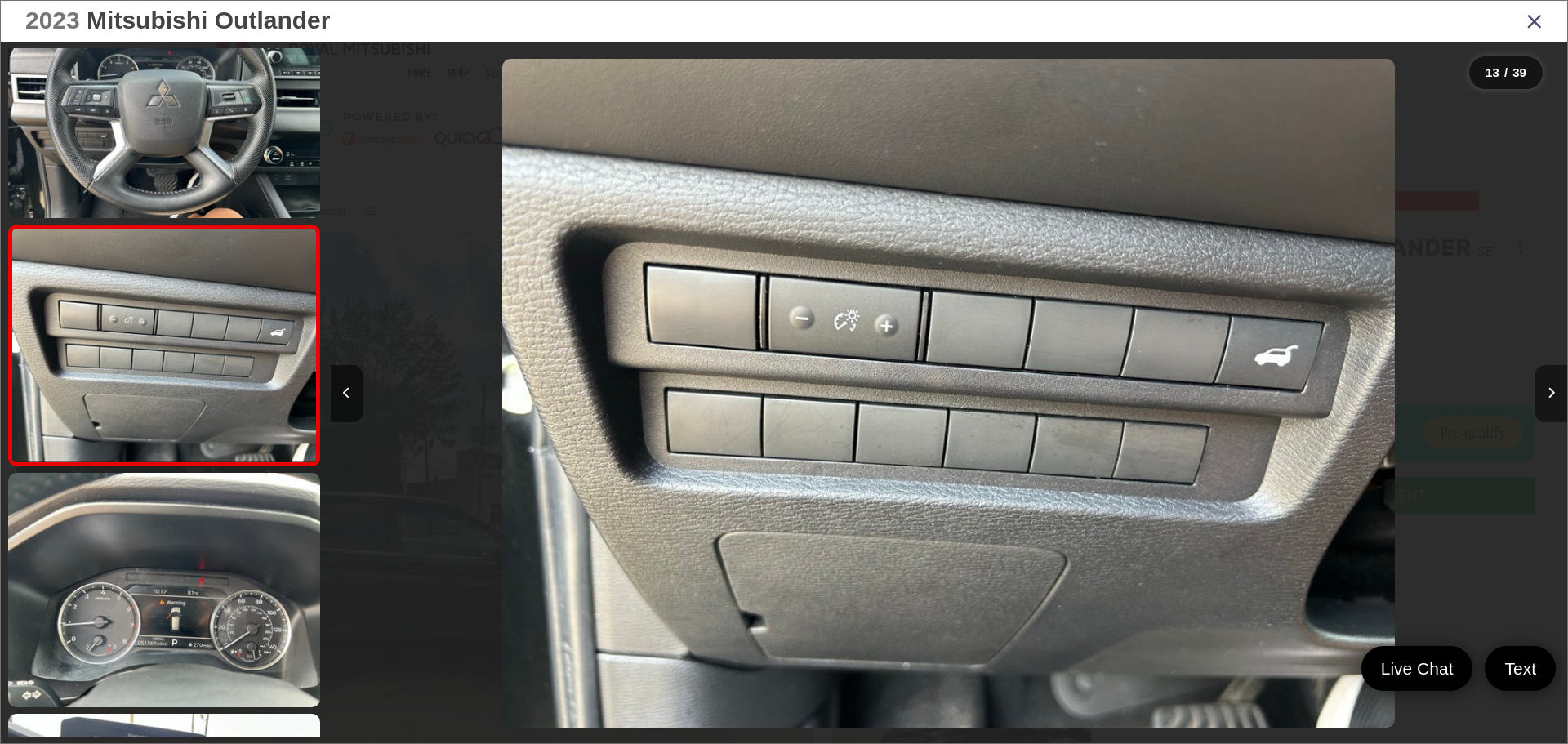
click at [1546, 393] on button "Next image" at bounding box center [1551, 392] width 33 height 57
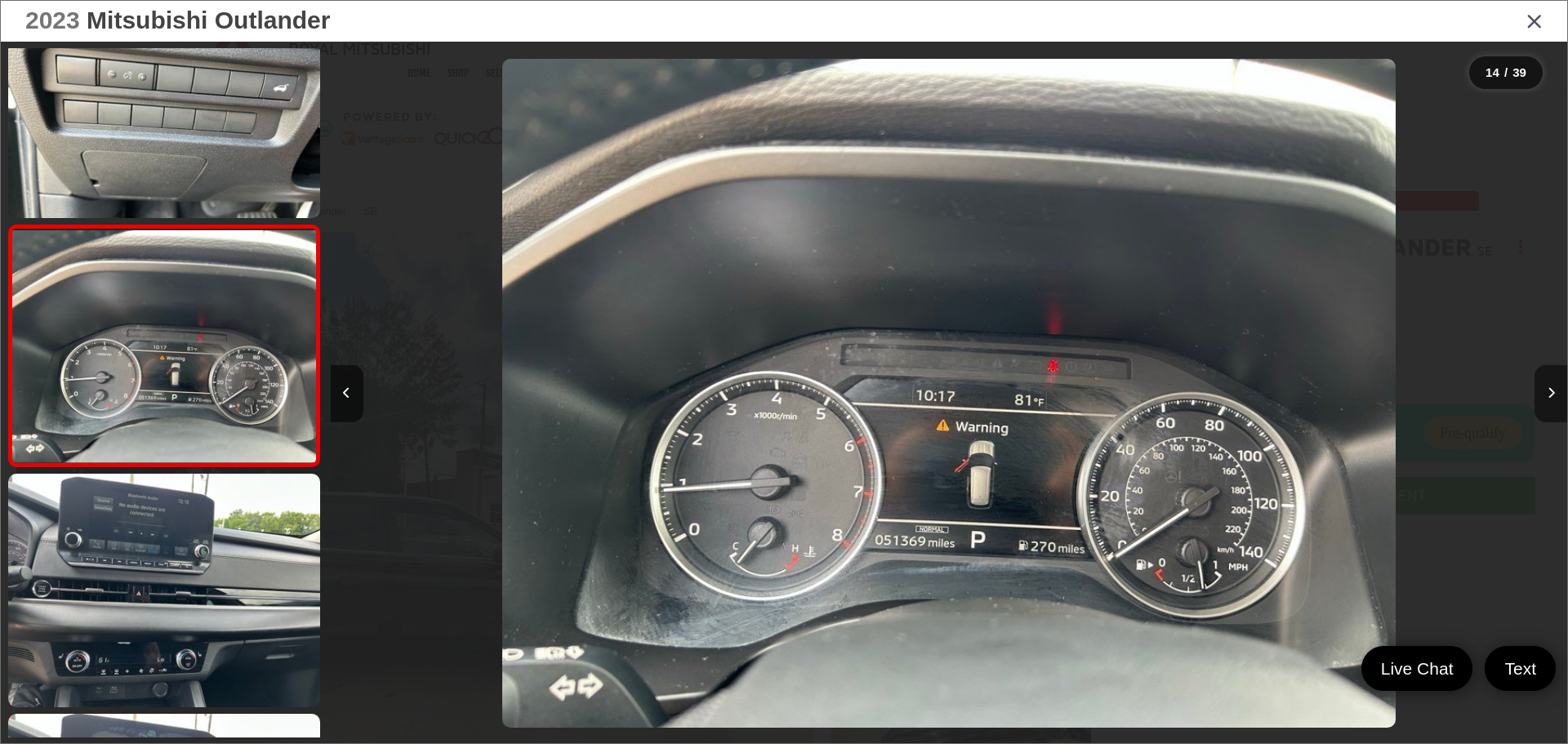
click at [1551, 389] on icon "Next image" at bounding box center [1551, 392] width 7 height 11
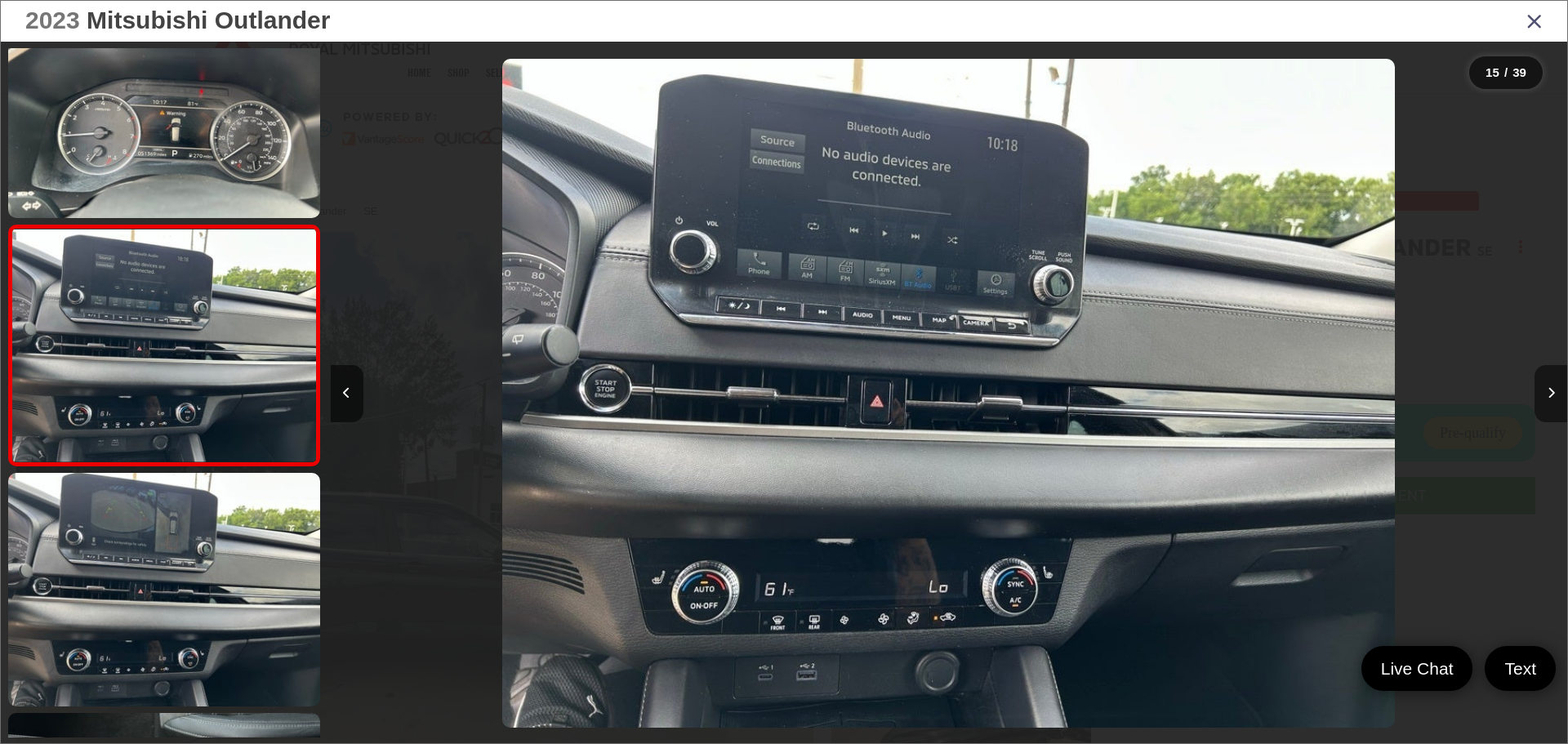
click at [1551, 389] on icon "Next image" at bounding box center [1551, 392] width 7 height 11
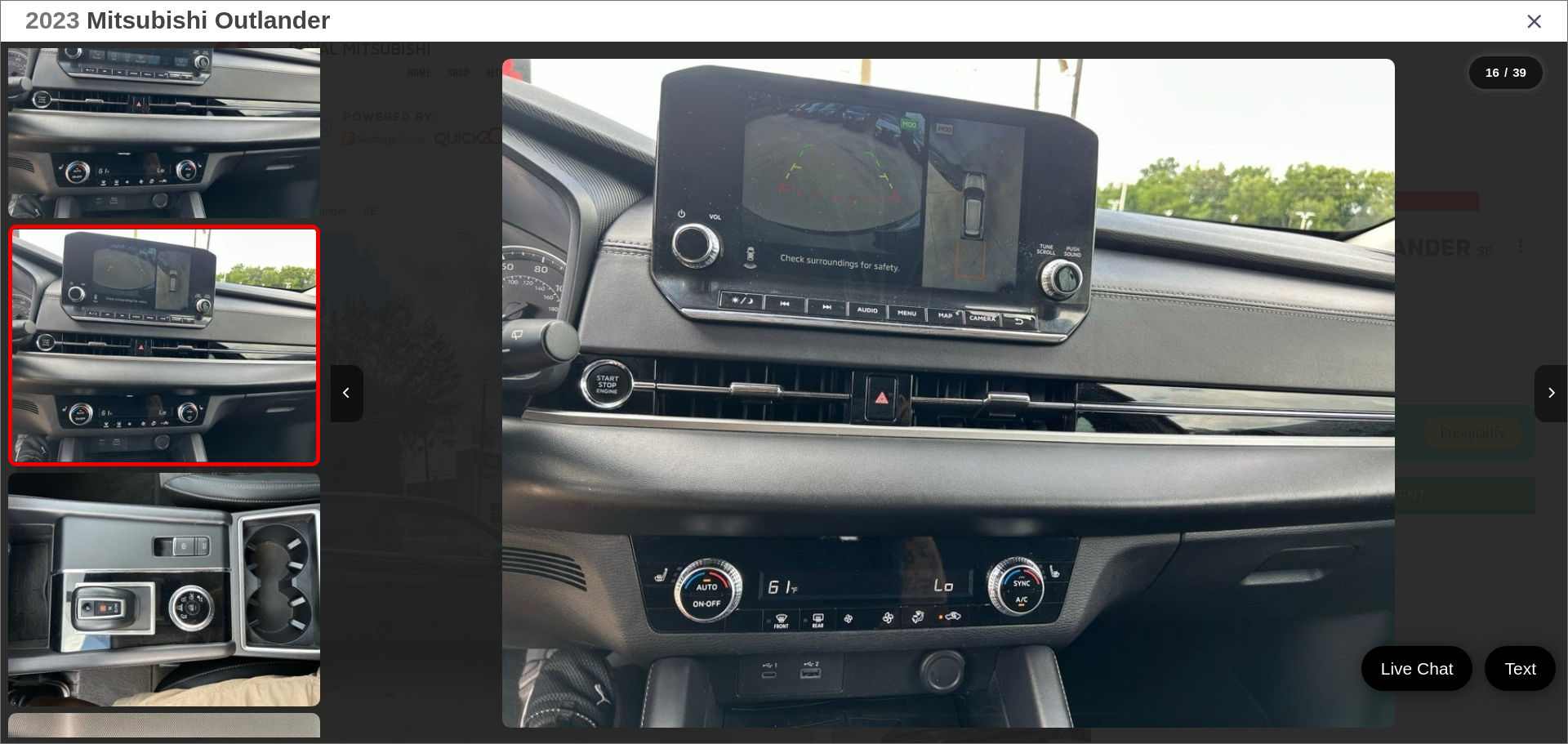
click at [1551, 389] on icon "Next image" at bounding box center [1551, 392] width 7 height 11
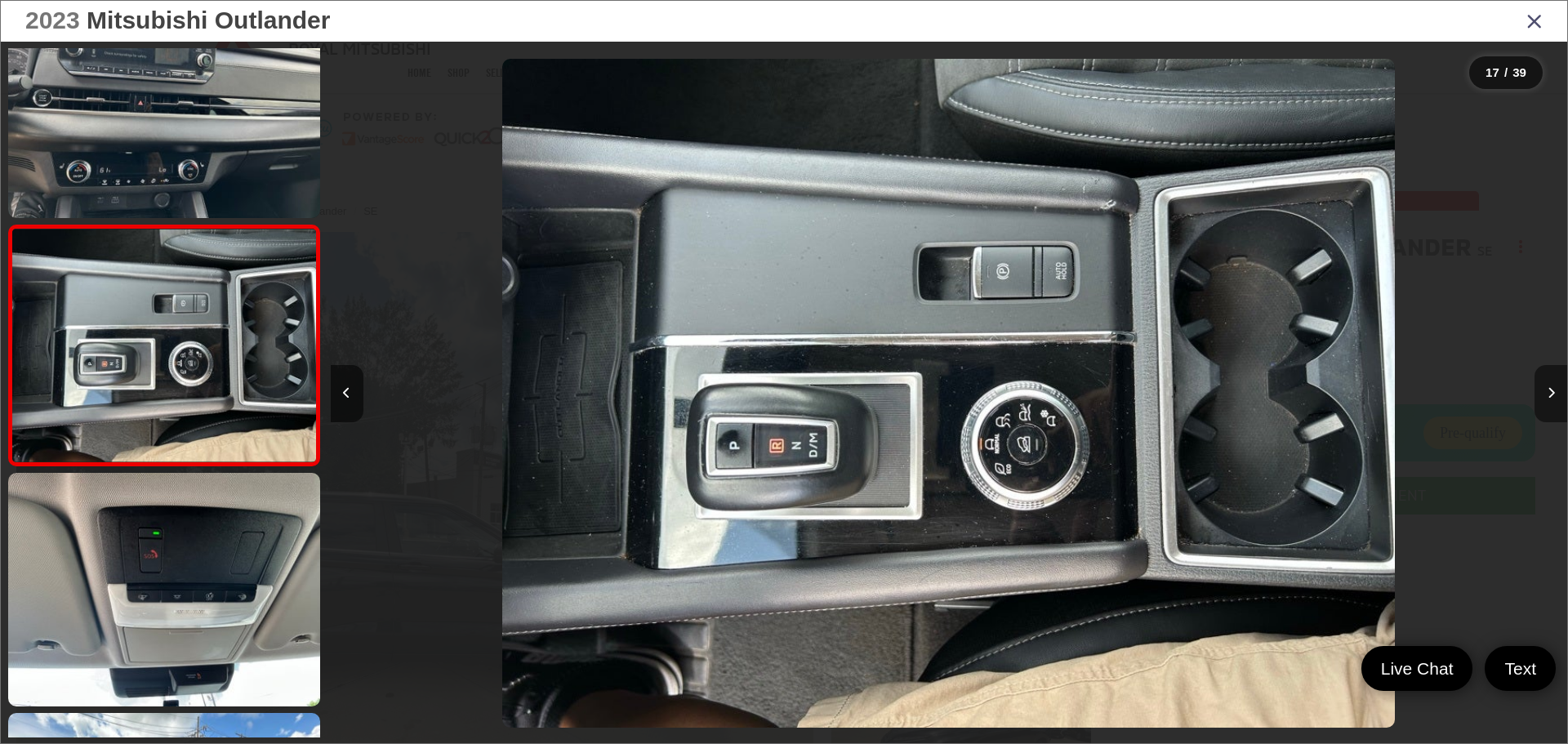
click at [1551, 389] on icon "Next image" at bounding box center [1551, 392] width 7 height 11
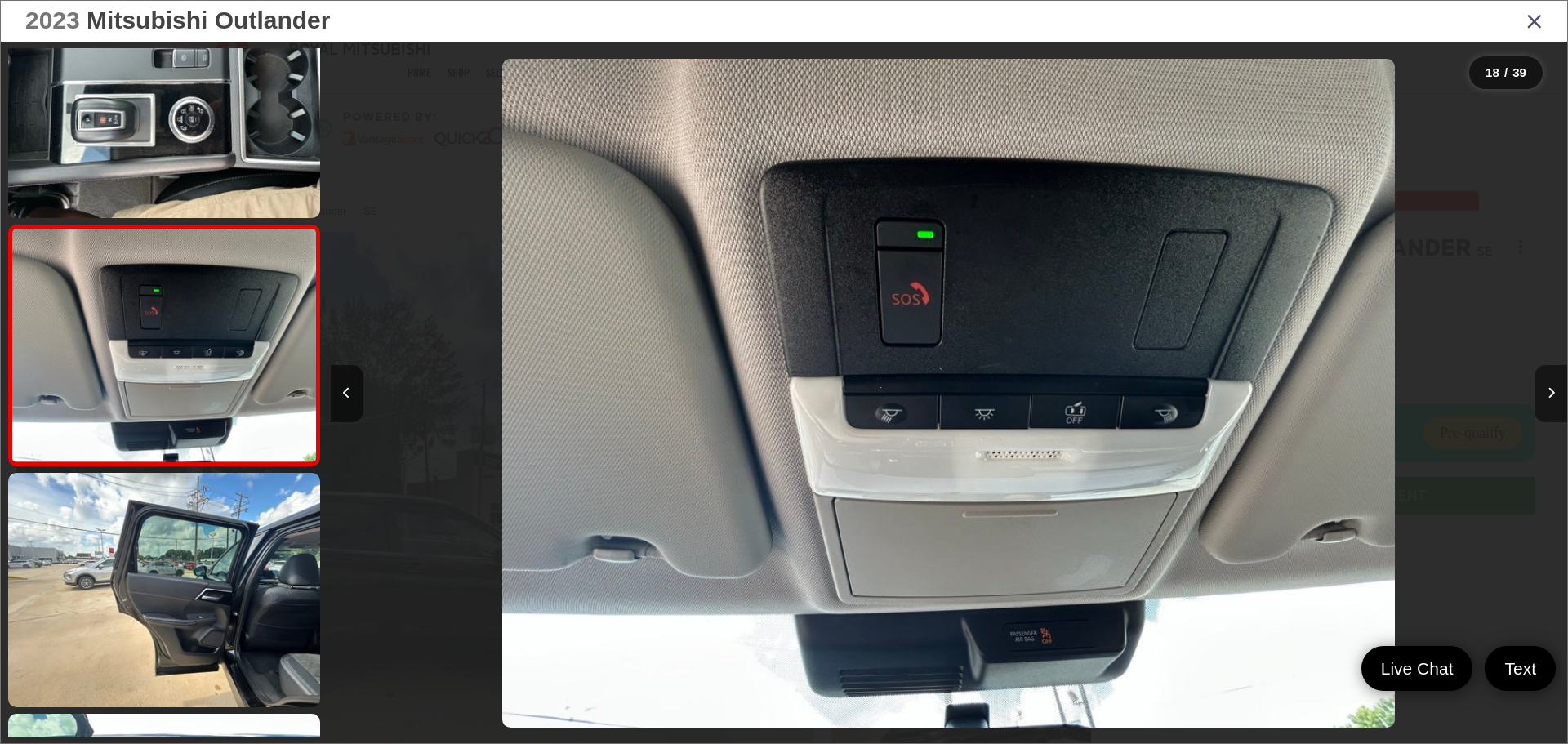
click at [1552, 389] on icon "Next image" at bounding box center [1551, 392] width 7 height 11
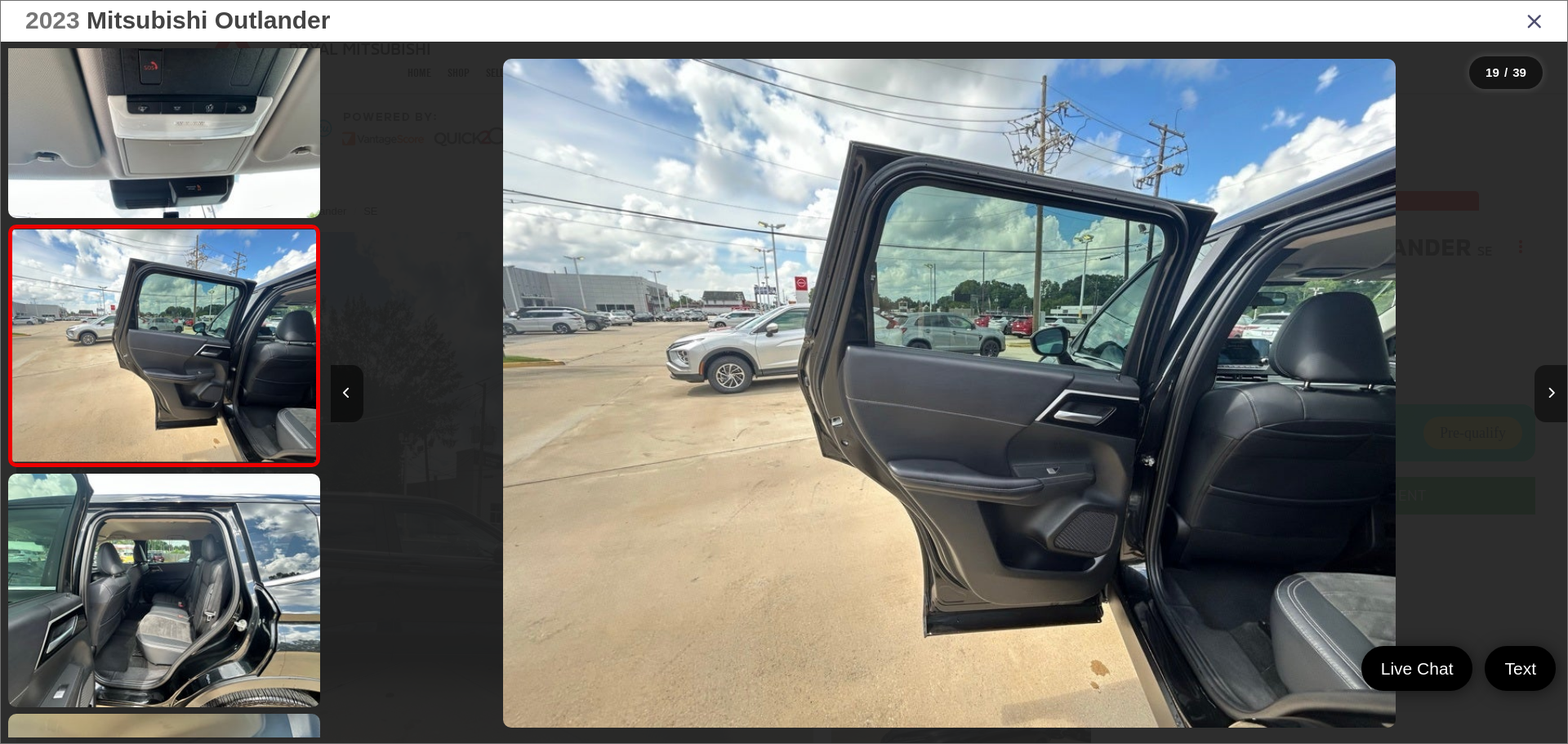
click at [1552, 389] on icon "Next image" at bounding box center [1551, 392] width 7 height 11
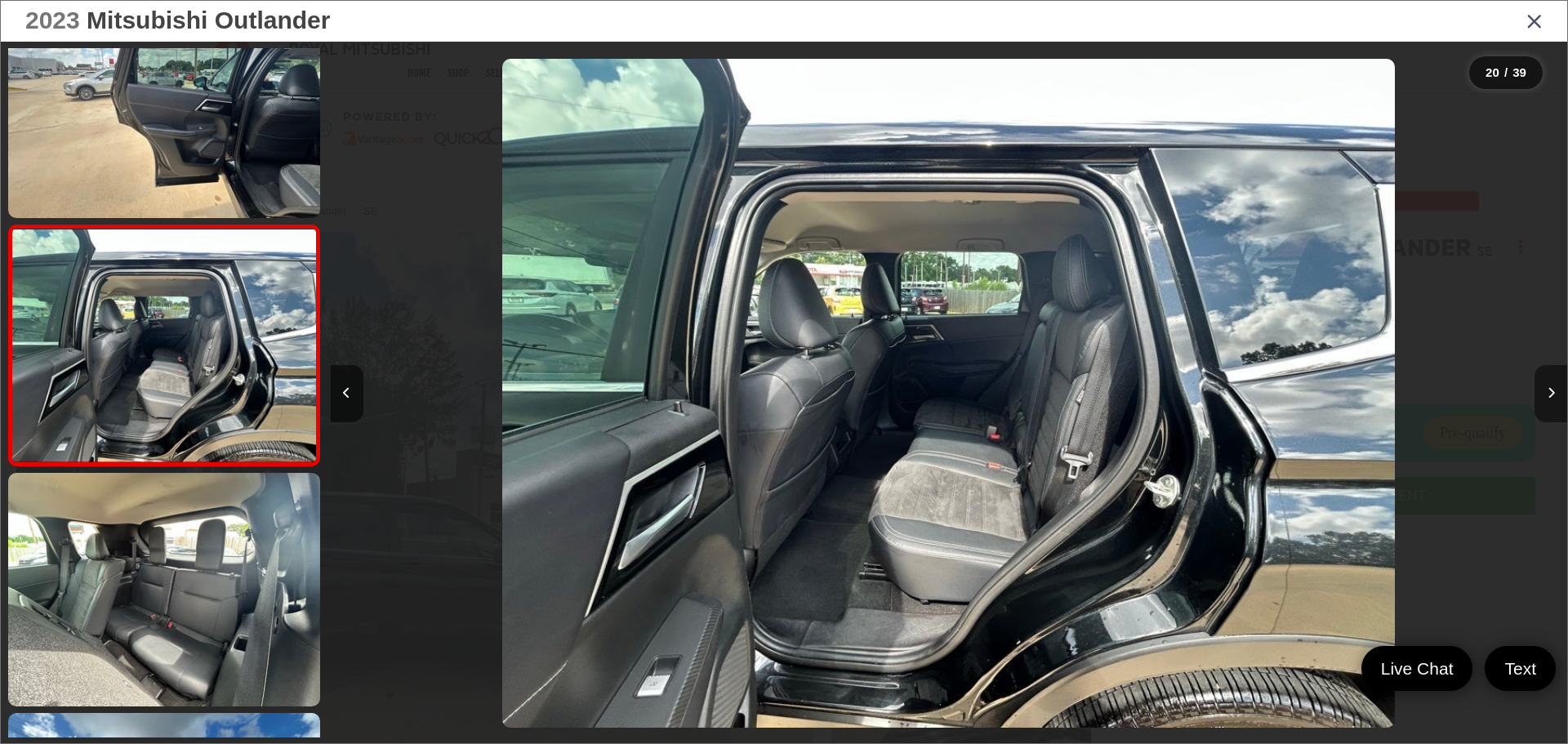
click at [1552, 389] on icon "Next image" at bounding box center [1551, 392] width 7 height 11
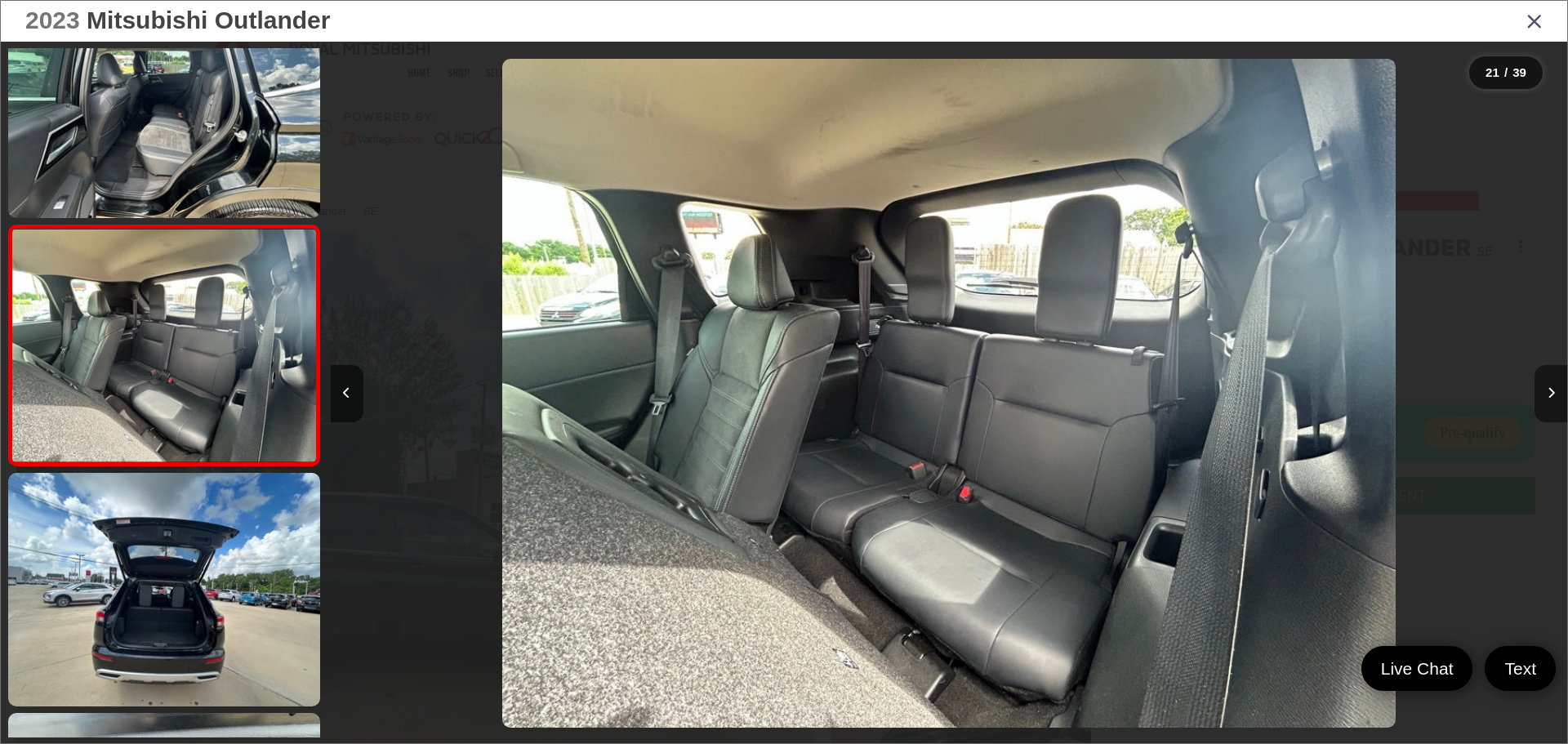
click at [1552, 389] on icon "Next image" at bounding box center [1551, 392] width 7 height 11
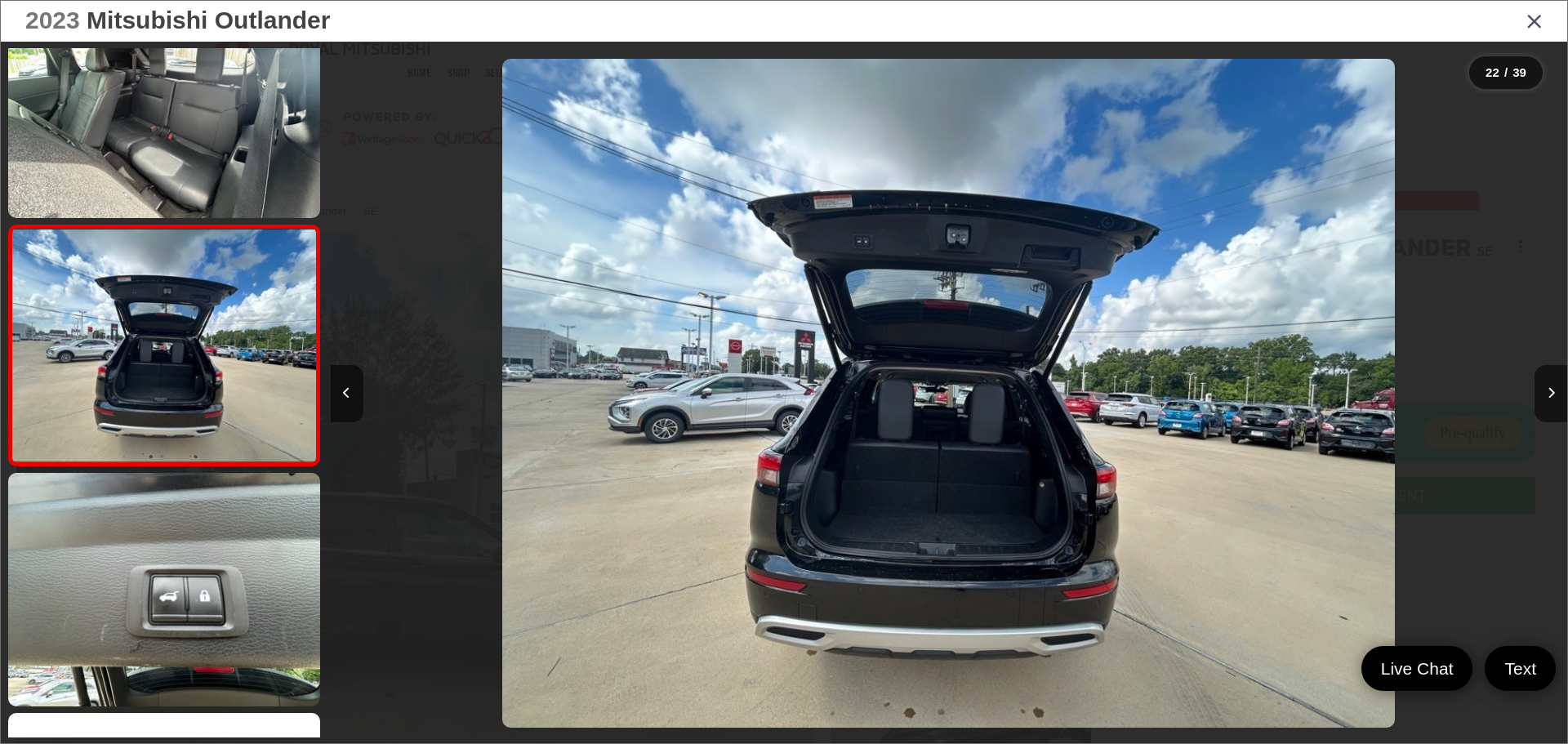
click at [1528, 27] on icon "Close gallery" at bounding box center [1534, 20] width 16 height 21
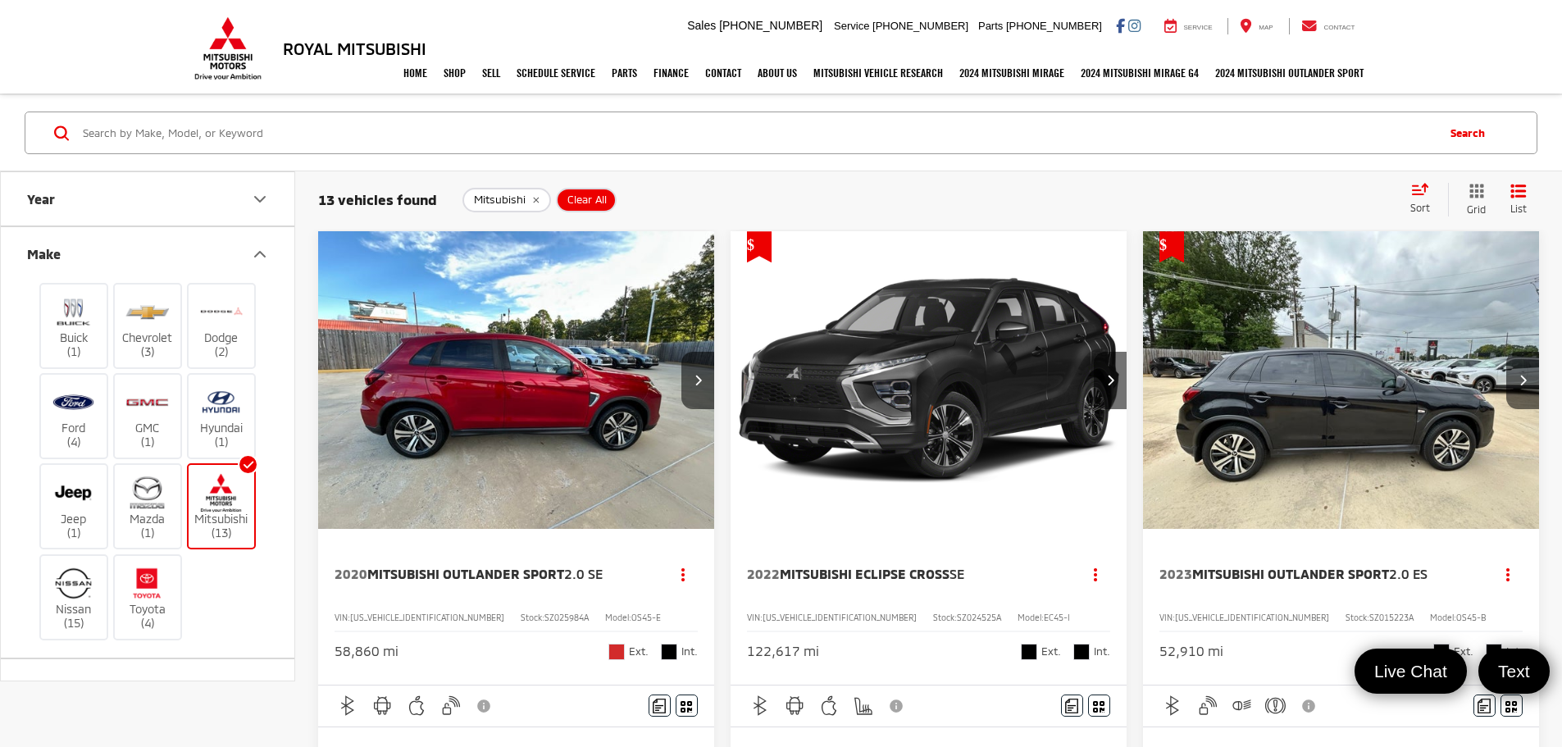
click at [216, 507] on img at bounding box center [220, 493] width 45 height 39
click at [0, 0] on input "Mitsubishi (13)" at bounding box center [0, 0] width 0 height 0
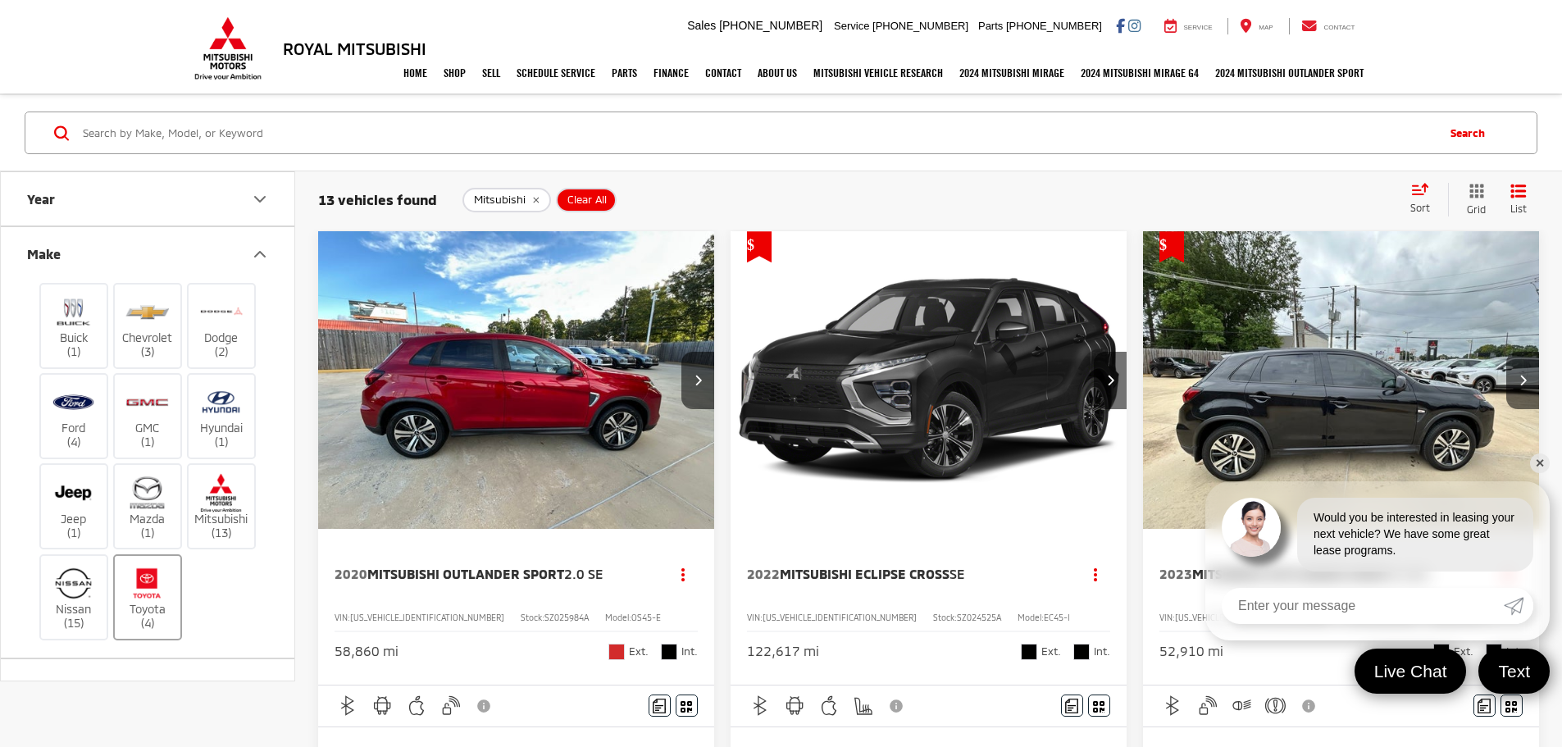
click at [150, 594] on img at bounding box center [147, 583] width 45 height 39
click at [0, 0] on input "Toyota (4)" at bounding box center [0, 0] width 0 height 0
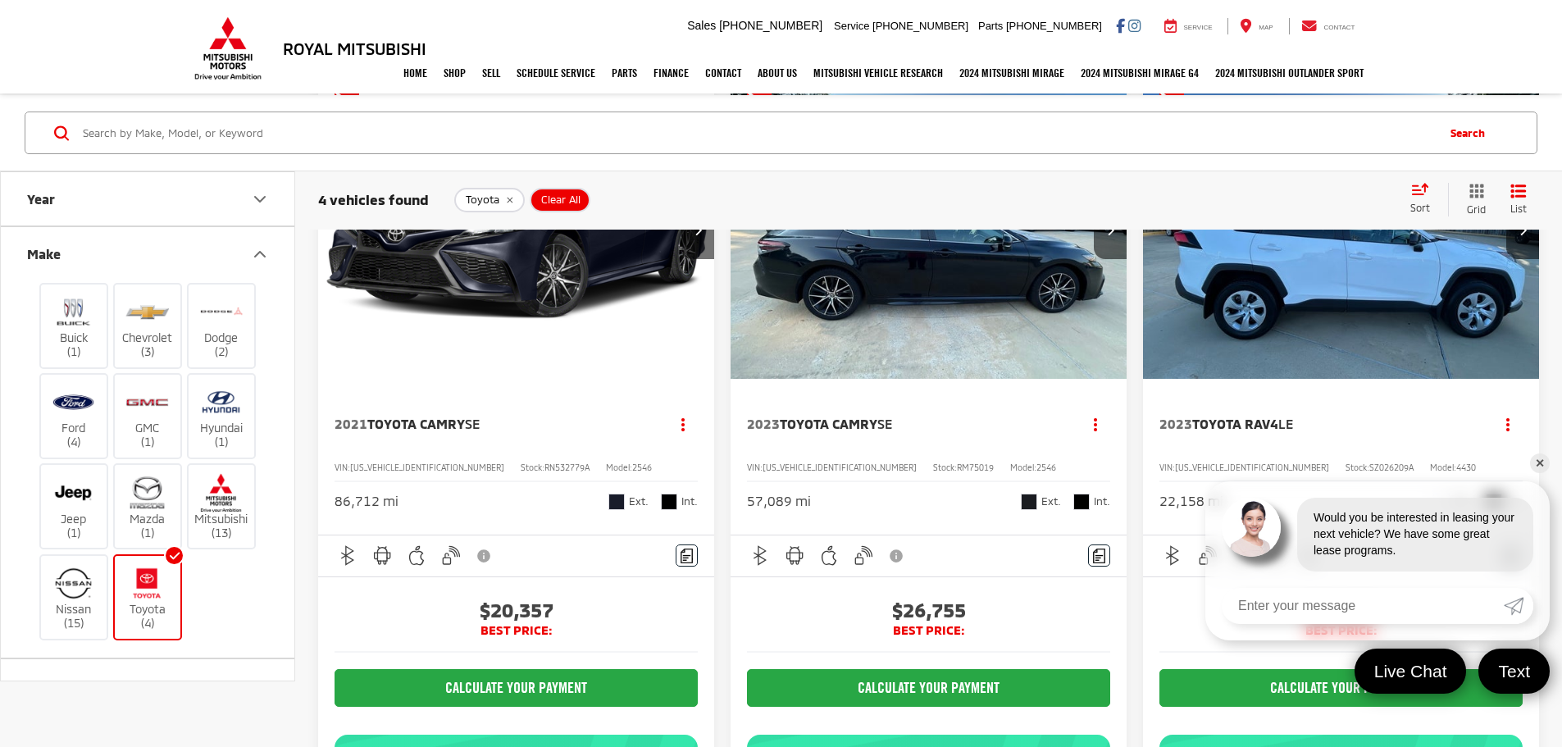
scroll to position [164, 0]
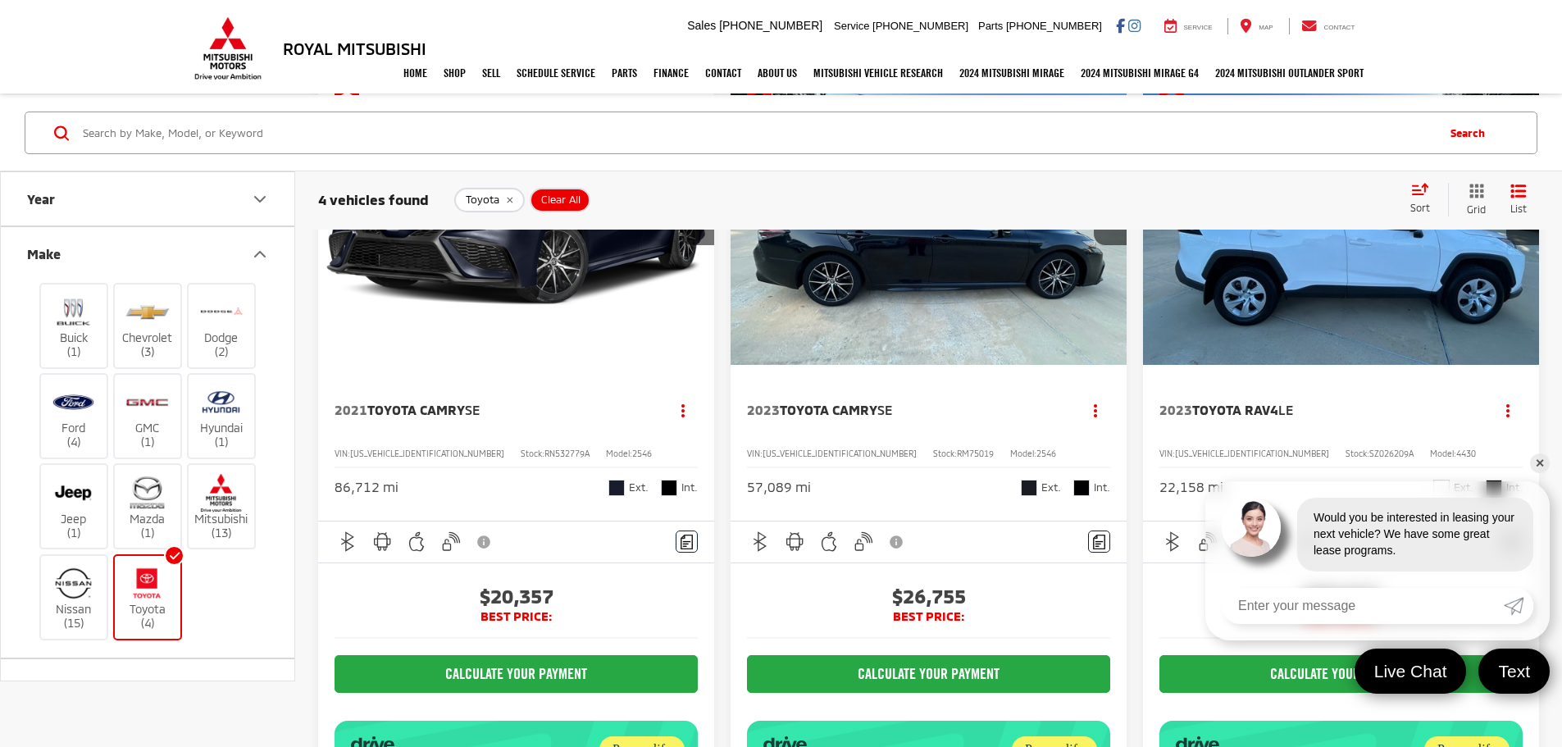
click at [1540, 464] on link "✕" at bounding box center [1540, 463] width 20 height 20
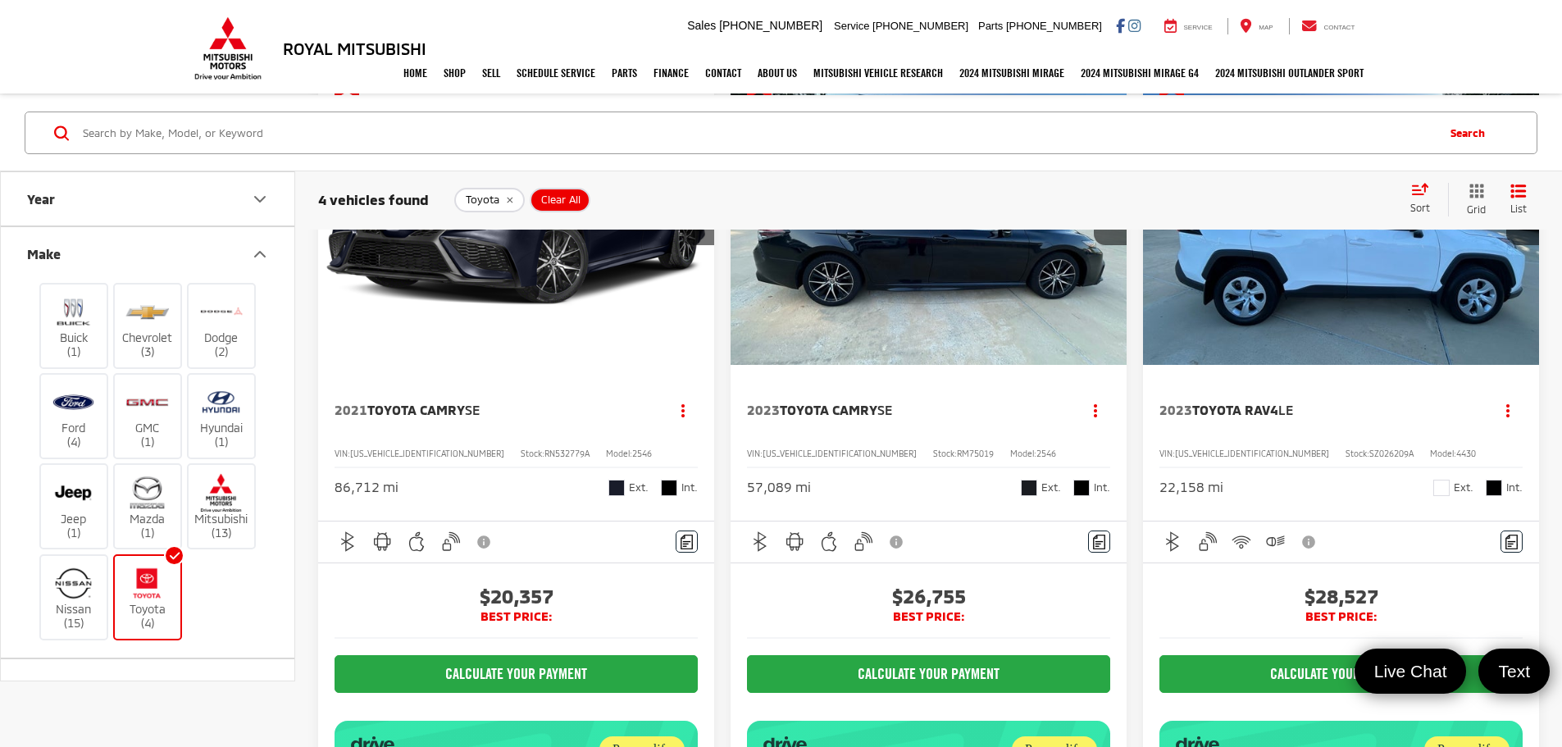
click at [152, 603] on label "Toyota (4)" at bounding box center [148, 597] width 66 height 66
click at [0, 0] on input "Toyota (4)" at bounding box center [0, 0] width 0 height 0
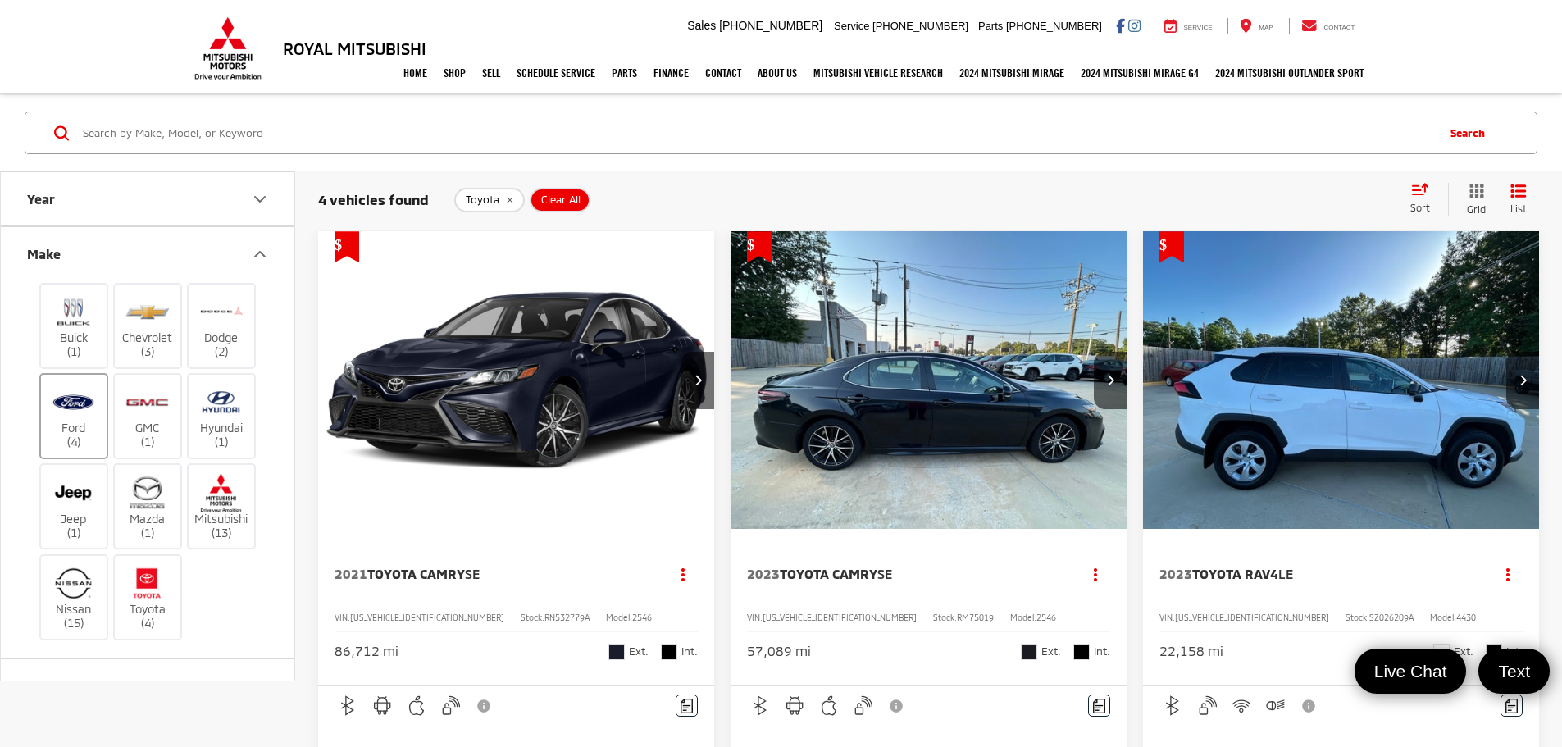
click at [81, 419] on img at bounding box center [73, 402] width 45 height 39
click at [0, 0] on input "Ford (4)" at bounding box center [0, 0] width 0 height 0
